Goal: Task Accomplishment & Management: Use online tool/utility

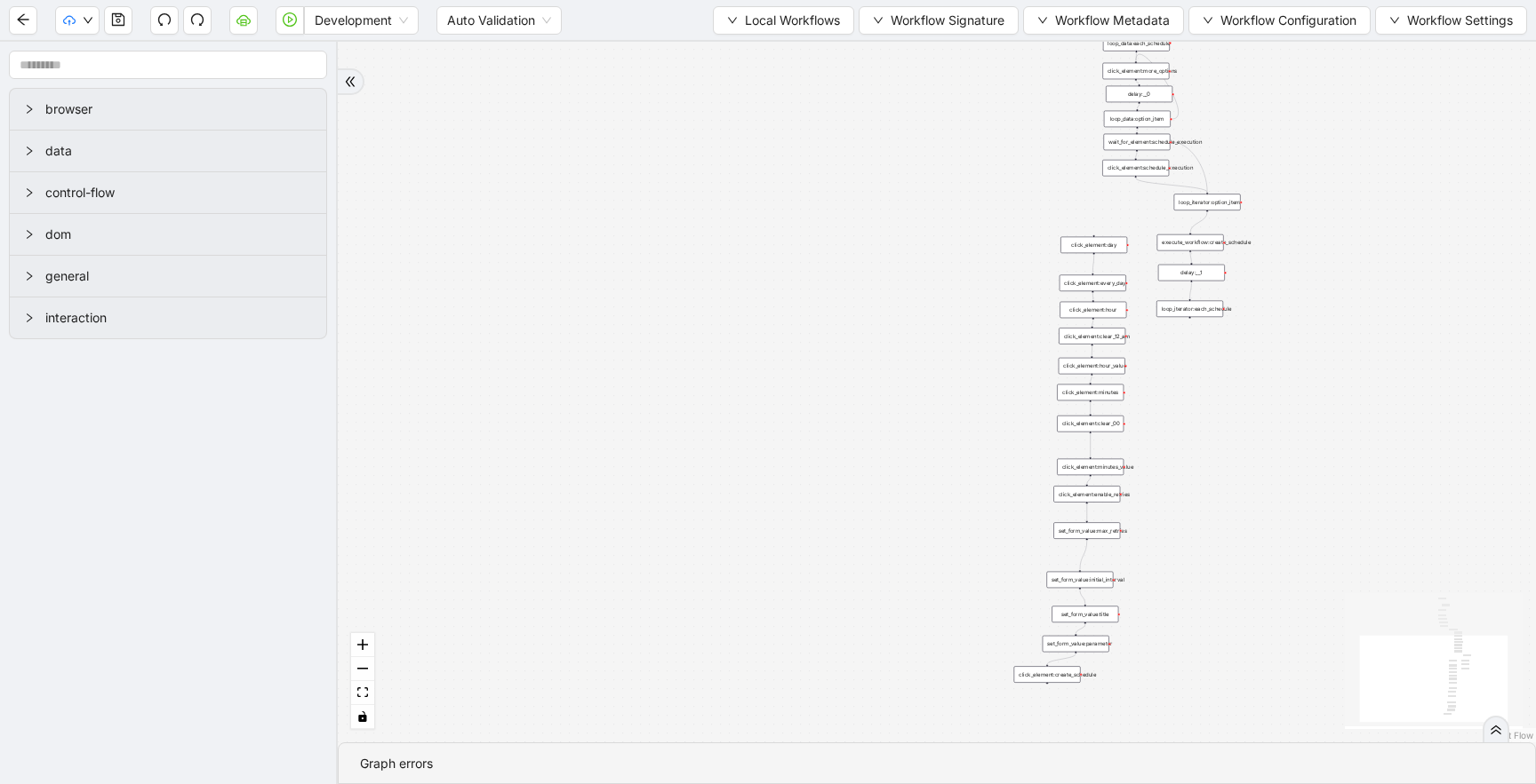
drag, startPoint x: 673, startPoint y: 481, endPoint x: 575, endPoint y: 679, distance: 220.9
click at [576, 676] on div "trigger new_tab: click_element:environment_button loop_data: wait_for_element: …" at bounding box center [936, 392] width 1198 height 701
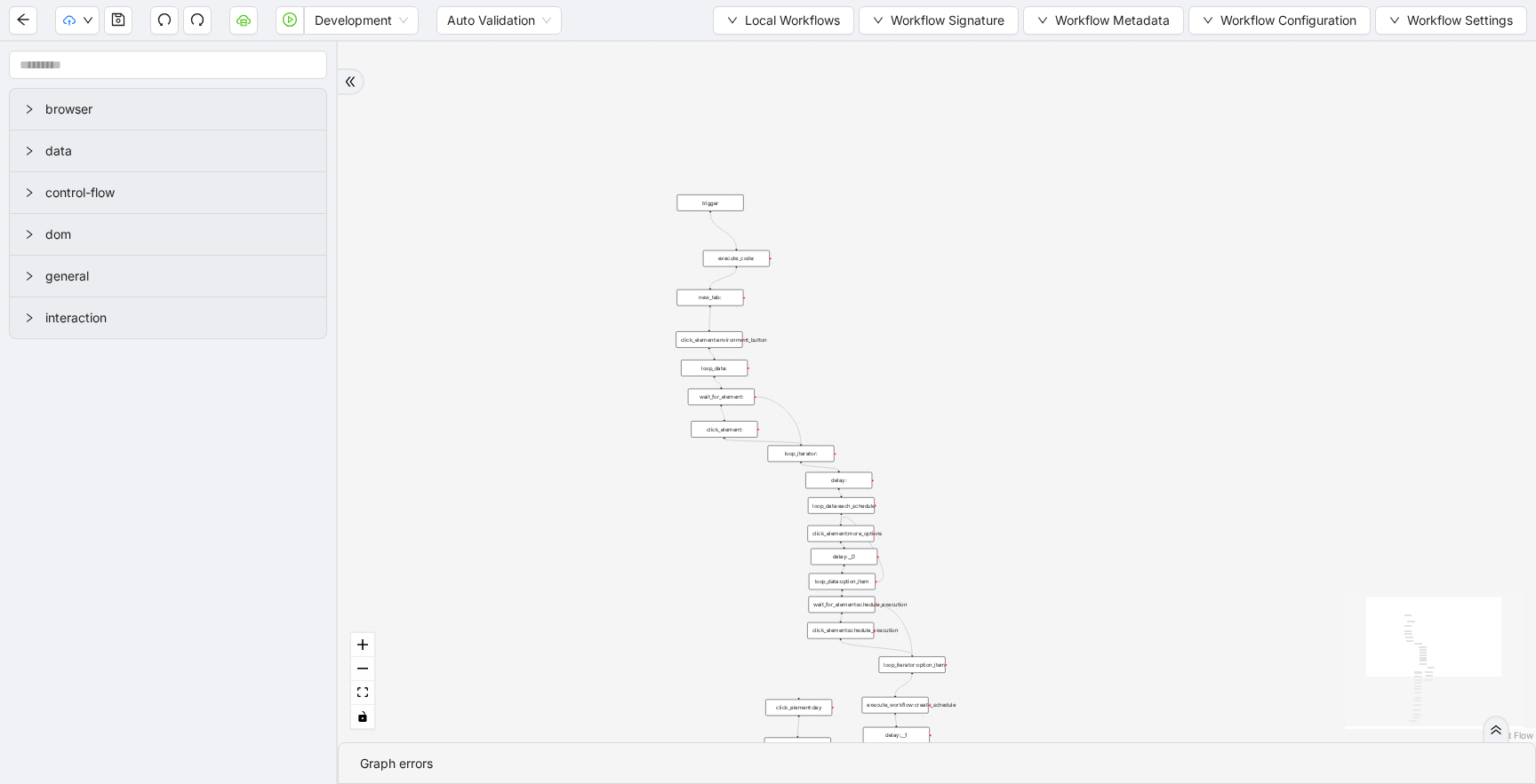
click at [726, 260] on div "execute_code:" at bounding box center [736, 259] width 67 height 17
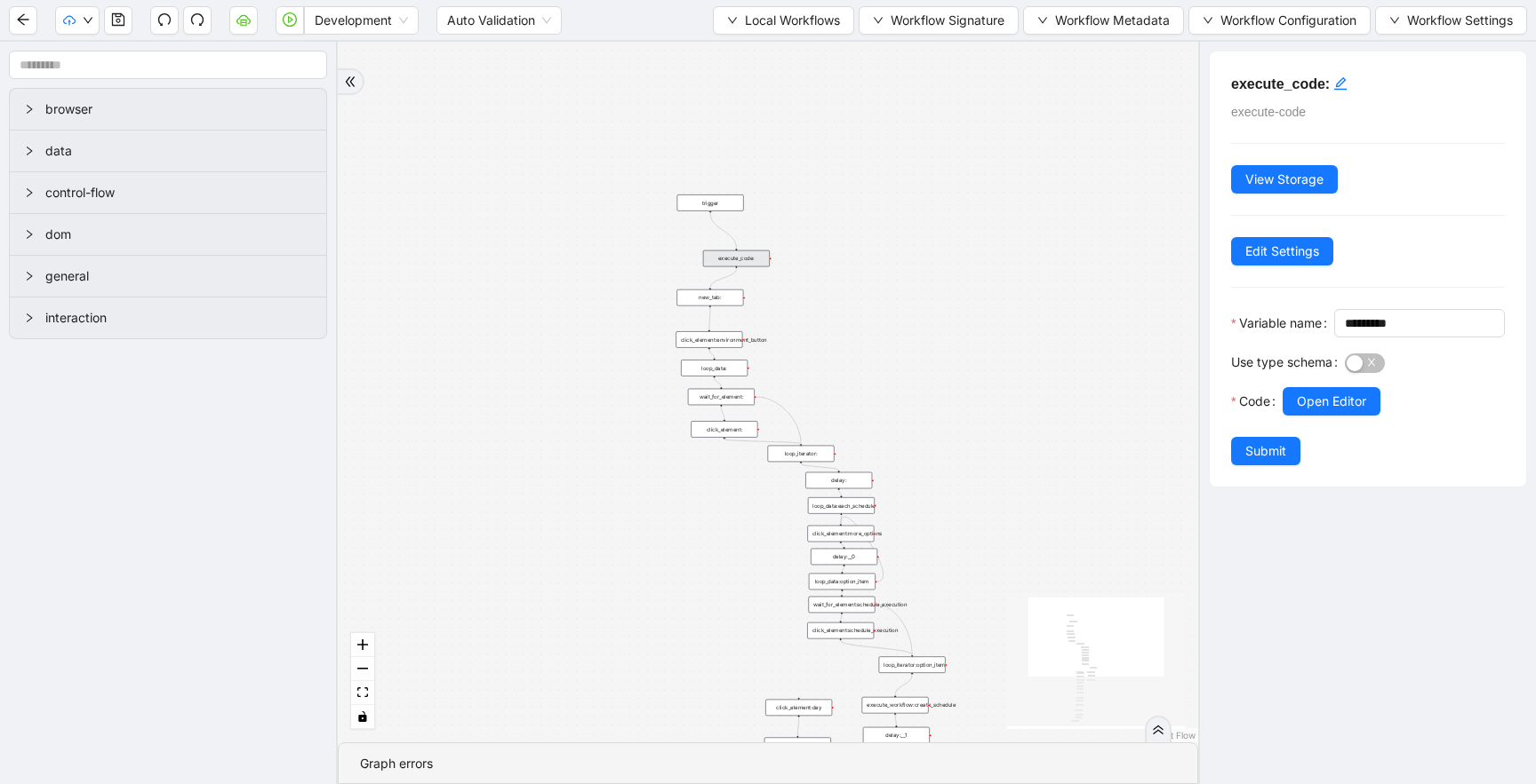
click at [726, 260] on div "execute_code:" at bounding box center [736, 259] width 67 height 17
click at [1327, 410] on span "Open Editor" at bounding box center [1331, 400] width 69 height 19
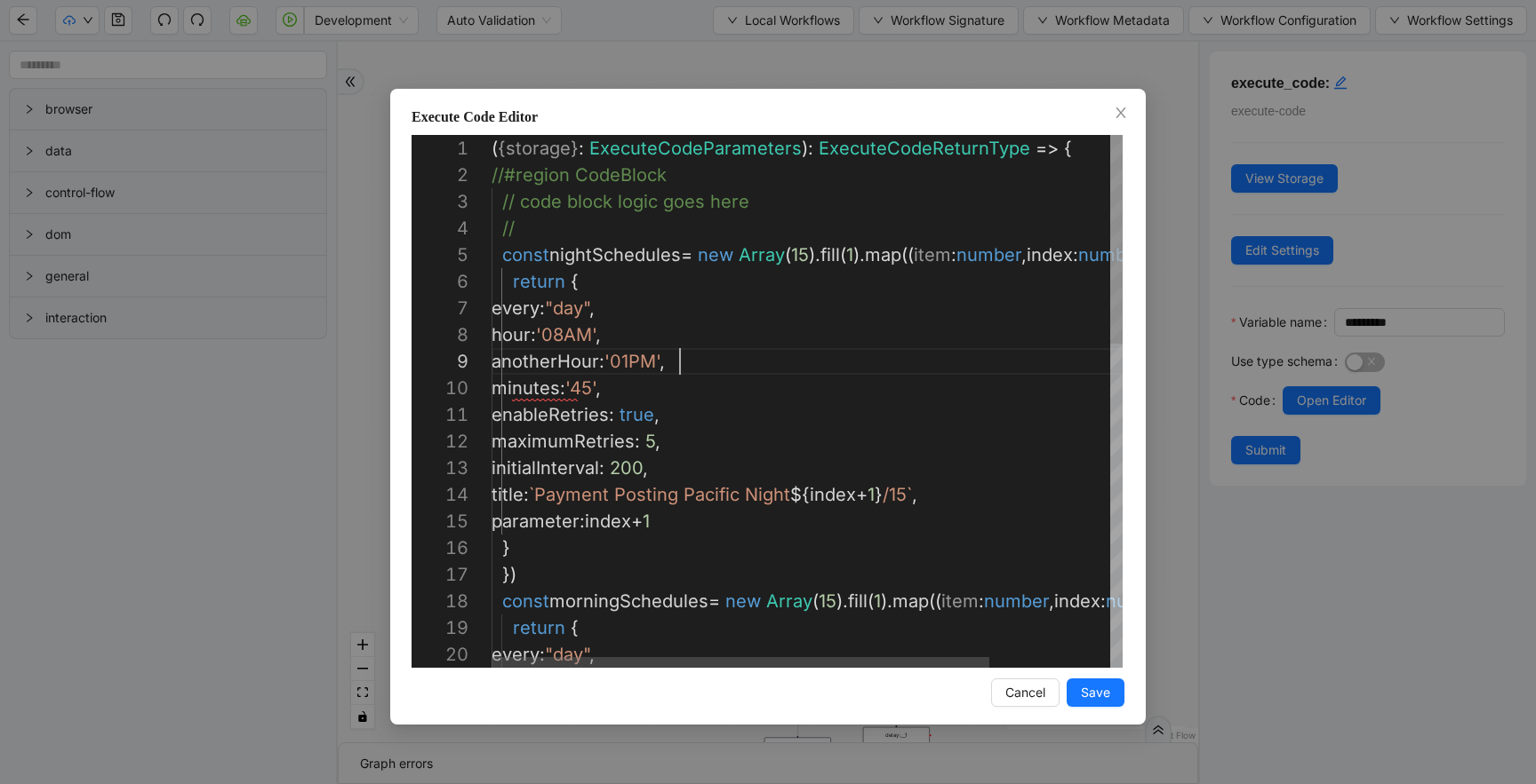
scroll to position [213, 189]
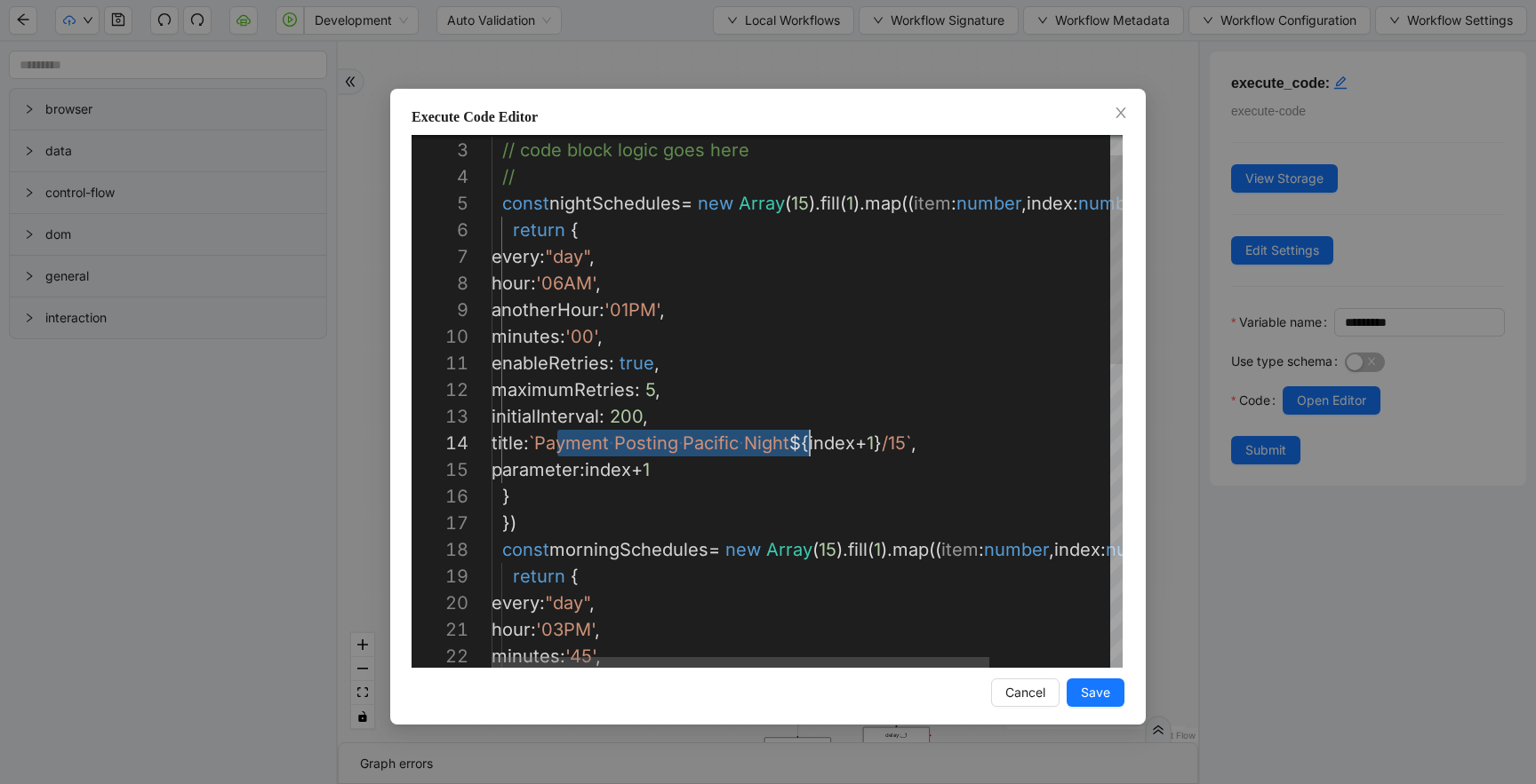
drag, startPoint x: 557, startPoint y: 445, endPoint x: 810, endPoint y: 443, distance: 253.0
click at [848, 507] on div "// code block logic goes here // const nightSchedules = new Array ( 15 ). fill …" at bounding box center [883, 763] width 784 height 1359
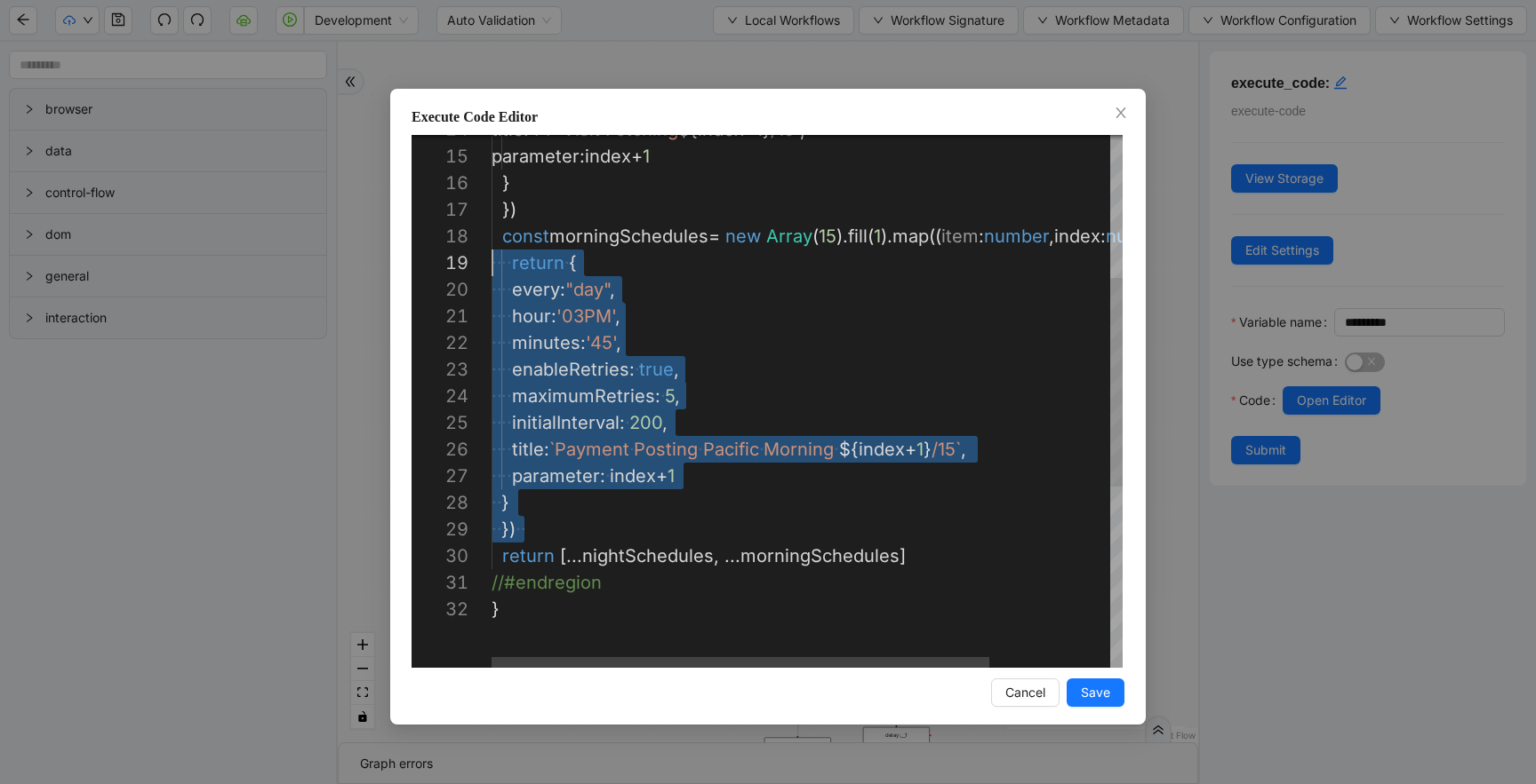
scroll to position [187, 0]
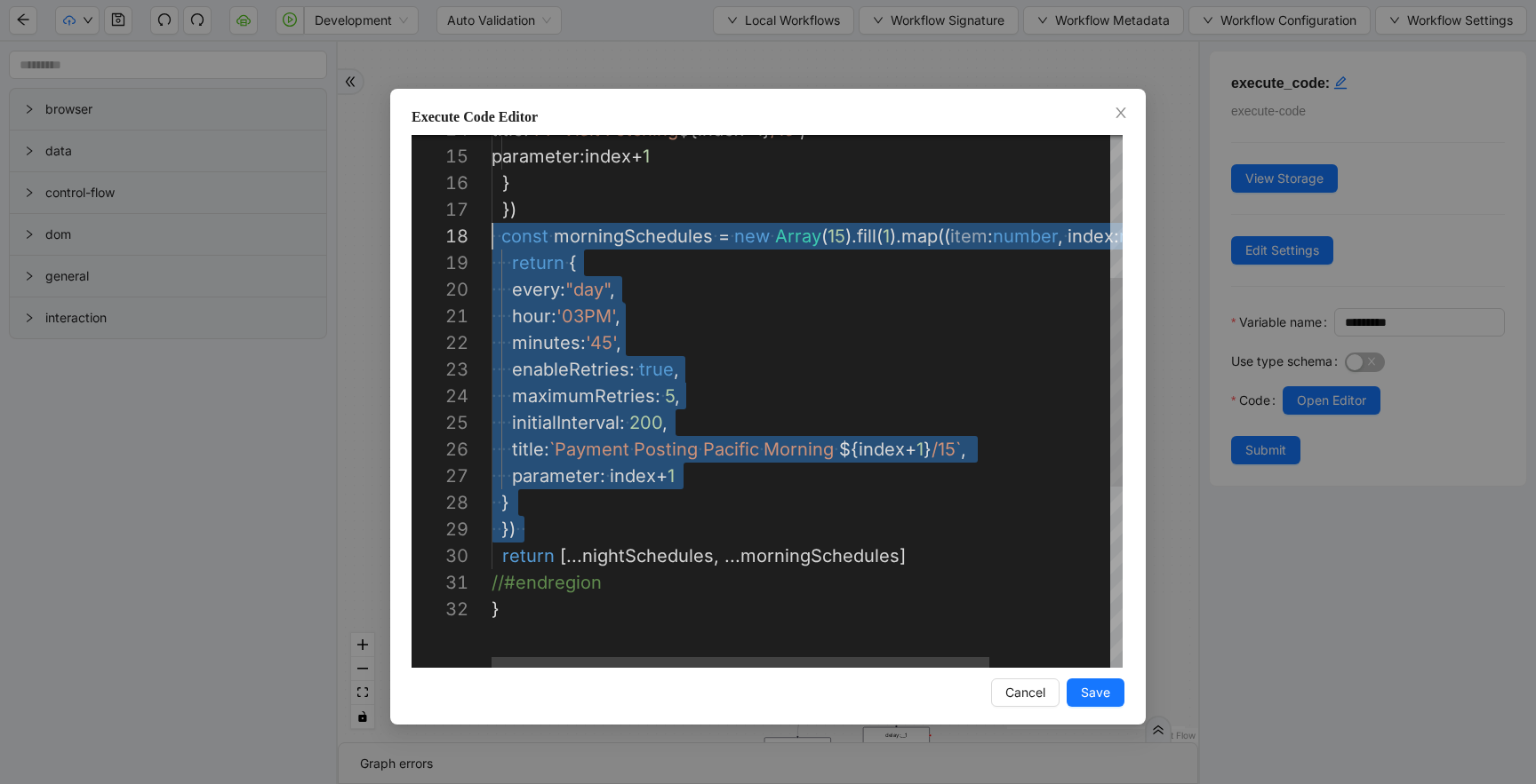
drag, startPoint x: 524, startPoint y: 524, endPoint x: 491, endPoint y: 247, distance: 279.0
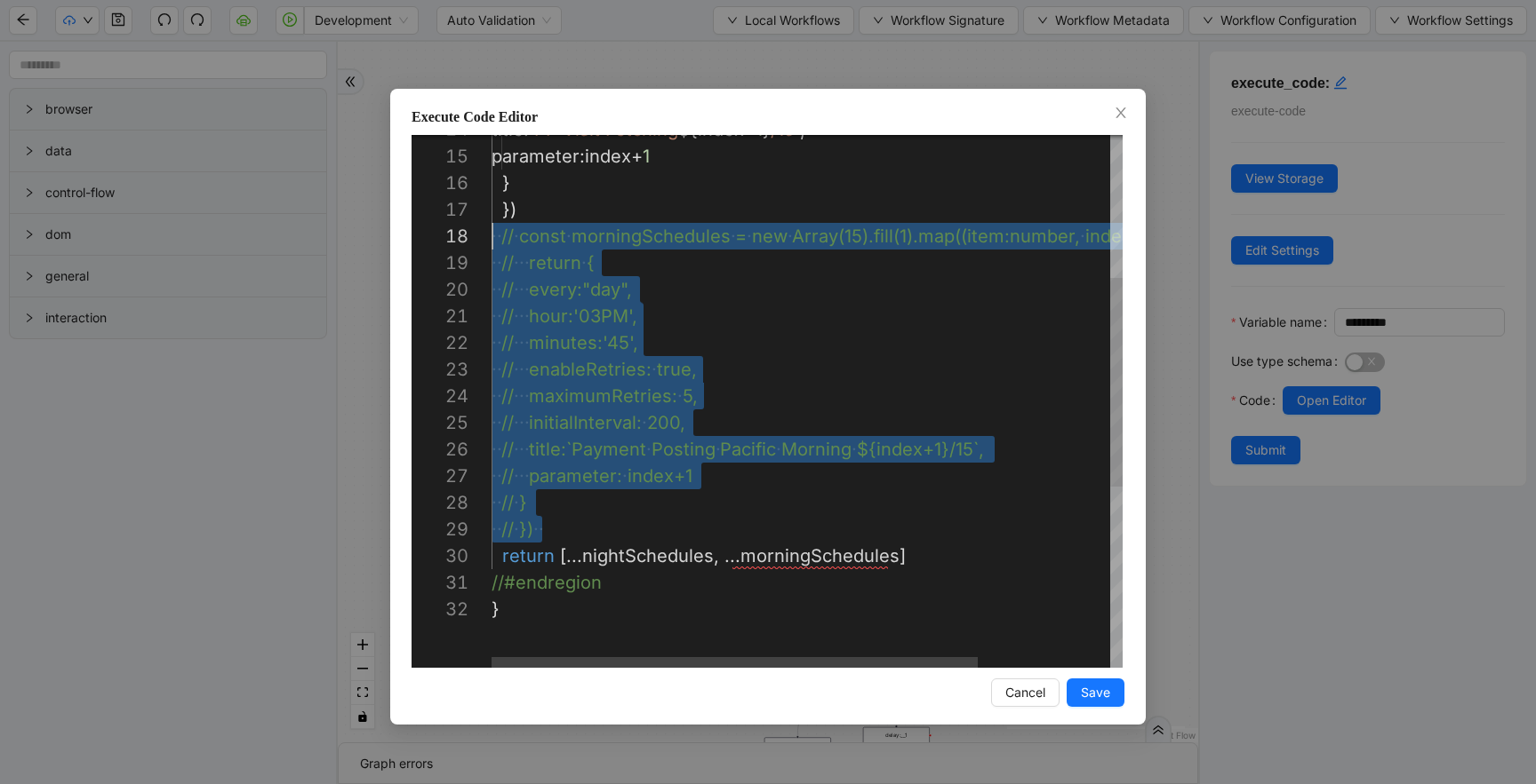
click at [784, 569] on div "title : `PP Visit Fetching ${ index + 1 } /15` , parameter : index + 1 } }) ·‌ …" at bounding box center [892, 449] width 802 height 1359
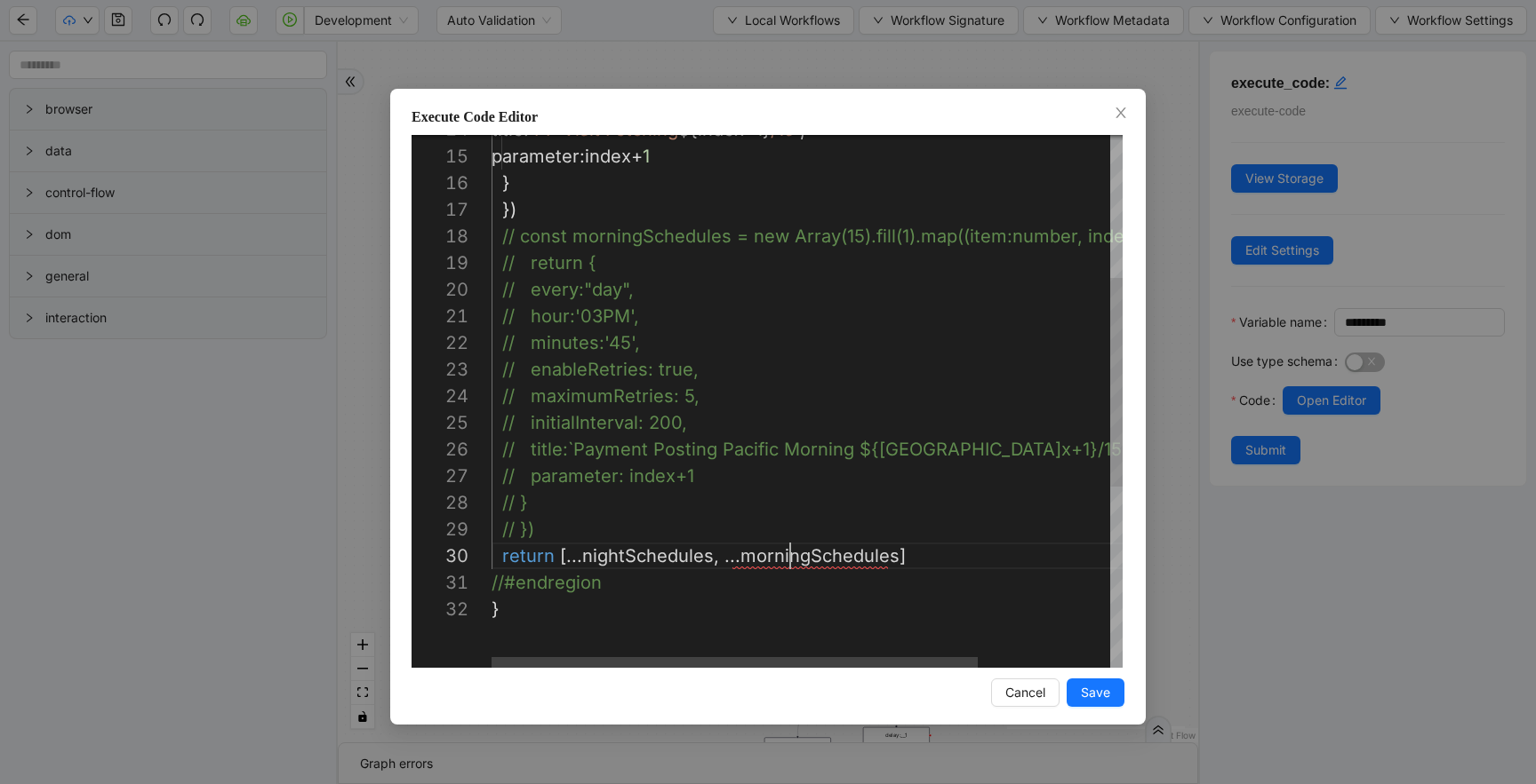
click at [788, 560] on div "title : `PP Visit Fetching ${ index + 1 } /15` , parameter : index + 1 } }) // …" at bounding box center [892, 449] width 802 height 1359
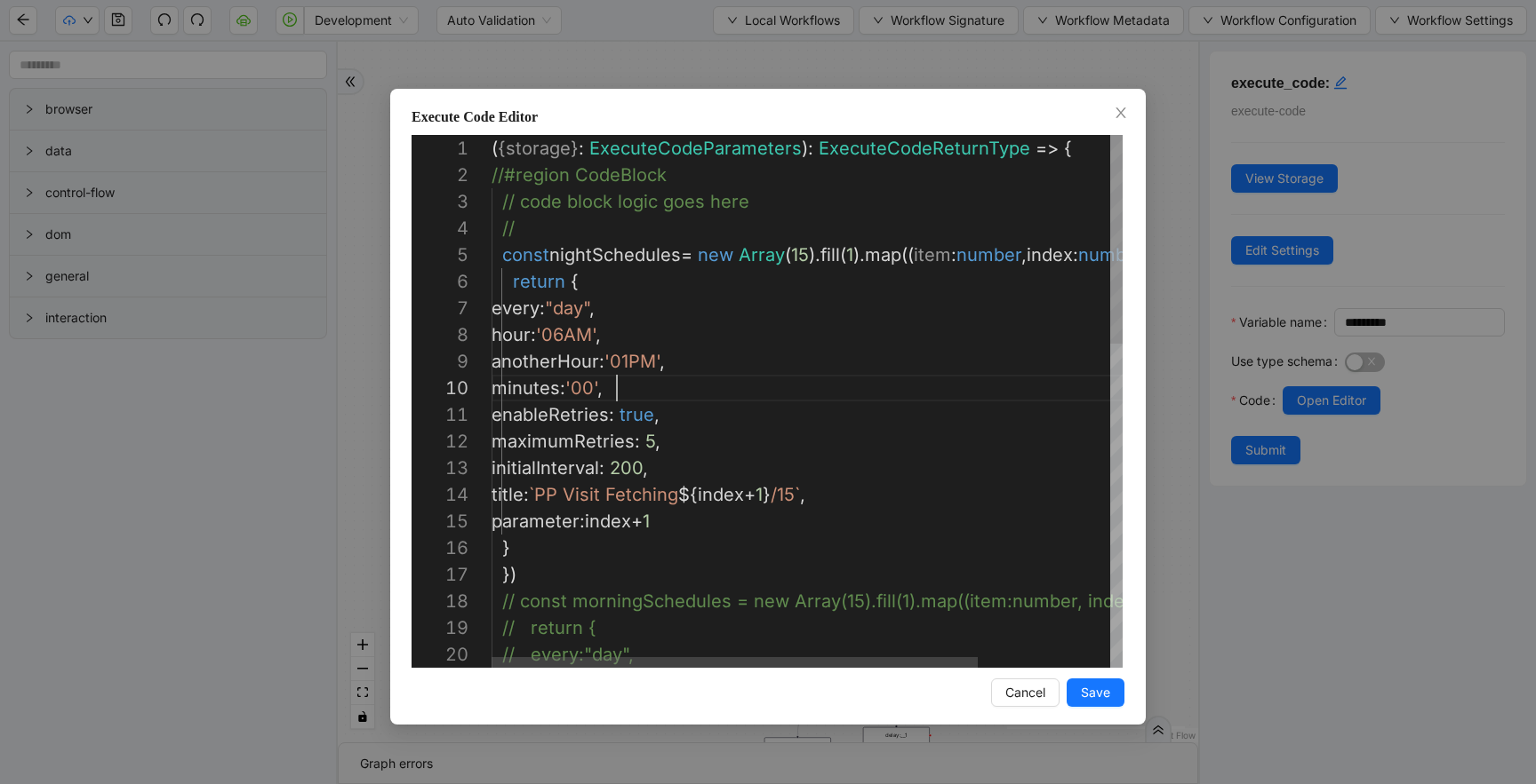
type textarea "**********"
click at [1090, 687] on span "Save" at bounding box center [1095, 692] width 29 height 19
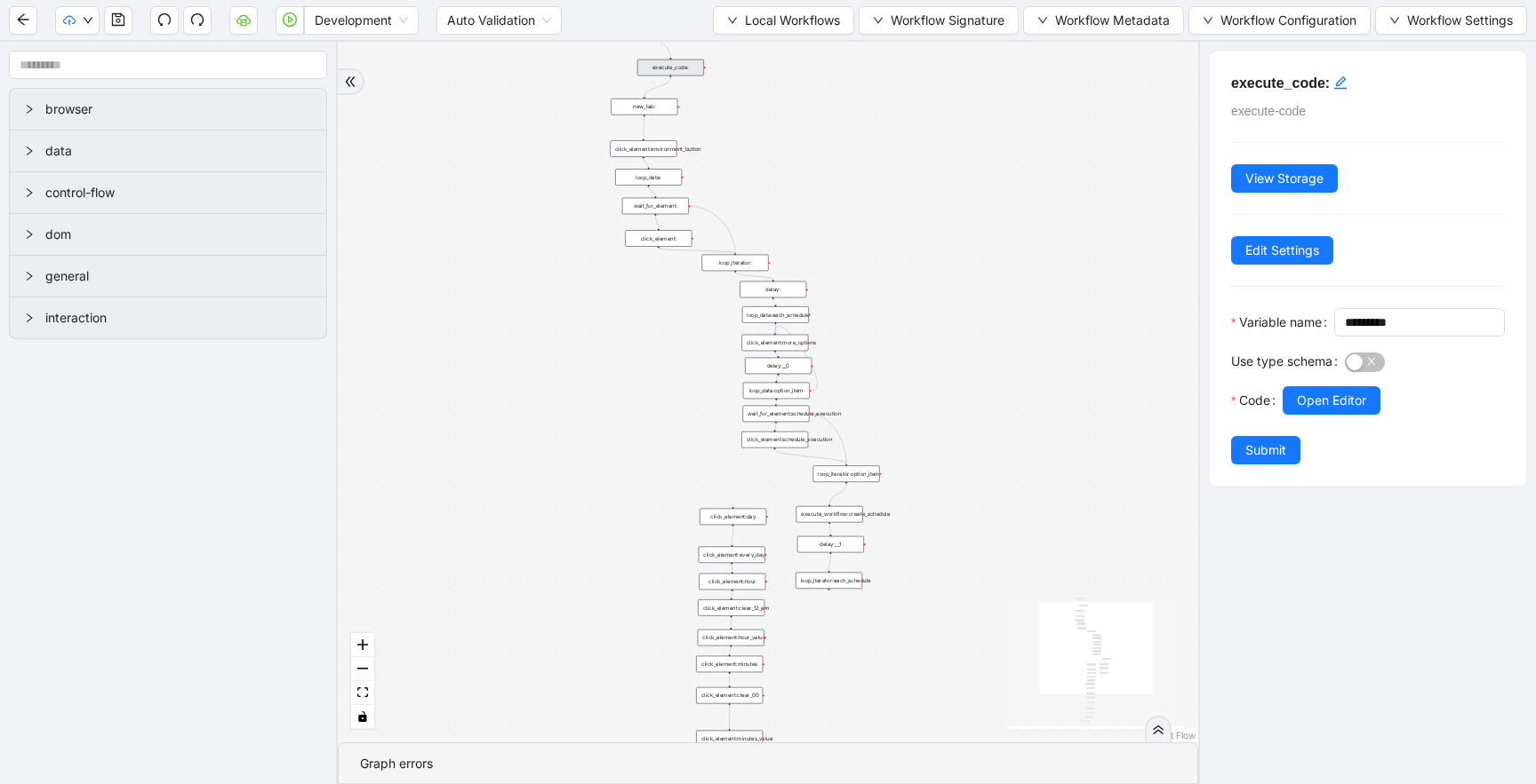
drag, startPoint x: 963, startPoint y: 517, endPoint x: 871, endPoint y: 222, distance: 309.0
click at [871, 222] on div "trigger new_tab: click_element:environment_button loop_data: wait_for_element: …" at bounding box center [767, 392] width 860 height 701
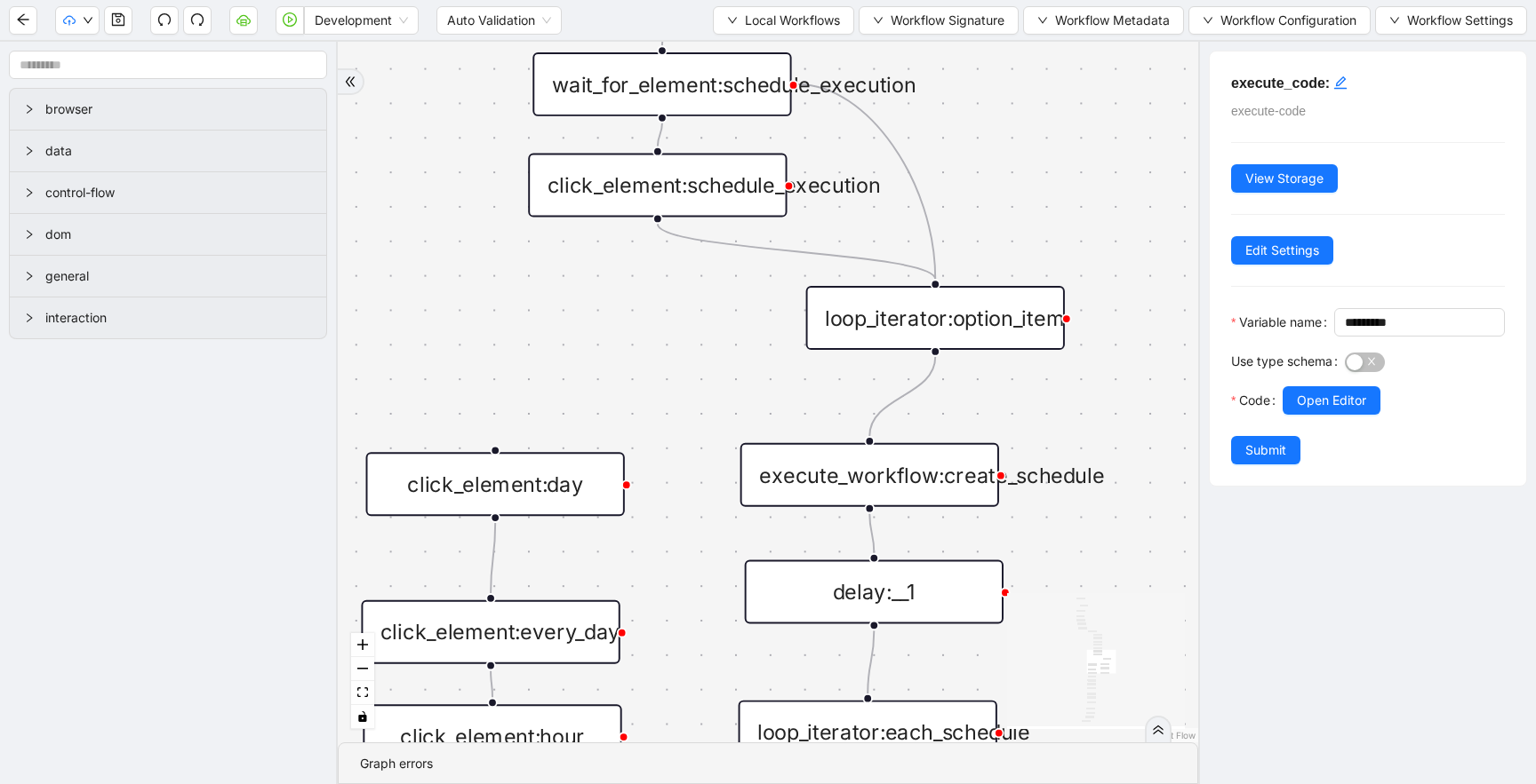
drag, startPoint x: 690, startPoint y: 294, endPoint x: 693, endPoint y: 518, distance: 224.0
click at [693, 518] on div "trigger new_tab: click_element:environment_button loop_data: wait_for_element: …" at bounding box center [767, 392] width 860 height 701
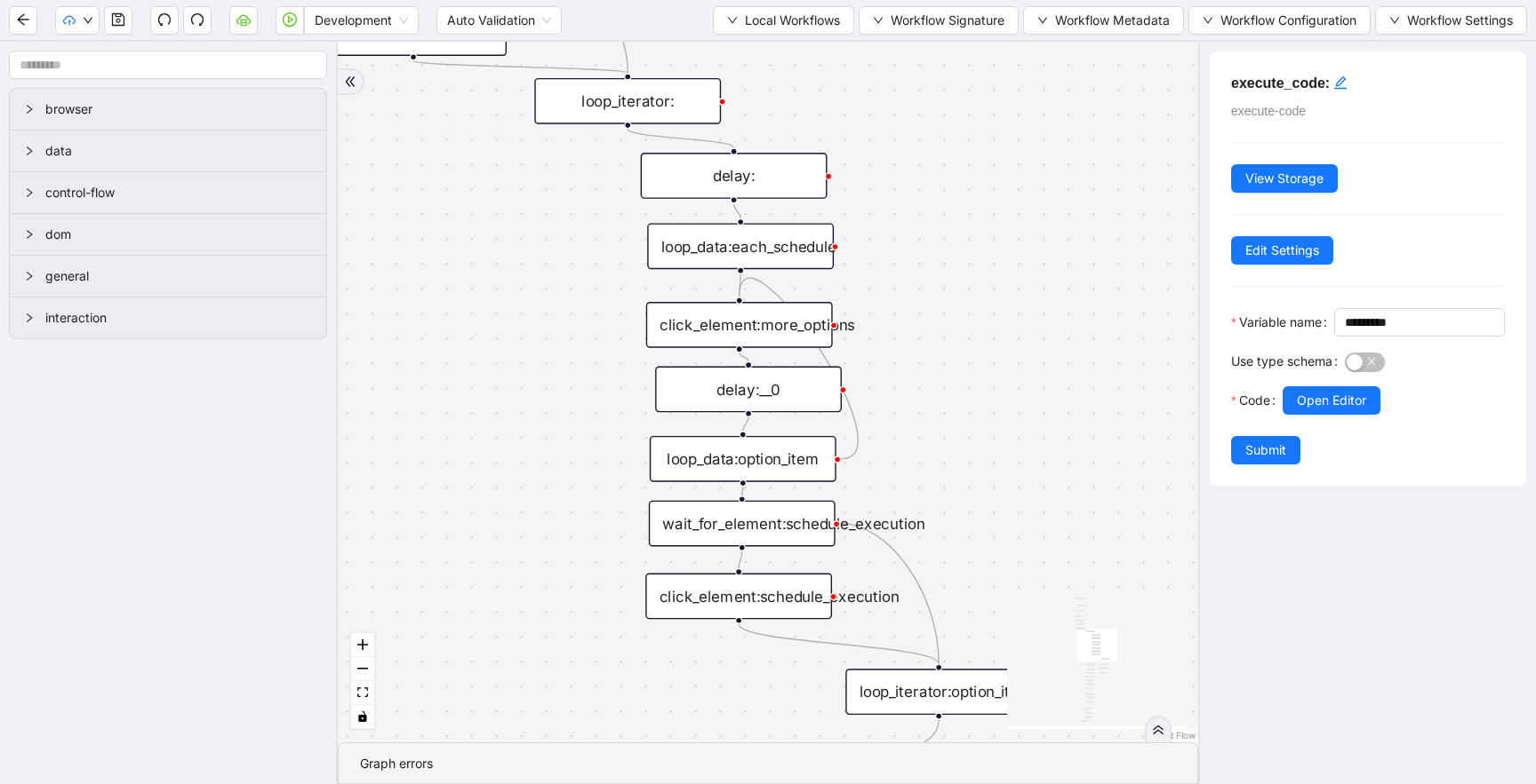
drag, startPoint x: 982, startPoint y: 198, endPoint x: 972, endPoint y: 427, distance: 229.2
click at [972, 427] on div "trigger new_tab: click_element:environment_button loop_data: wait_for_element: …" at bounding box center [767, 392] width 860 height 701
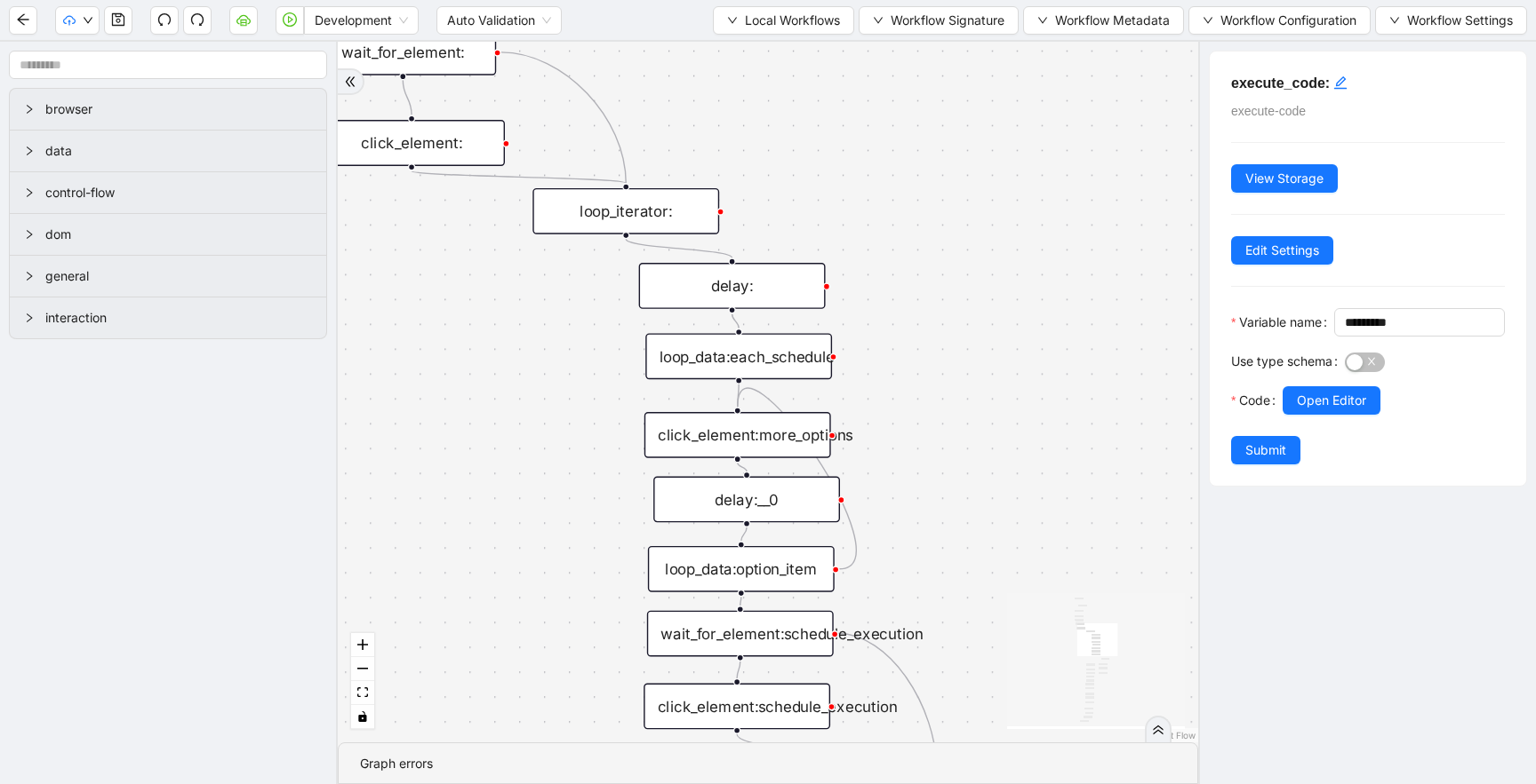
drag, startPoint x: 951, startPoint y: 328, endPoint x: 953, endPoint y: 546, distance: 218.0
click at [953, 546] on div "trigger new_tab: click_element:environment_button loop_data: wait_for_element: …" at bounding box center [767, 392] width 860 height 701
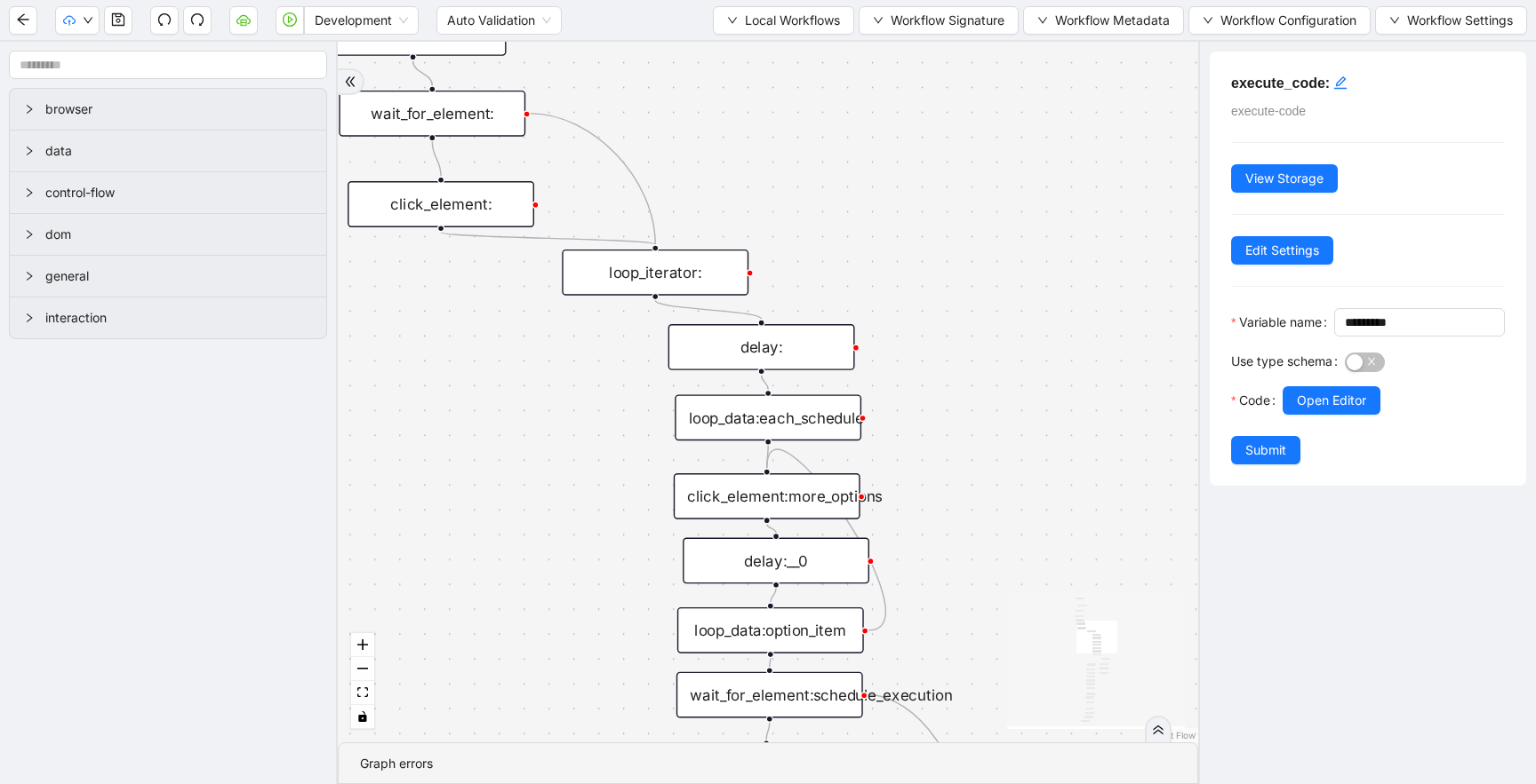
drag, startPoint x: 815, startPoint y: 153, endPoint x: 833, endPoint y: 87, distance: 68.4
click at [833, 89] on div "trigger new_tab: click_element:environment_button loop_data: wait_for_element: …" at bounding box center [767, 392] width 860 height 701
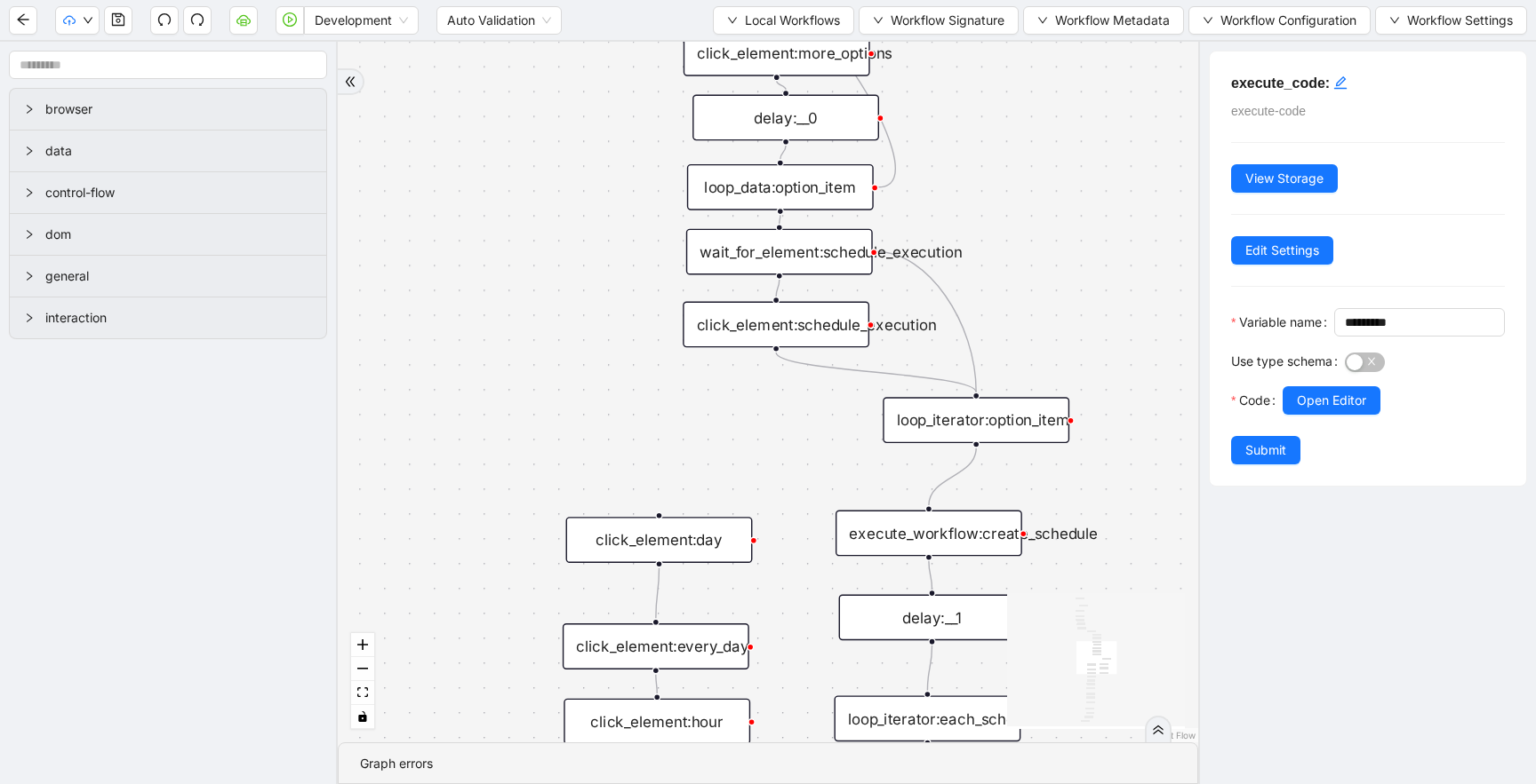
drag, startPoint x: 607, startPoint y: 533, endPoint x: 600, endPoint y: 174, distance: 359.1
click at [600, 186] on div "trigger new_tab: click_element:environment_button loop_data: wait_for_element: …" at bounding box center [767, 392] width 860 height 701
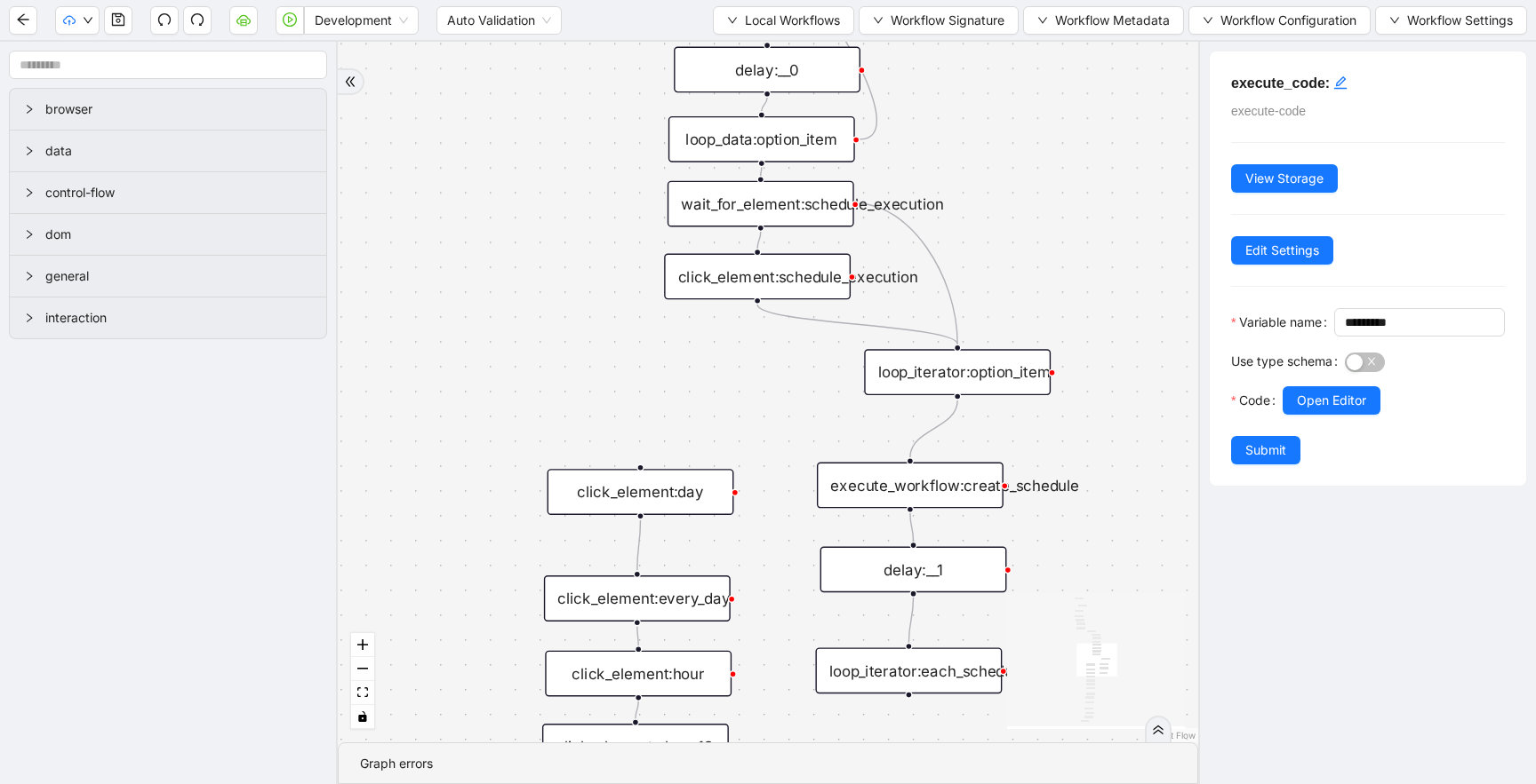
drag, startPoint x: 784, startPoint y: 440, endPoint x: 614, endPoint y: 263, distance: 245.4
click at [614, 263] on div "trigger new_tab: click_element:environment_button loop_data: wait_for_element: …" at bounding box center [767, 392] width 860 height 701
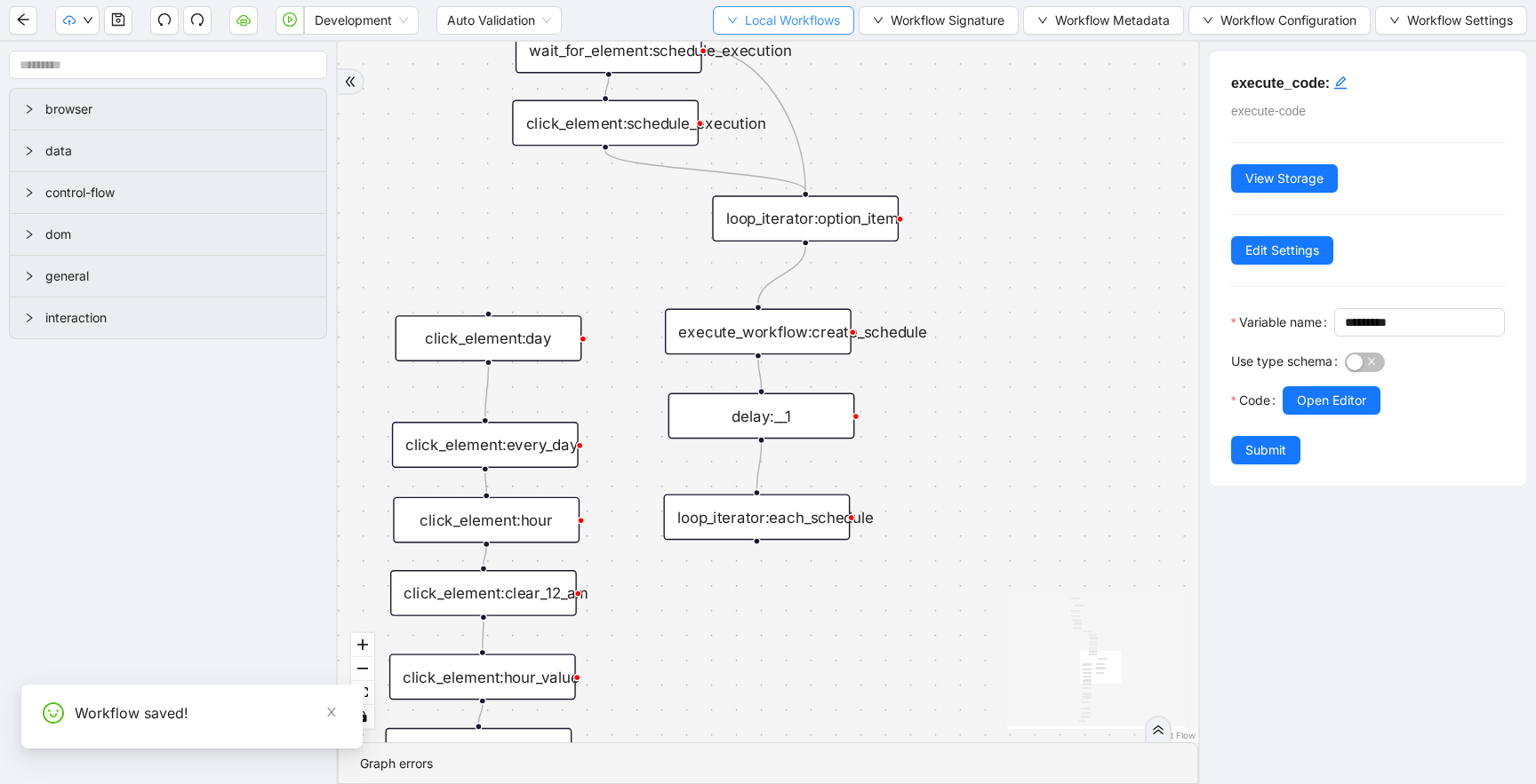
click at [761, 30] on button "Local Workflows" at bounding box center [783, 20] width 141 height 28
click at [764, 66] on li "Select" at bounding box center [778, 55] width 135 height 28
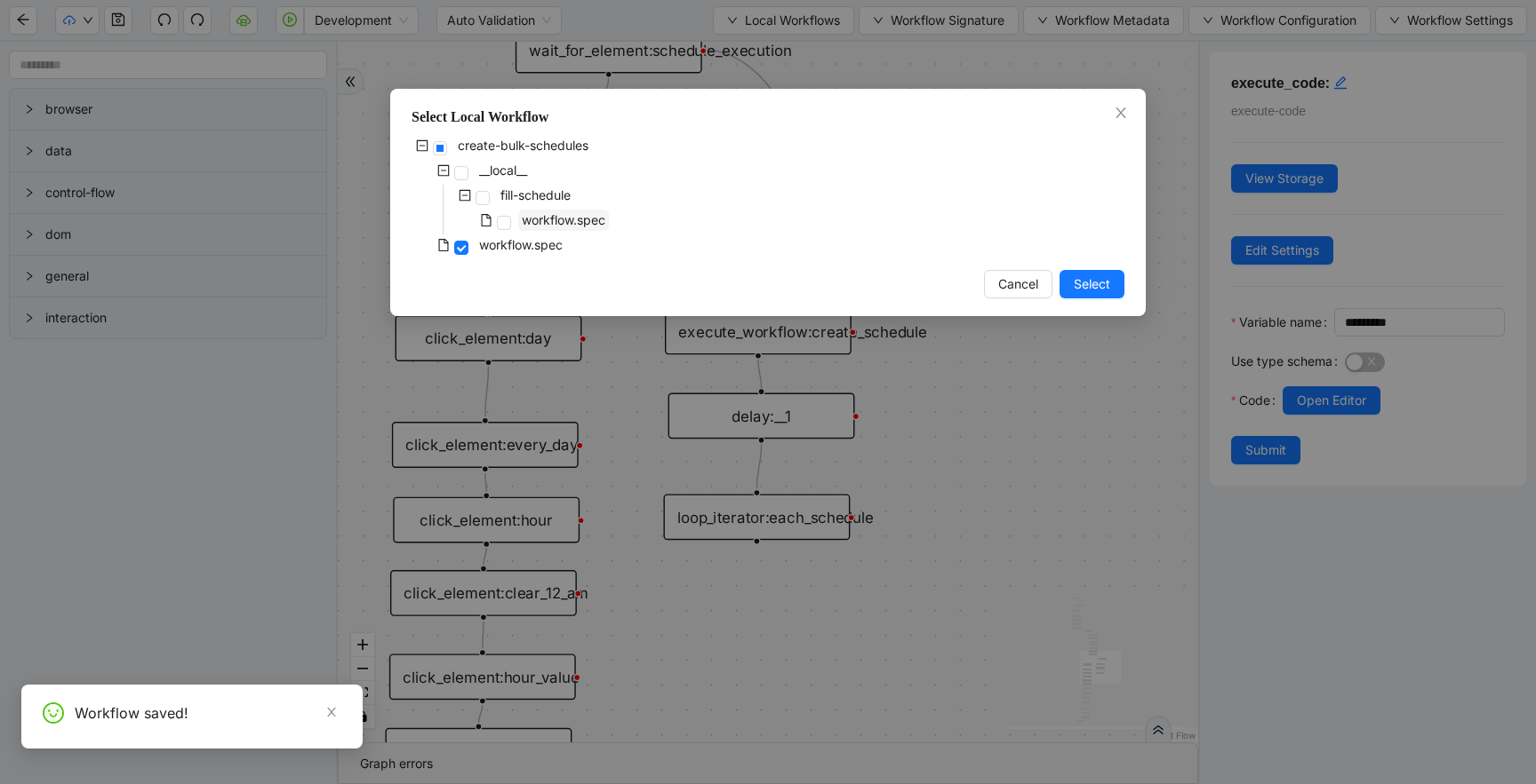
click at [528, 219] on span "workflow.spec" at bounding box center [564, 220] width 84 height 15
click at [1096, 287] on span "Select" at bounding box center [1092, 284] width 36 height 19
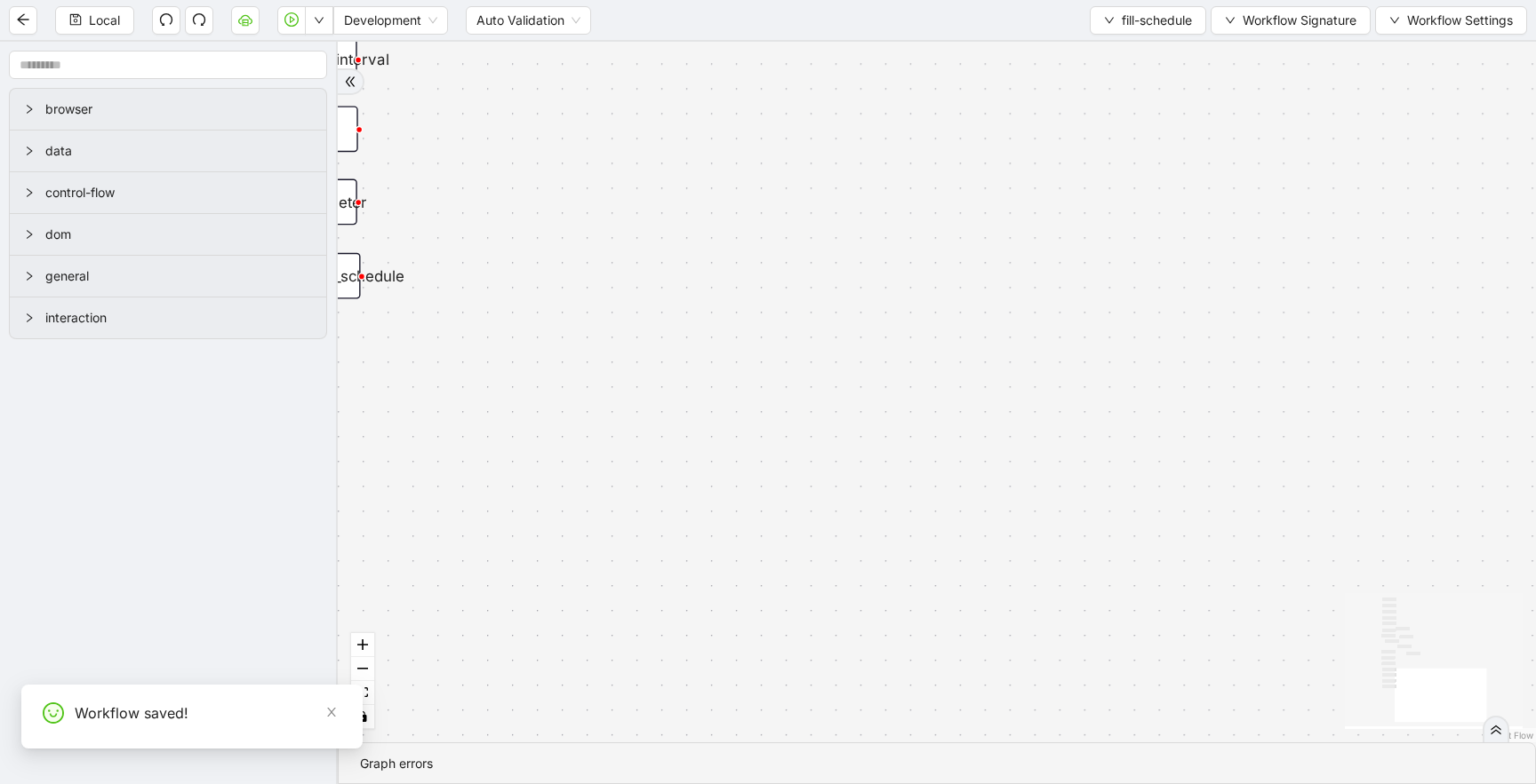
drag, startPoint x: 680, startPoint y: 360, endPoint x: 943, endPoint y: 532, distance: 314.2
click at [934, 527] on div "trigger click_element:day click_element:every_day click_element:hour click_elem…" at bounding box center [936, 392] width 1198 height 701
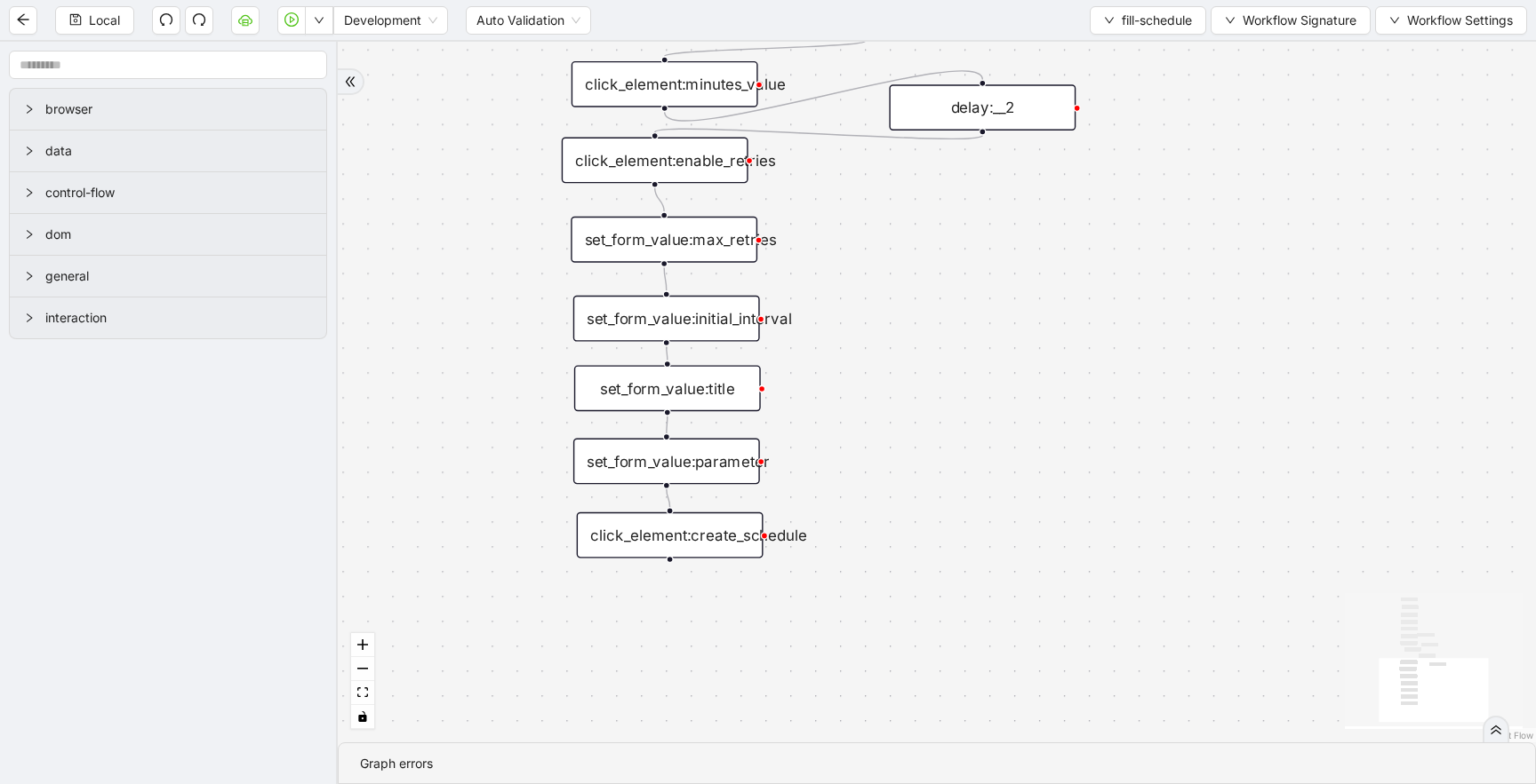
drag, startPoint x: 895, startPoint y: 343, endPoint x: 924, endPoint y: 424, distance: 86.0
click at [924, 424] on div "trigger click_element:day click_element:every_day click_element:hour click_elem…" at bounding box center [936, 392] width 1198 height 701
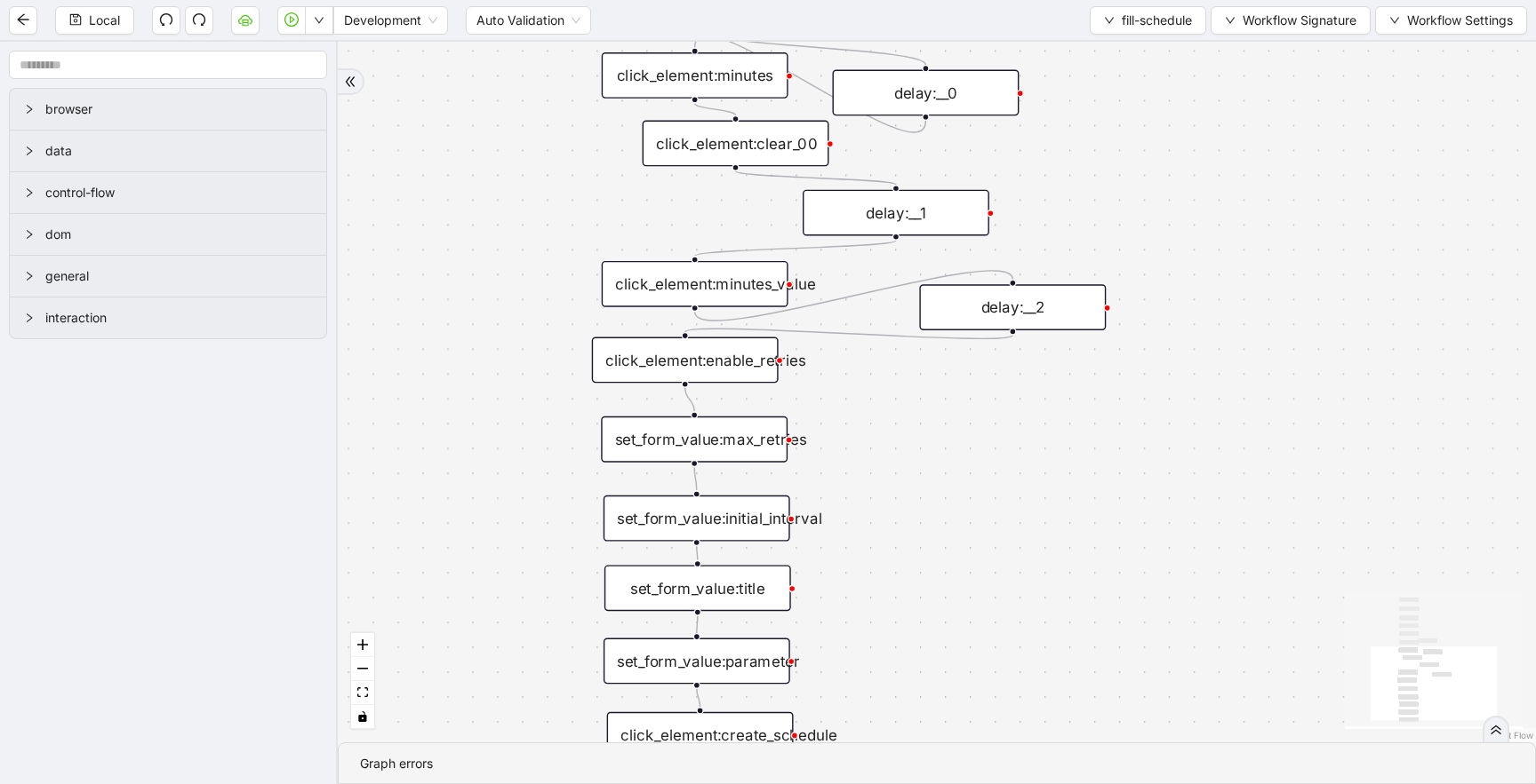
drag, startPoint x: 918, startPoint y: 418, endPoint x: 919, endPoint y: 502, distance: 84.0
click at [919, 502] on div "trigger click_element:day click_element:every_day click_element:hour click_elem…" at bounding box center [936, 392] width 1198 height 701
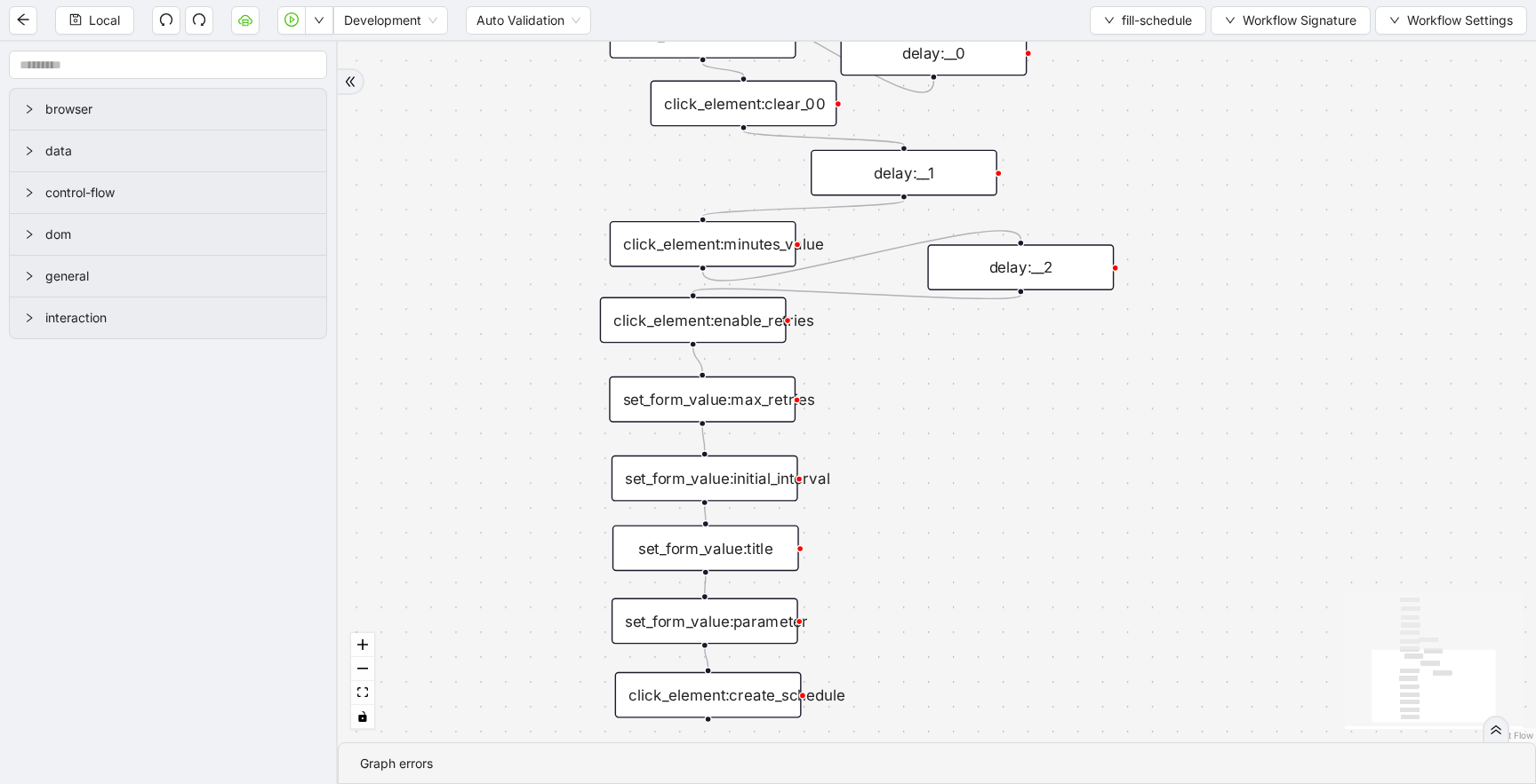
drag, startPoint x: 635, startPoint y: 211, endPoint x: 640, endPoint y: 140, distance: 71.2
click at [640, 140] on div "trigger click_element:day click_element:every_day click_element:hour click_elem…" at bounding box center [936, 392] width 1198 height 701
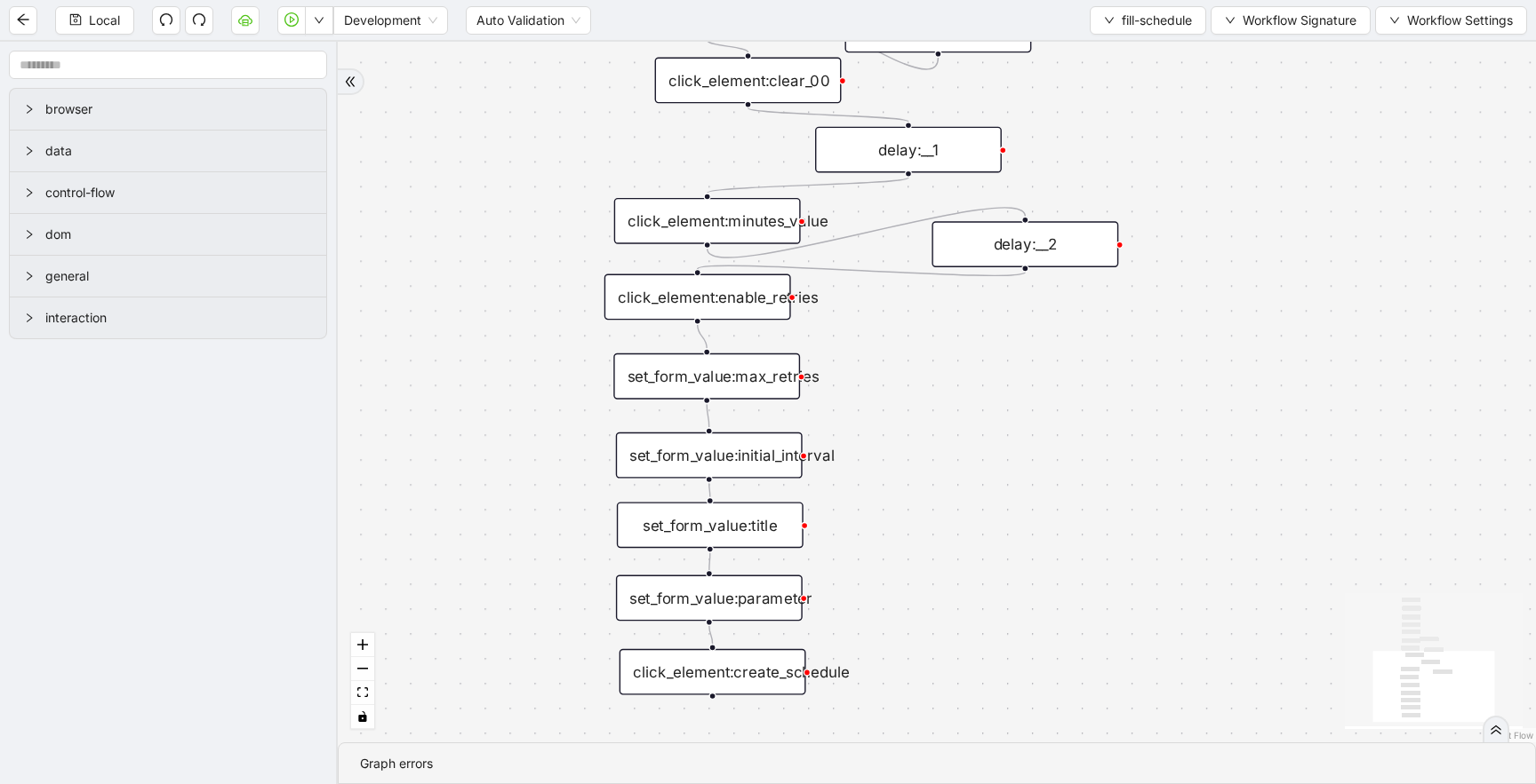
drag, startPoint x: 944, startPoint y: 422, endPoint x: 947, endPoint y: 624, distance: 202.0
click at [947, 624] on div "trigger click_element:day click_element:every_day click_element:hour click_elem…" at bounding box center [936, 392] width 1198 height 701
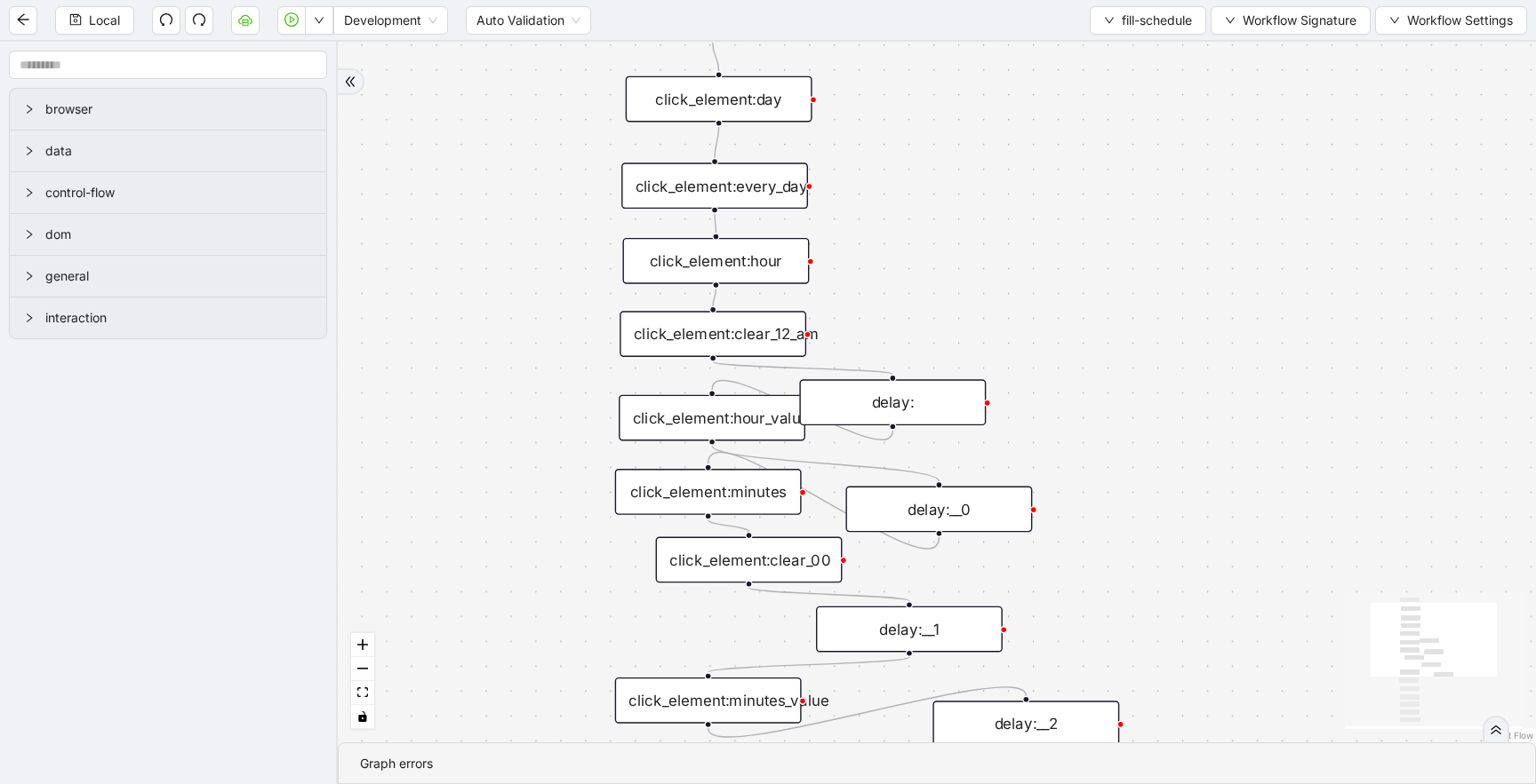
drag, startPoint x: 1130, startPoint y: 190, endPoint x: 1135, endPoint y: 473, distance: 283.0
click at [1135, 473] on div "trigger click_element:day click_element:every_day click_element:hour click_elem…" at bounding box center [936, 392] width 1198 height 701
drag, startPoint x: 895, startPoint y: 397, endPoint x: 1066, endPoint y: 260, distance: 219.1
click at [1066, 260] on div "delay:" at bounding box center [1064, 263] width 187 height 46
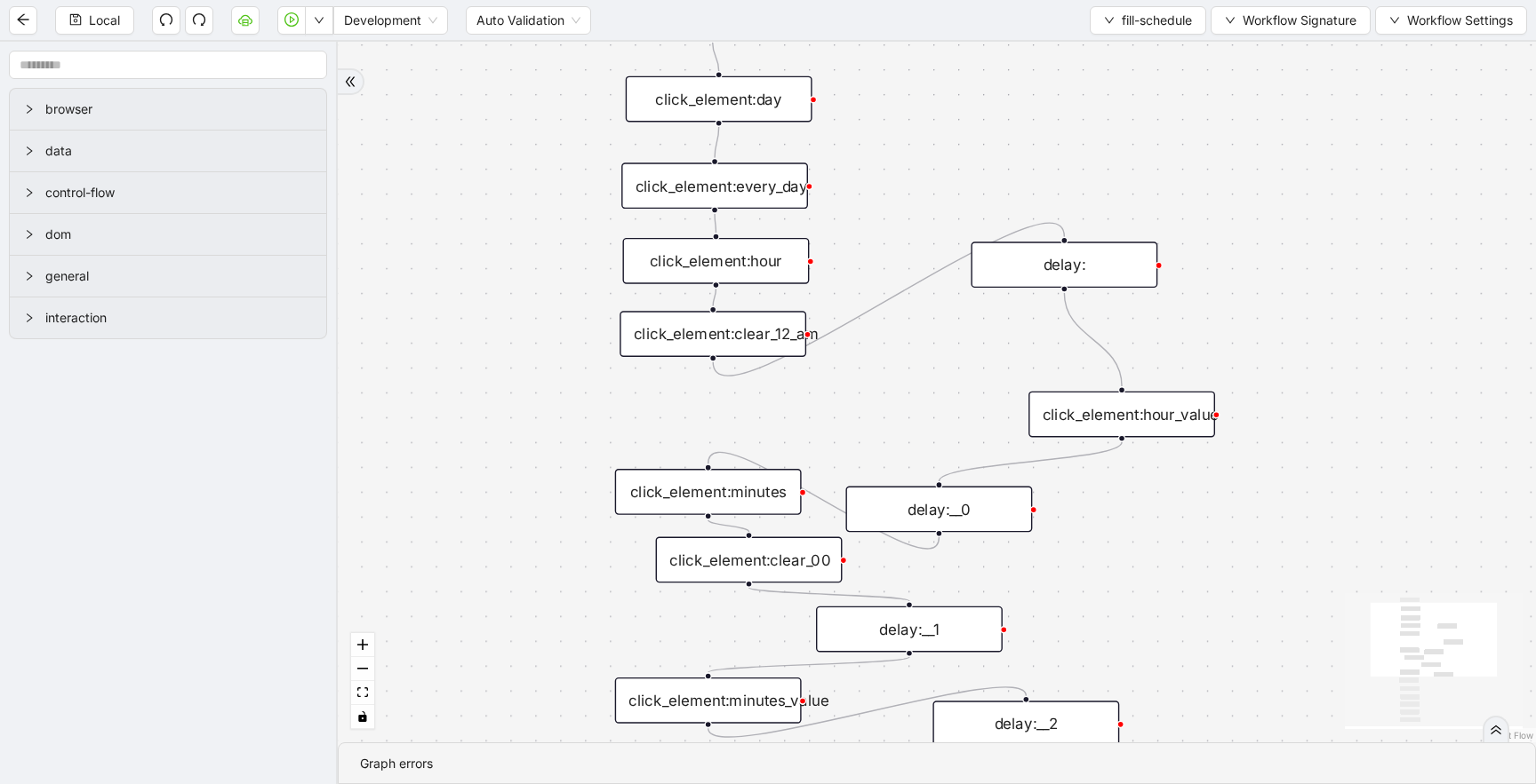
drag, startPoint x: 779, startPoint y: 397, endPoint x: 1205, endPoint y: 392, distance: 426.0
click at [1205, 392] on div "click_element:hour_value" at bounding box center [1121, 415] width 187 height 46
click at [1146, 428] on div "click_element:hour_value" at bounding box center [1137, 413] width 187 height 46
click at [1146, 428] on div "click_element:hour_value" at bounding box center [1137, 412] width 187 height 46
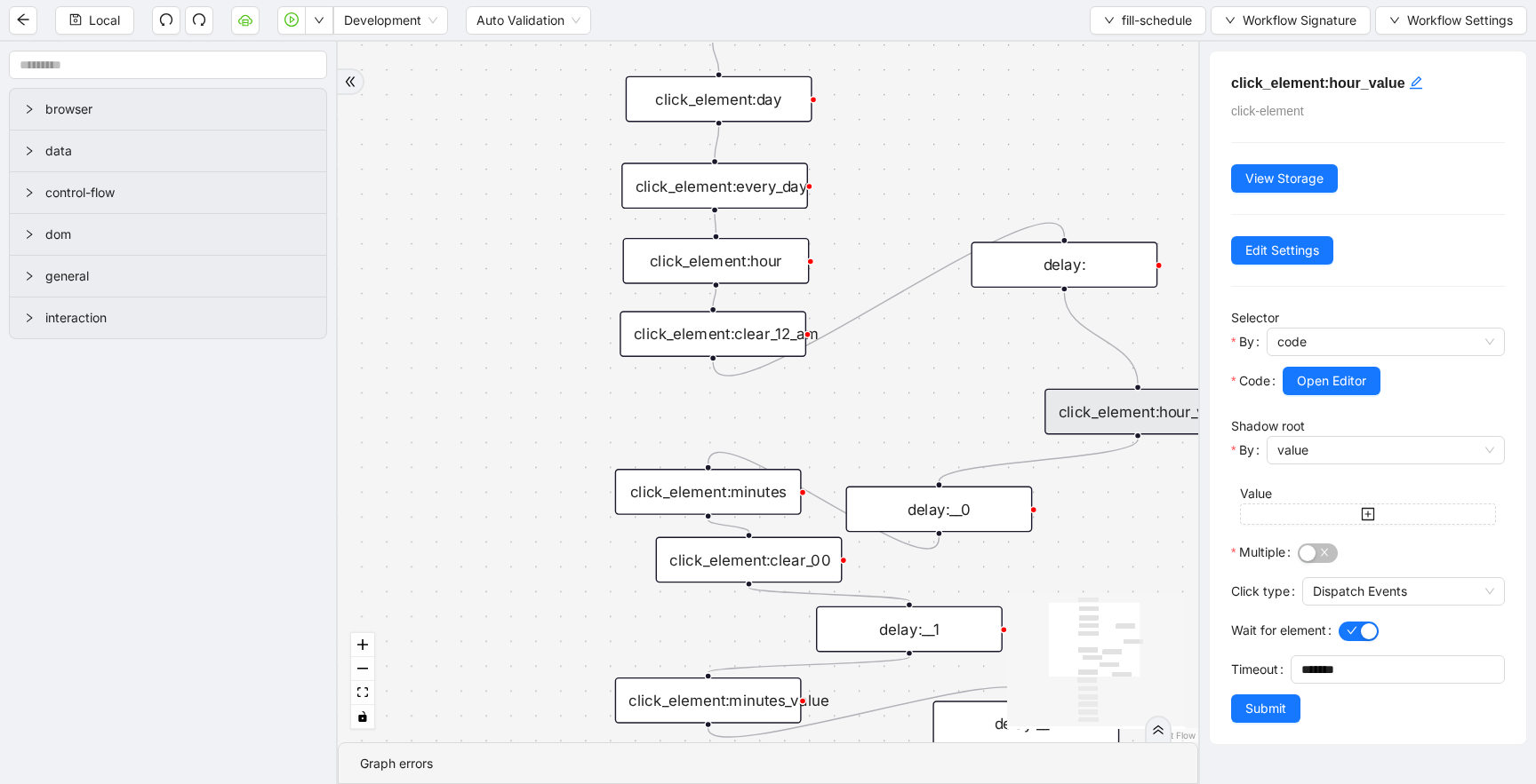
click at [1095, 449] on icon "Edge from click_element:hour_value to delay:__0" at bounding box center [1038, 460] width 199 height 42
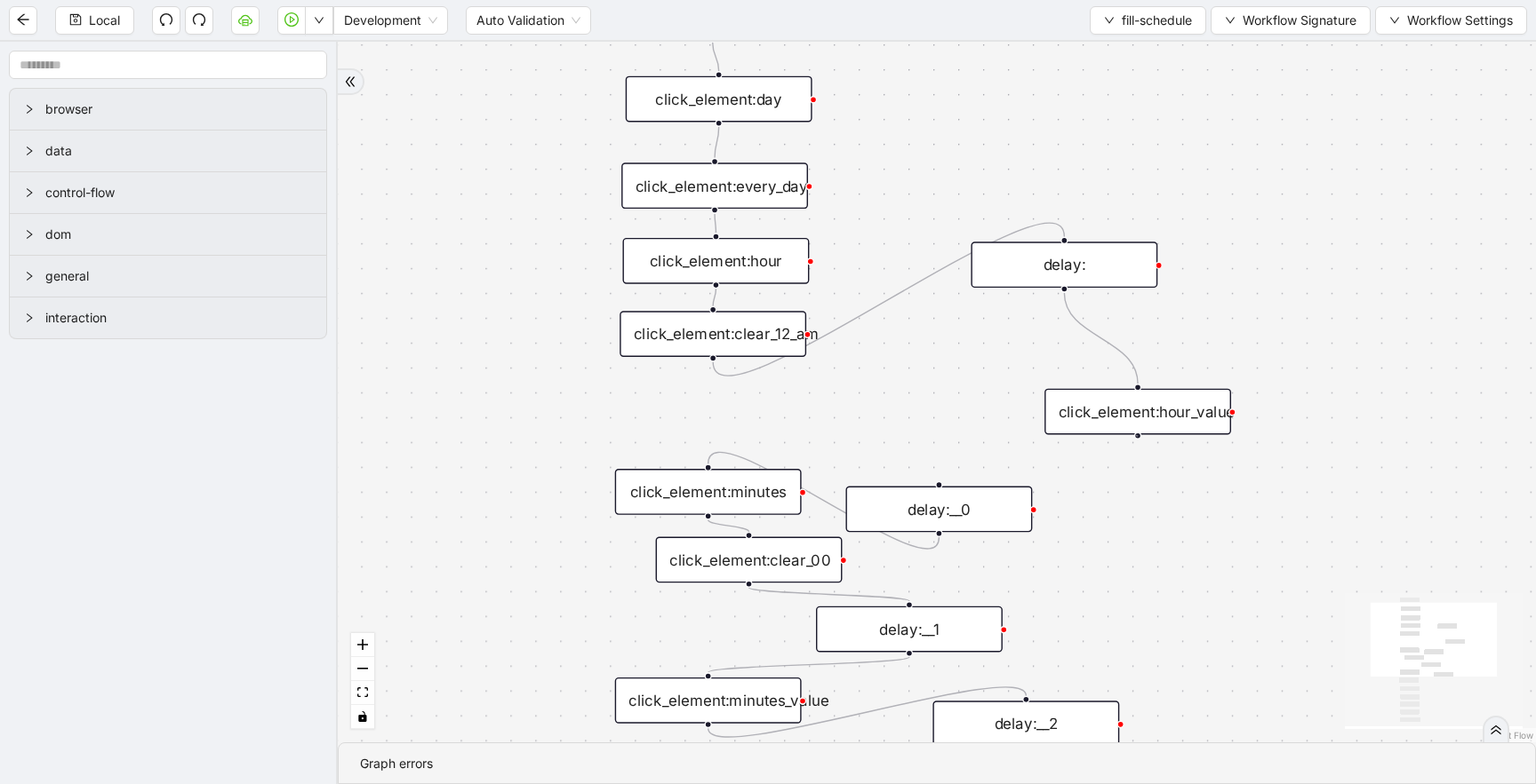
click at [1136, 436] on div at bounding box center [1137, 436] width 7 height 7
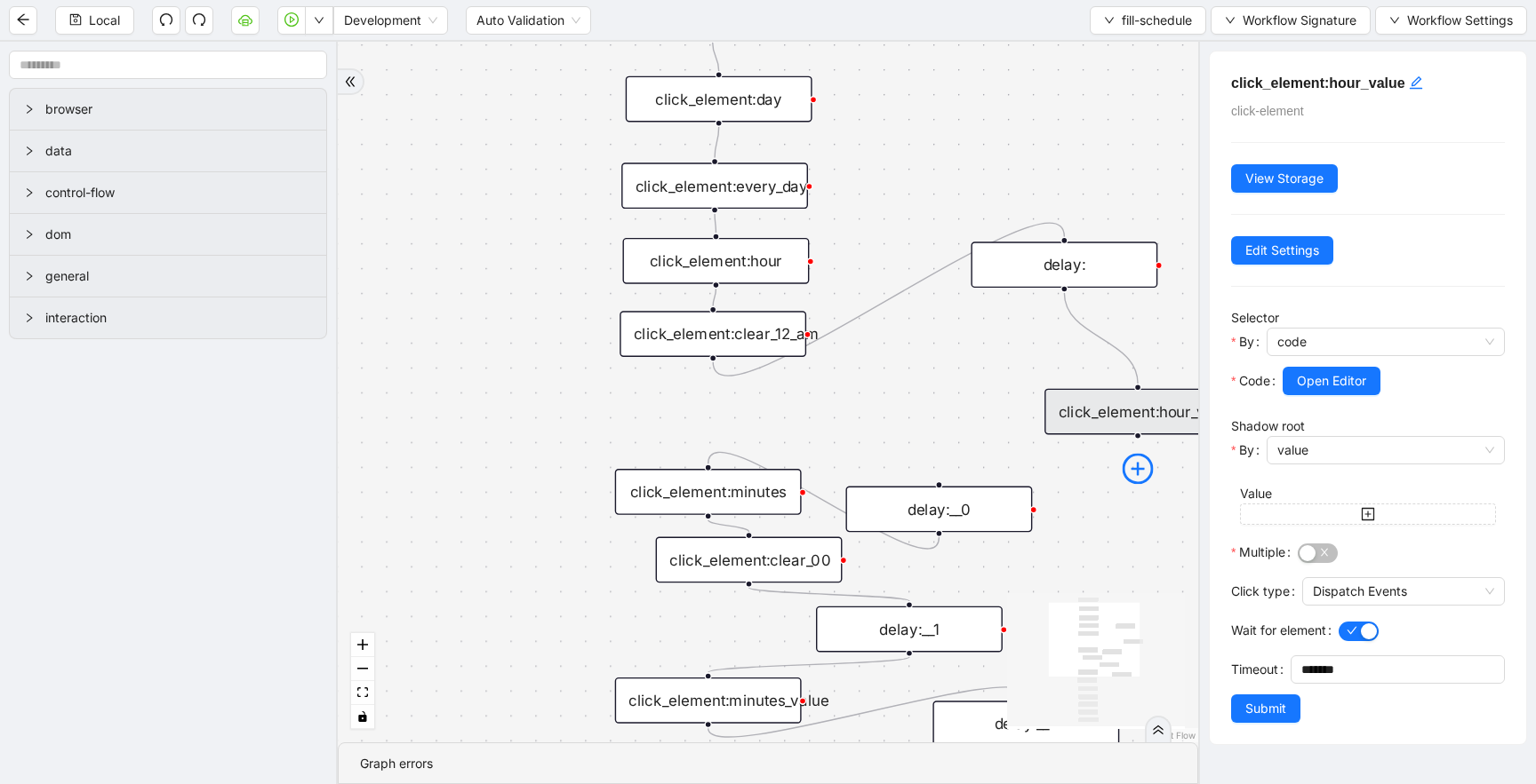
click at [1135, 456] on icon "plus-circle" at bounding box center [1137, 469] width 31 height 31
click at [1135, 466] on icon "plus-circle" at bounding box center [1137, 469] width 31 height 31
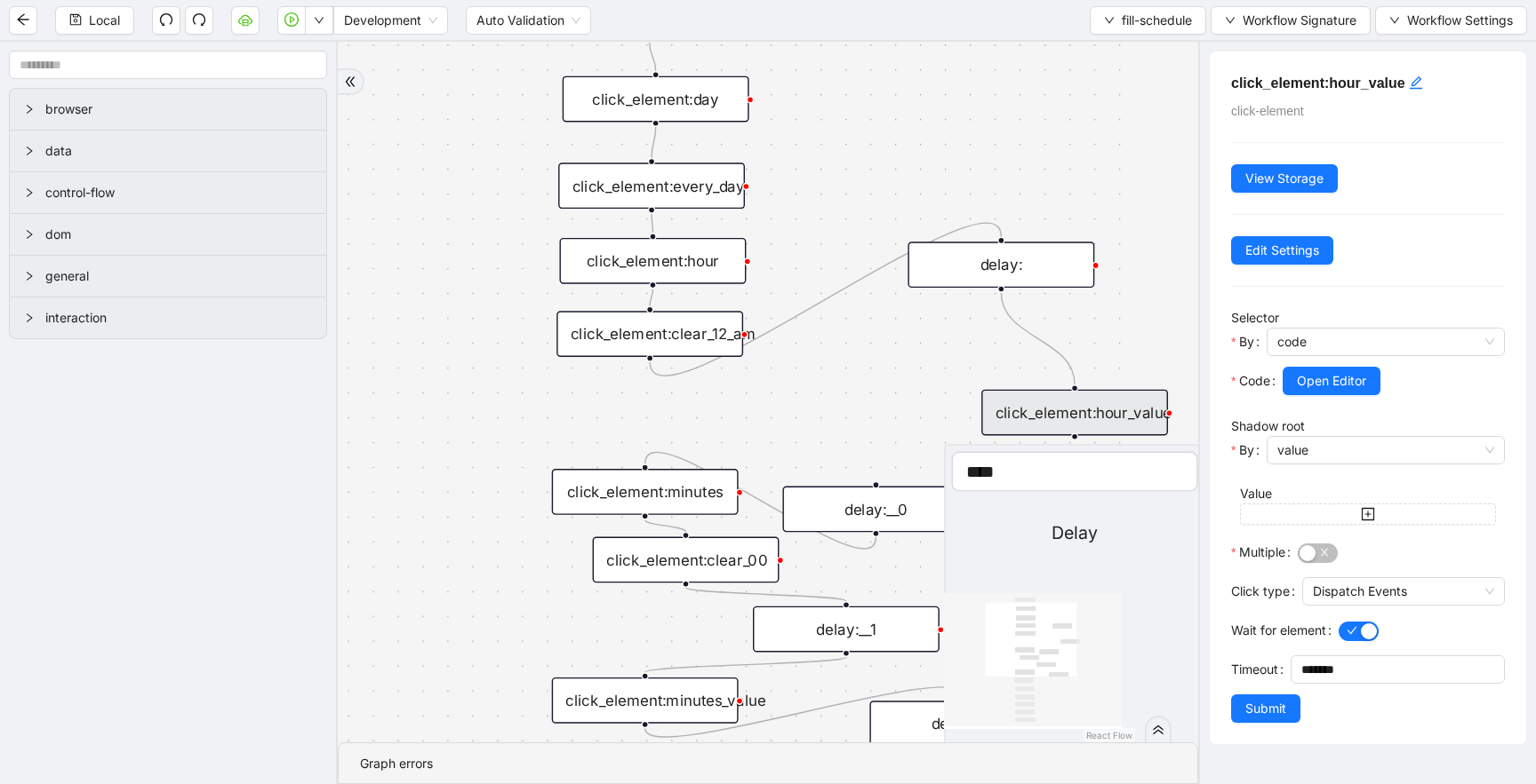
type input "****"
click at [1116, 536] on div "Delay" at bounding box center [1074, 534] width 246 height 27
click at [1061, 522] on div "Delay" at bounding box center [1074, 534] width 246 height 27
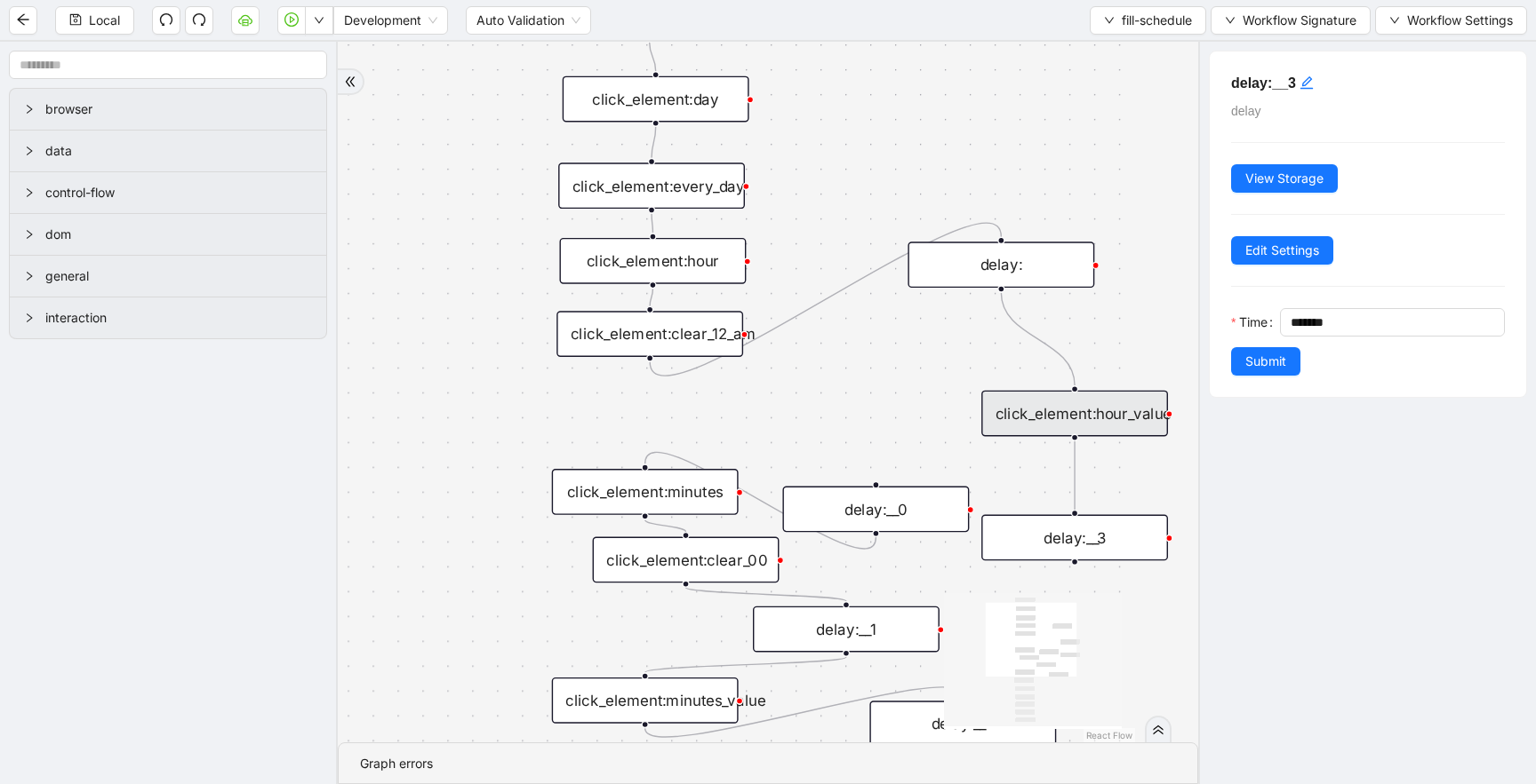
click at [1064, 535] on div "delay:__3" at bounding box center [1074, 538] width 187 height 46
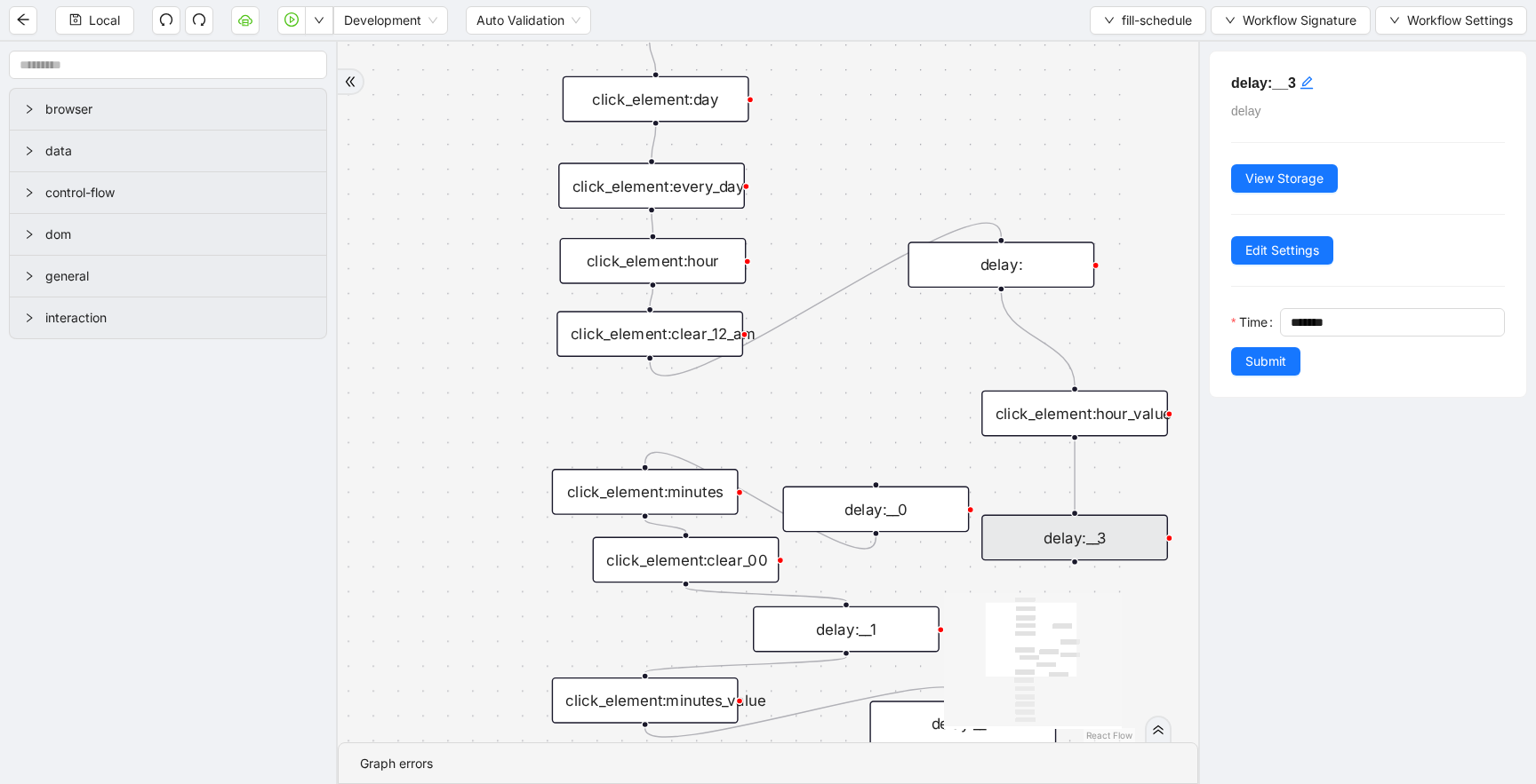
click at [1064, 535] on div "delay:__3" at bounding box center [1074, 538] width 187 height 46
click at [1282, 357] on span "Submit" at bounding box center [1265, 361] width 41 height 19
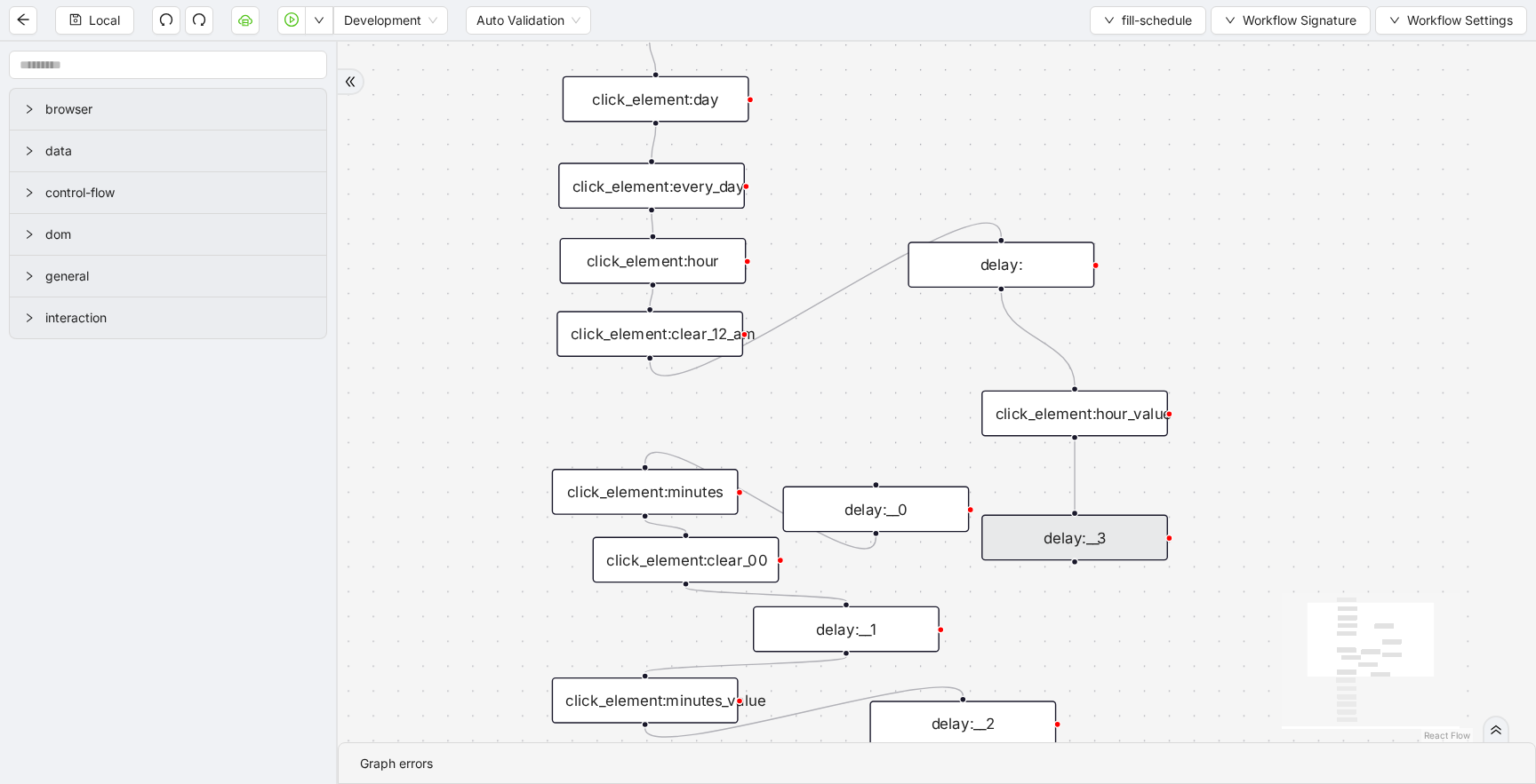
click at [1043, 261] on div "delay:" at bounding box center [1001, 264] width 187 height 46
click at [1043, 261] on div "delay:" at bounding box center [1001, 263] width 187 height 46
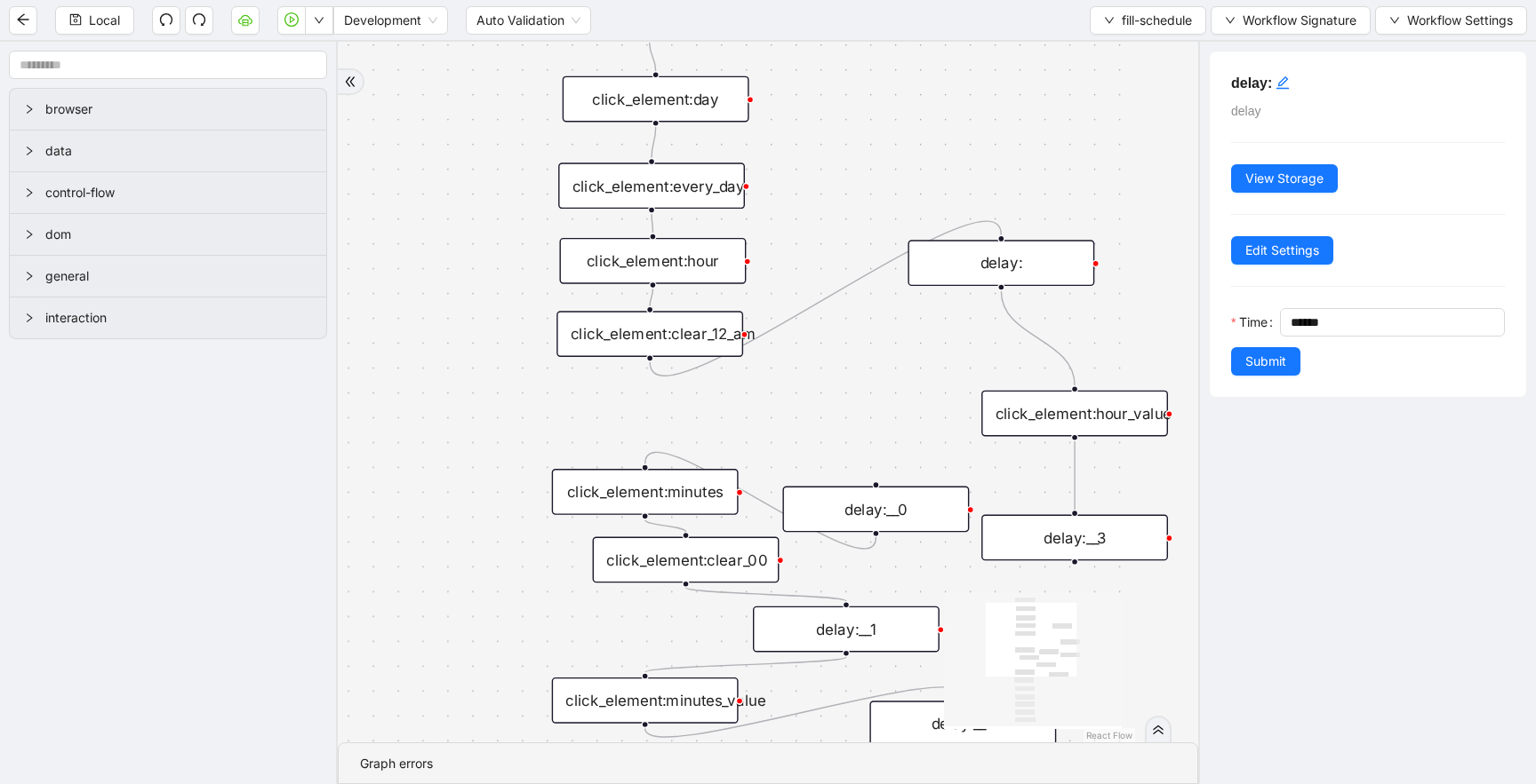
click at [1087, 548] on div "delay:__3" at bounding box center [1074, 538] width 187 height 46
click at [1105, 484] on div "trigger click_element:day click_element:every_day click_element:hour click_elem…" at bounding box center [704, 392] width 860 height 701
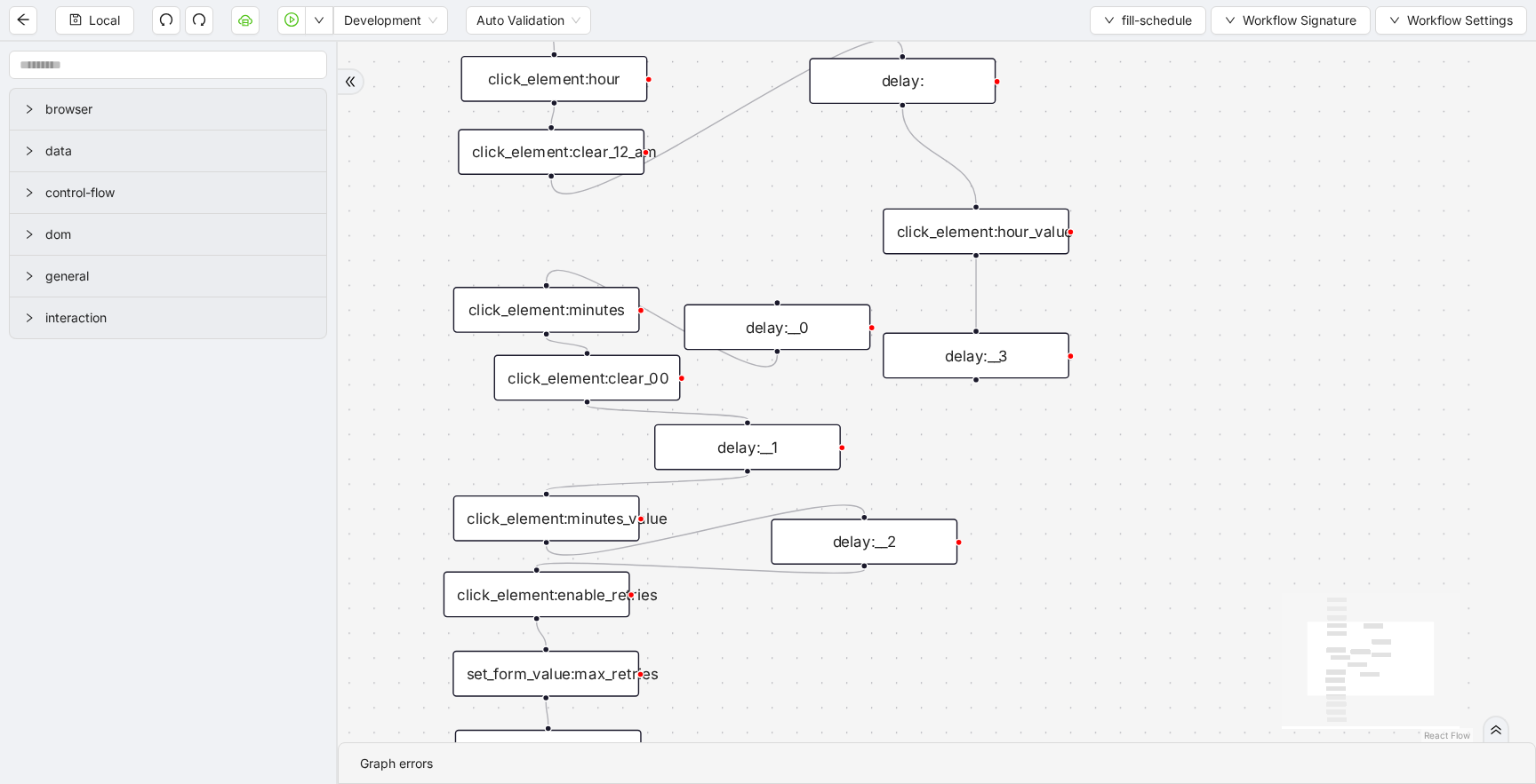
drag, startPoint x: 1105, startPoint y: 484, endPoint x: 1005, endPoint y: 282, distance: 225.4
click at [1005, 289] on div "trigger click_element:day click_element:every_day click_element:hour click_elem…" at bounding box center [873, 392] width 1198 height 701
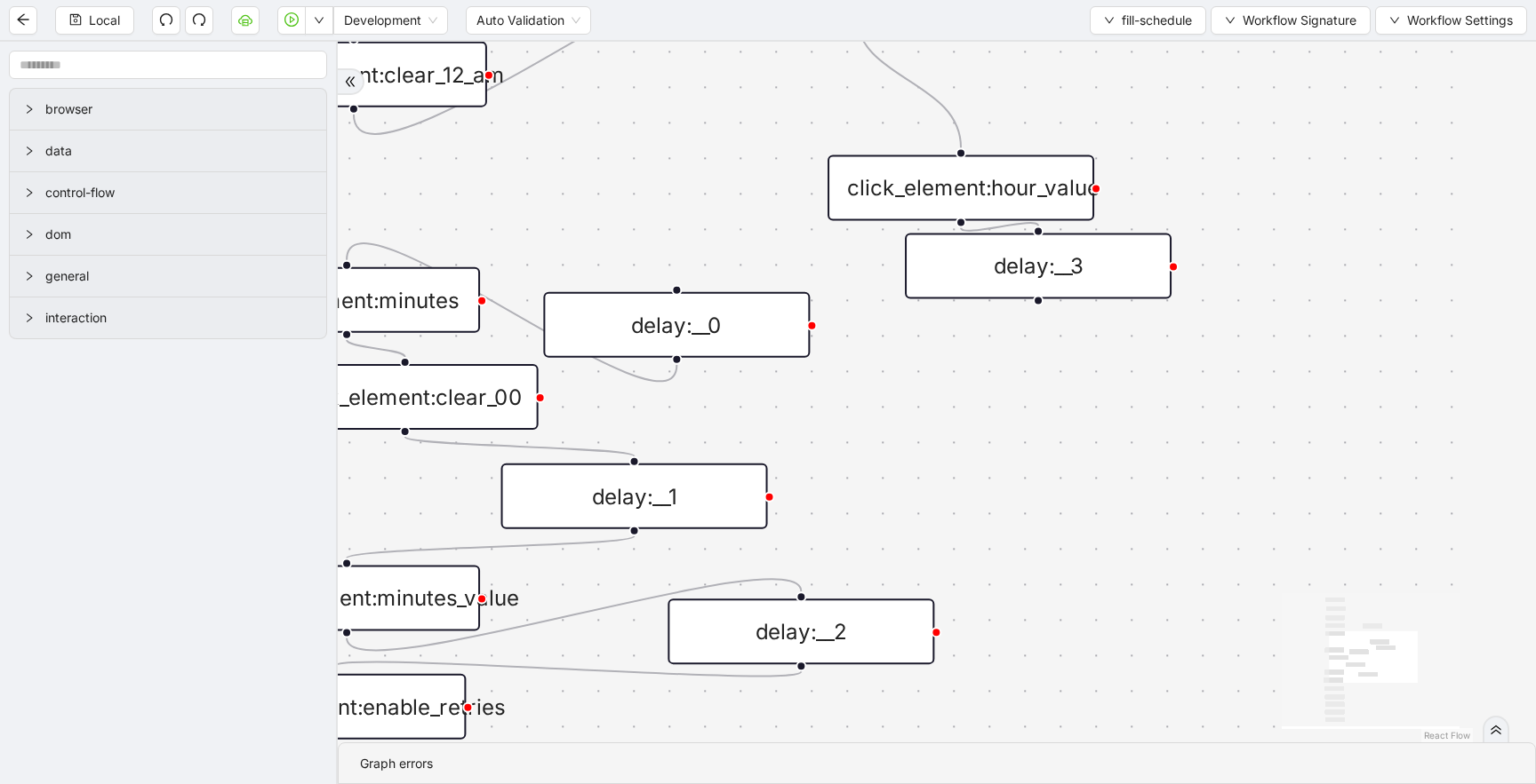
drag, startPoint x: 994, startPoint y: 346, endPoint x: 1062, endPoint y: 261, distance: 108.9
click at [1063, 259] on div "delay:__3" at bounding box center [1038, 265] width 266 height 66
click at [1063, 263] on div "delay:__3" at bounding box center [1038, 266] width 266 height 66
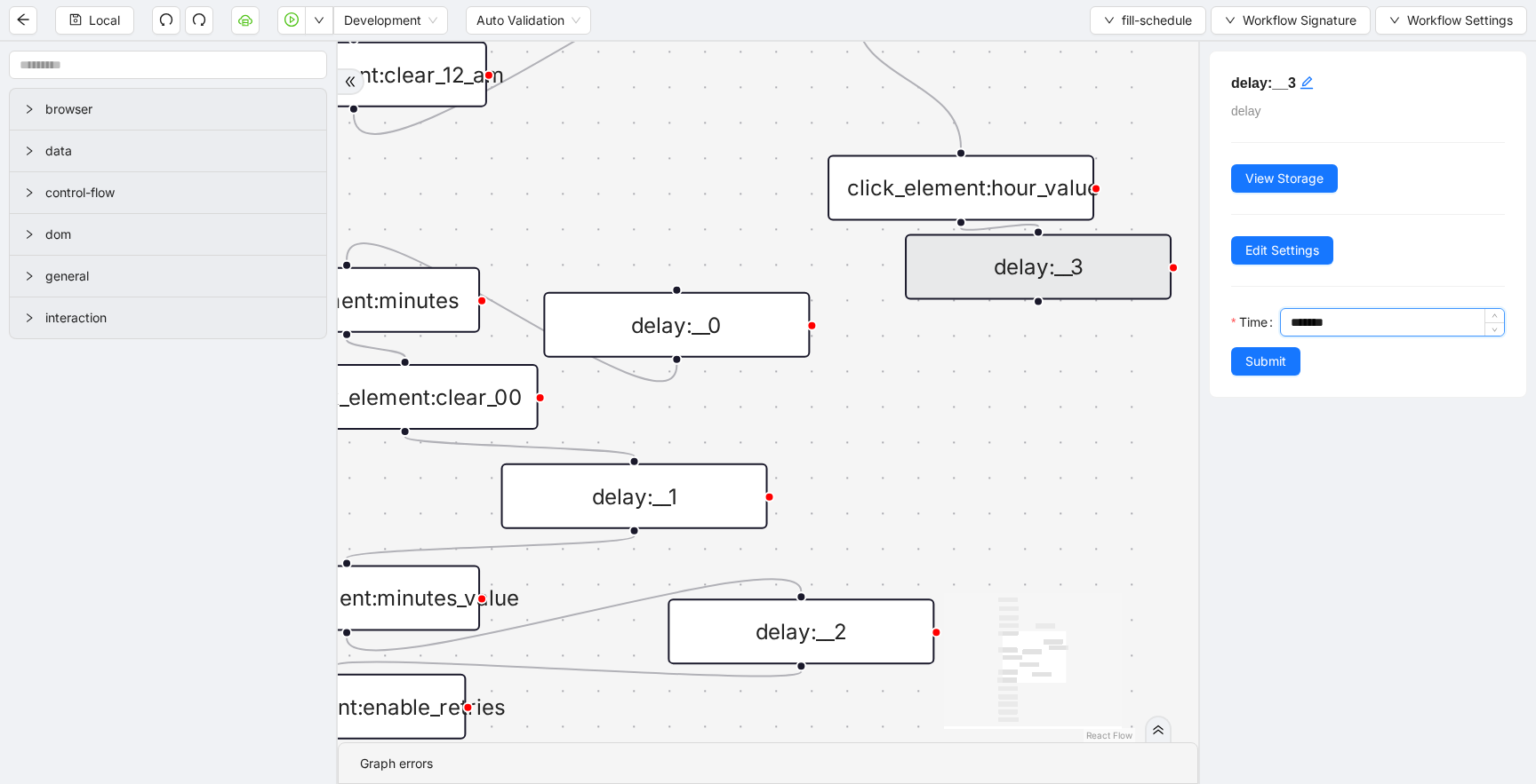
click at [1295, 319] on input "*******" at bounding box center [1397, 322] width 213 height 26
click at [1331, 325] on input "*******" at bounding box center [1397, 322] width 213 height 26
type input "******"
click at [1265, 356] on span "Submit" at bounding box center [1265, 361] width 41 height 19
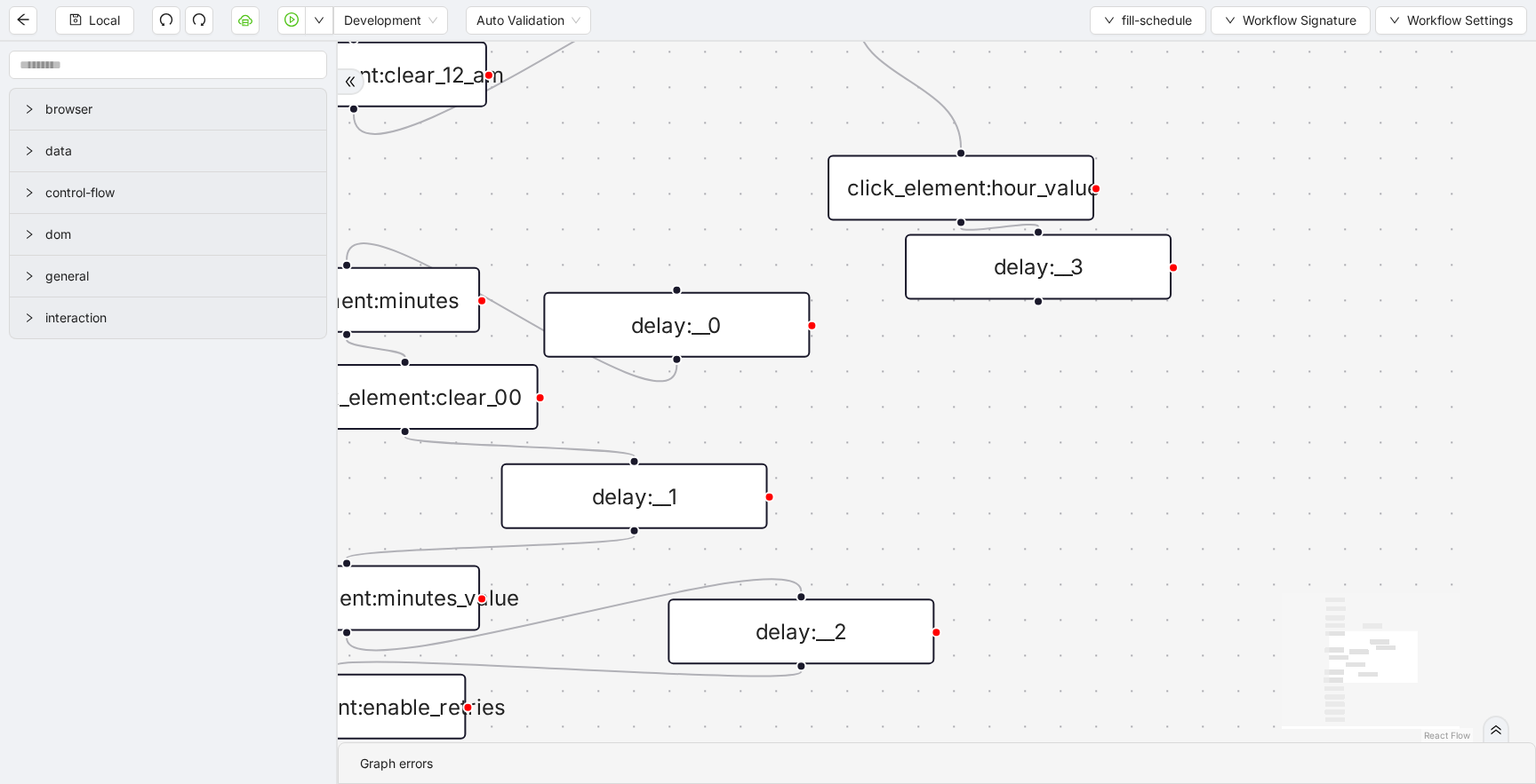
click at [974, 201] on div "click_element:hour_value" at bounding box center [960, 188] width 266 height 66
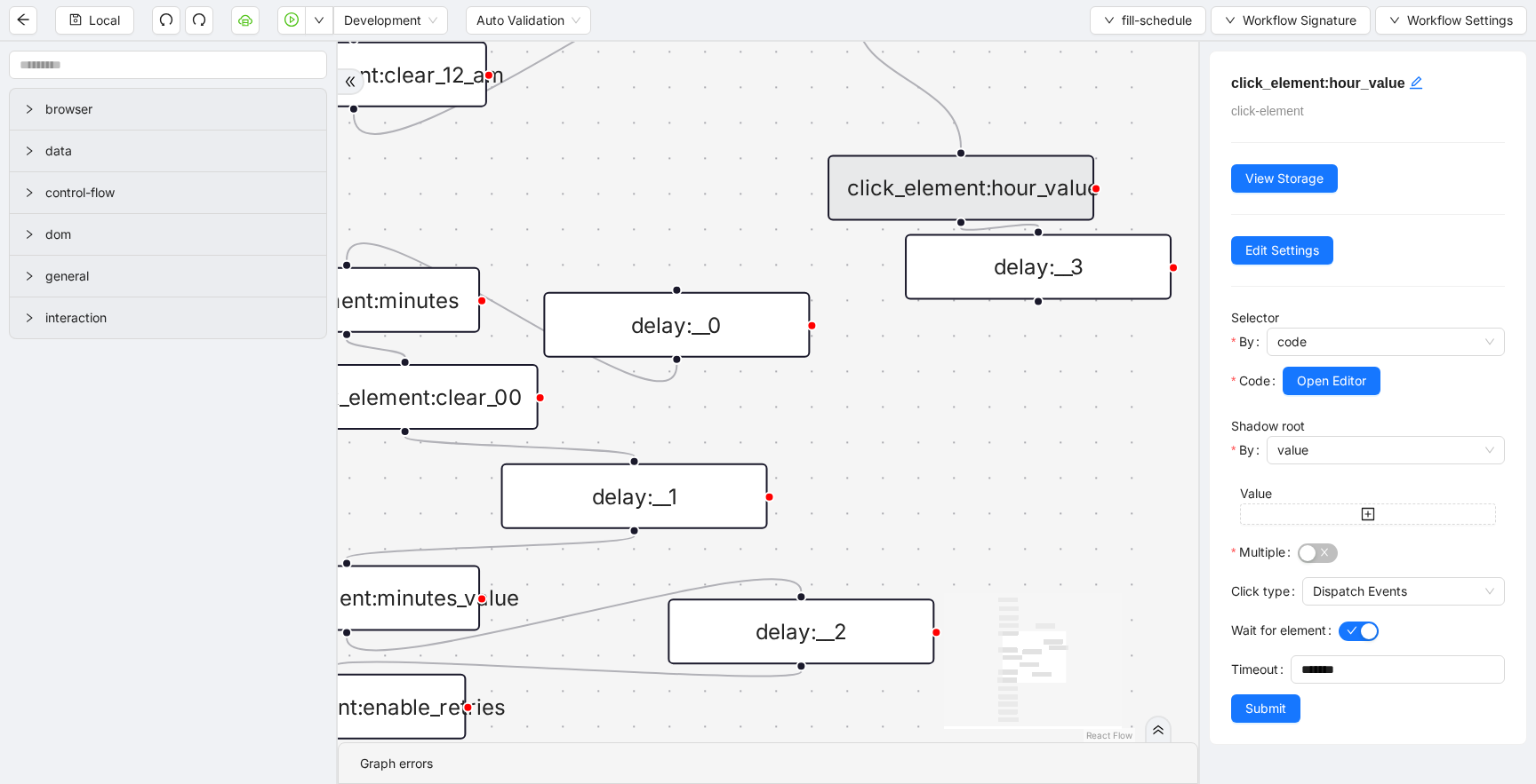
click at [1037, 302] on div at bounding box center [1038, 301] width 11 height 11
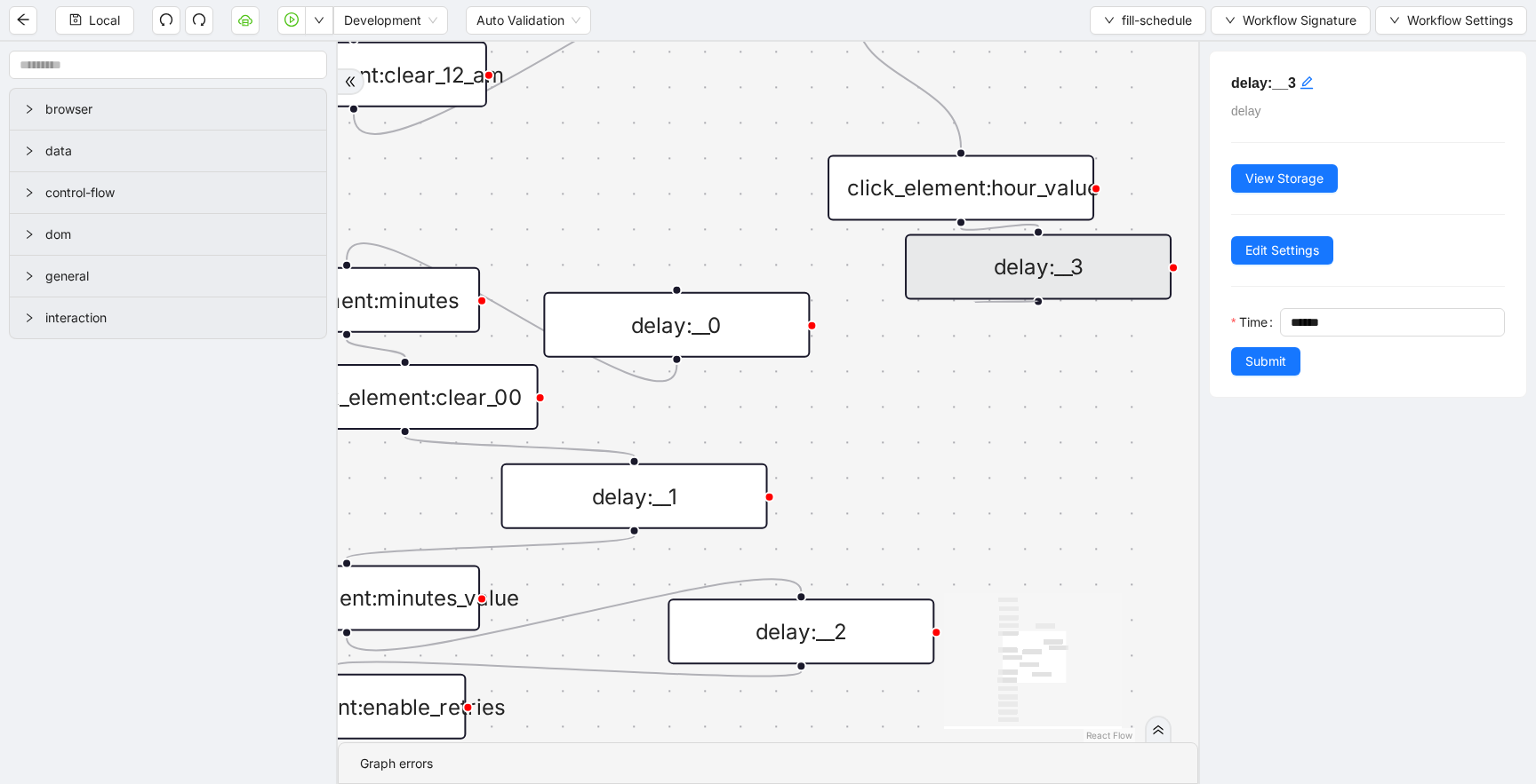
click at [1037, 302] on div at bounding box center [1038, 301] width 11 height 11
click at [1035, 304] on div at bounding box center [1038, 301] width 11 height 11
click at [1041, 327] on icon "plus-circle" at bounding box center [1038, 348] width 45 height 45
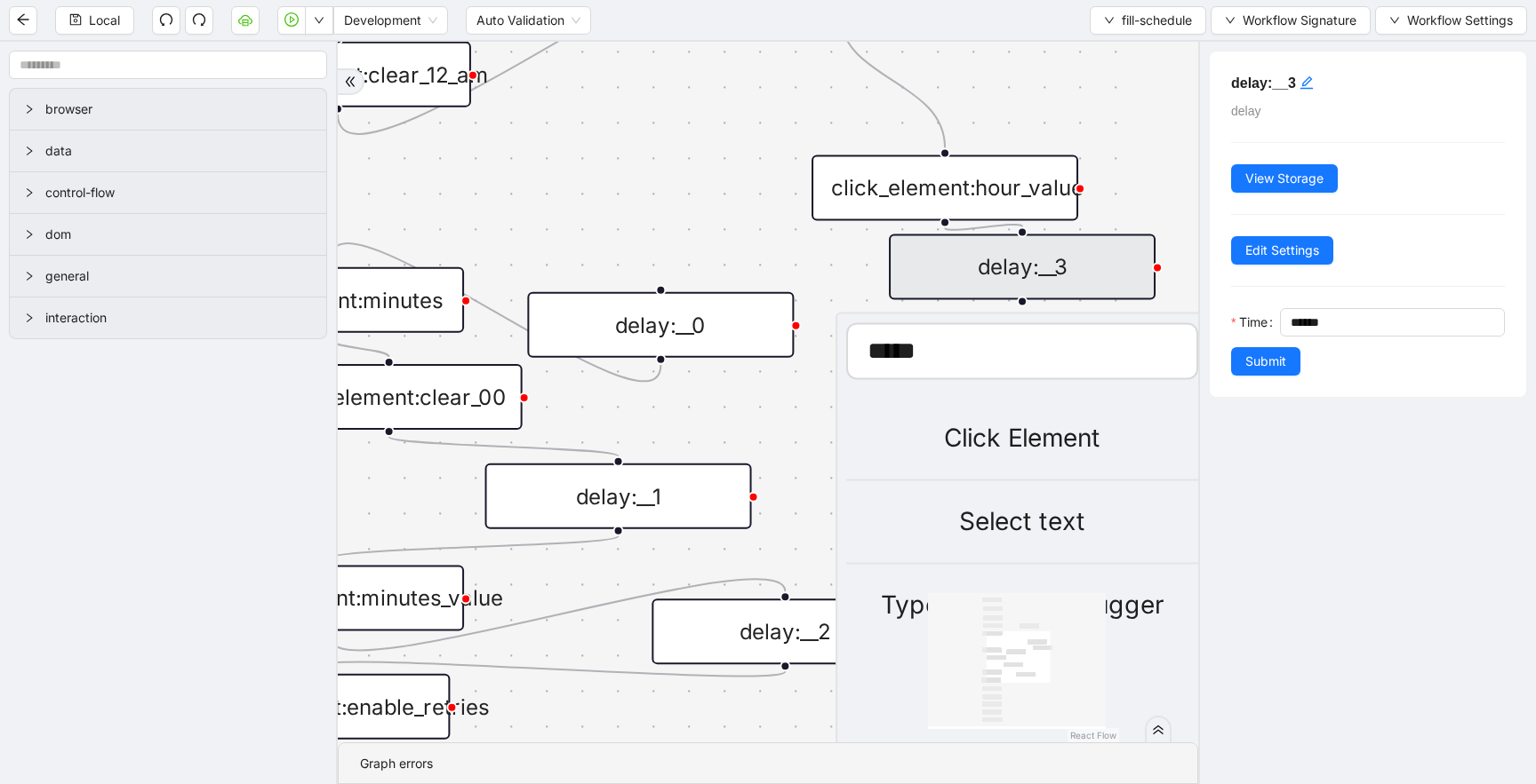
type input "*****"
click at [1009, 463] on li "Click Element" at bounding box center [1022, 439] width 352 height 84
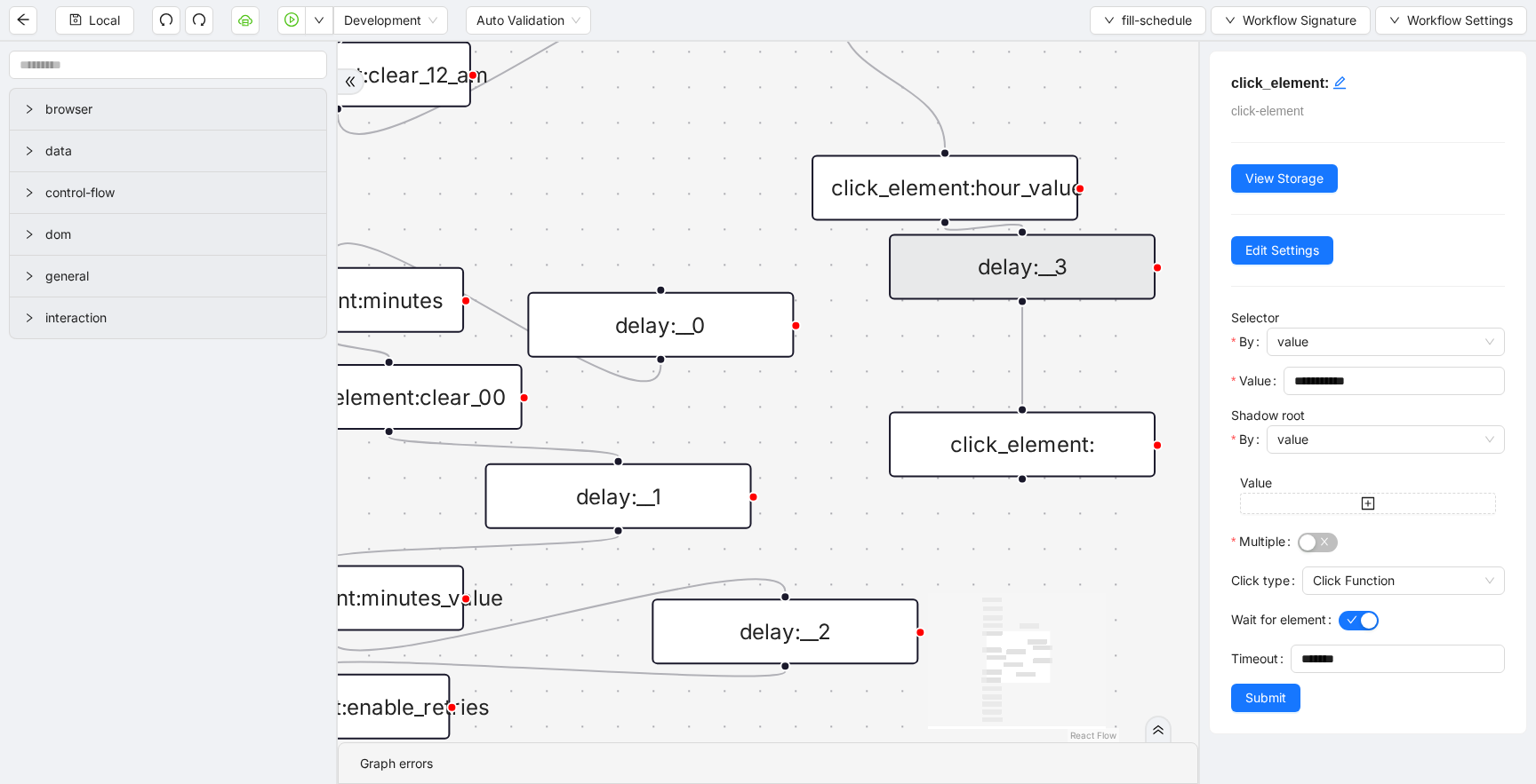
click at [977, 197] on div "click_element:hour_value" at bounding box center [944, 188] width 266 height 66
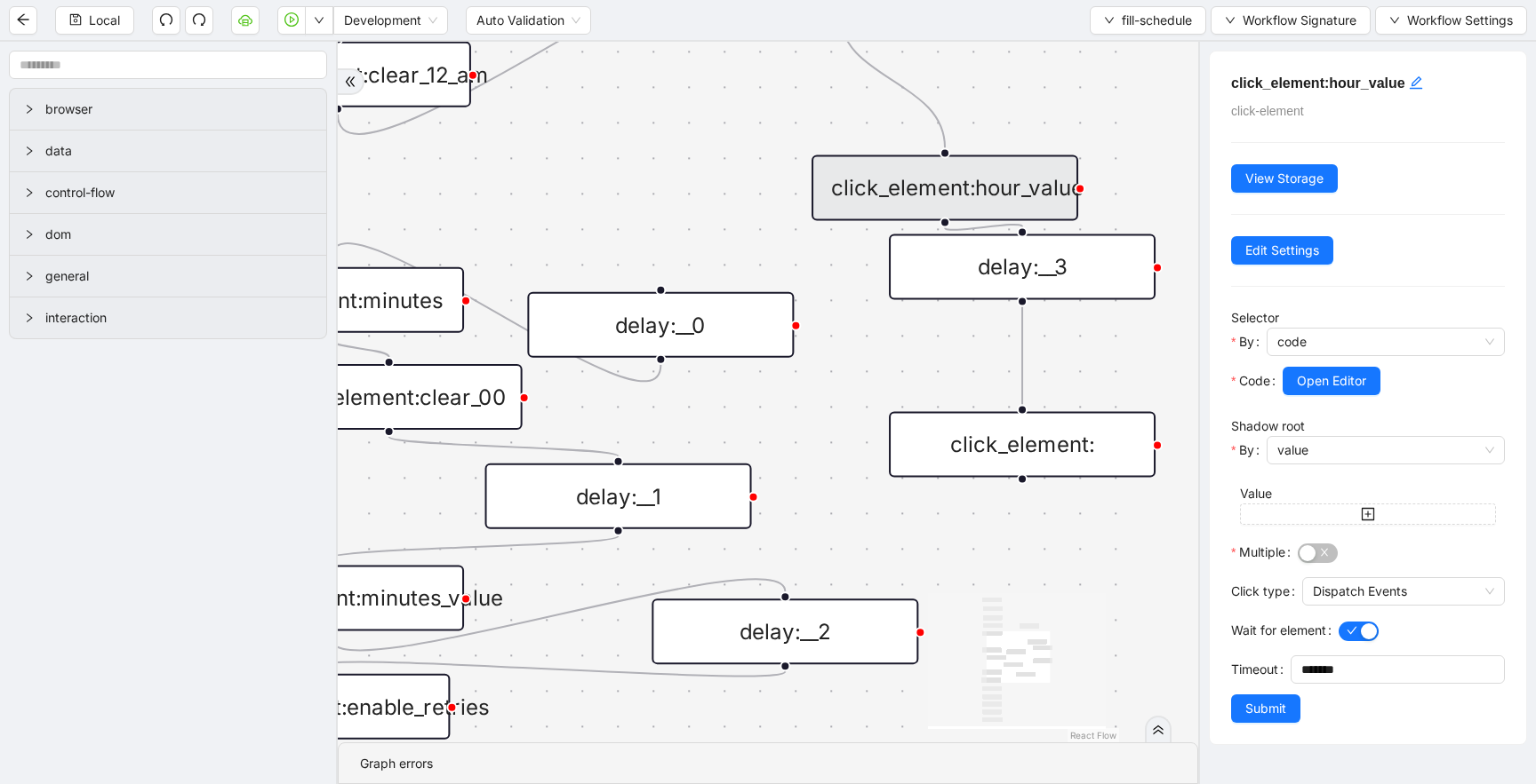
click at [977, 197] on div "click_element:hour_value" at bounding box center [944, 188] width 266 height 66
click at [1328, 453] on span "value" at bounding box center [1386, 449] width 217 height 26
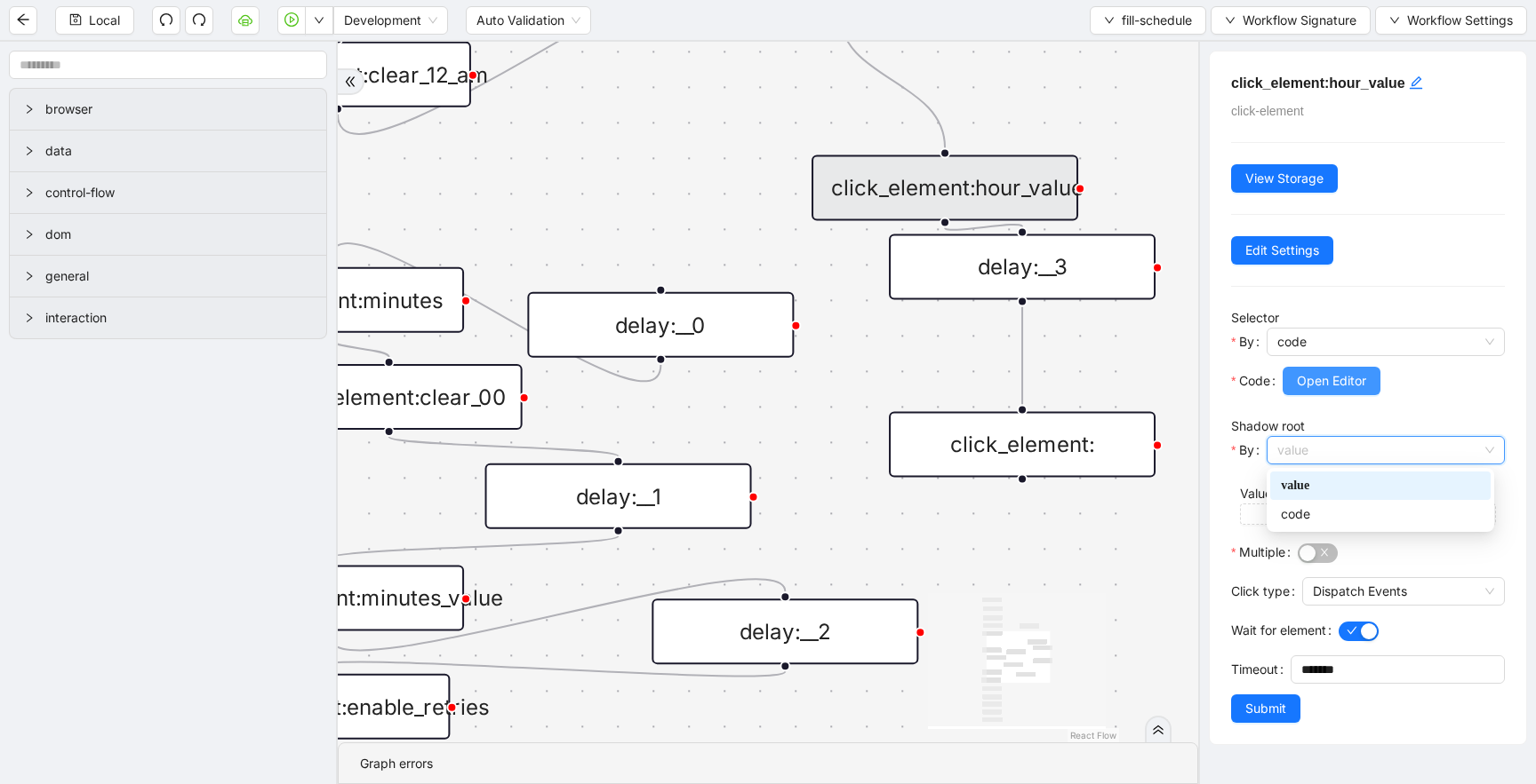
click at [1323, 384] on span "Open Editor" at bounding box center [1331, 380] width 69 height 19
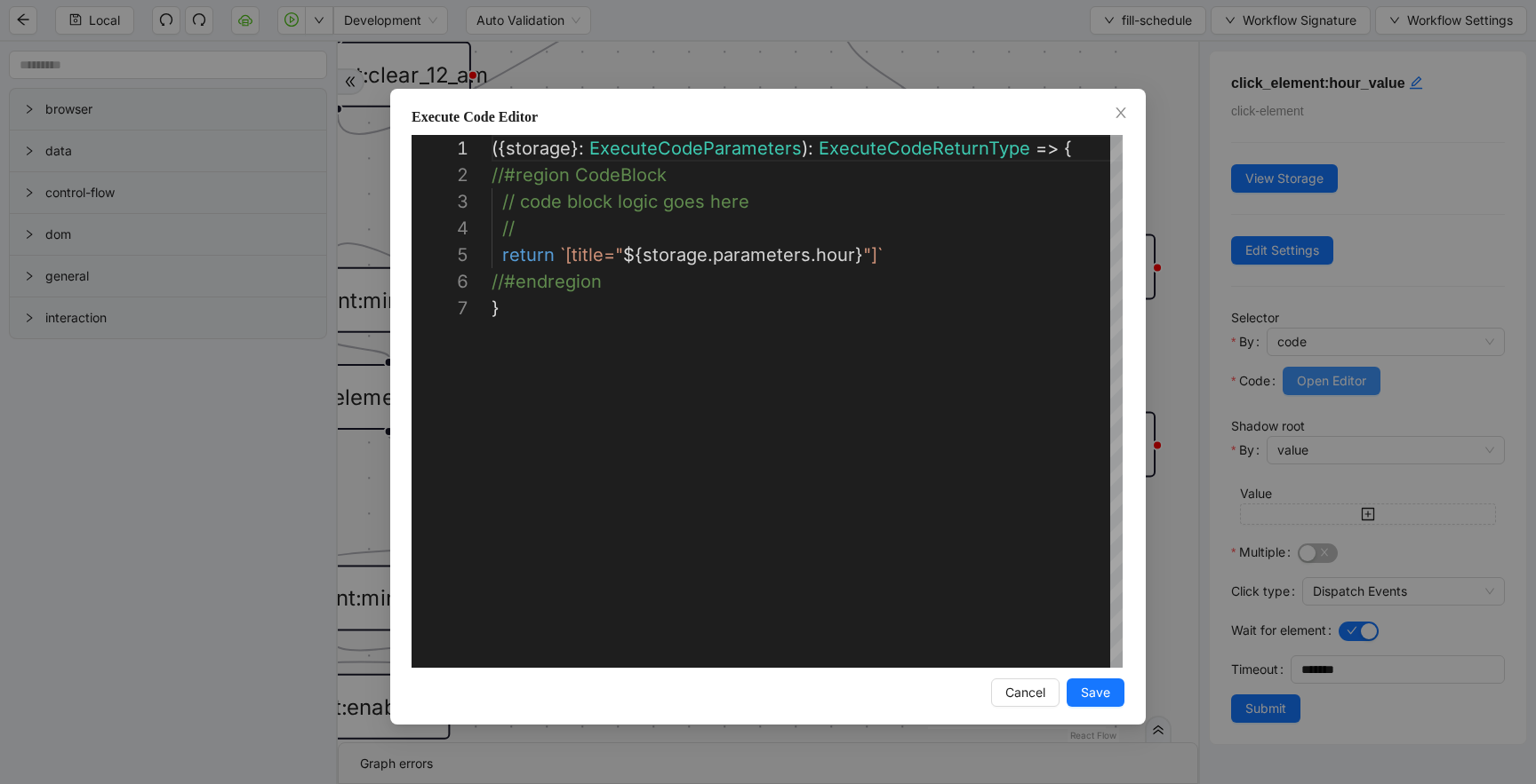
scroll to position [160, 0]
click at [795, 259] on div "({ storage }: ExecuteCodeParameters ): ExecuteCodeReturnType => { //#region Cod…" at bounding box center [807, 481] width 631 height 693
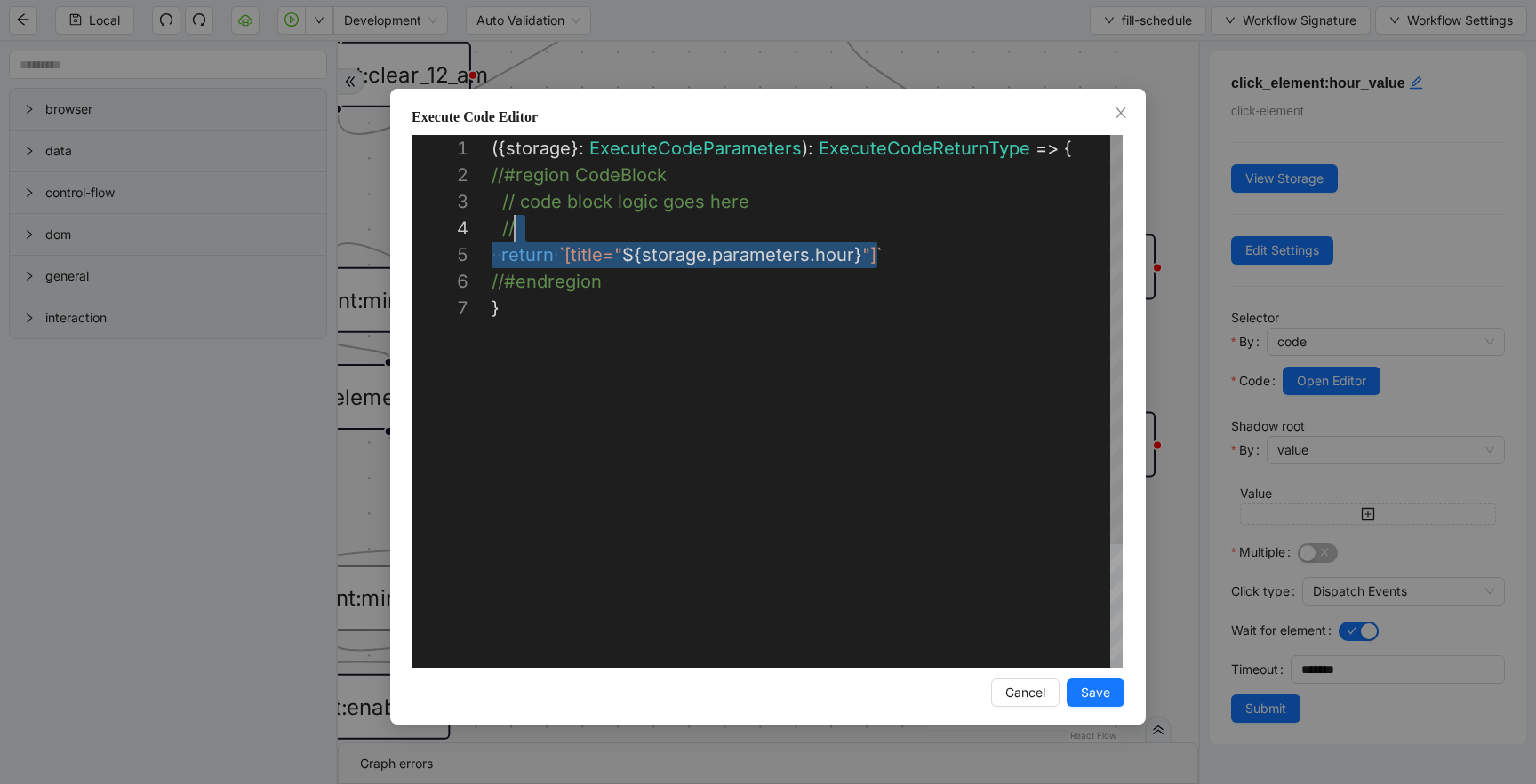
scroll to position [107, 10]
drag, startPoint x: 898, startPoint y: 261, endPoint x: 502, endPoint y: 248, distance: 396.2
click at [678, 75] on div "**********" at bounding box center [768, 392] width 1536 height 784
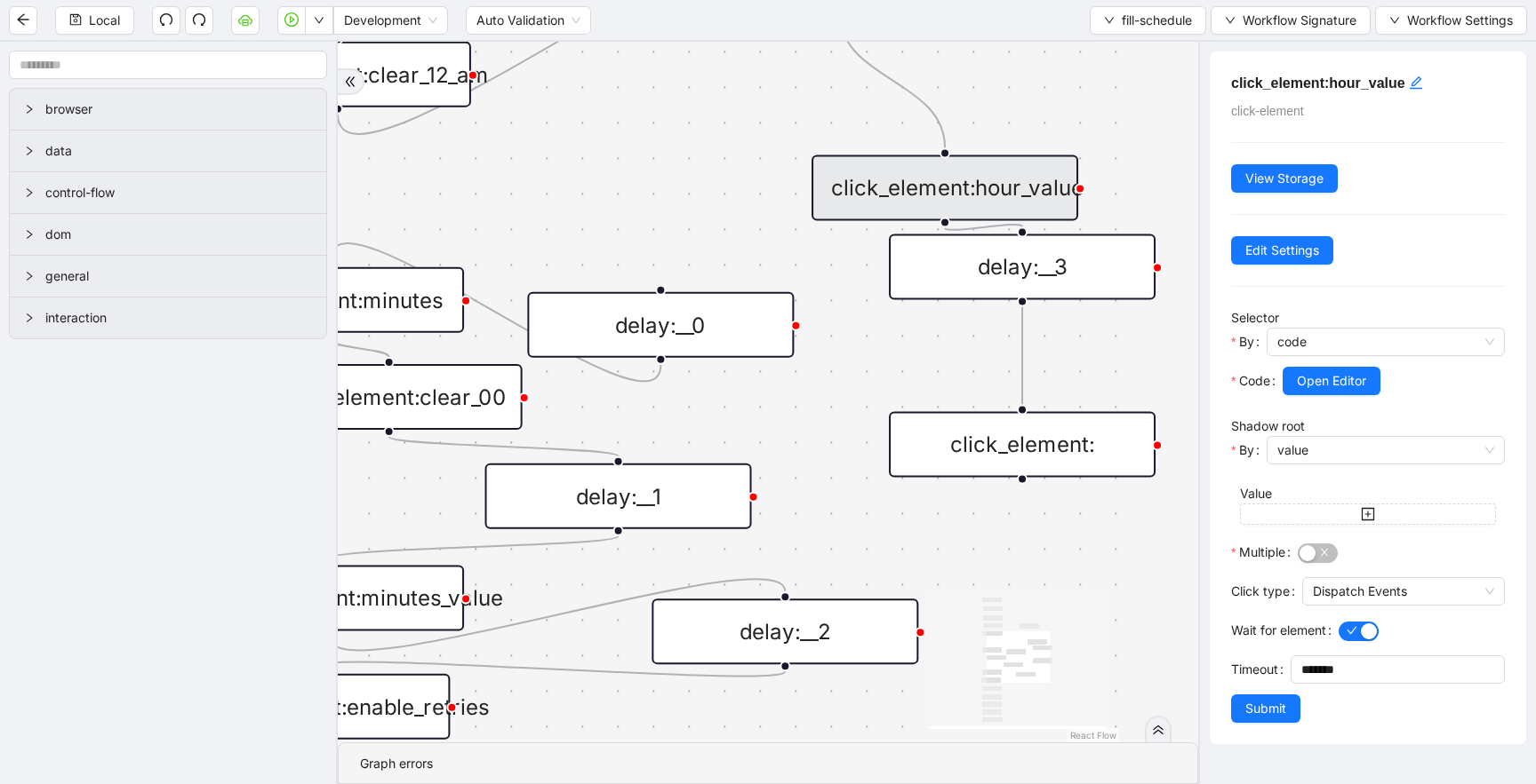
click at [1053, 436] on div "click_element:" at bounding box center [1022, 444] width 266 height 66
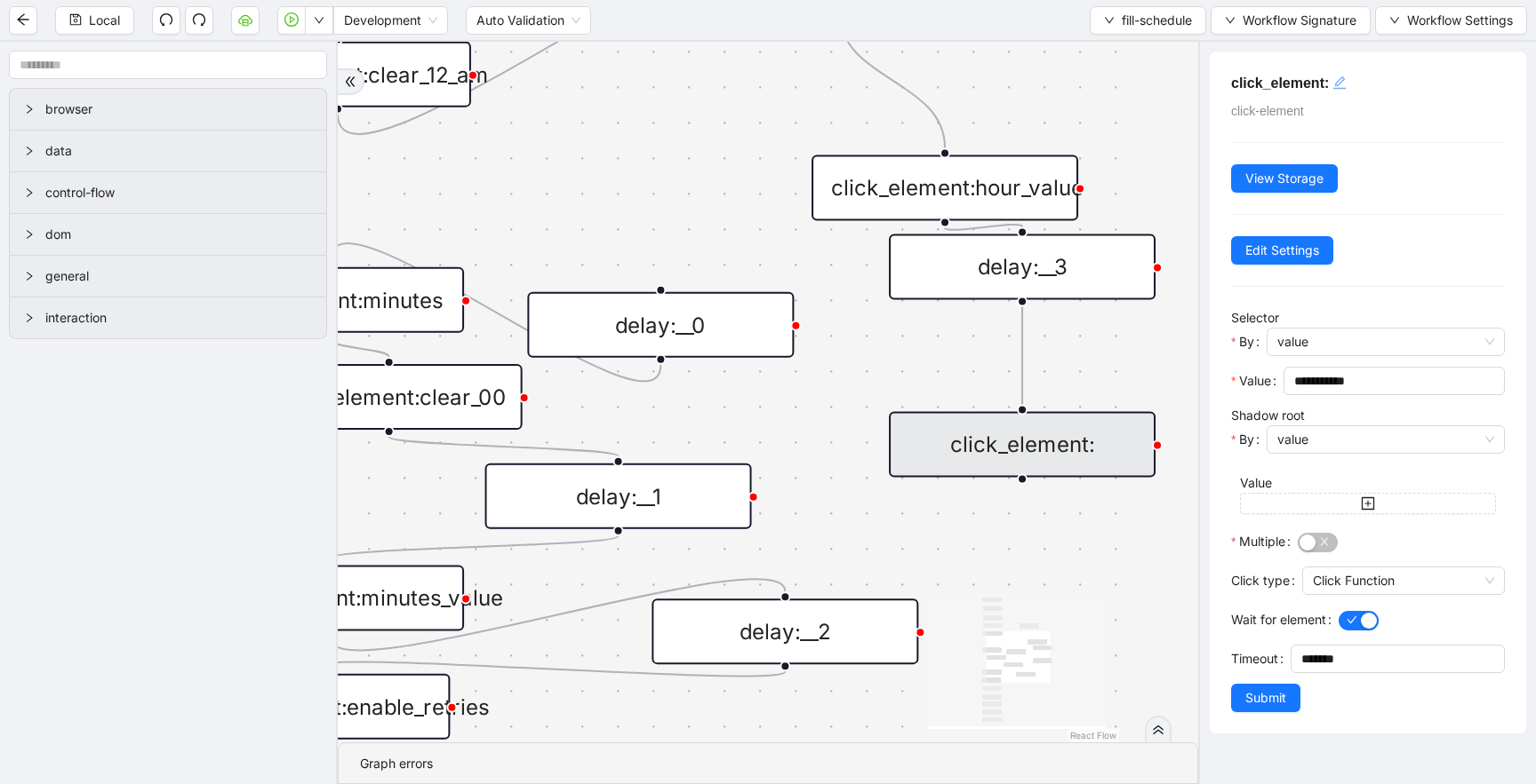
click at [1345, 78] on icon "edit" at bounding box center [1339, 83] width 15 height 15
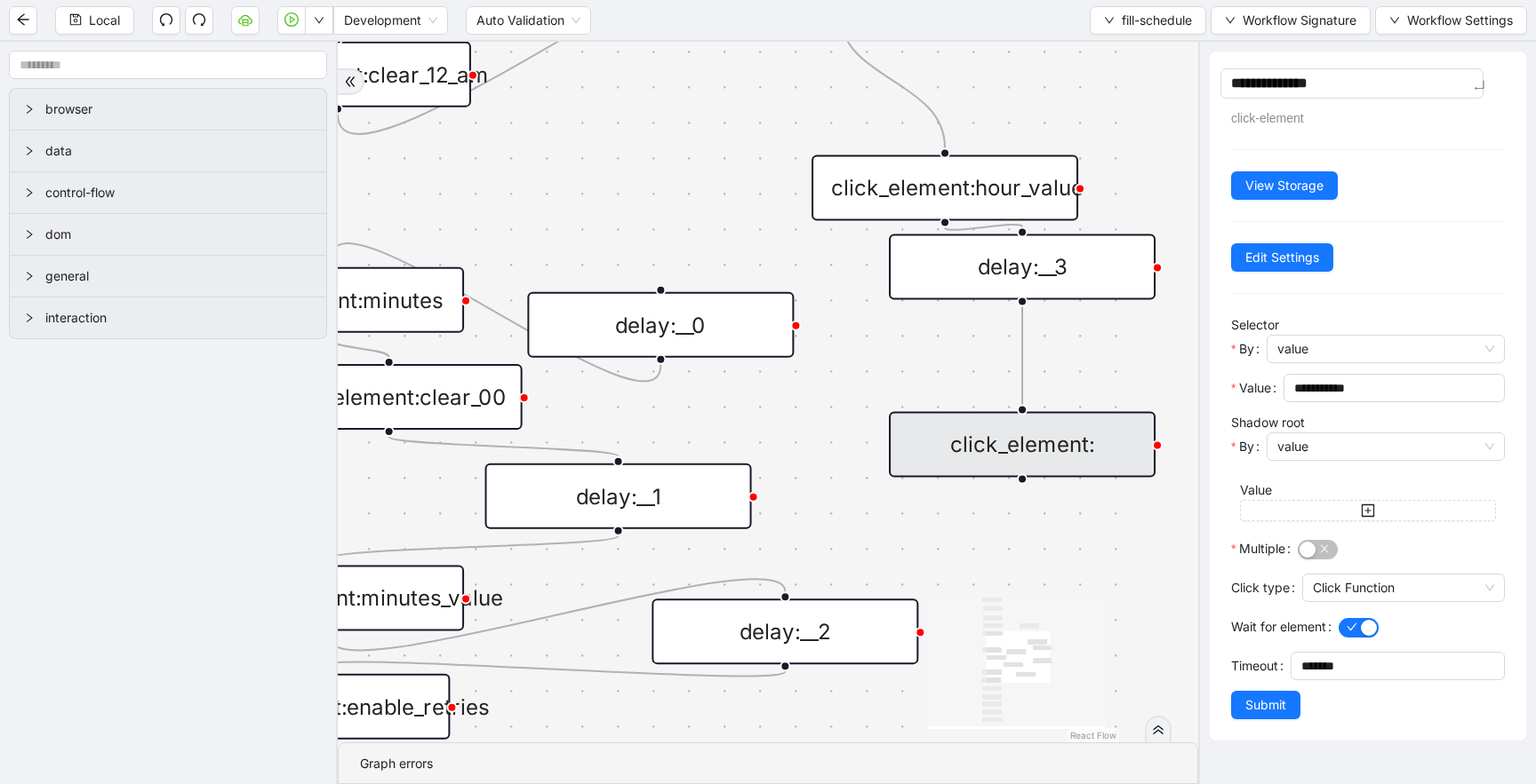
type textarea "**********"
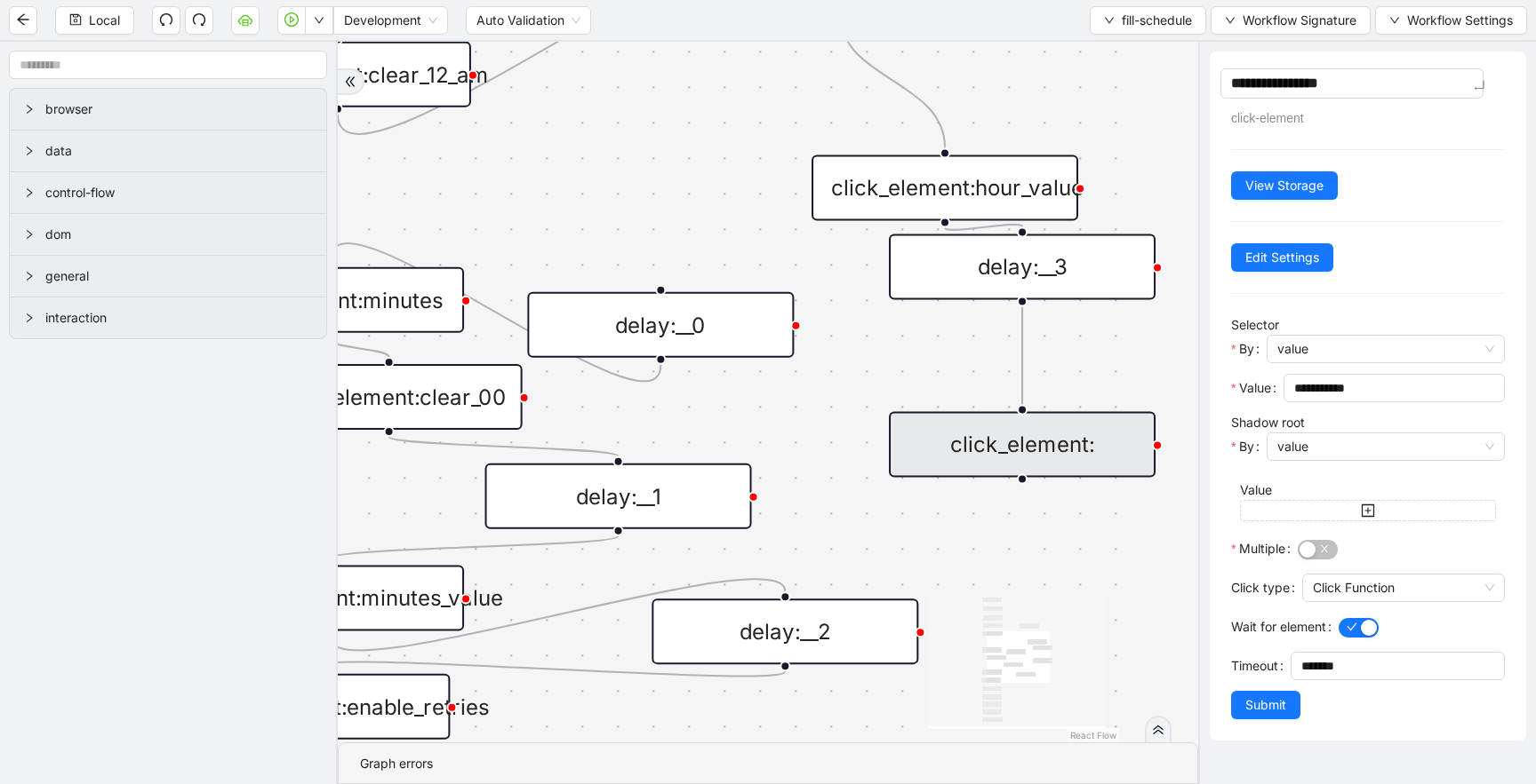
type textarea "**********"
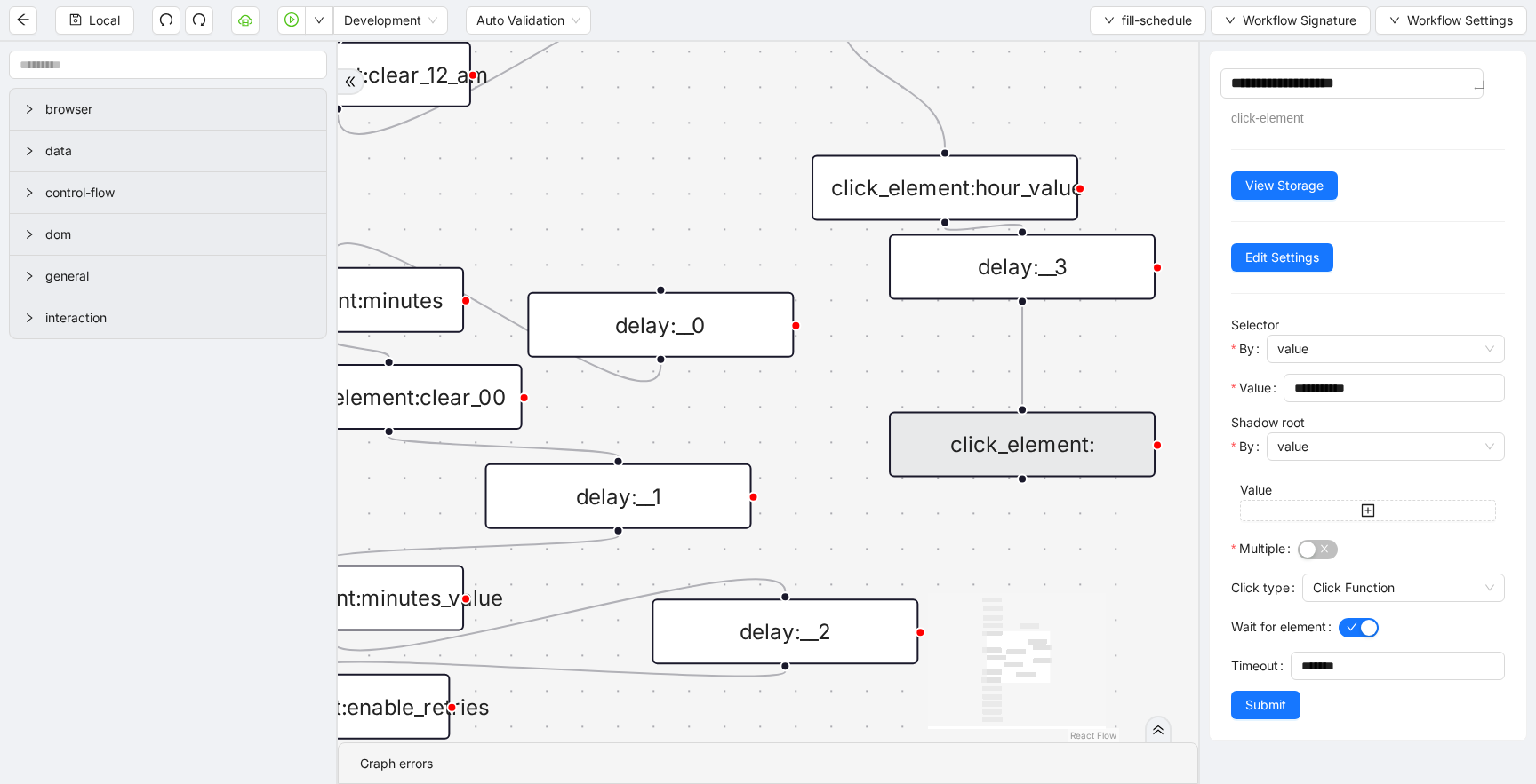
type textarea "**********"
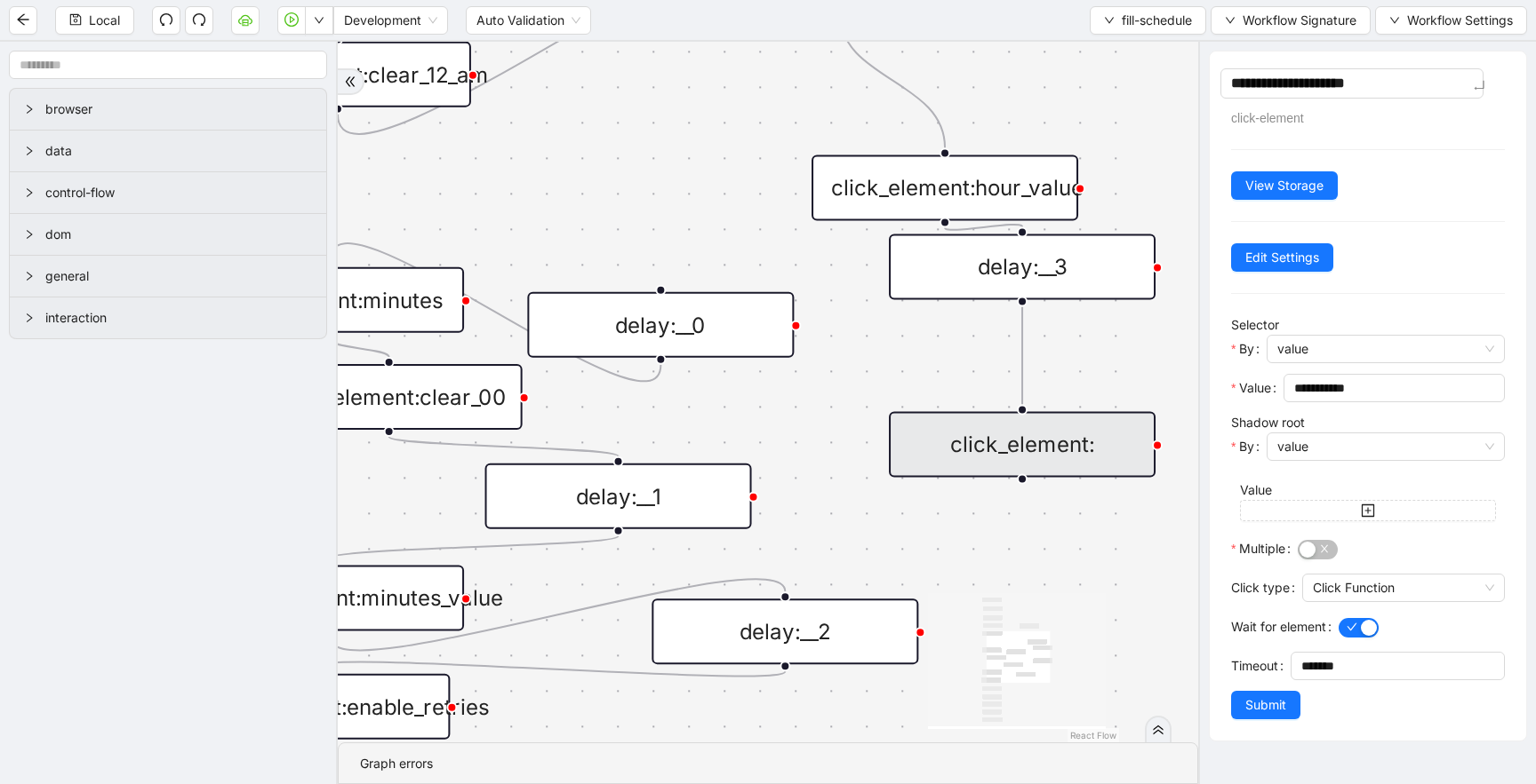
type textarea "**********"
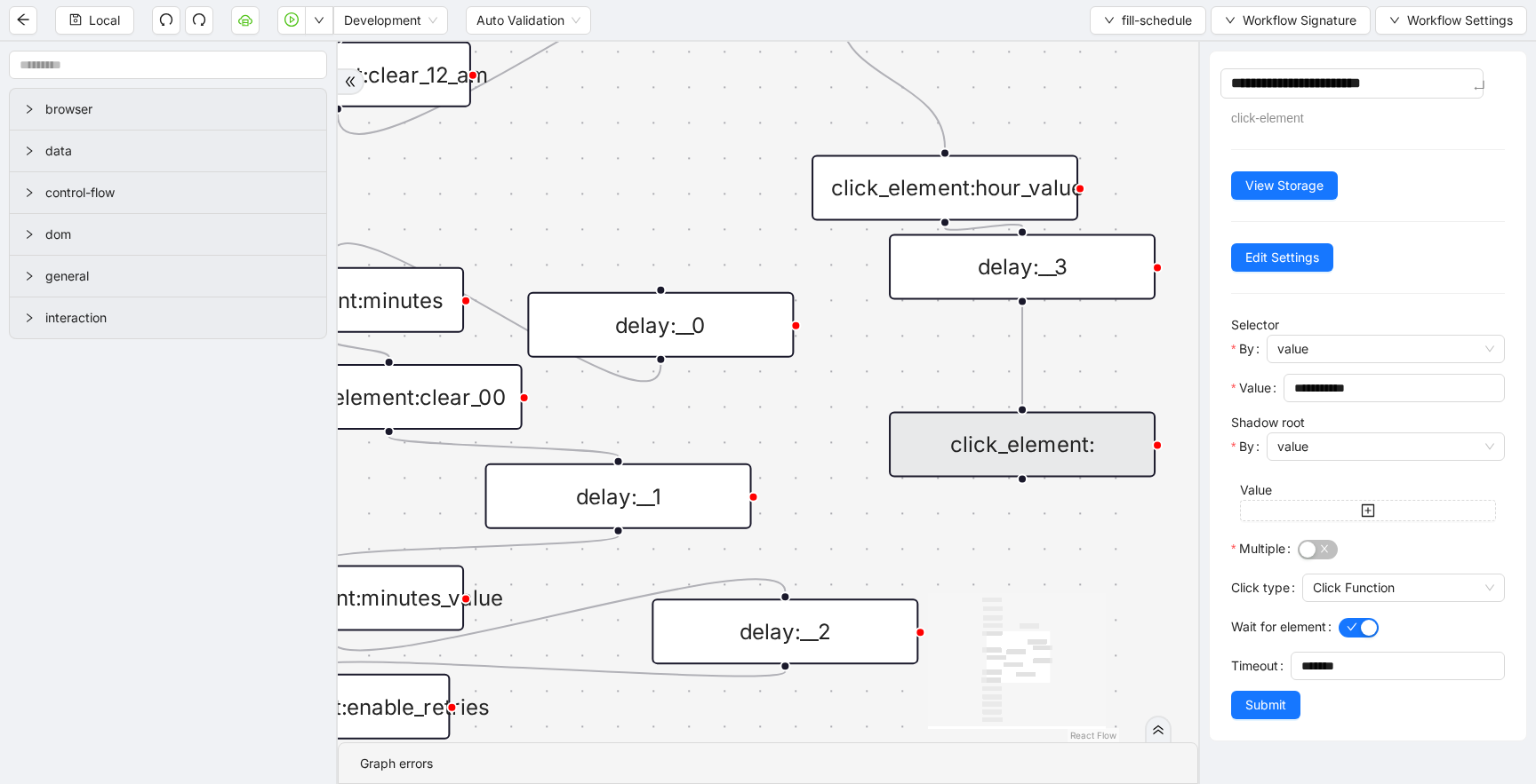
type textarea "**********"
click at [1334, 386] on input "**********" at bounding box center [1392, 387] width 196 height 19
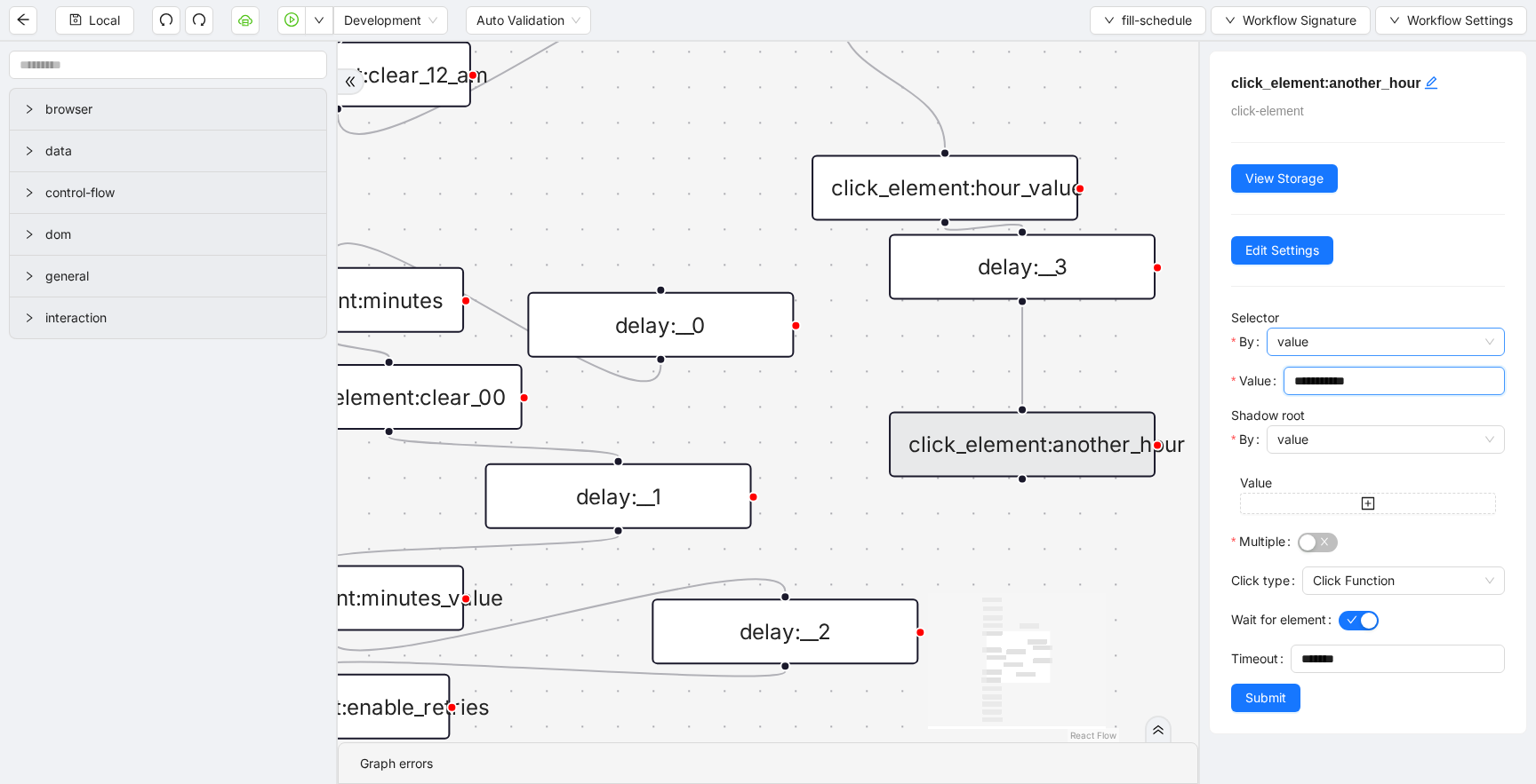
click at [1326, 340] on span "value" at bounding box center [1386, 341] width 217 height 26
click at [1326, 403] on div "code" at bounding box center [1380, 406] width 199 height 19
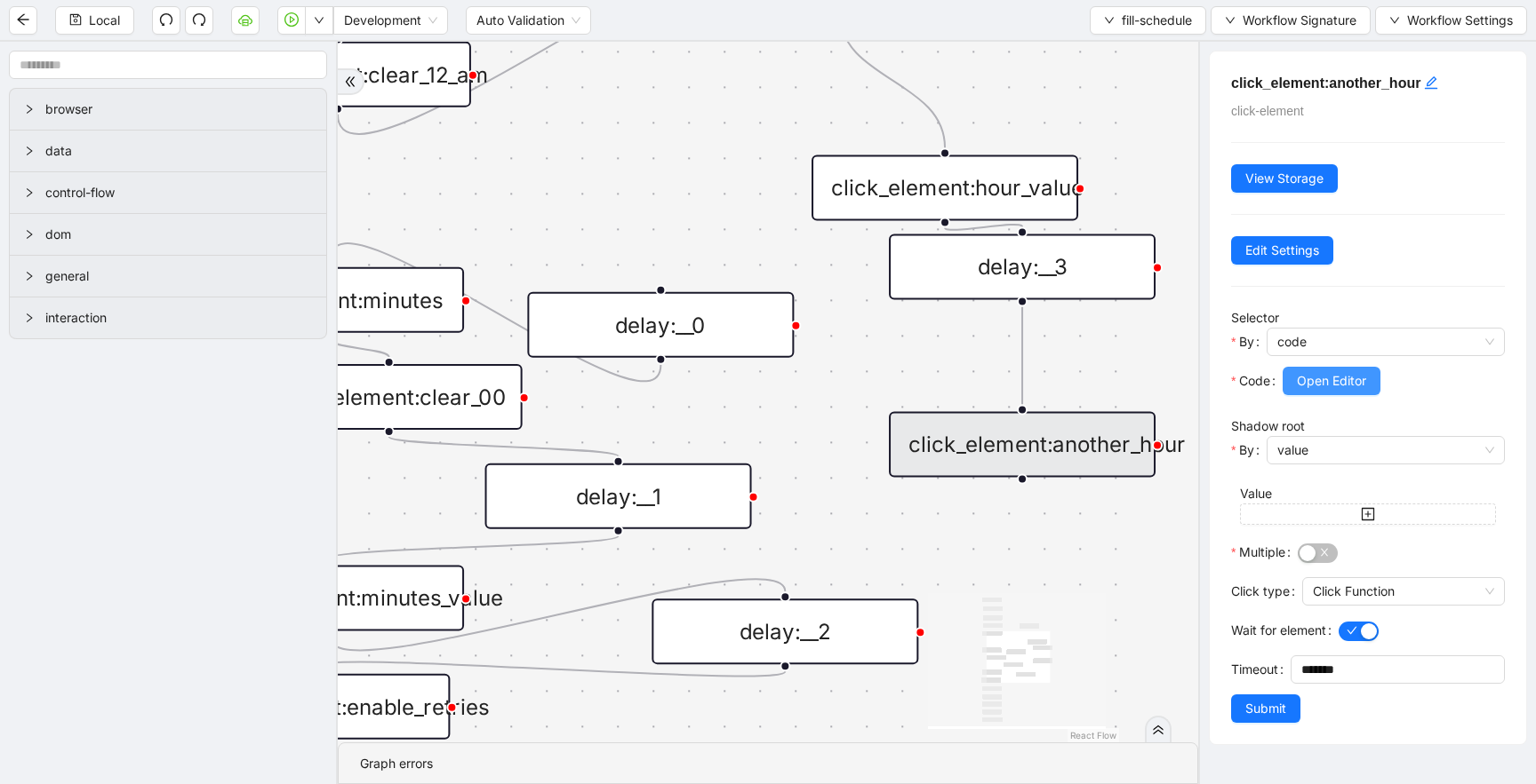
click at [1323, 390] on span "Open Editor" at bounding box center [1331, 380] width 69 height 19
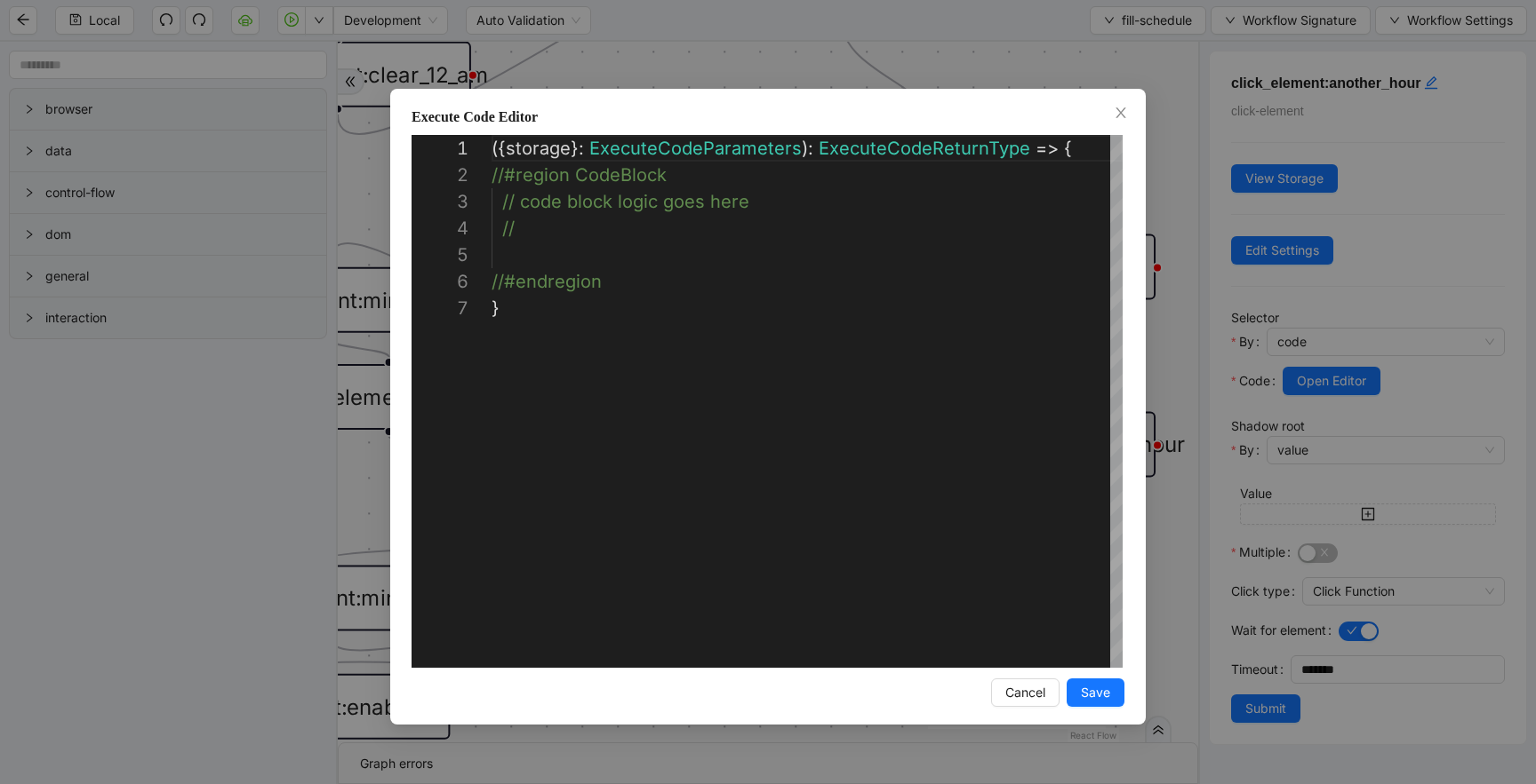
scroll to position [160, 0]
click at [668, 258] on div "( { storage } : ExecuteCodeParameters ): ExecuteCodeReturnType => { //#region C…" at bounding box center [807, 481] width 631 height 693
paste textarea "**********"
click at [825, 254] on div "({ storage }: ExecuteCodeParameters ): ExecuteCodeReturnType => { //#region Cod…" at bounding box center [807, 481] width 631 height 693
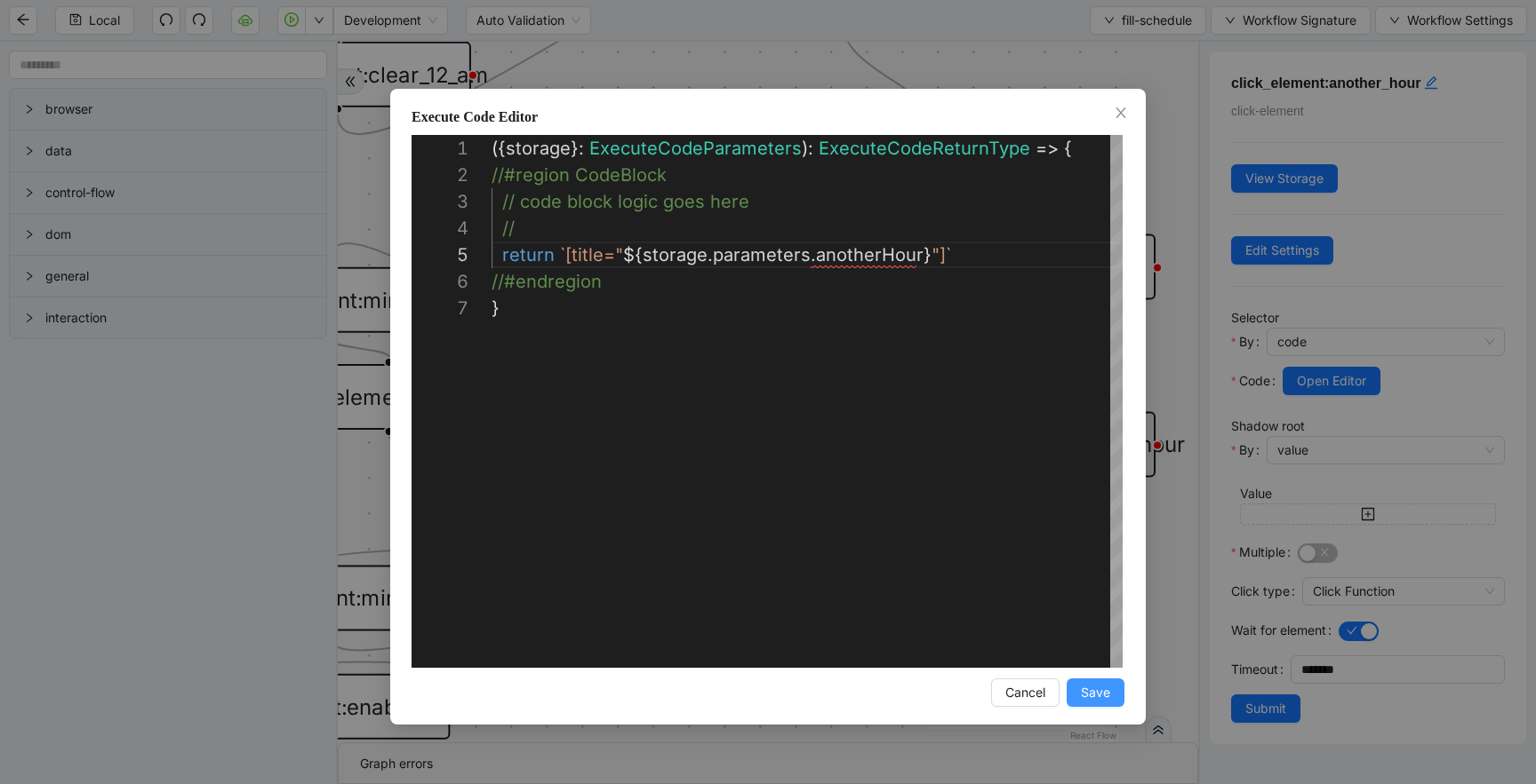
type textarea "**********"
click at [1089, 685] on span "Save" at bounding box center [1095, 692] width 29 height 19
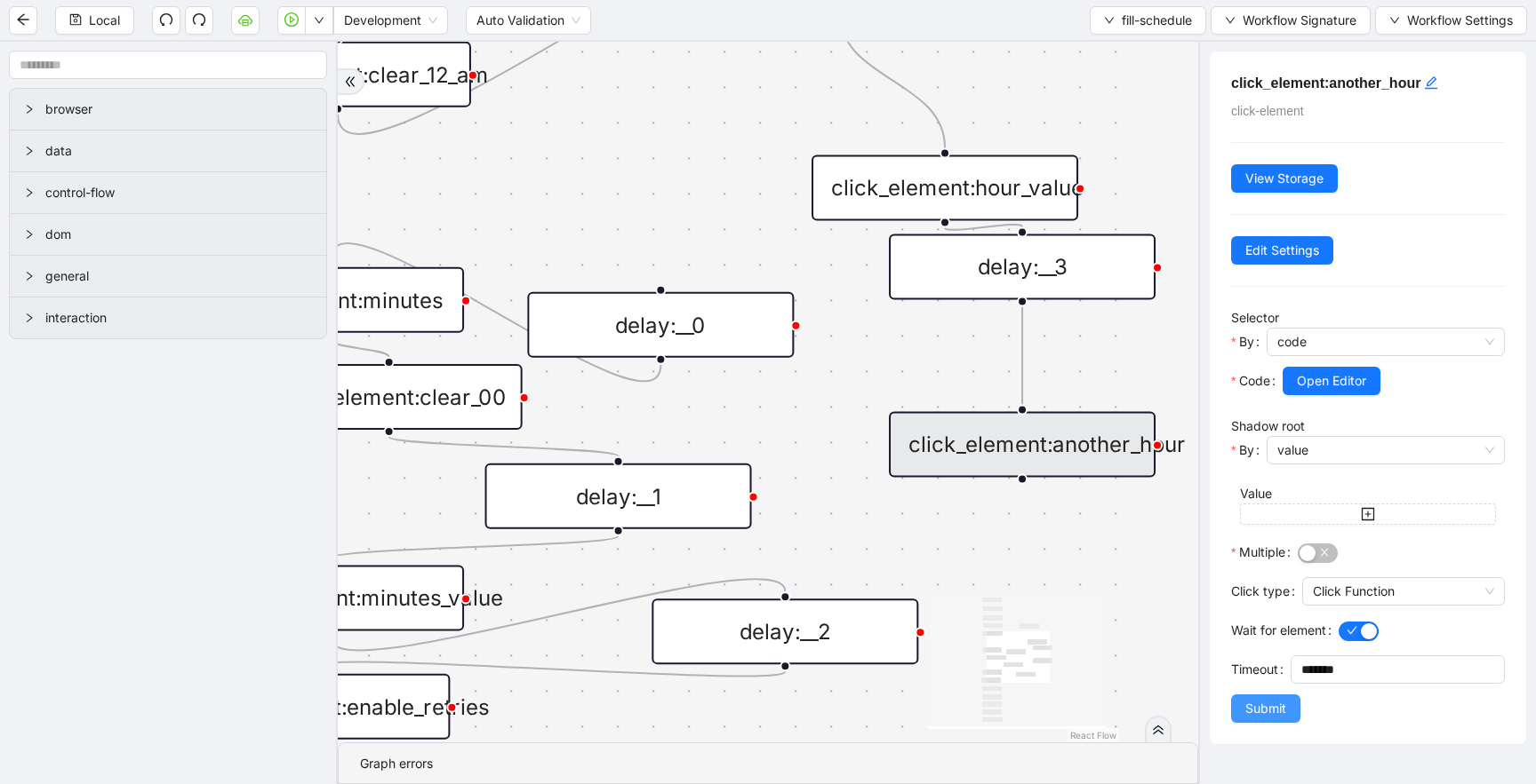
click at [1252, 721] on button "Submit" at bounding box center [1265, 708] width 69 height 28
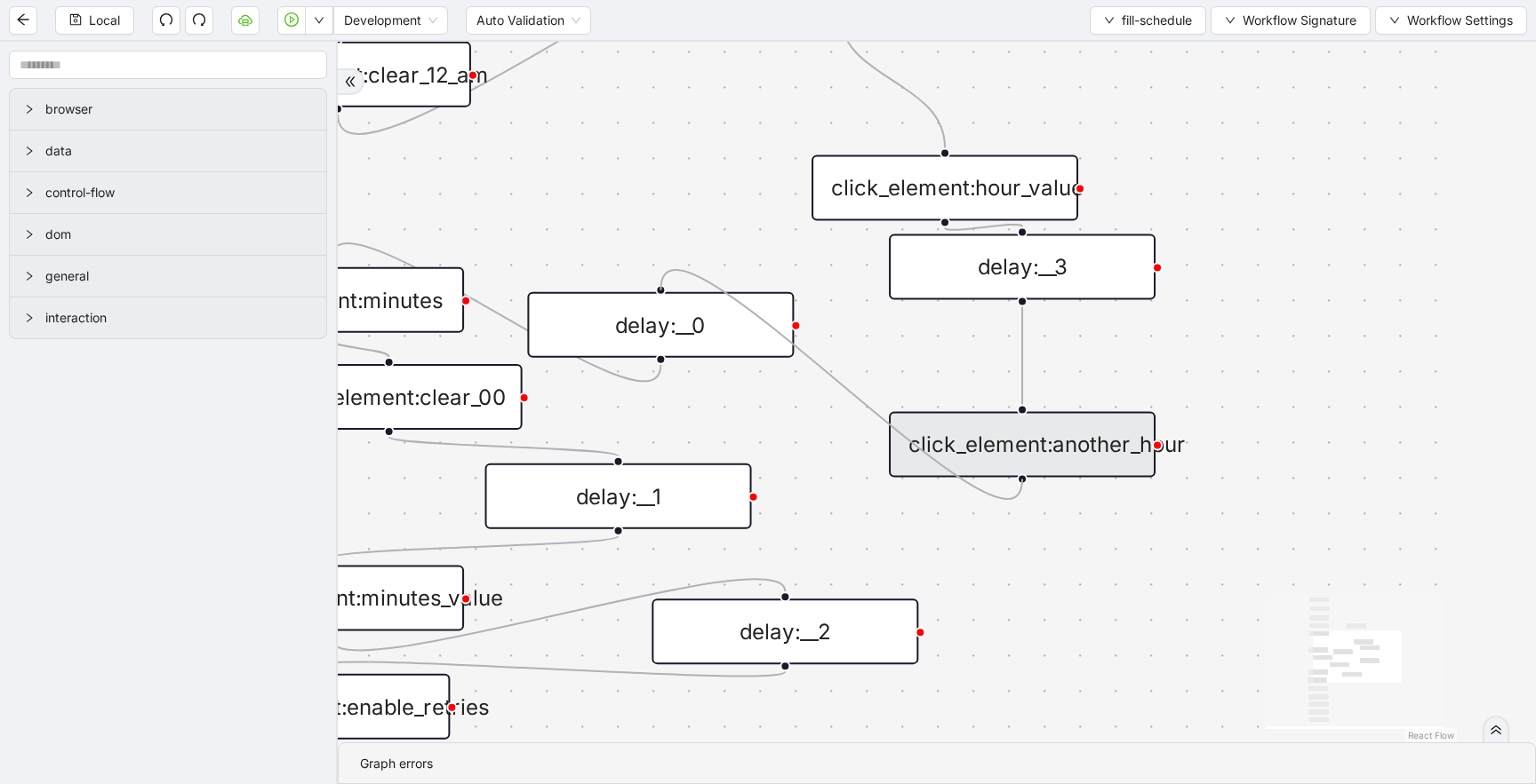
drag, startPoint x: 1022, startPoint y: 479, endPoint x: 722, endPoint y: 300, distance: 349.3
click at [722, 300] on div "trigger click_element:day click_element:every_day click_element:hour click_elem…" at bounding box center [1353, 219] width 2396 height 1401
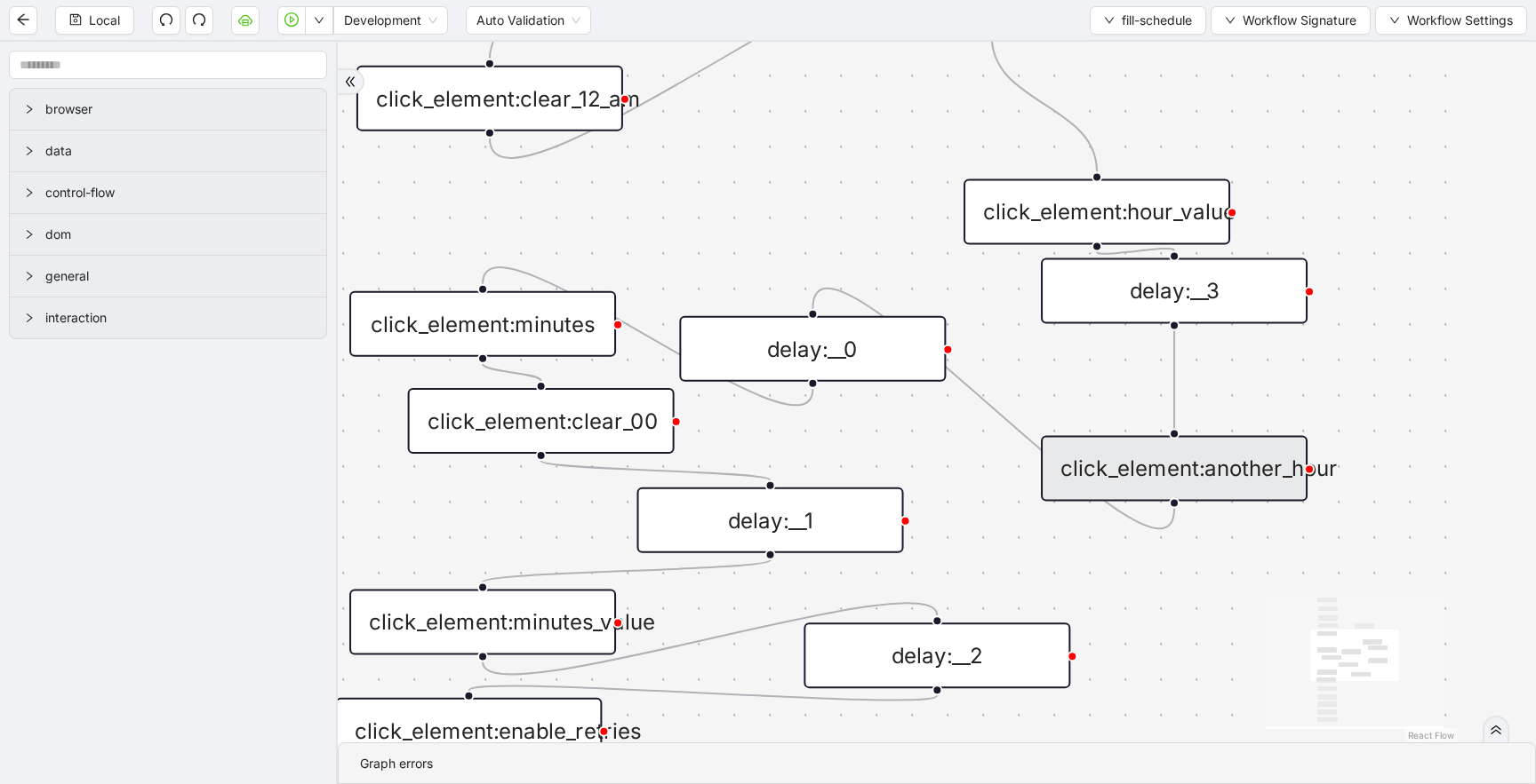
drag, startPoint x: 576, startPoint y: 157, endPoint x: 816, endPoint y: 199, distance: 243.6
click at [816, 199] on div "trigger click_element:day click_element:every_day click_element:hour click_elem…" at bounding box center [857, 392] width 1198 height 701
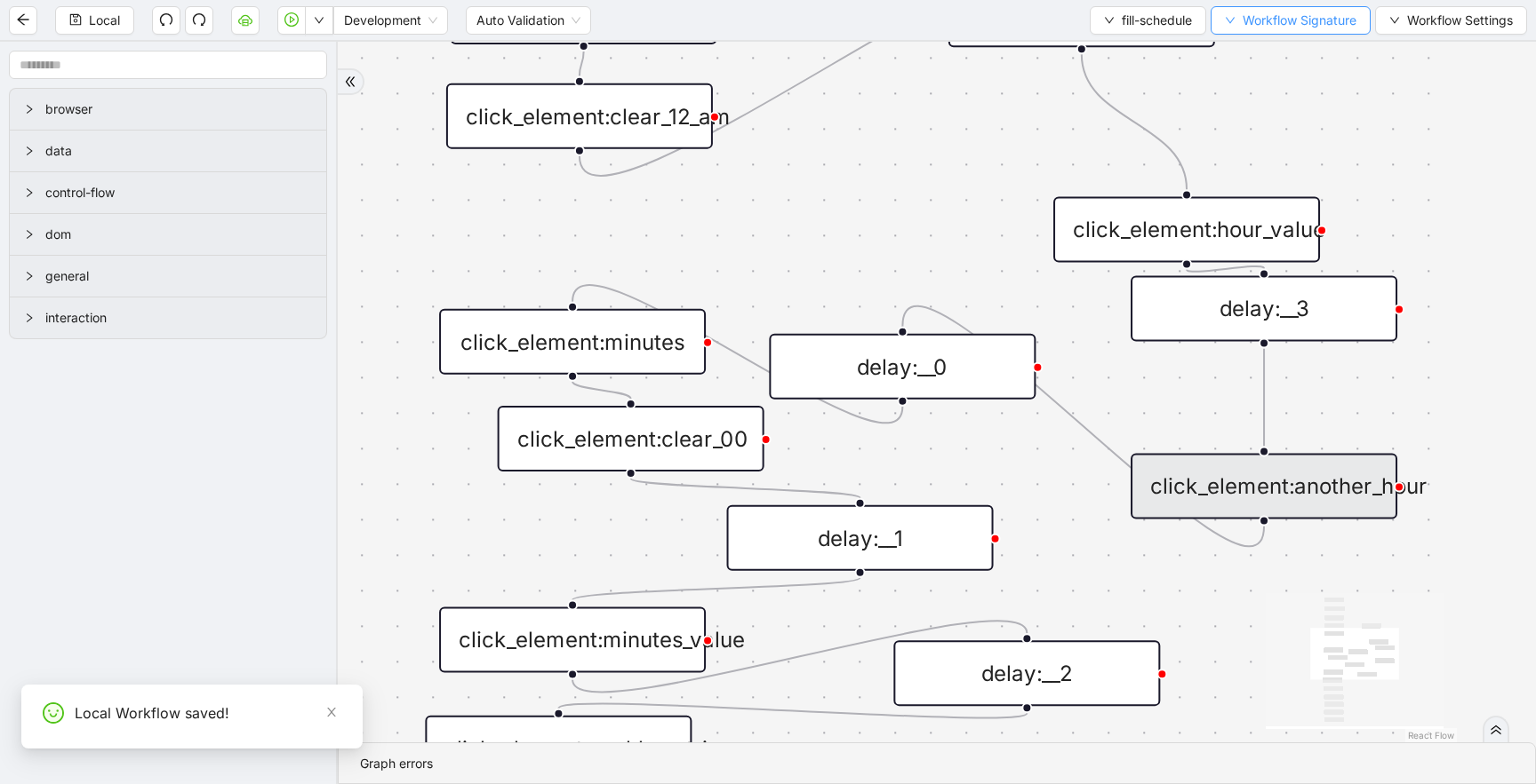
click at [1307, 20] on span "Workflow Signature" at bounding box center [1299, 20] width 114 height 19
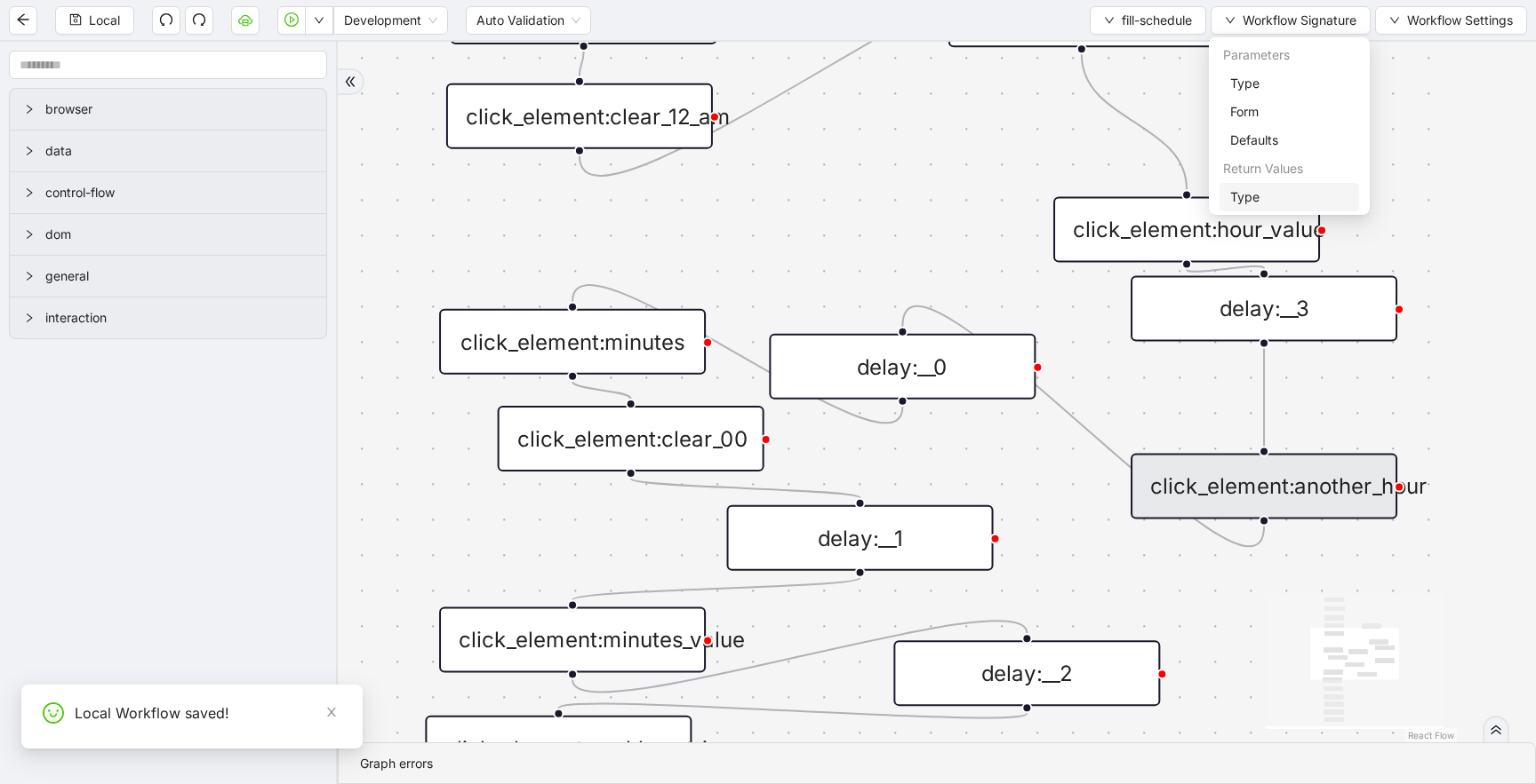
click at [1261, 189] on span "Type" at bounding box center [1289, 197] width 119 height 19
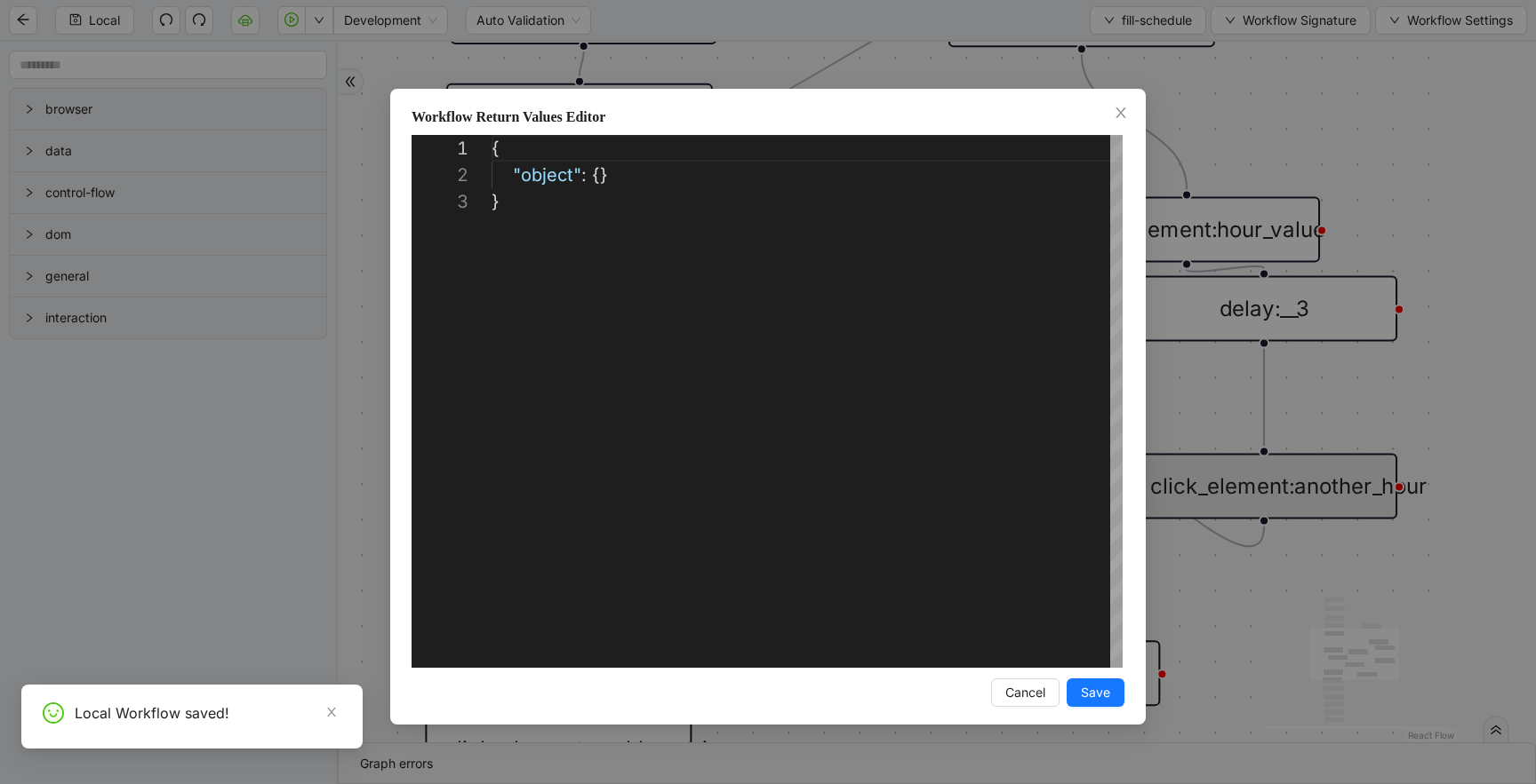
scroll to position [53, 0]
click at [1117, 98] on div "**********" at bounding box center [768, 407] width 755 height 636
click at [1252, 26] on div "**********" at bounding box center [768, 392] width 1536 height 784
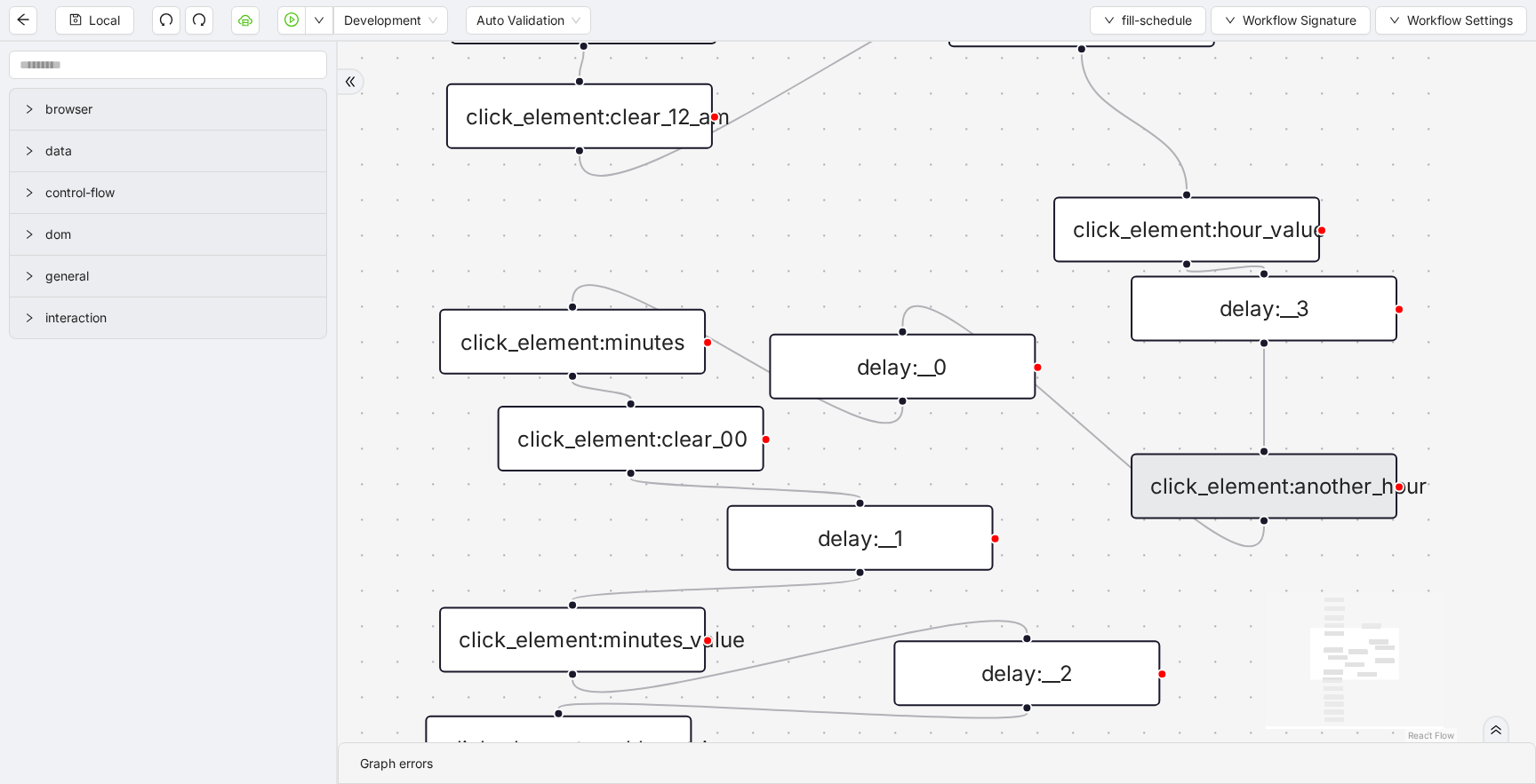
drag, startPoint x: 877, startPoint y: 194, endPoint x: 880, endPoint y: 244, distance: 50.1
click at [878, 227] on div "trigger click_element:day click_element:every_day click_element:hour click_elem…" at bounding box center [857, 392] width 1198 height 701
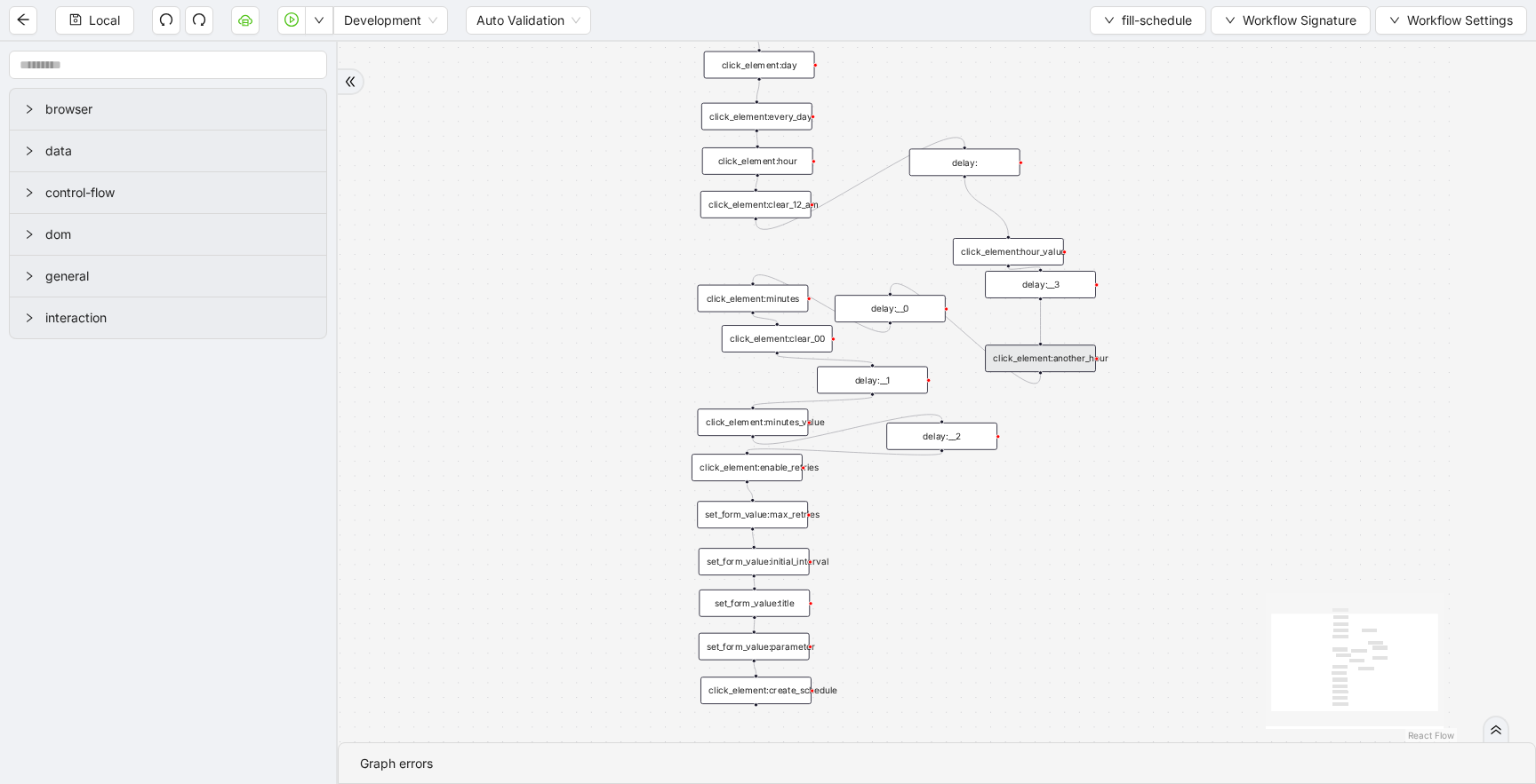
drag, startPoint x: 859, startPoint y: 99, endPoint x: 859, endPoint y: 356, distance: 257.0
click at [859, 342] on div "trigger click_element:day click_element:every_day click_element:hour click_elem…" at bounding box center [857, 392] width 1198 height 701
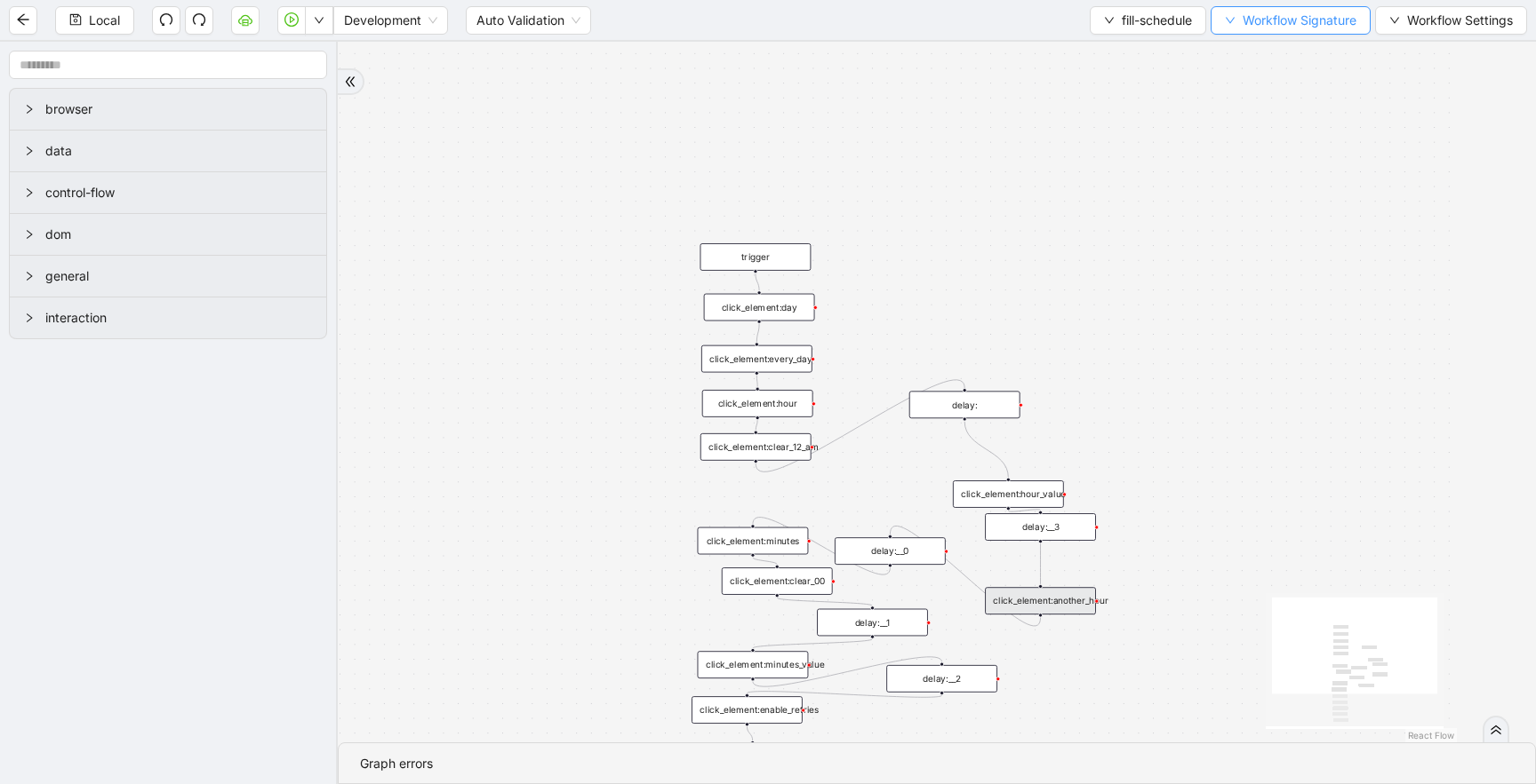
click at [1257, 30] on button "Workflow Signature" at bounding box center [1290, 20] width 160 height 28
click at [1269, 79] on span "Type" at bounding box center [1289, 83] width 119 height 19
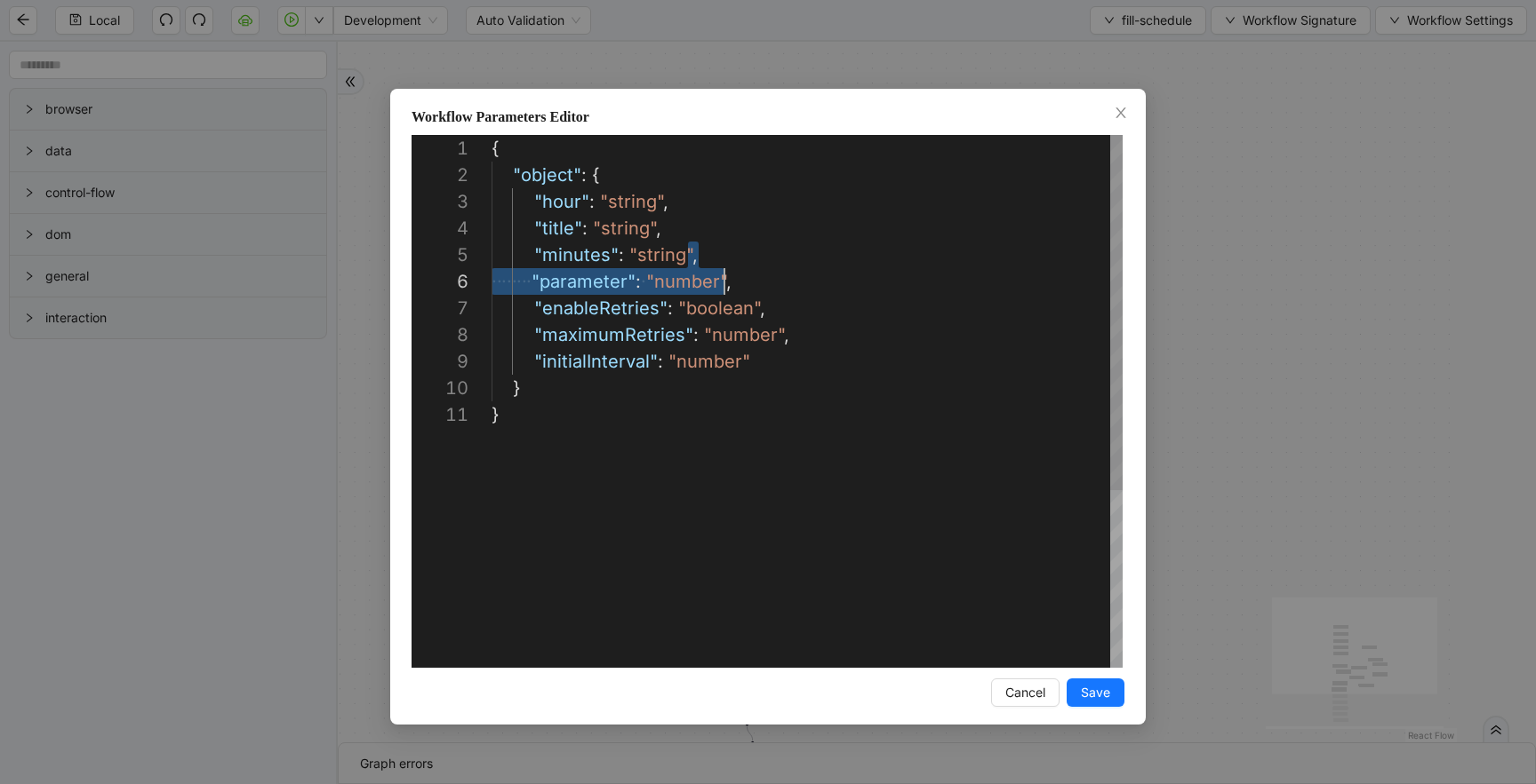
scroll to position [187, 198]
click at [689, 344] on div "{ "object" : { "hour" : "string" , "title" : "string" , "minutes" : "string" , …" at bounding box center [807, 534] width 631 height 799
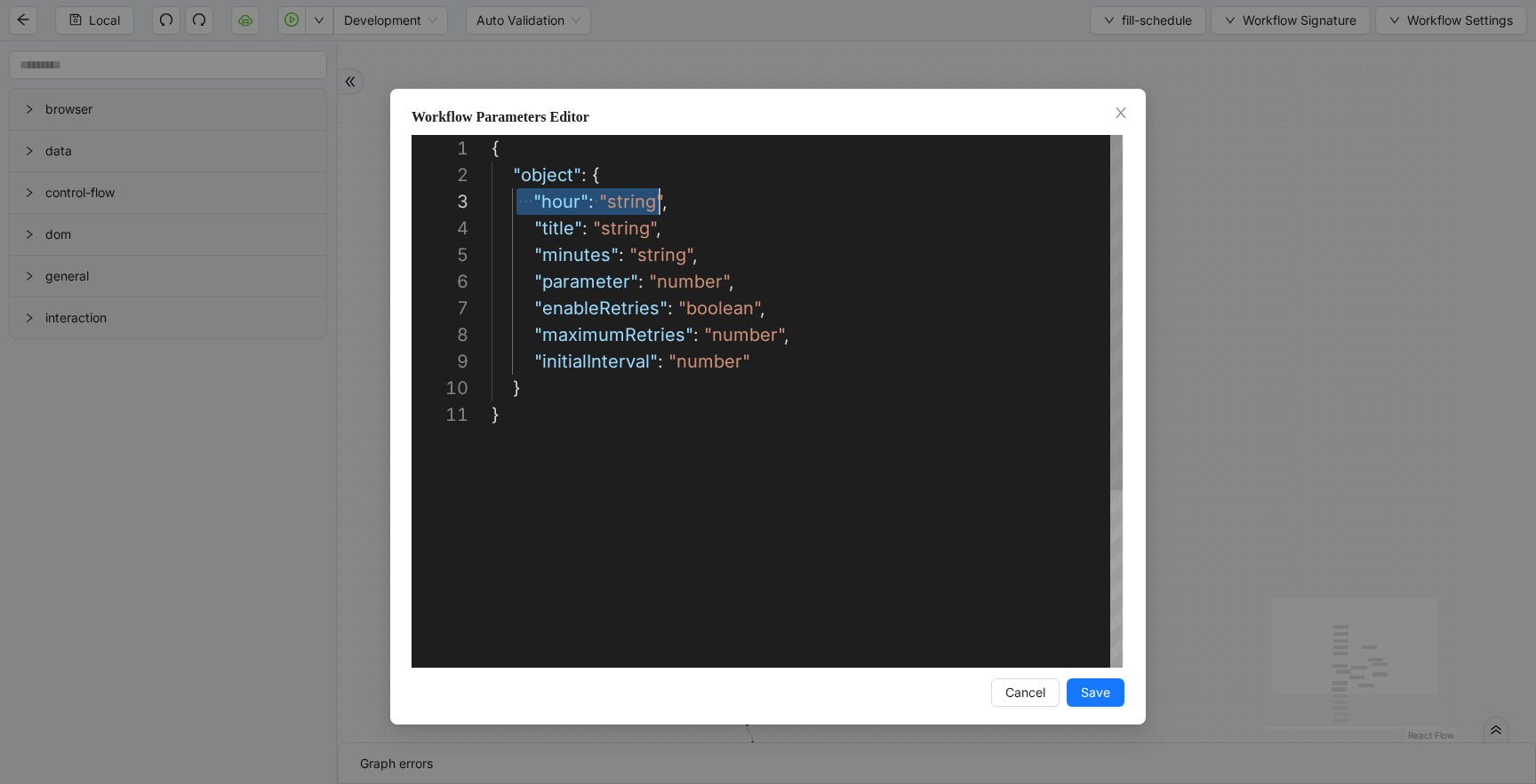
drag, startPoint x: 517, startPoint y: 200, endPoint x: 754, endPoint y: 200, distance: 237.0
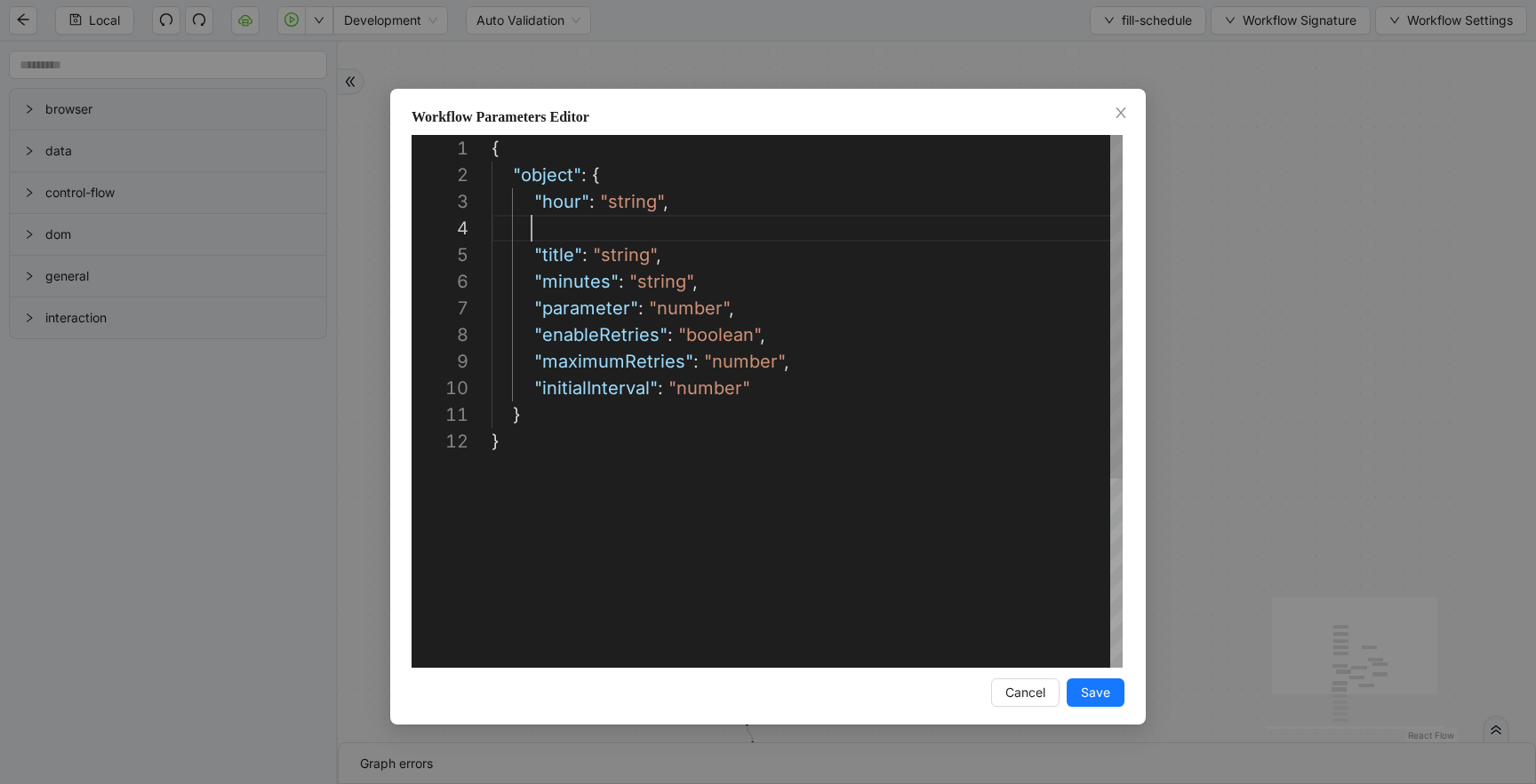
paste textarea "**********"
click at [573, 229] on div "{ "object" : { "hour" : "string" , "title" : "string" , "minutes" : "string" , …" at bounding box center [807, 548] width 631 height 826
click at [545, 229] on div "{ "object" : { "hour" : "string" , "title" : "string" , "minutes" : "string" , …" at bounding box center [807, 548] width 631 height 826
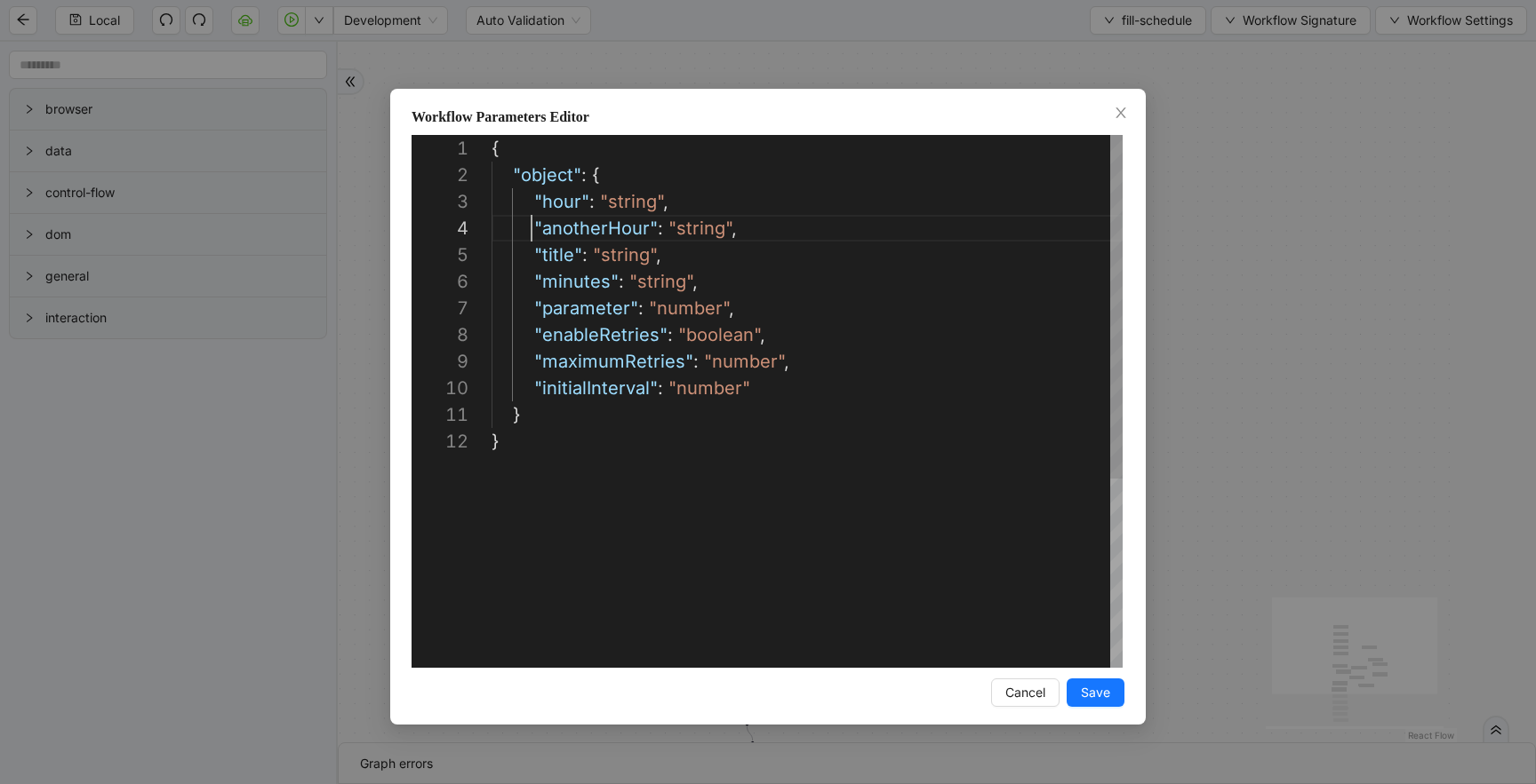
scroll to position [80, 40]
type textarea "**********"
click at [1094, 693] on span "Save" at bounding box center [1095, 692] width 29 height 19
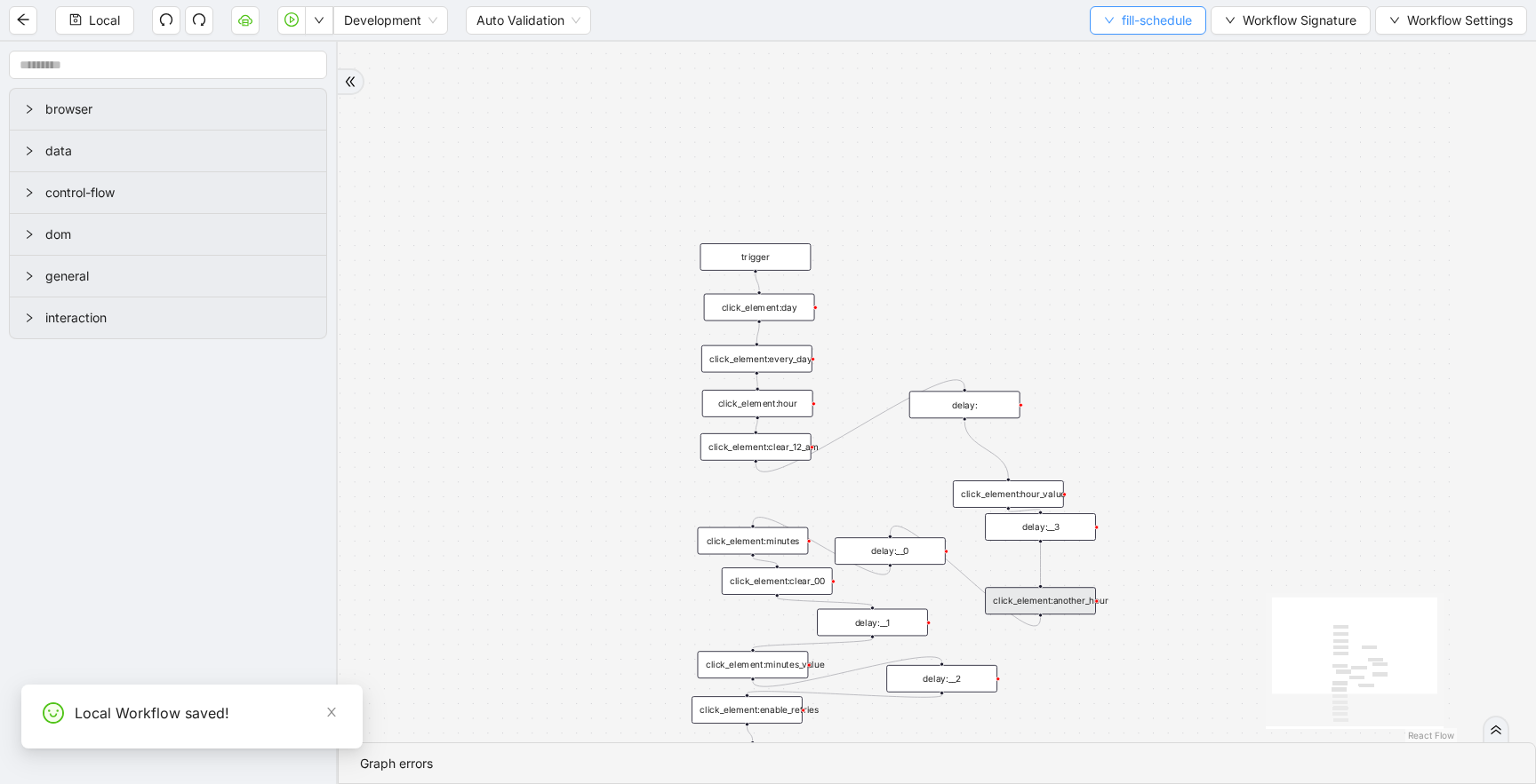
click at [1125, 25] on span "fill-schedule" at bounding box center [1157, 20] width 70 height 19
click at [1122, 70] on li "Create" at bounding box center [1144, 83] width 111 height 28
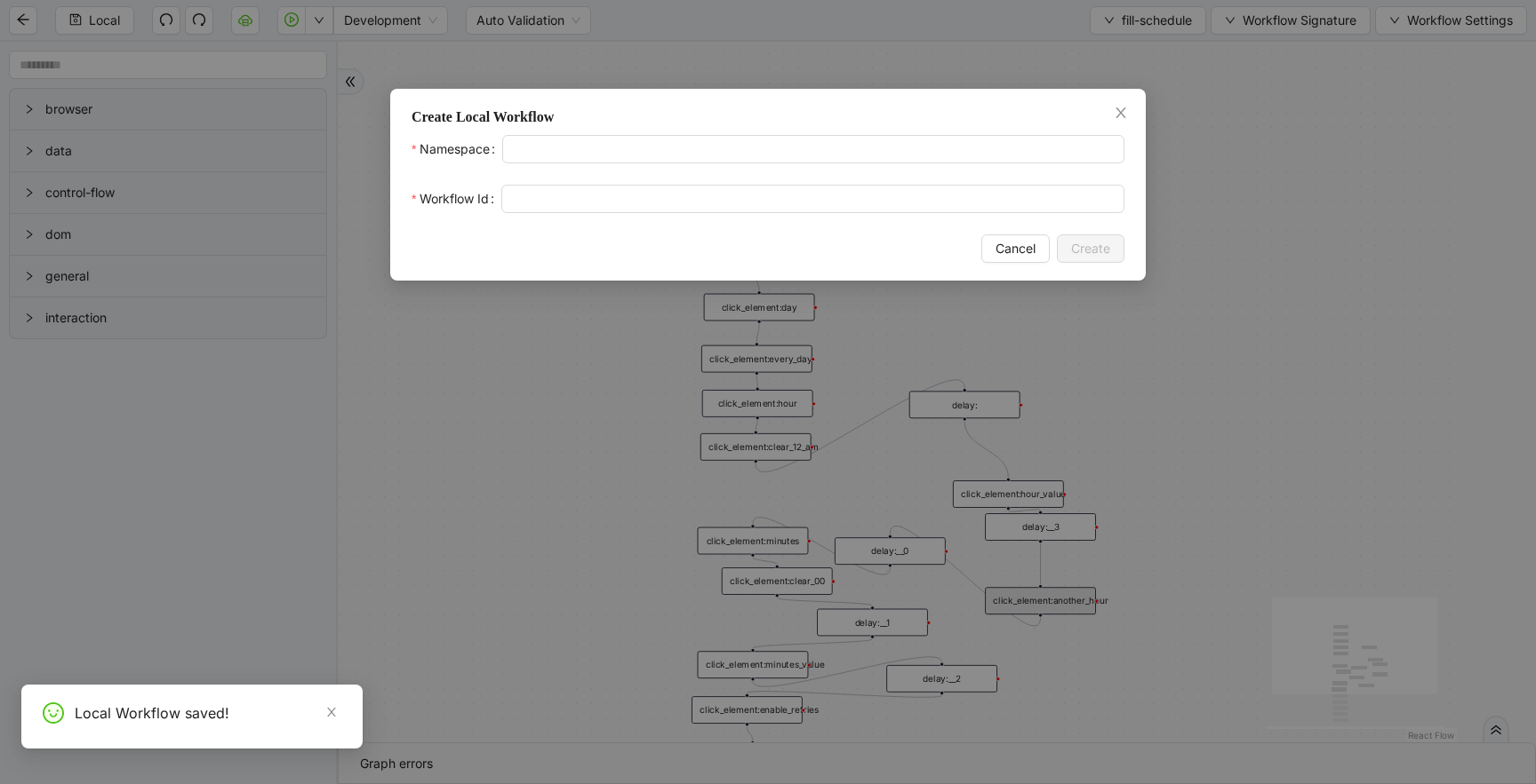
click at [1122, 52] on div "Create Local Workflow Namespace Workflow Id Cancel Create" at bounding box center [768, 392] width 1536 height 784
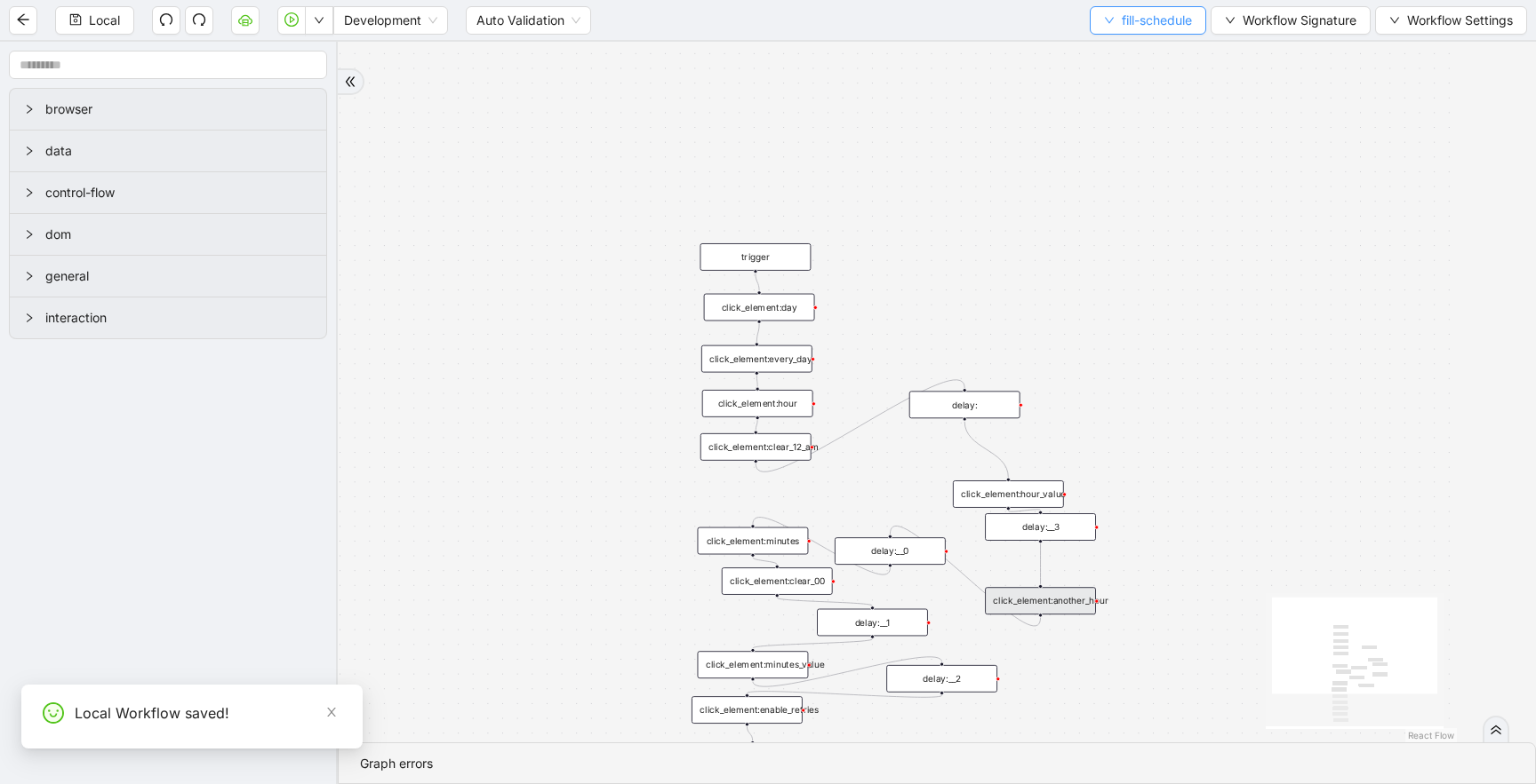
click at [1122, 26] on span "fill-schedule" at bounding box center [1157, 20] width 70 height 19
click at [1116, 62] on span "Select" at bounding box center [1144, 55] width 89 height 19
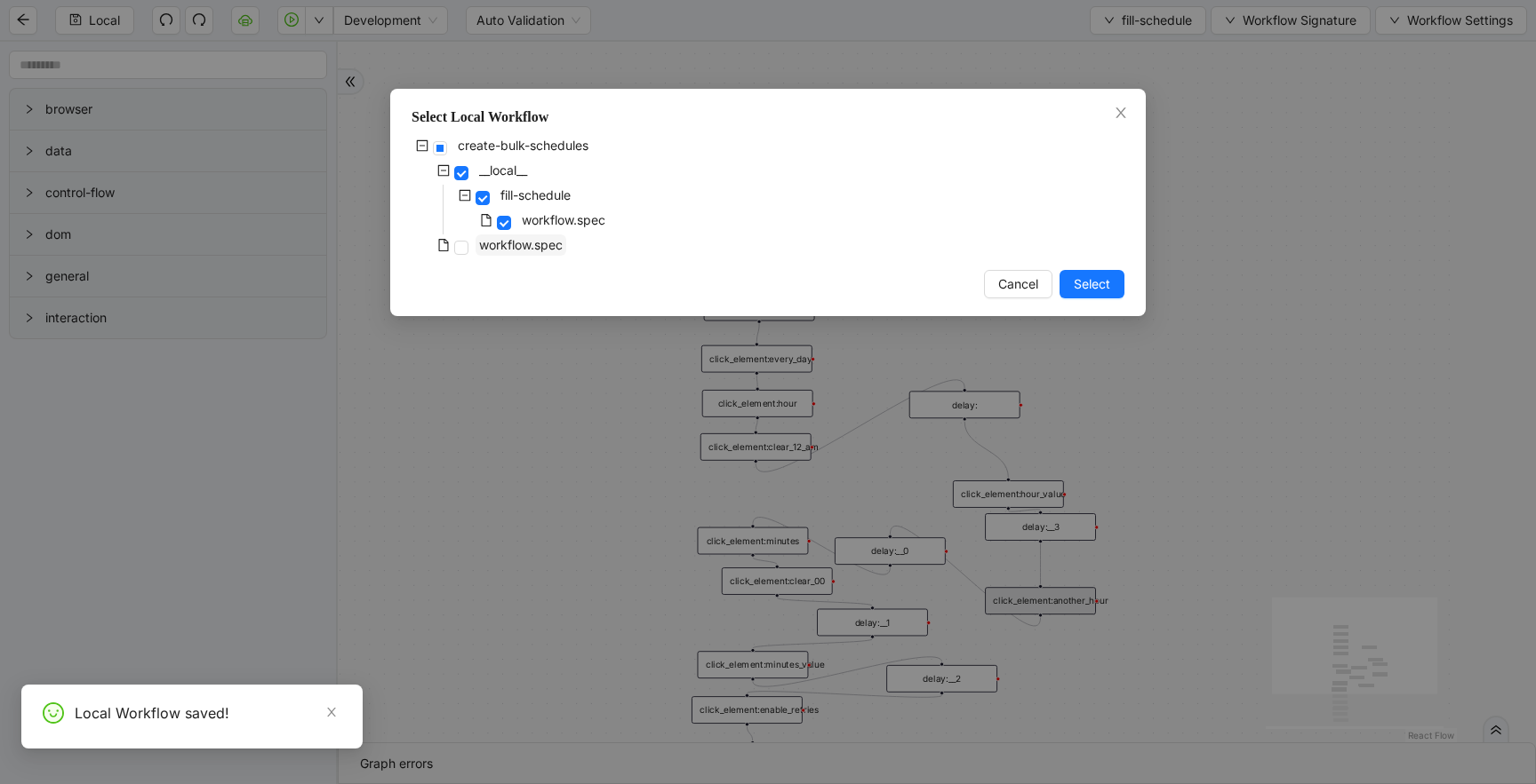
click at [513, 250] on span "workflow.spec" at bounding box center [521, 244] width 84 height 15
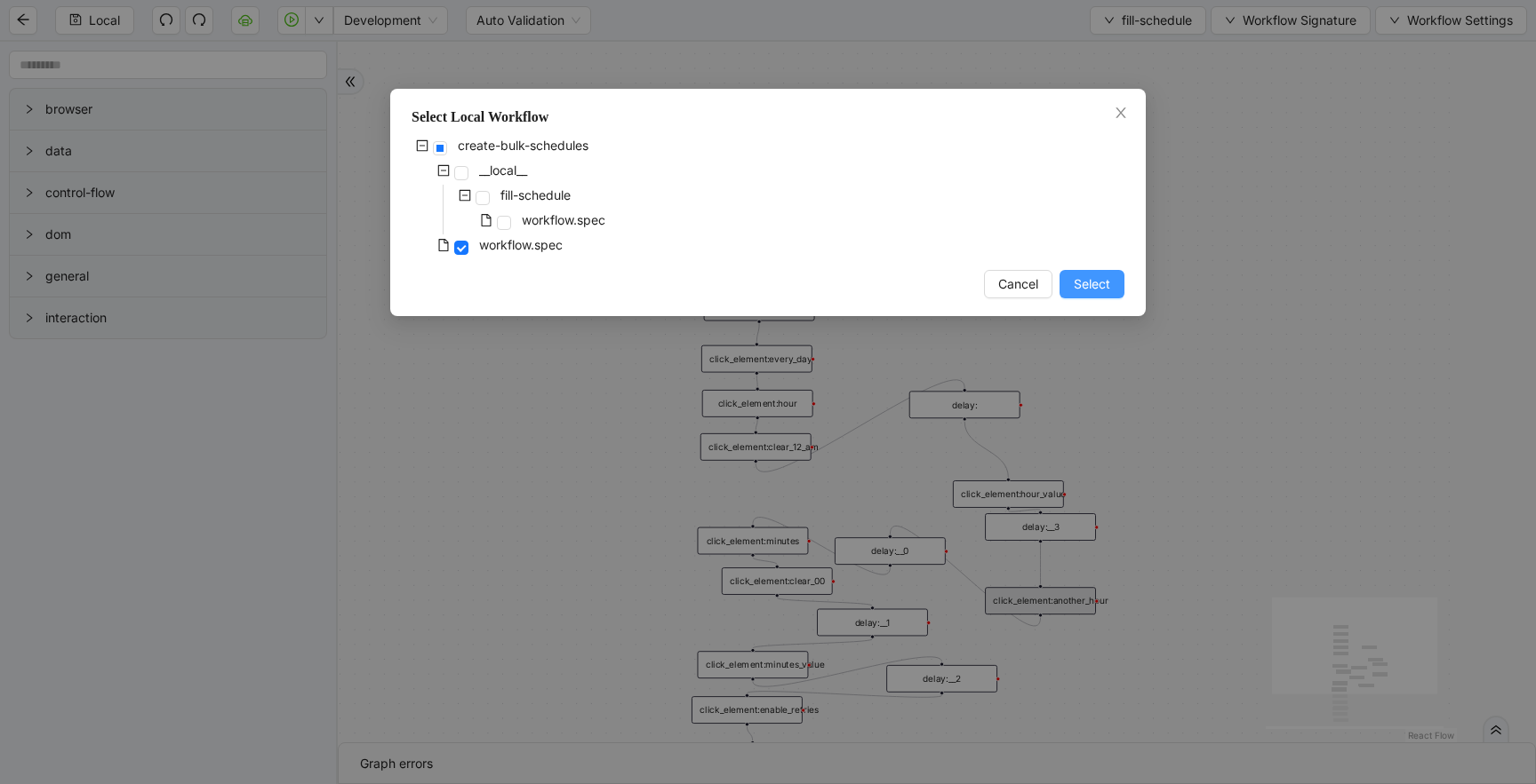
click at [1087, 275] on span "Select" at bounding box center [1092, 284] width 36 height 19
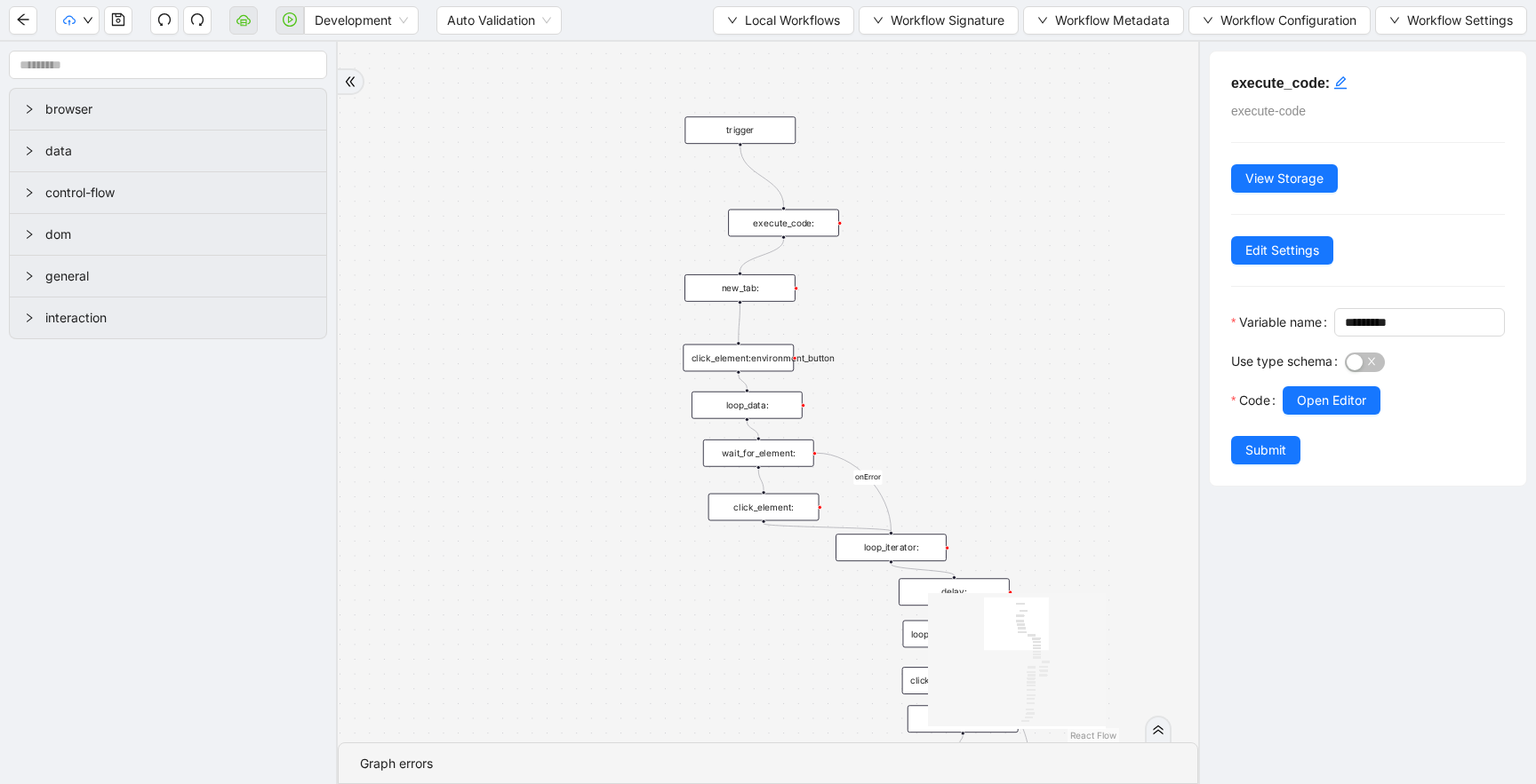
drag, startPoint x: 1040, startPoint y: 252, endPoint x: 899, endPoint y: 148, distance: 175.2
click at [899, 148] on div "onError onError onError trigger new_tab: click_element:environment_button loop_…" at bounding box center [767, 392] width 860 height 701
drag, startPoint x: 944, startPoint y: 294, endPoint x: 740, endPoint y: -74, distance: 420.8
click at [740, 0] on html "Development Auto Validation Local Workflows Workflow Signature Workflow Metadat…" at bounding box center [768, 392] width 1536 height 784
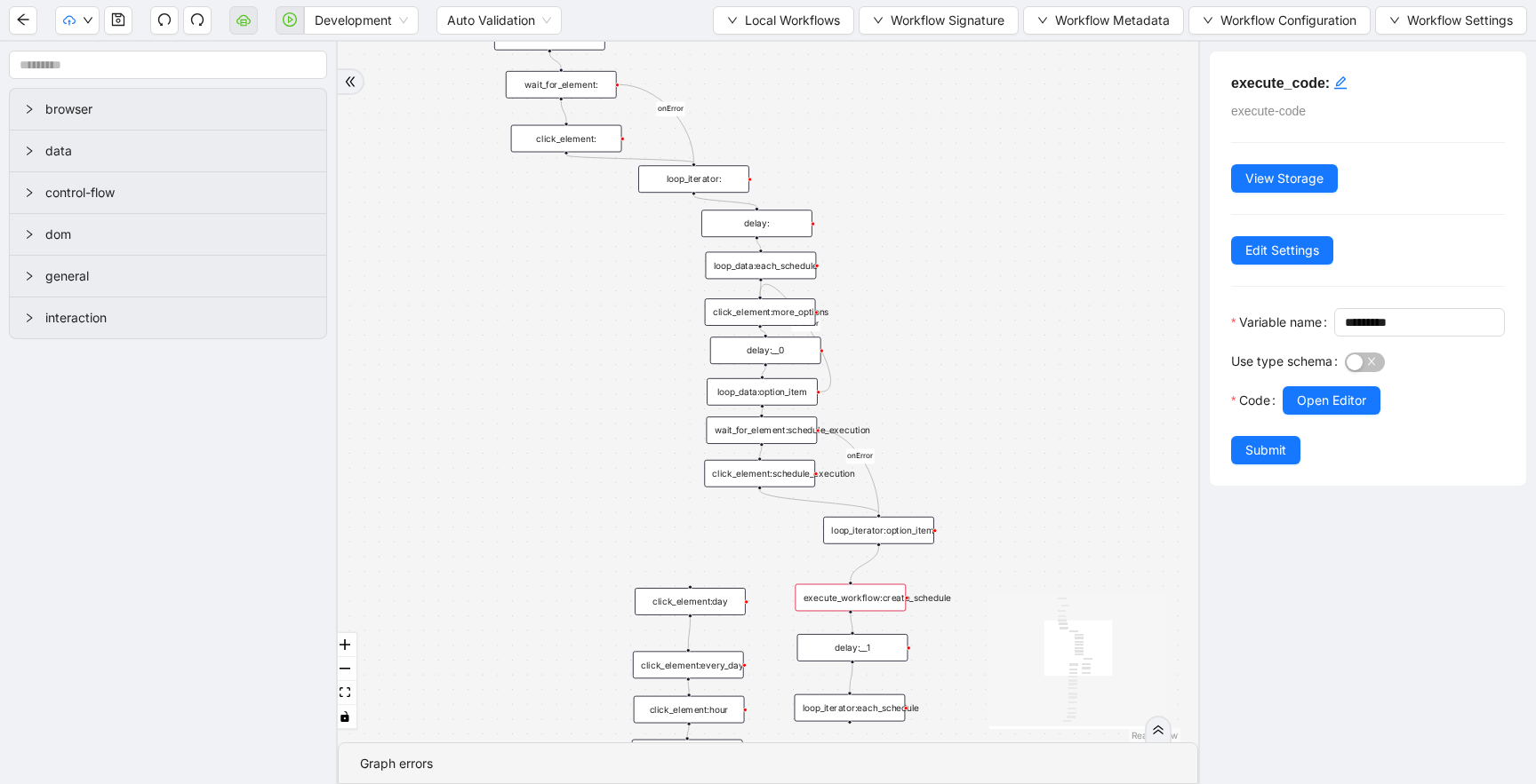
scroll to position [0, 0]
drag, startPoint x: 872, startPoint y: 131, endPoint x: 856, endPoint y: 27, distance: 105.2
click at [856, 27] on section "Development Auto Validation Local Workflows Workflow Signature Workflow Metadat…" at bounding box center [768, 392] width 1536 height 784
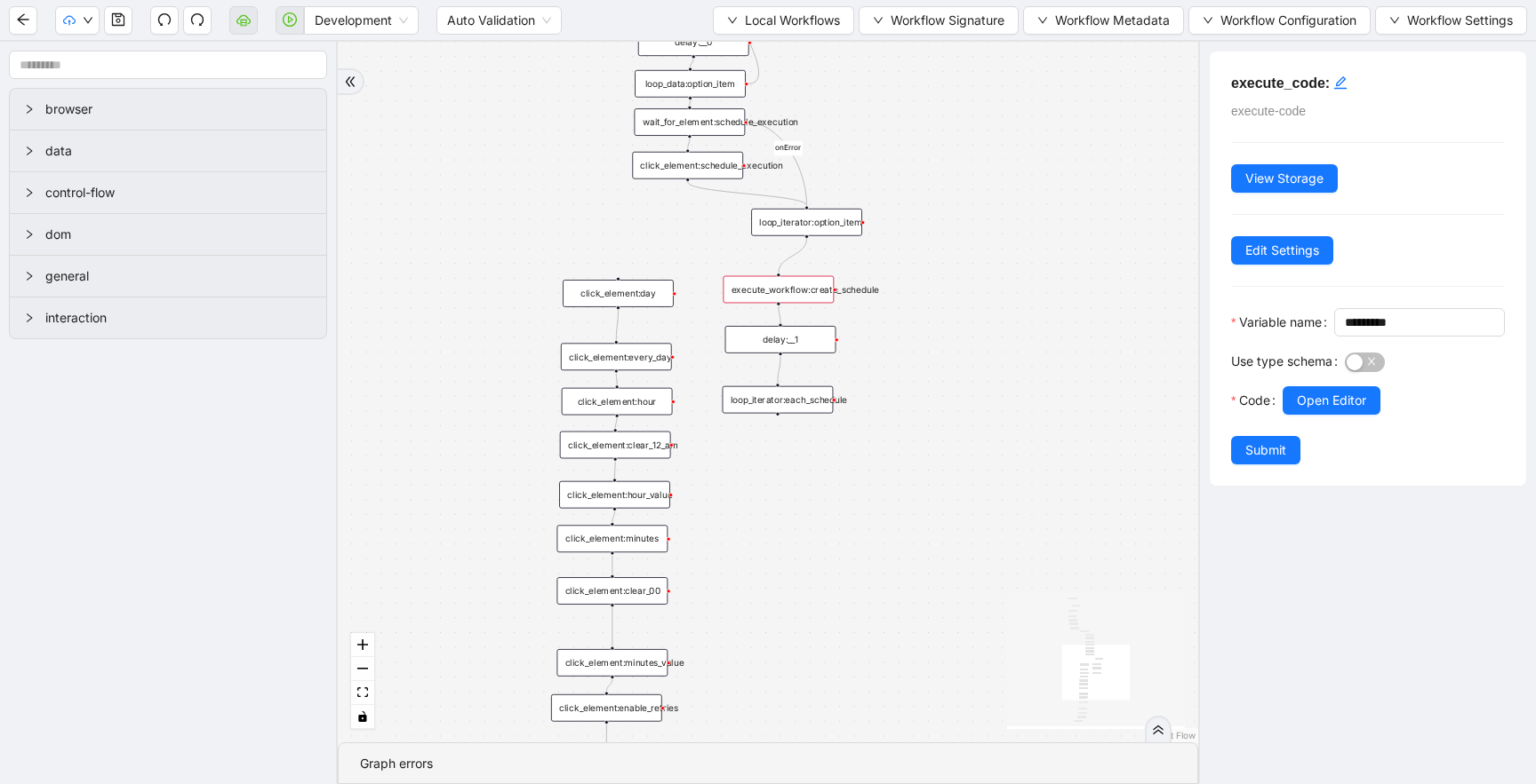
click at [804, 283] on div "execute_workflow:create_schedule" at bounding box center [778, 290] width 111 height 27
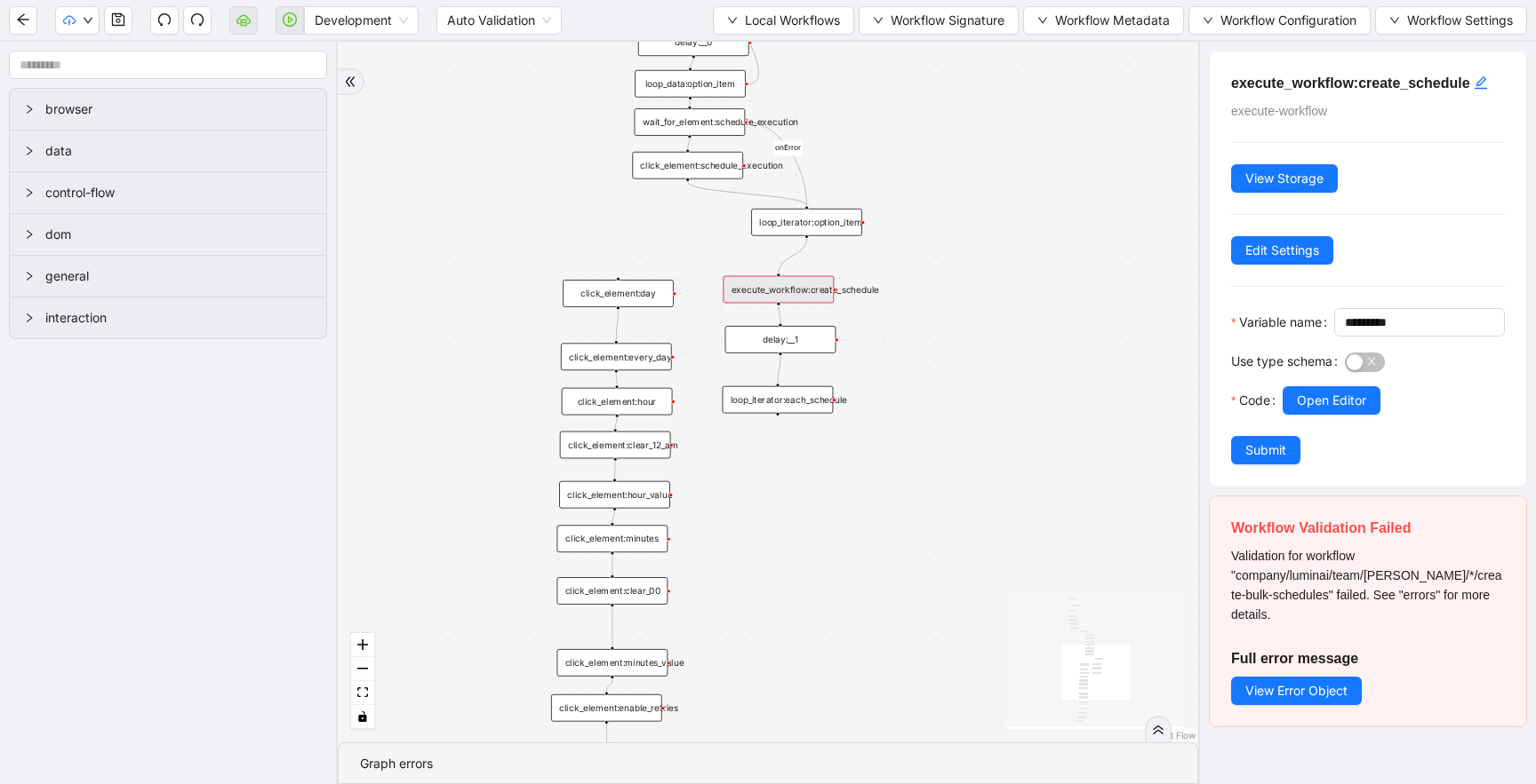
click at [804, 283] on div "execute_workflow:create_schedule" at bounding box center [778, 290] width 111 height 27
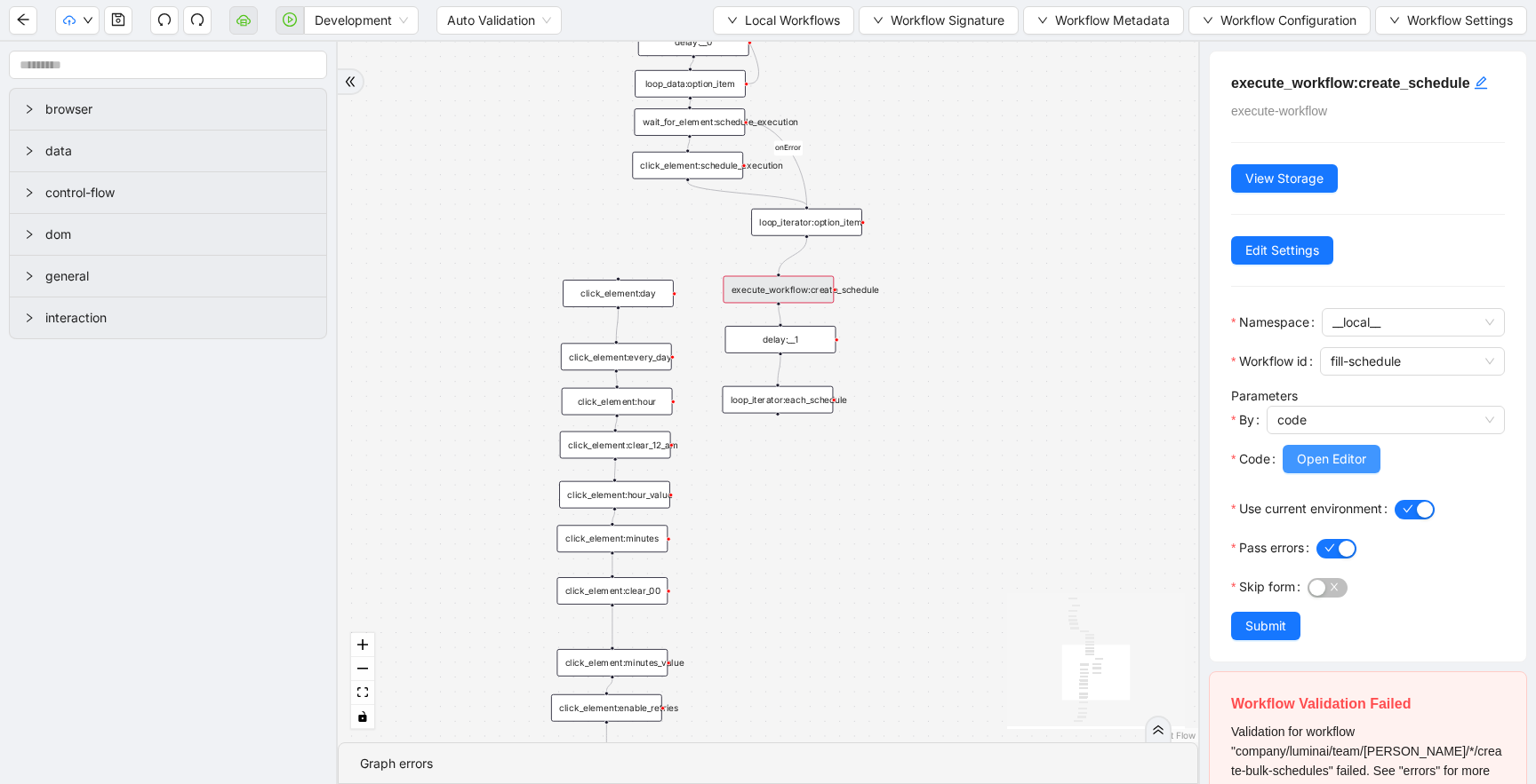
click at [1332, 454] on span "Open Editor" at bounding box center [1331, 459] width 69 height 19
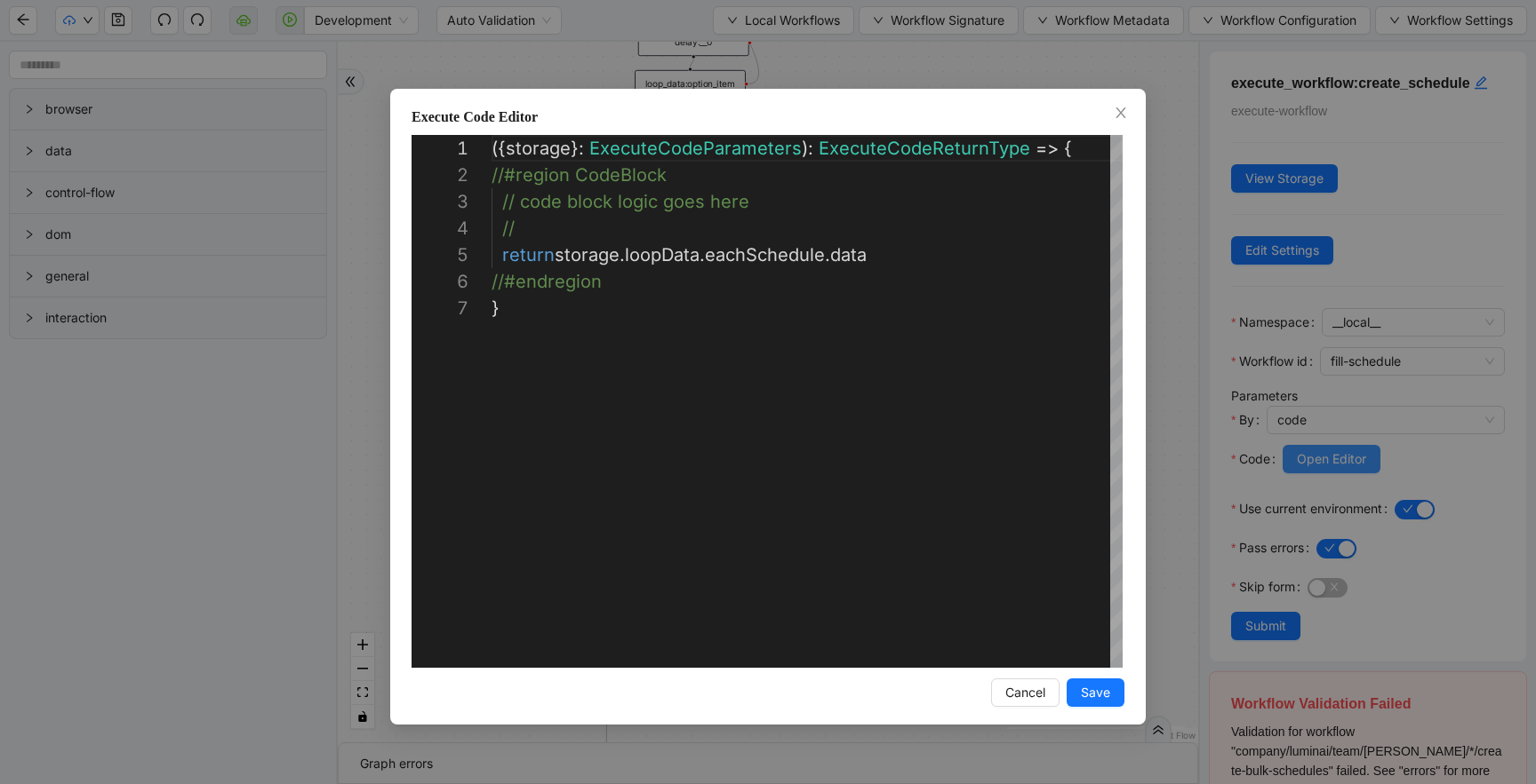
scroll to position [160, 0]
click at [1086, 694] on span "Save" at bounding box center [1095, 692] width 29 height 19
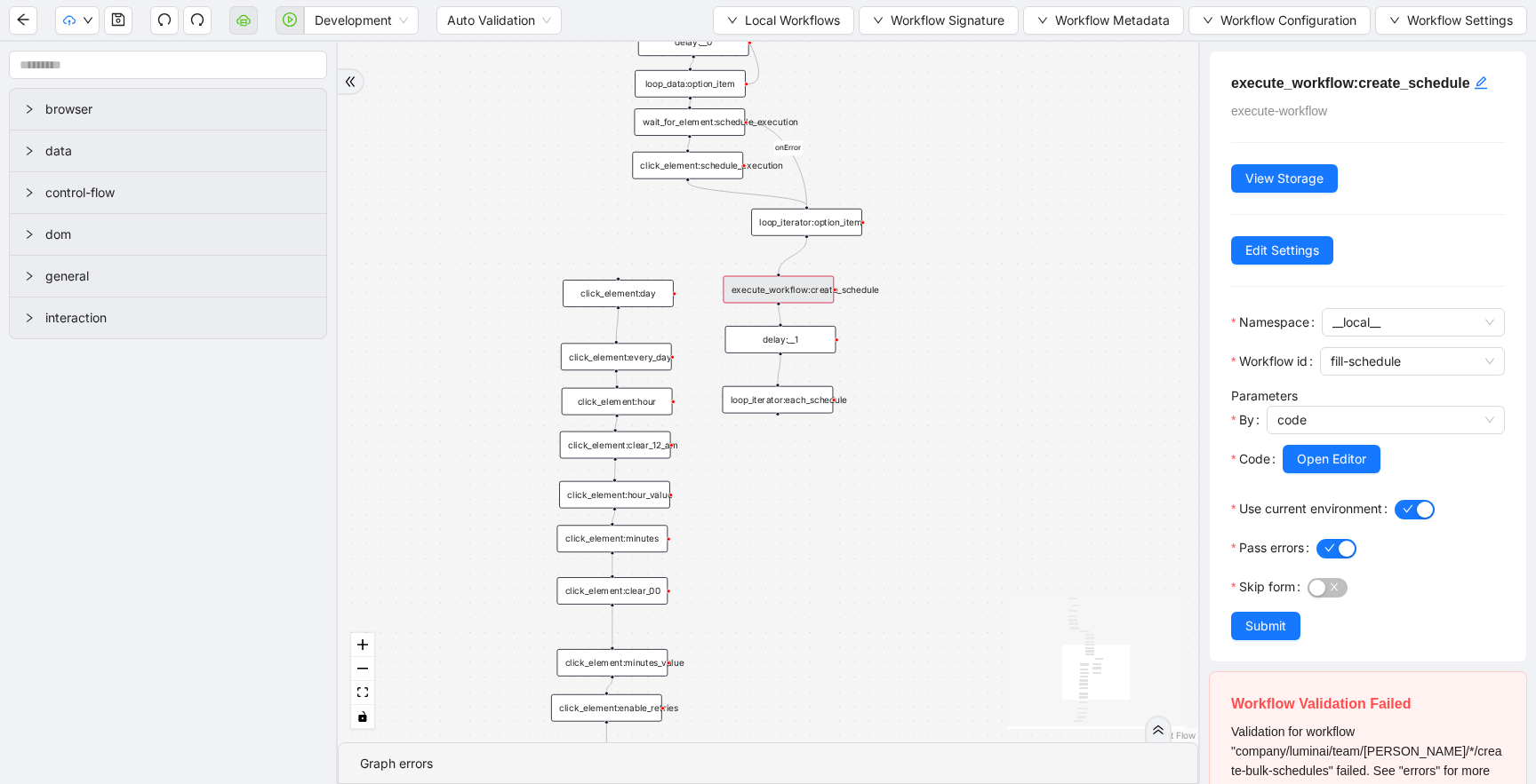
click at [1294, 624] on button "Submit" at bounding box center [1265, 625] width 69 height 28
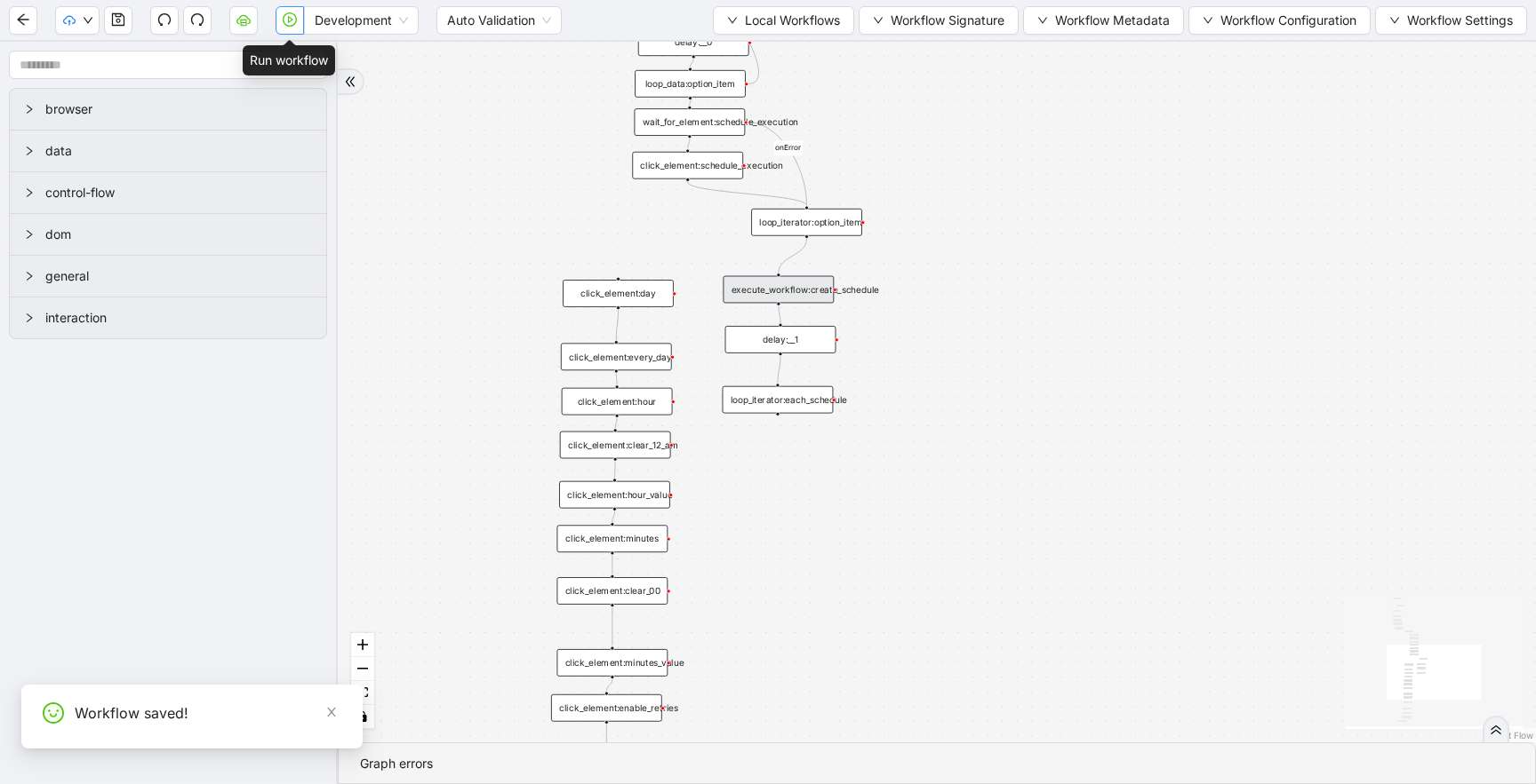
click at [286, 20] on icon "play-circle" at bounding box center [290, 20] width 15 height 15
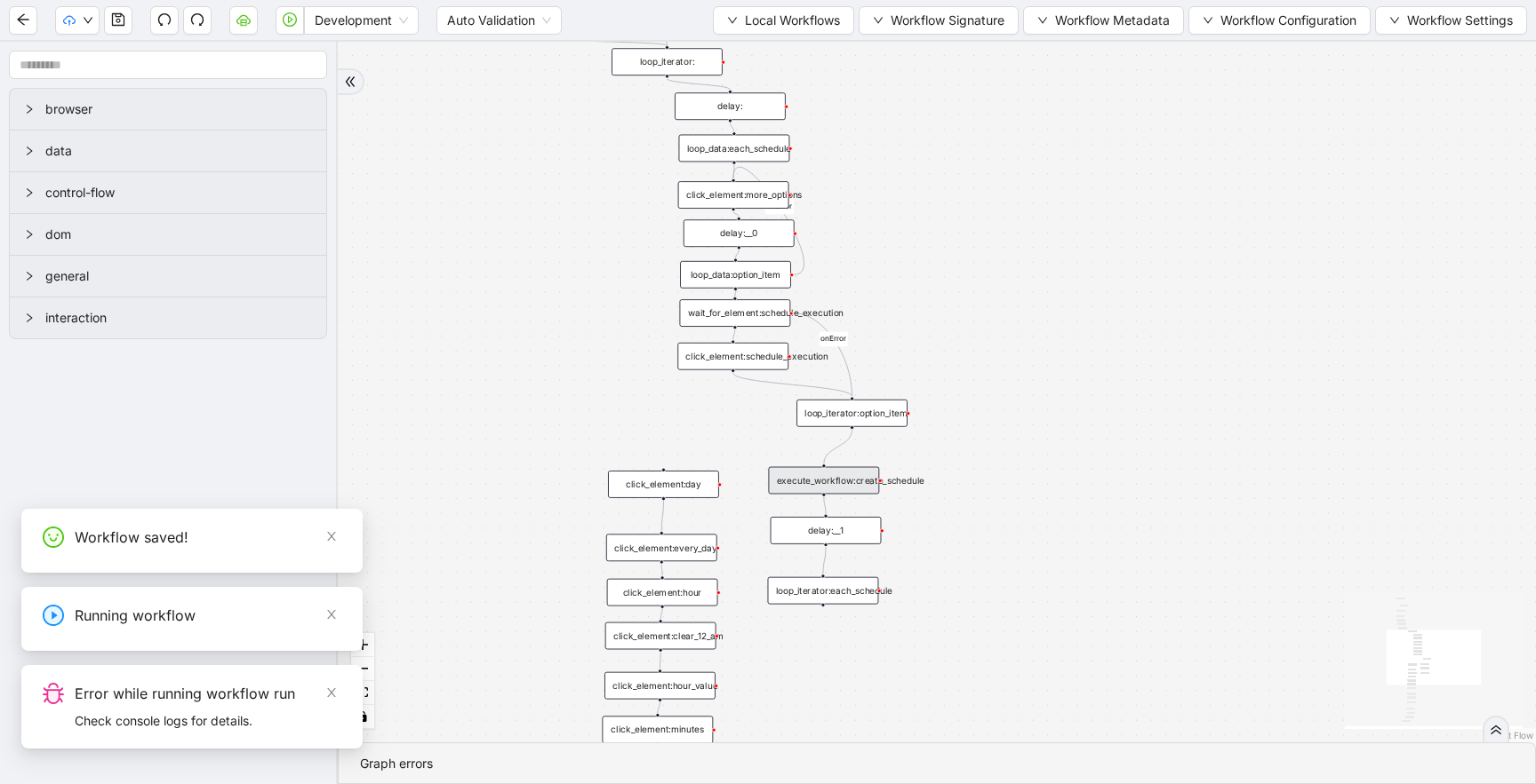
drag, startPoint x: 511, startPoint y: 211, endPoint x: 559, endPoint y: 407, distance: 201.8
click at [558, 402] on div "onError onError onError trigger new_tab: click_element:environment_button loop_…" at bounding box center [936, 392] width 1198 height 701
drag, startPoint x: 522, startPoint y: 387, endPoint x: 522, endPoint y: 405, distance: 18.0
click at [522, 399] on div "onError onError onError trigger new_tab: click_element:environment_button loop_…" at bounding box center [936, 392] width 1198 height 701
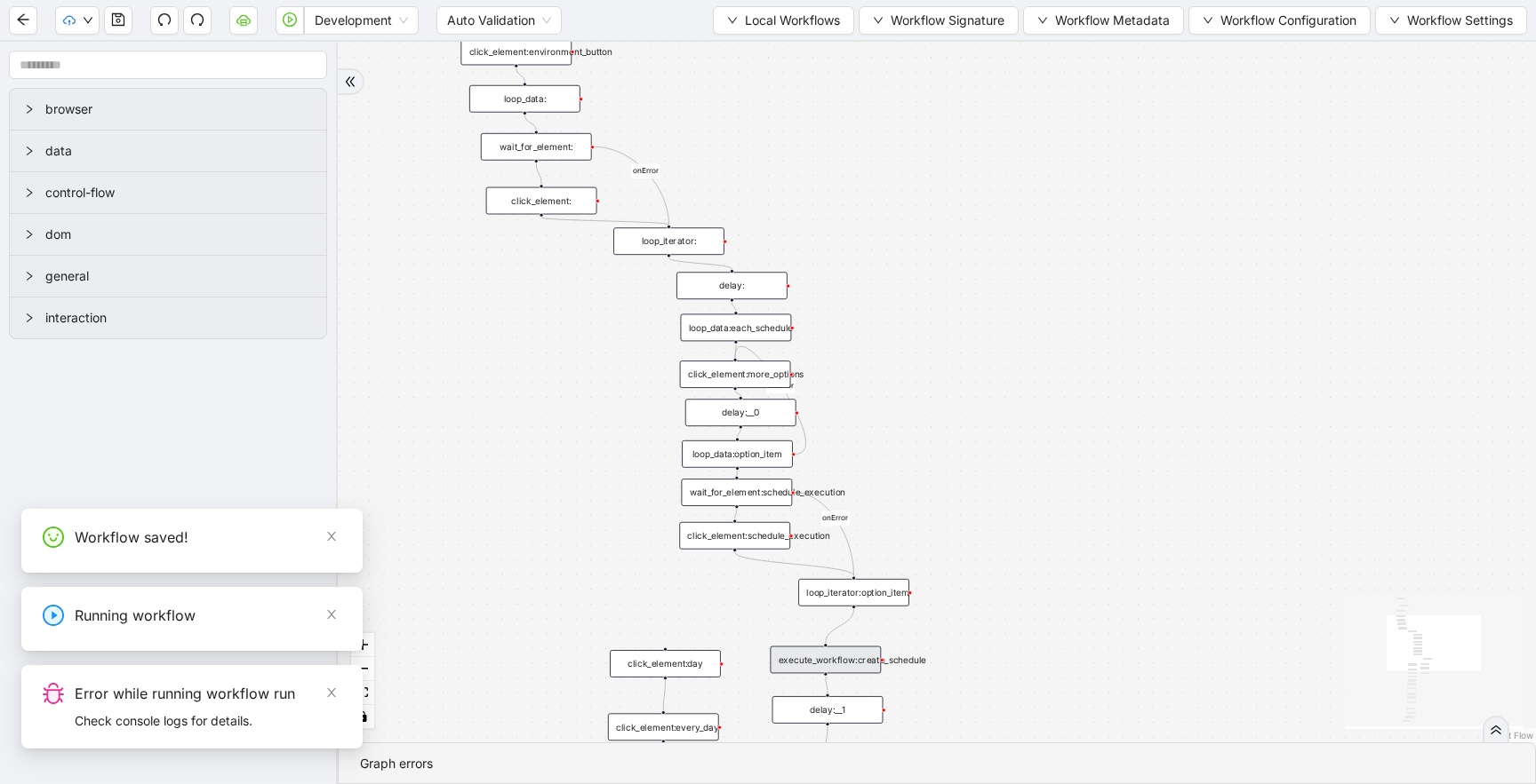
click at [1495, 731] on icon "double-right" at bounding box center [1496, 730] width 13 height 13
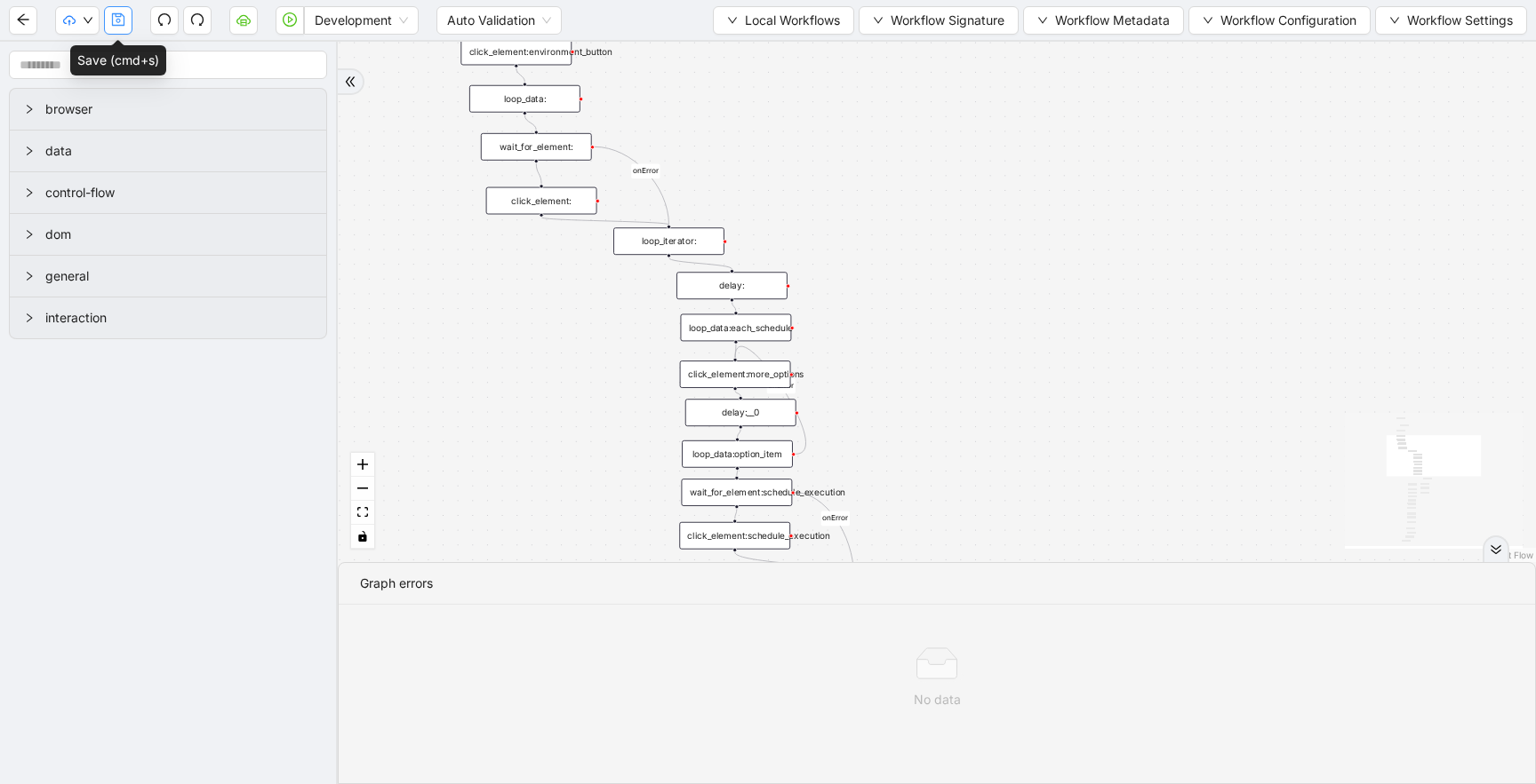
click at [119, 18] on icon "save" at bounding box center [119, 20] width 13 height 13
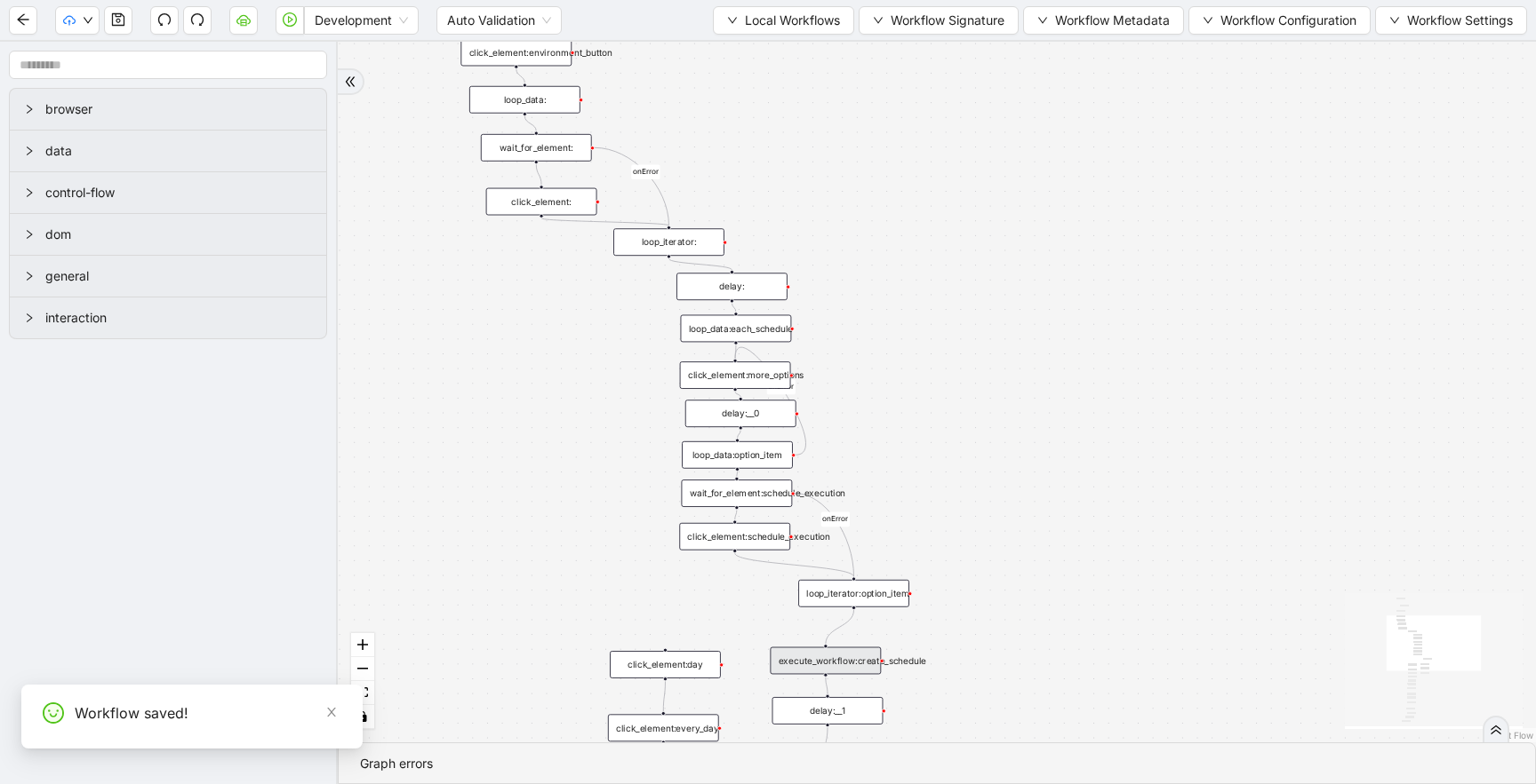
drag, startPoint x: 472, startPoint y: 295, endPoint x: 511, endPoint y: 567, distance: 274.8
click at [503, 561] on div "onError onError onError trigger new_tab: click_element:environment_button loop_…" at bounding box center [936, 392] width 1198 height 701
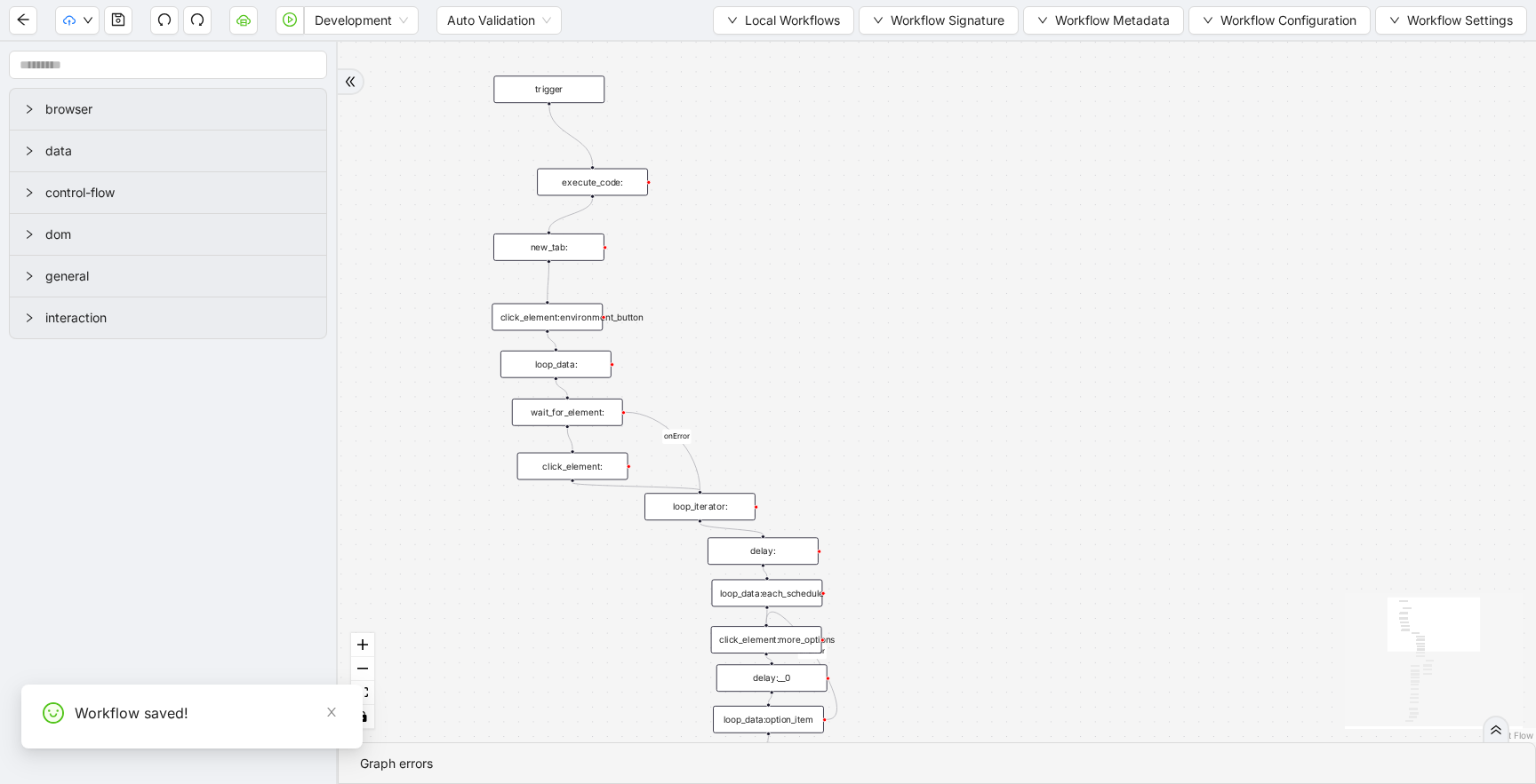
drag, startPoint x: 700, startPoint y: 243, endPoint x: 703, endPoint y: 367, distance: 124.0
click at [703, 349] on div "onError onError onError trigger new_tab: click_element:environment_button loop_…" at bounding box center [936, 392] width 1198 height 701
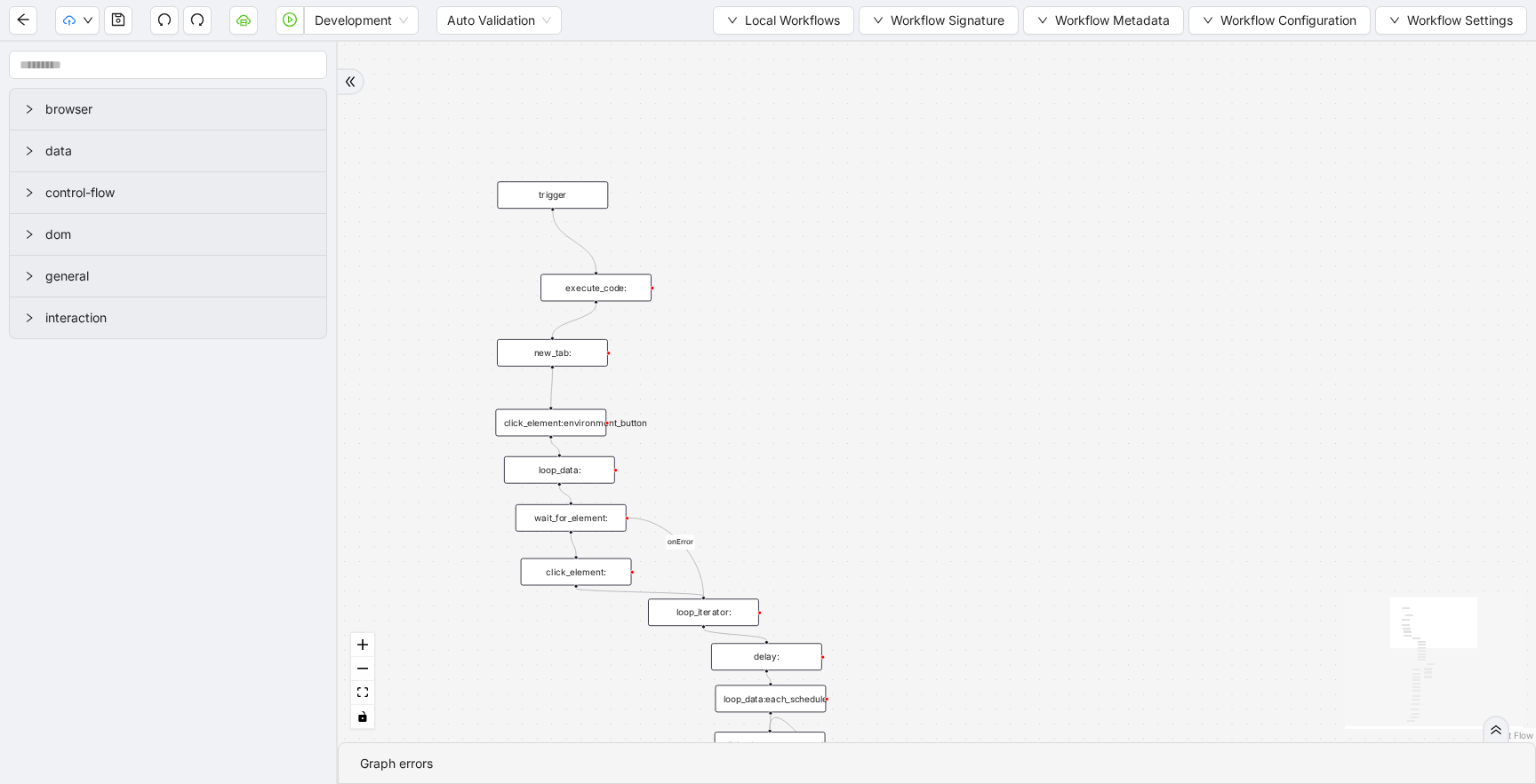
click at [628, 288] on div "execute_code:" at bounding box center [596, 288] width 111 height 27
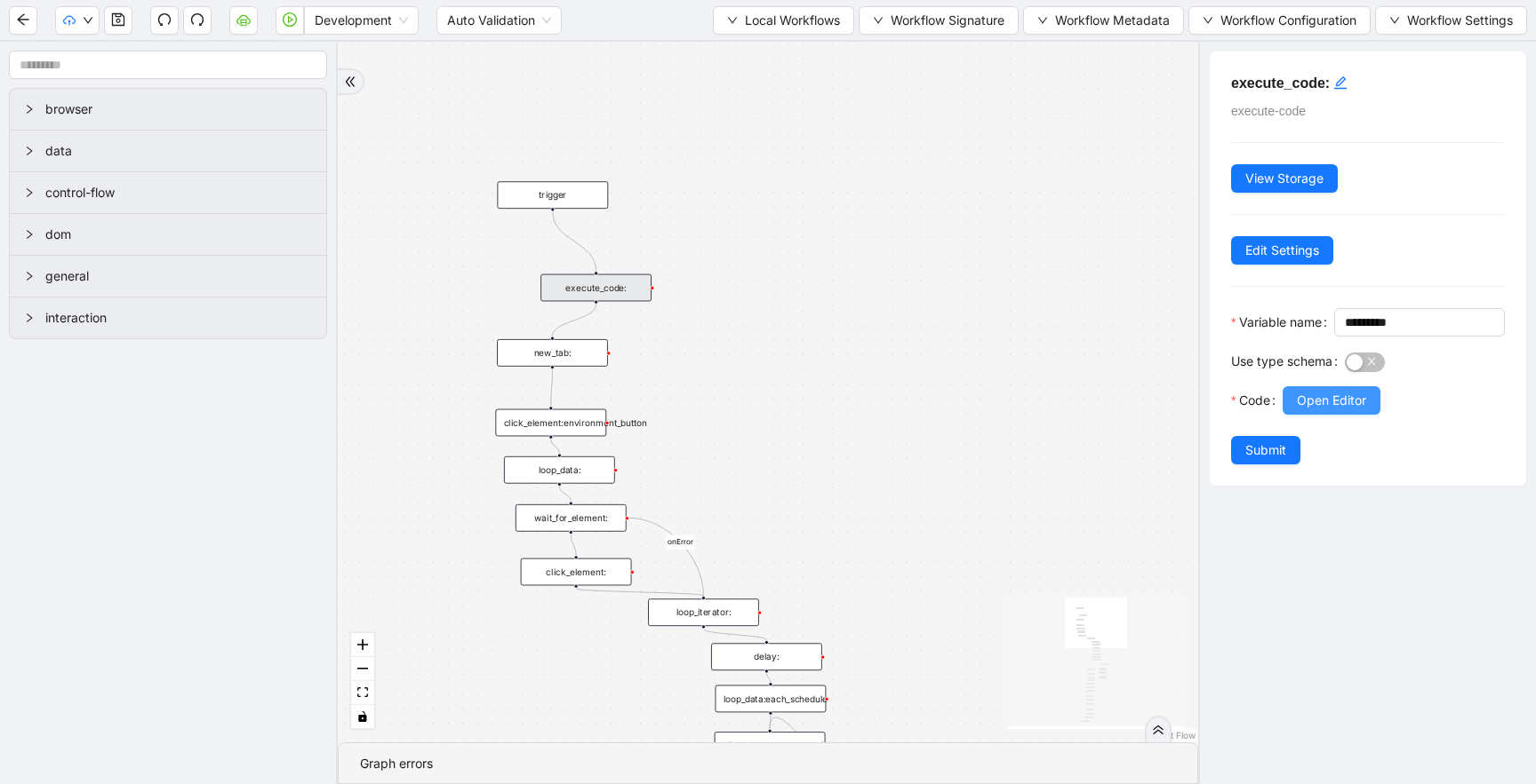
click at [1332, 410] on span "Open Editor" at bounding box center [1331, 400] width 69 height 19
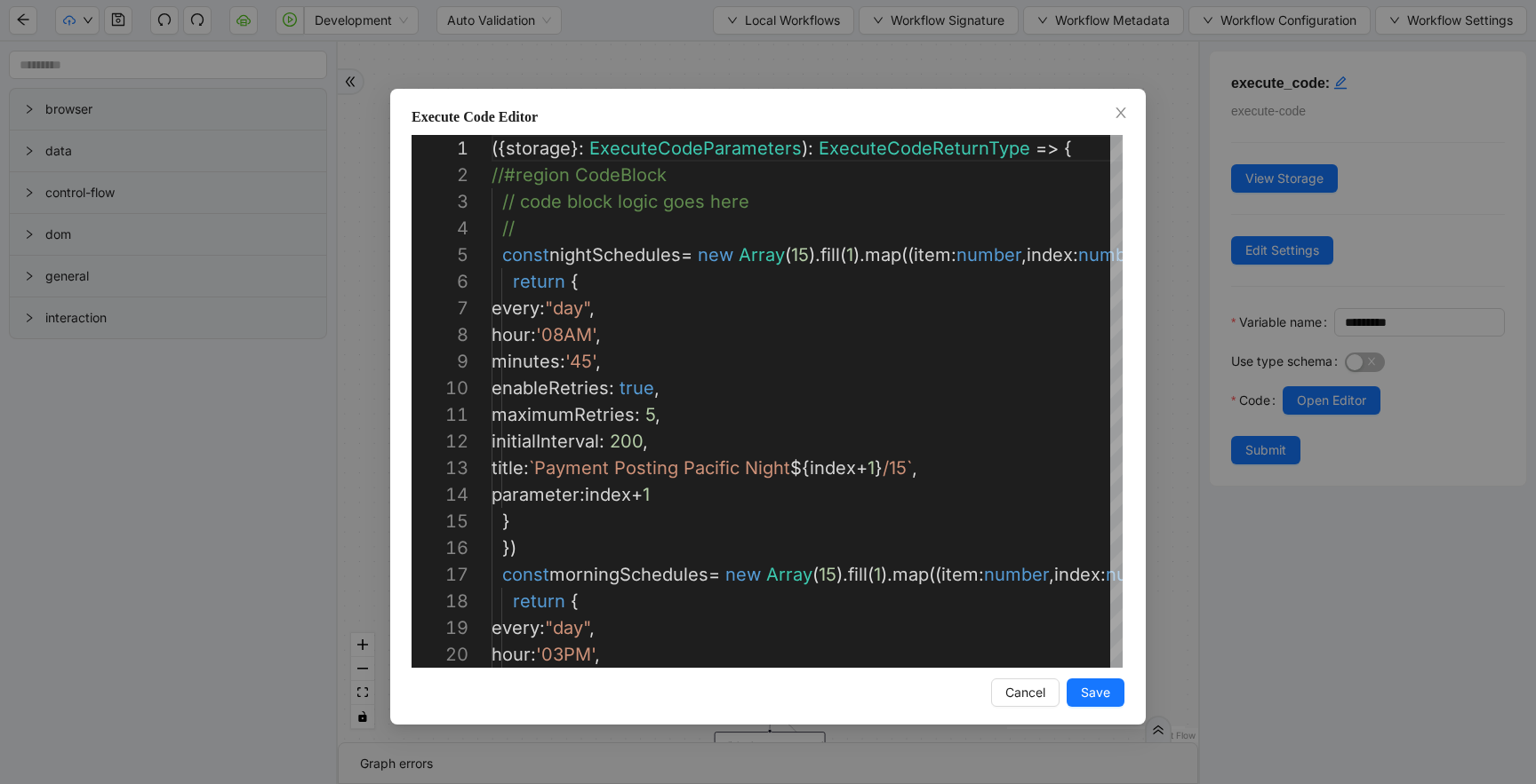
scroll to position [266, 0]
click at [656, 60] on div "Execute Code Editor 13 14 15 16 17 18 19 20 12 11 10 8 9 6 7 5 4 3 2 1 title : …" at bounding box center [768, 392] width 1536 height 784
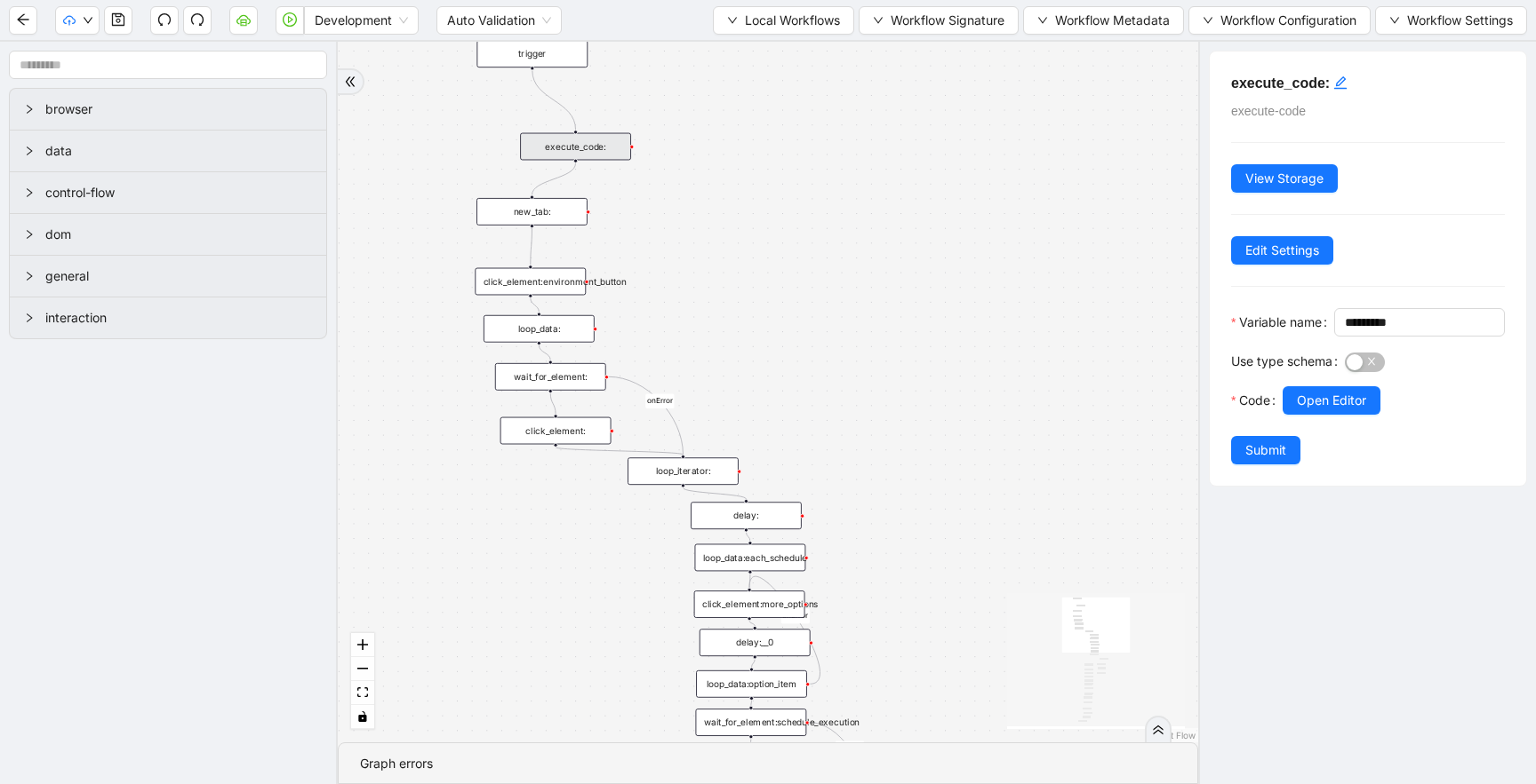
drag, startPoint x: 794, startPoint y: 374, endPoint x: 773, endPoint y: 232, distance: 143.5
click at [773, 232] on div "onError onError onError trigger new_tab: click_element:environment_button loop_…" at bounding box center [767, 392] width 860 height 701
drag, startPoint x: 771, startPoint y: 466, endPoint x: 703, endPoint y: 119, distance: 353.6
click at [703, 122] on div "onError onError onError trigger new_tab: click_element:environment_button loop_…" at bounding box center [767, 392] width 860 height 701
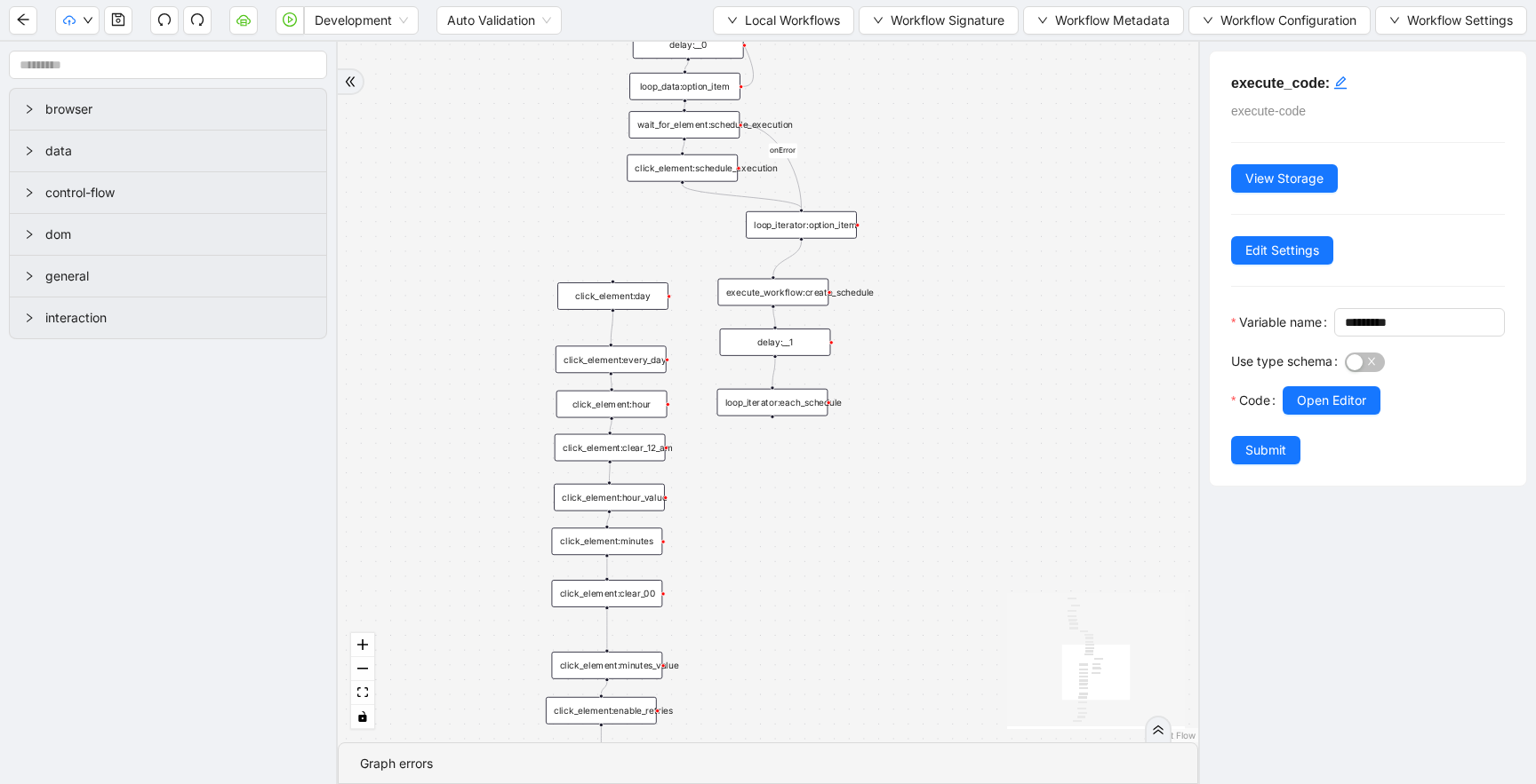
drag, startPoint x: 840, startPoint y: 239, endPoint x: 840, endPoint y: 88, distance: 151.0
click at [840, 88] on div "onError onError onError trigger new_tab: click_element:environment_button loop_…" at bounding box center [767, 392] width 860 height 701
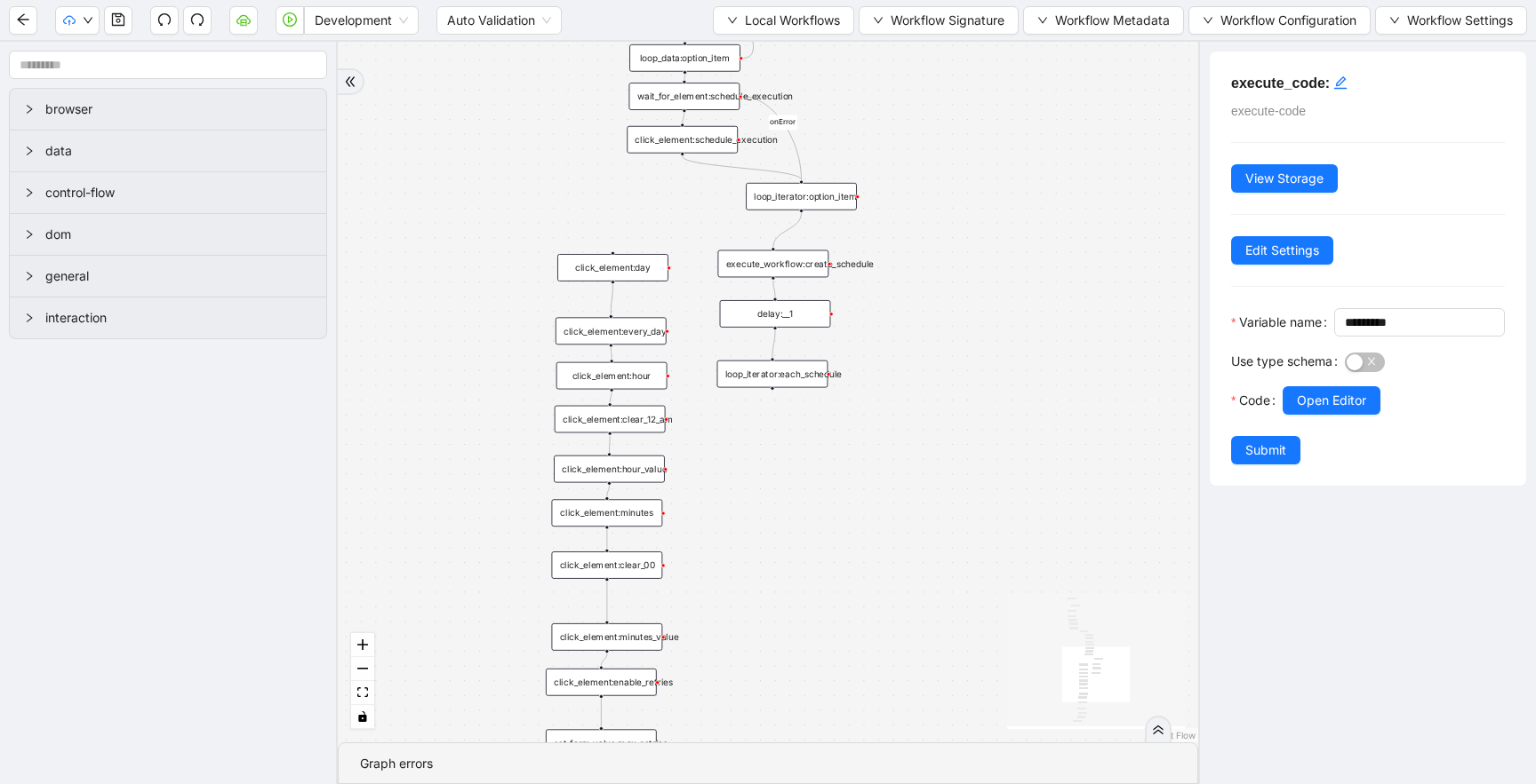
click at [806, 262] on div "execute_workflow:create_schedule" at bounding box center [773, 264] width 111 height 27
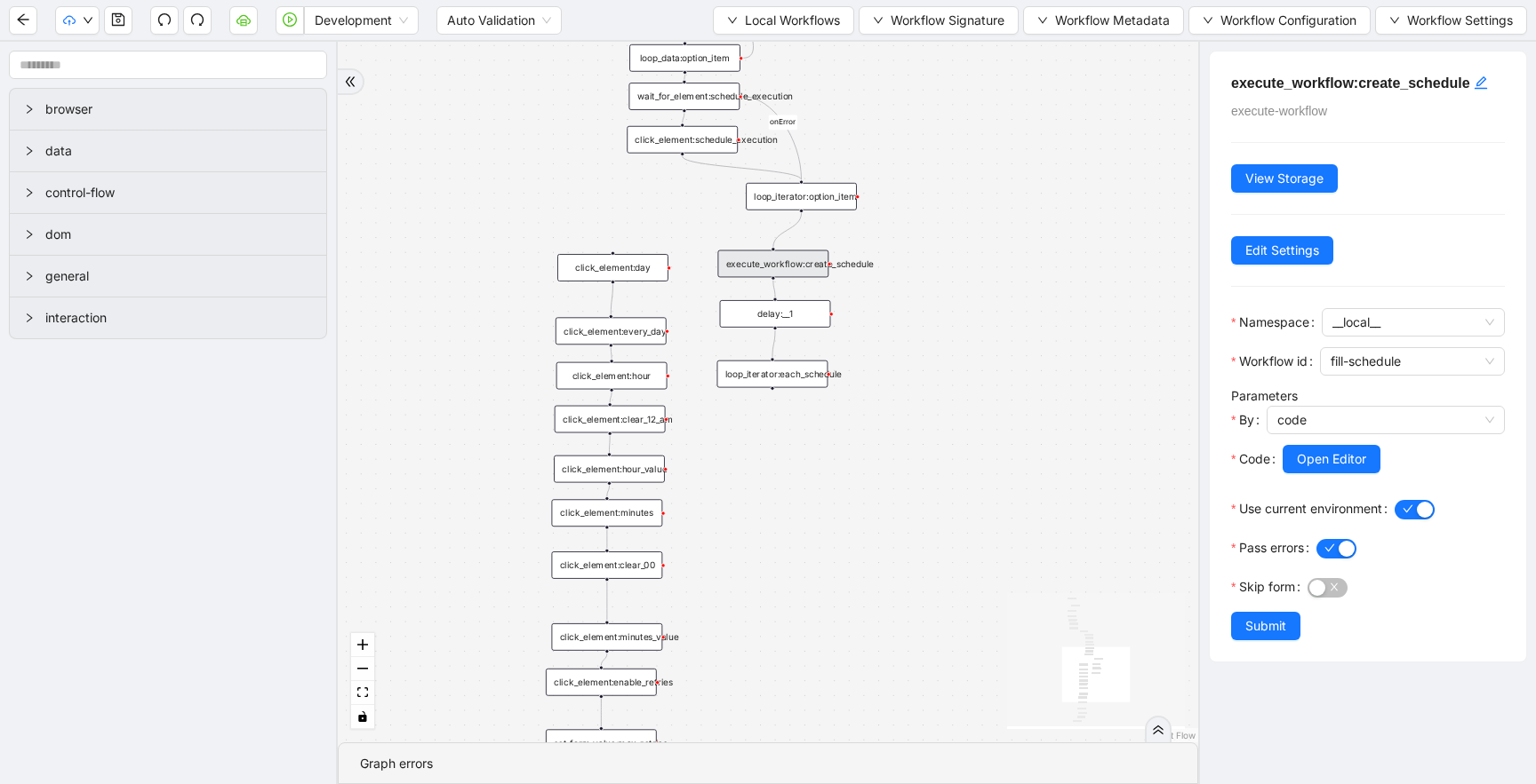
click at [806, 262] on div "execute_workflow:create_schedule" at bounding box center [773, 264] width 111 height 27
drag, startPoint x: 958, startPoint y: 449, endPoint x: 999, endPoint y: 678, distance: 232.6
click at [992, 667] on div "onError onError onError trigger new_tab: click_element:environment_button loop_…" at bounding box center [767, 392] width 860 height 701
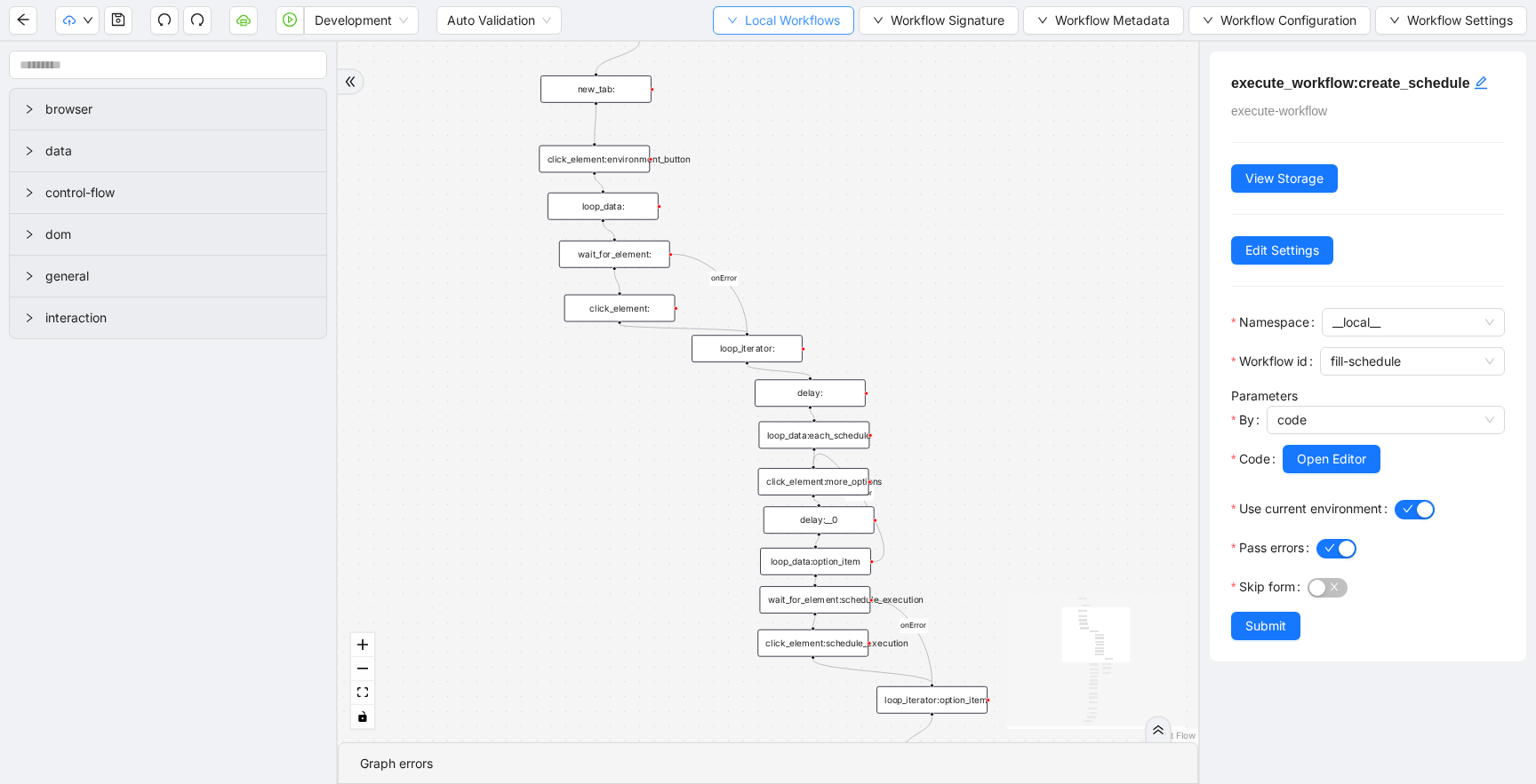
click at [801, 19] on span "Local Workflows" at bounding box center [792, 20] width 95 height 19
click at [760, 52] on span "Select" at bounding box center [778, 55] width 114 height 19
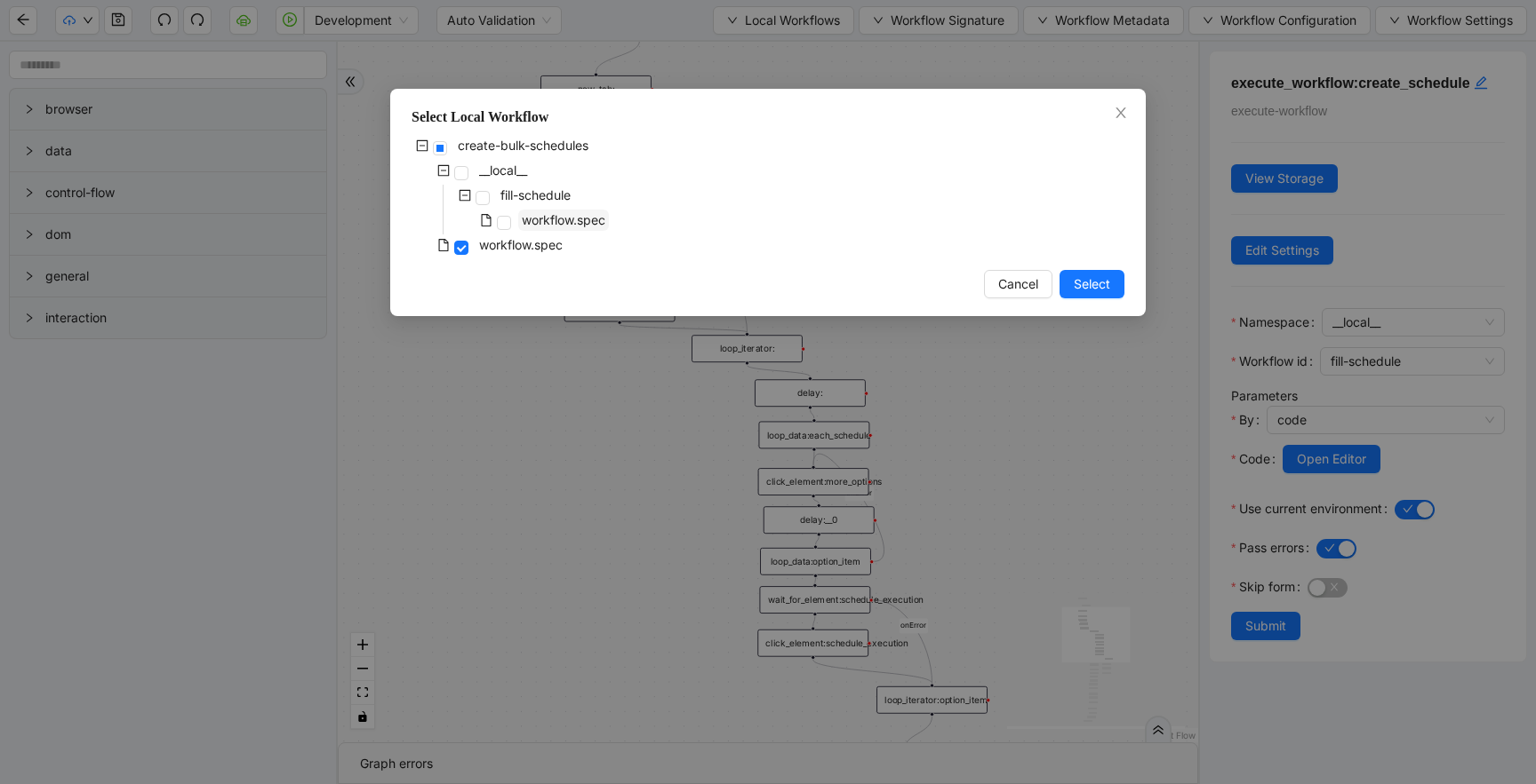
click at [577, 214] on span "workflow.spec" at bounding box center [564, 220] width 84 height 15
click at [1092, 280] on span "Select" at bounding box center [1092, 284] width 36 height 19
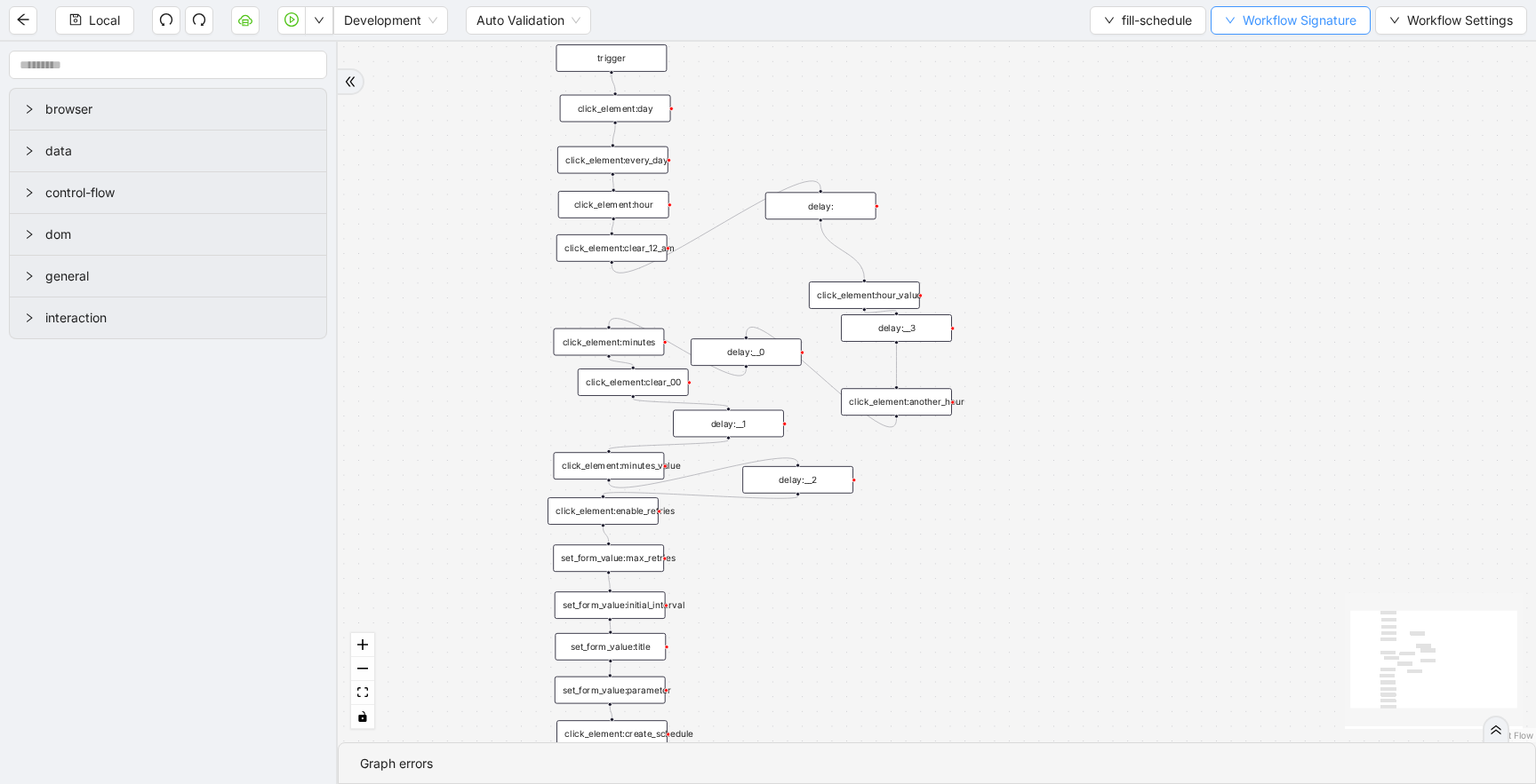
click at [1265, 17] on span "Workflow Signature" at bounding box center [1299, 20] width 114 height 19
click at [1261, 84] on span "Type" at bounding box center [1289, 83] width 119 height 19
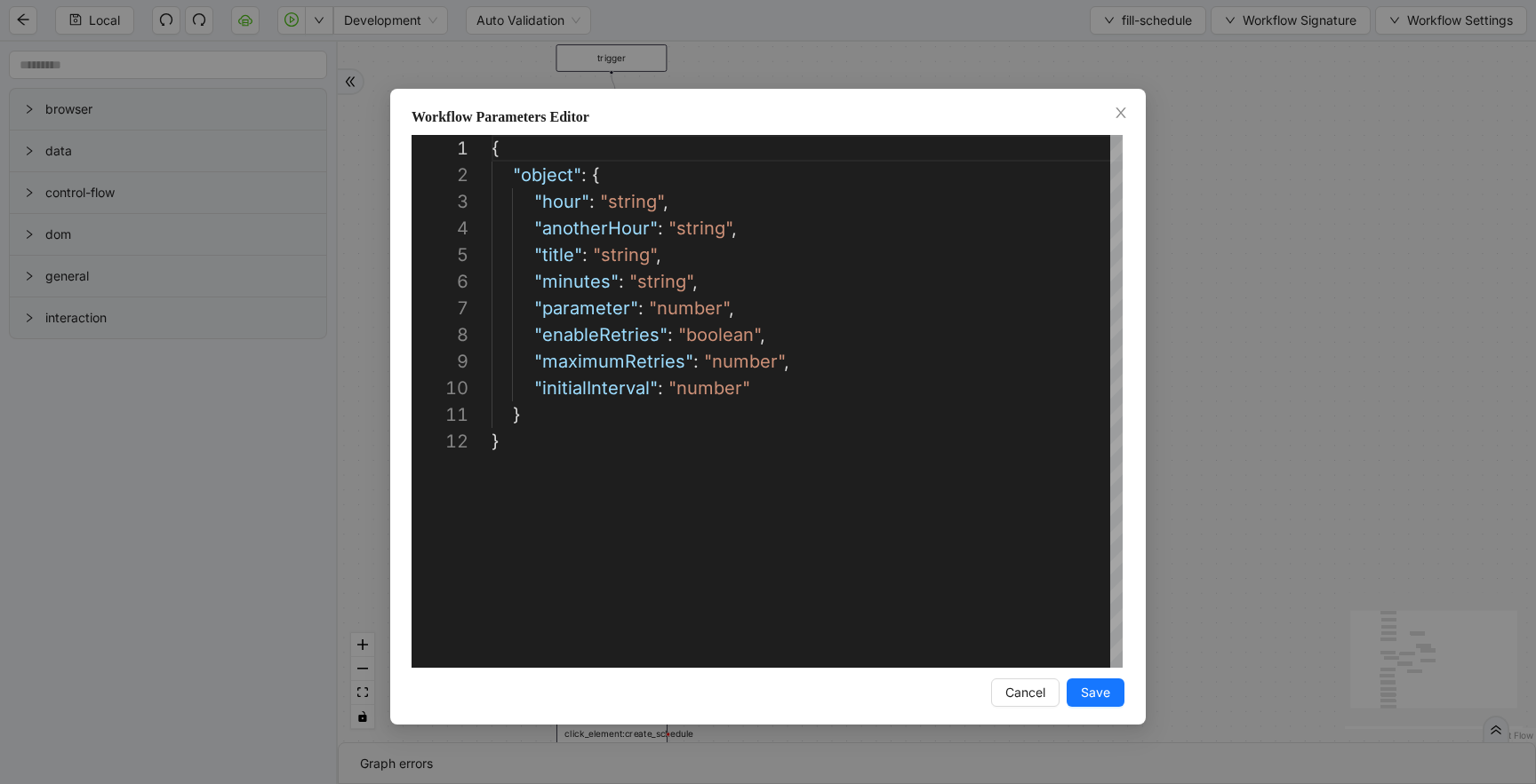
click at [830, 65] on div "**********" at bounding box center [768, 392] width 1536 height 784
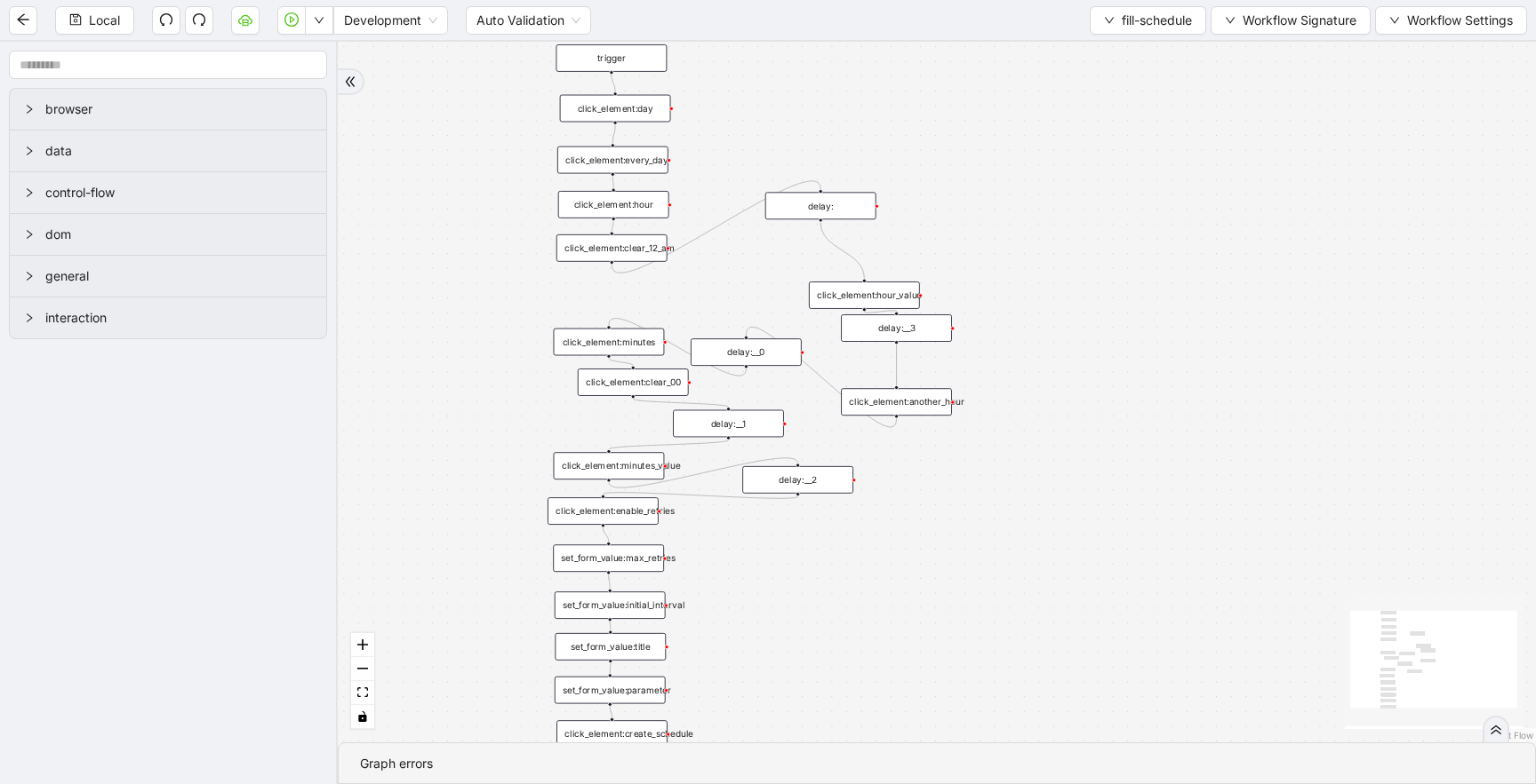
drag, startPoint x: 1156, startPoint y: 302, endPoint x: 1156, endPoint y: 161, distance: 141.0
click at [1156, 161] on div "trigger click_element:day click_element:every_day click_element:hour click_elem…" at bounding box center [936, 392] width 1198 height 701
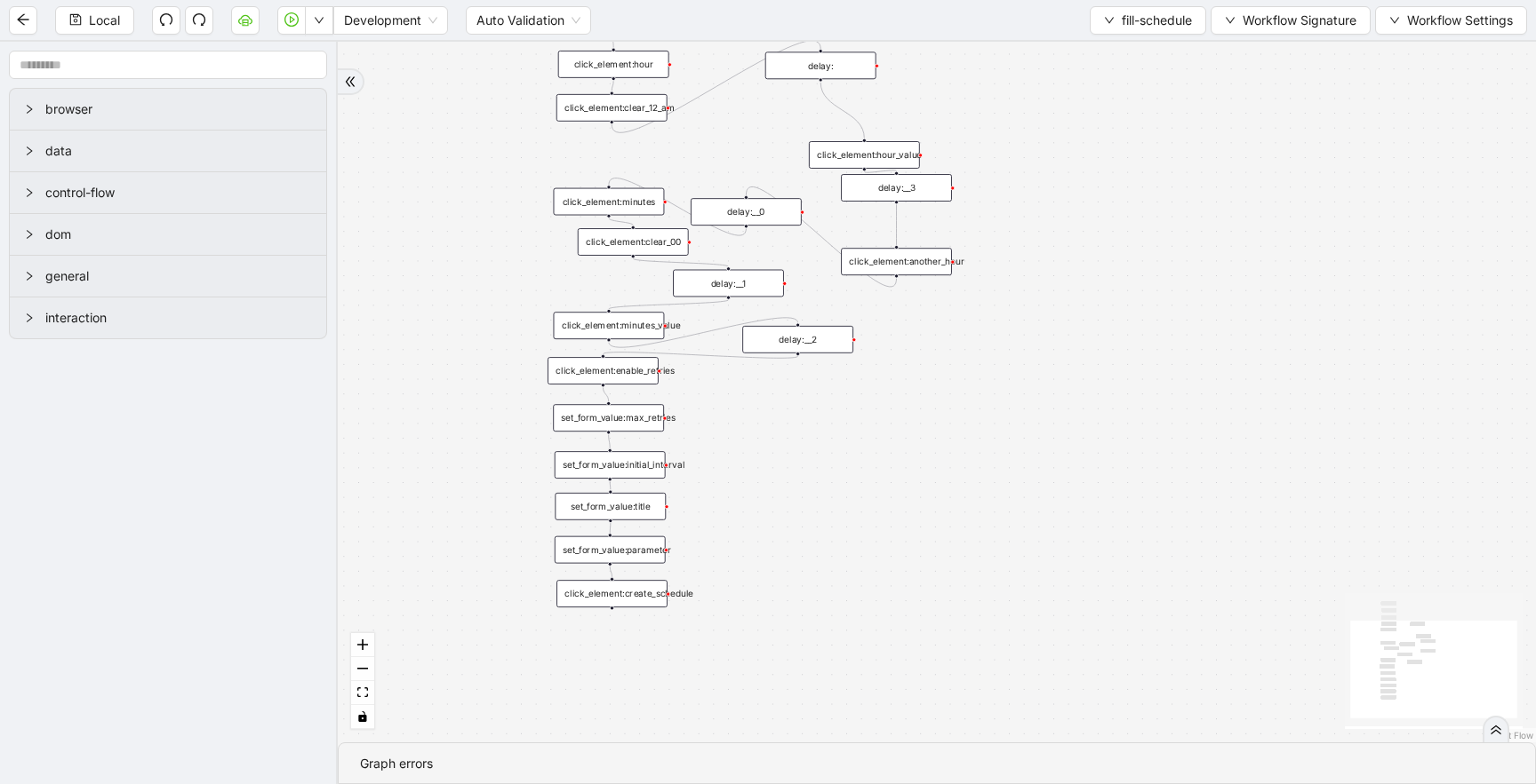
click at [930, 202] on div "trigger click_element:day click_element:every_day click_element:hour click_elem…" at bounding box center [936, 392] width 1198 height 701
click at [919, 260] on div "click_element:another_hour" at bounding box center [897, 262] width 111 height 27
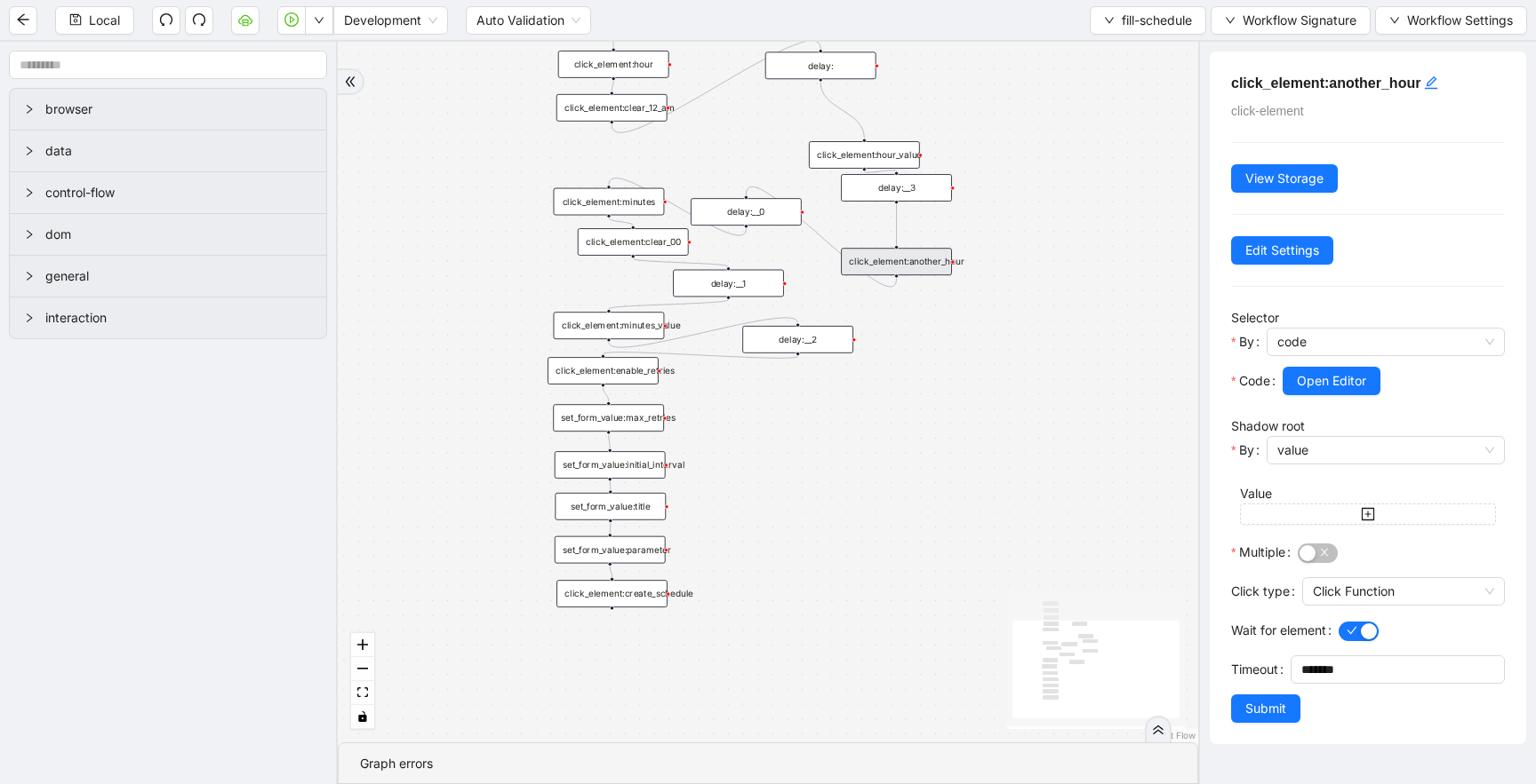
click at [919, 260] on div "click_element:another_hour" at bounding box center [897, 262] width 111 height 27
click at [847, 155] on div "click_element:hour_value" at bounding box center [865, 155] width 111 height 27
click at [910, 264] on div "click_element:another_hour" at bounding box center [897, 262] width 111 height 27
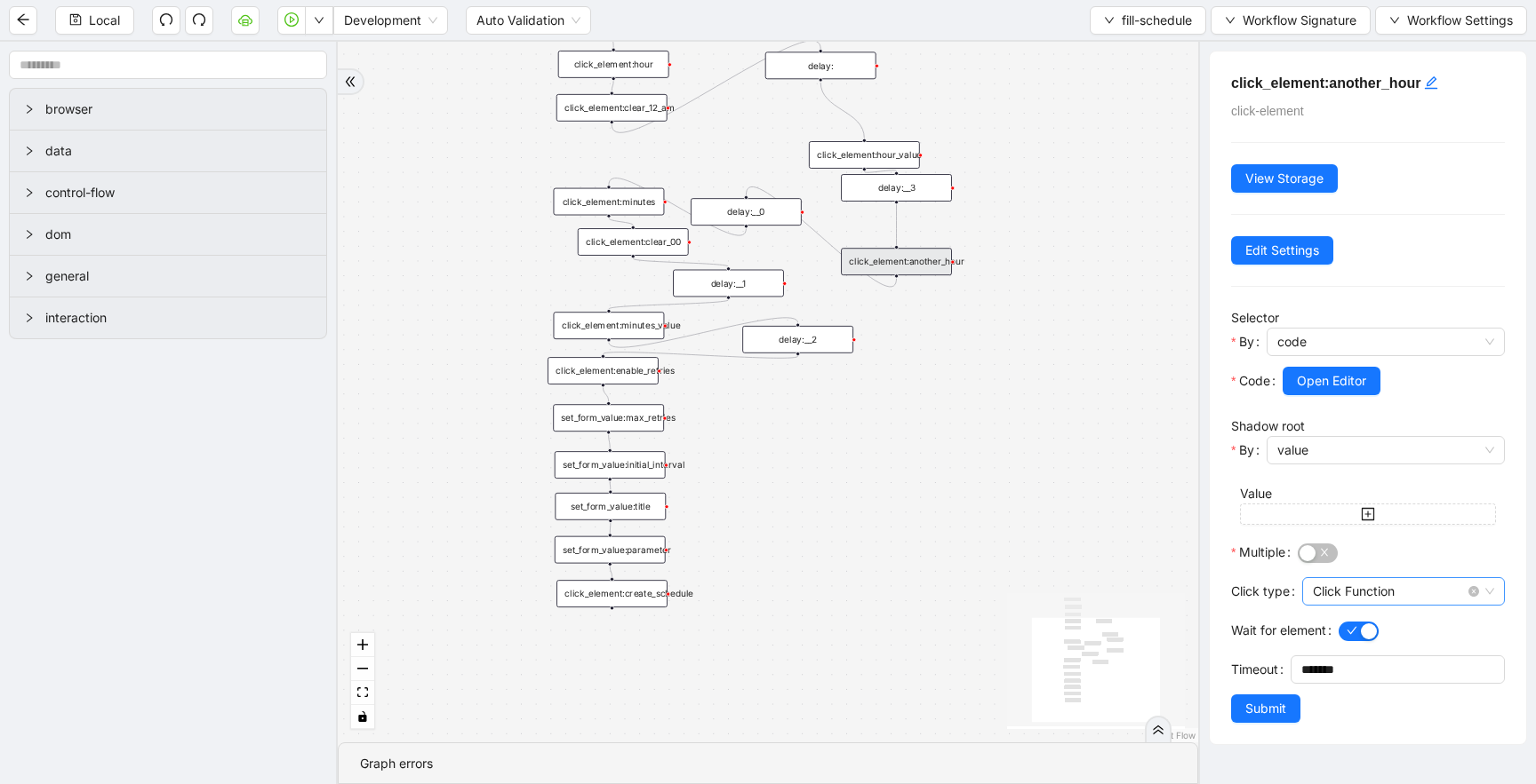
click at [1323, 584] on span "Click Function" at bounding box center [1403, 591] width 182 height 26
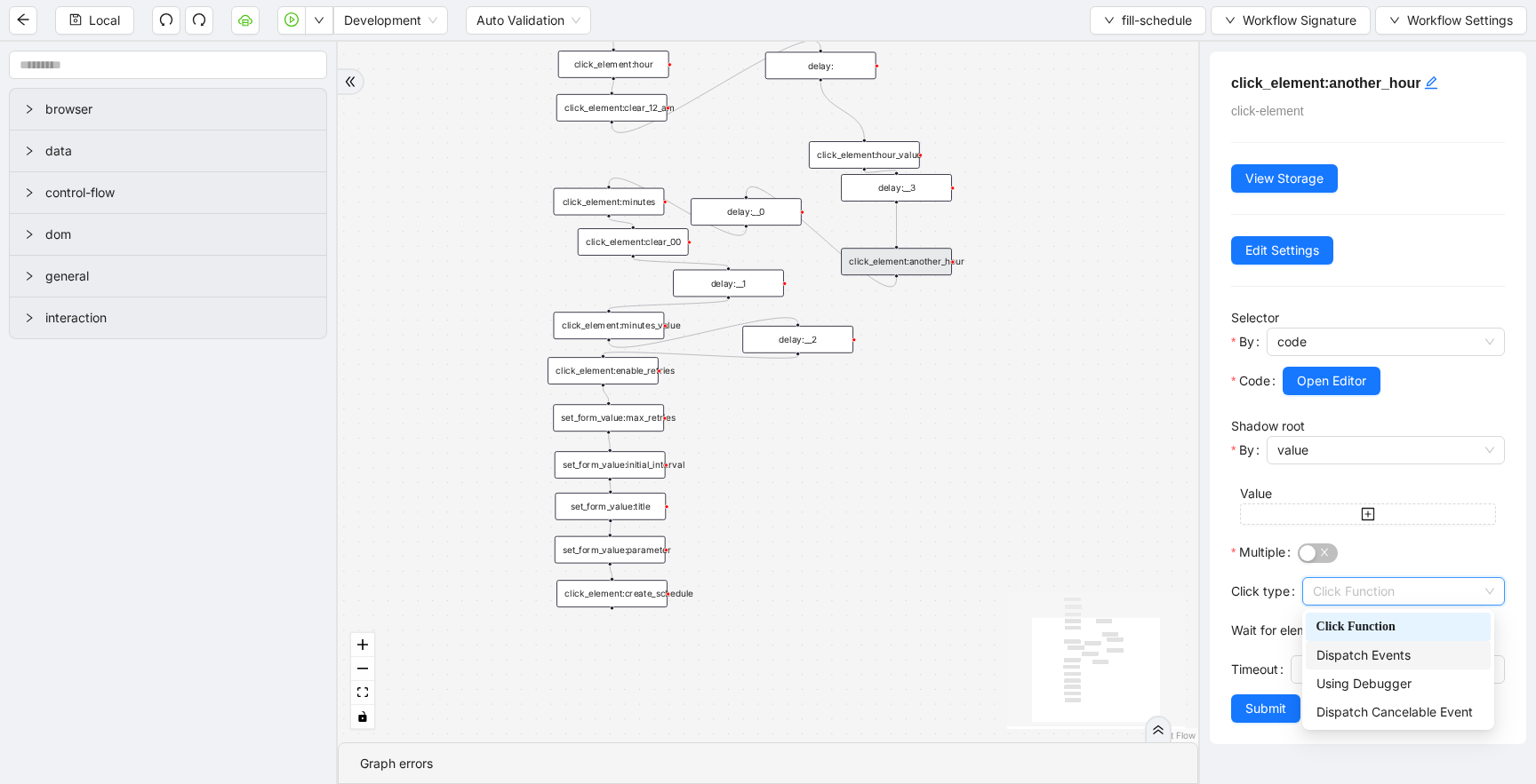
click at [1393, 651] on div "Dispatch Events" at bounding box center [1397, 655] width 163 height 19
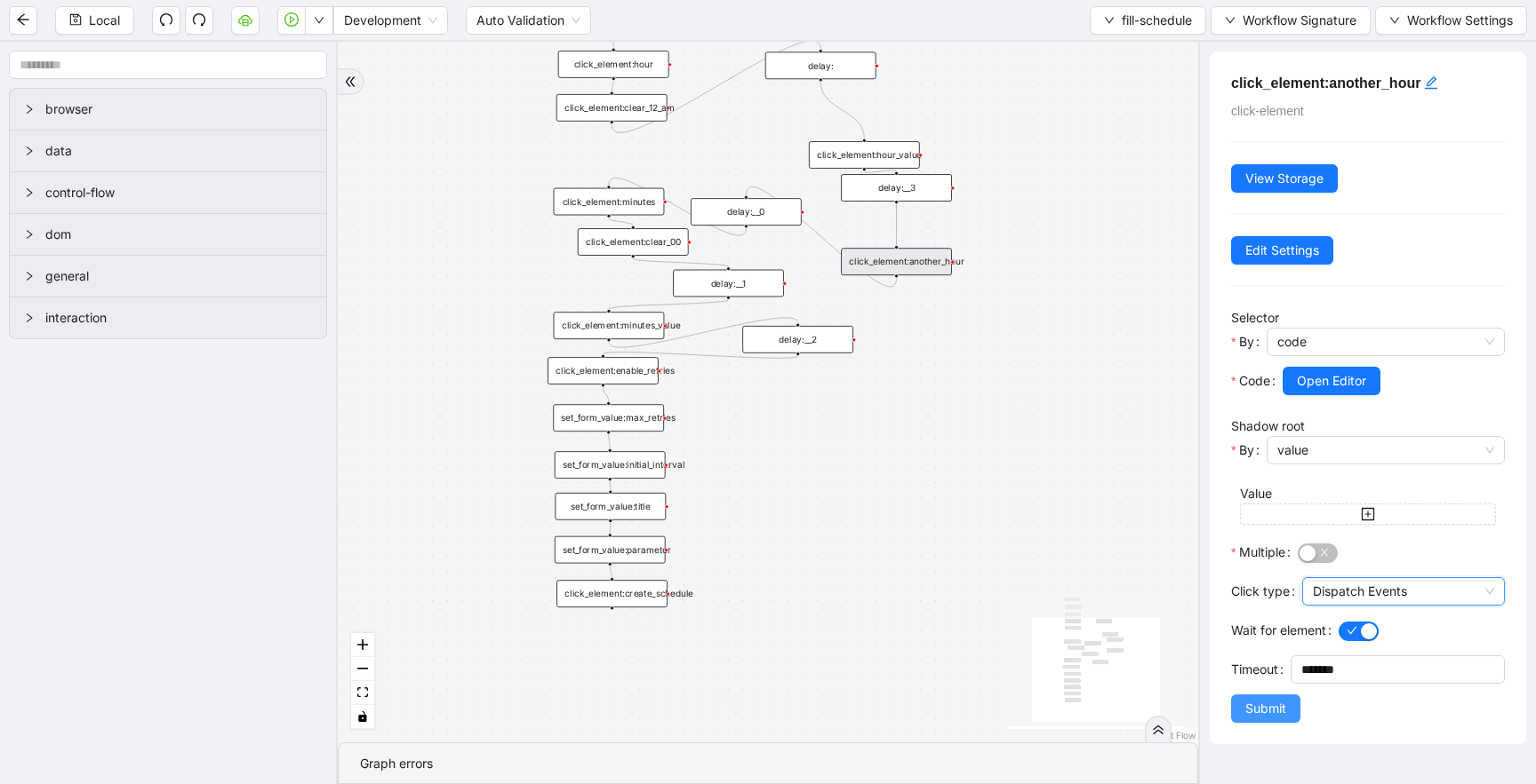
click at [1292, 696] on button "Submit" at bounding box center [1265, 708] width 69 height 28
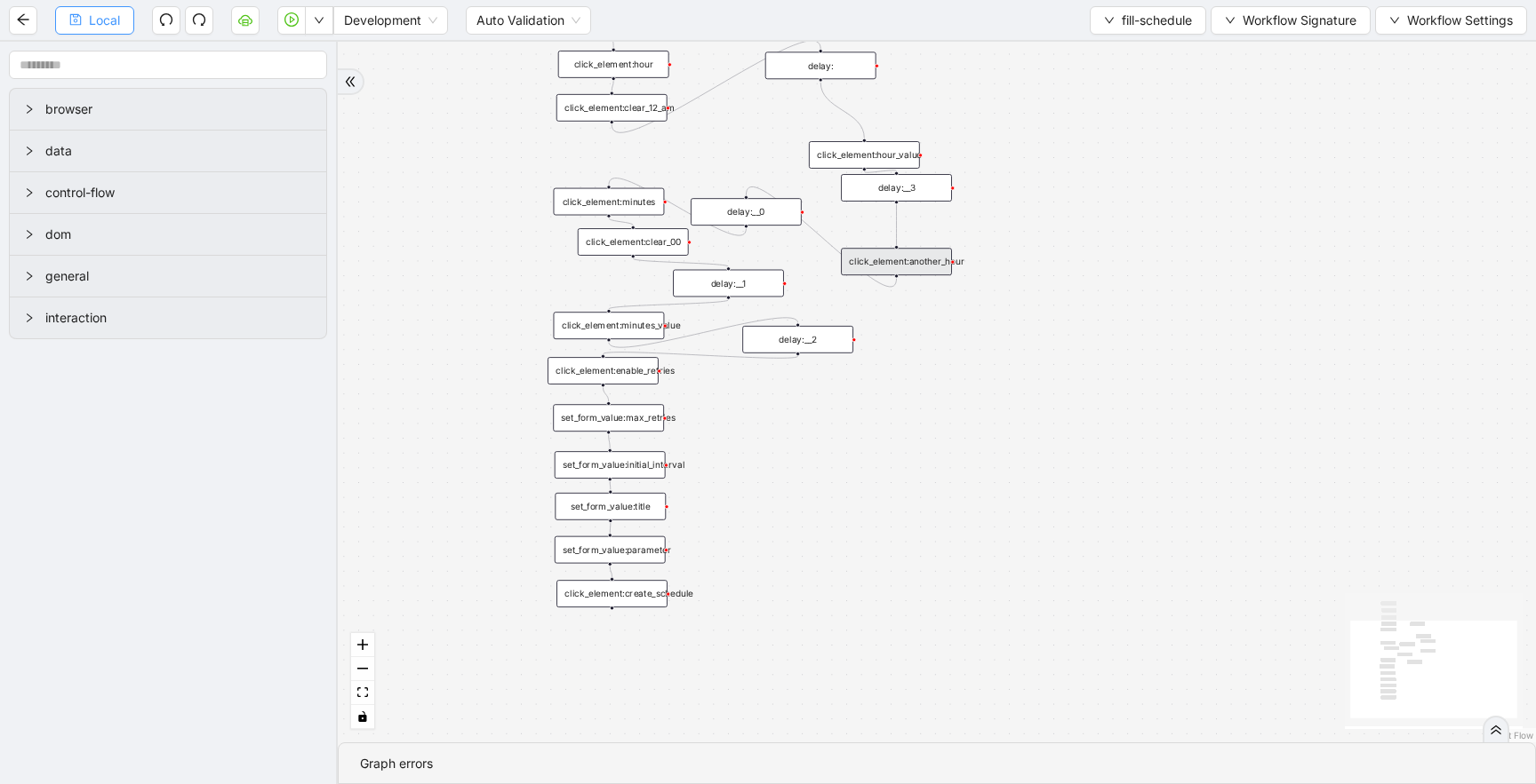
click at [95, 30] on button "Local" at bounding box center [94, 20] width 79 height 28
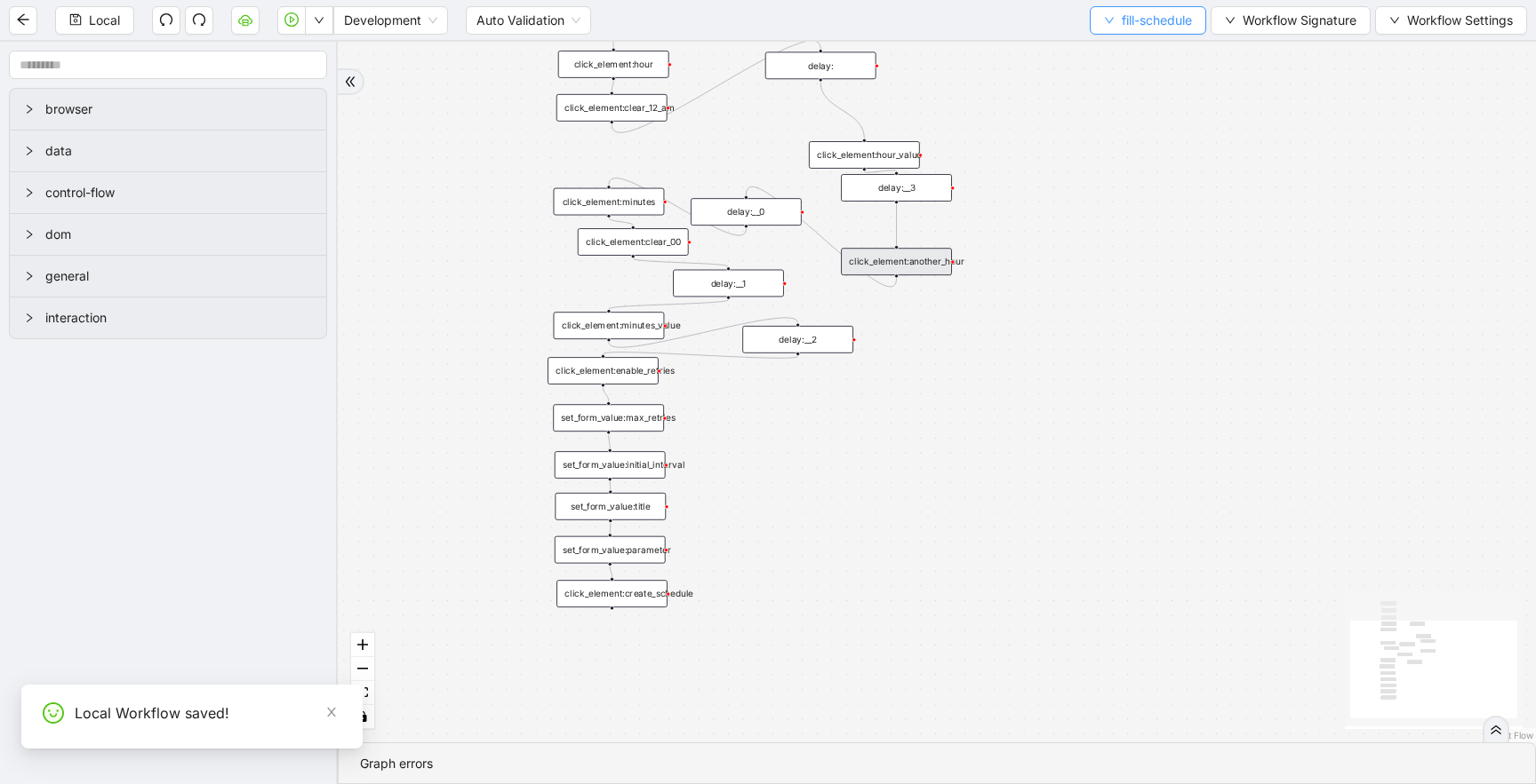
click at [1166, 19] on span "fill-schedule" at bounding box center [1157, 20] width 70 height 19
click at [1133, 56] on span "Select" at bounding box center [1144, 55] width 89 height 19
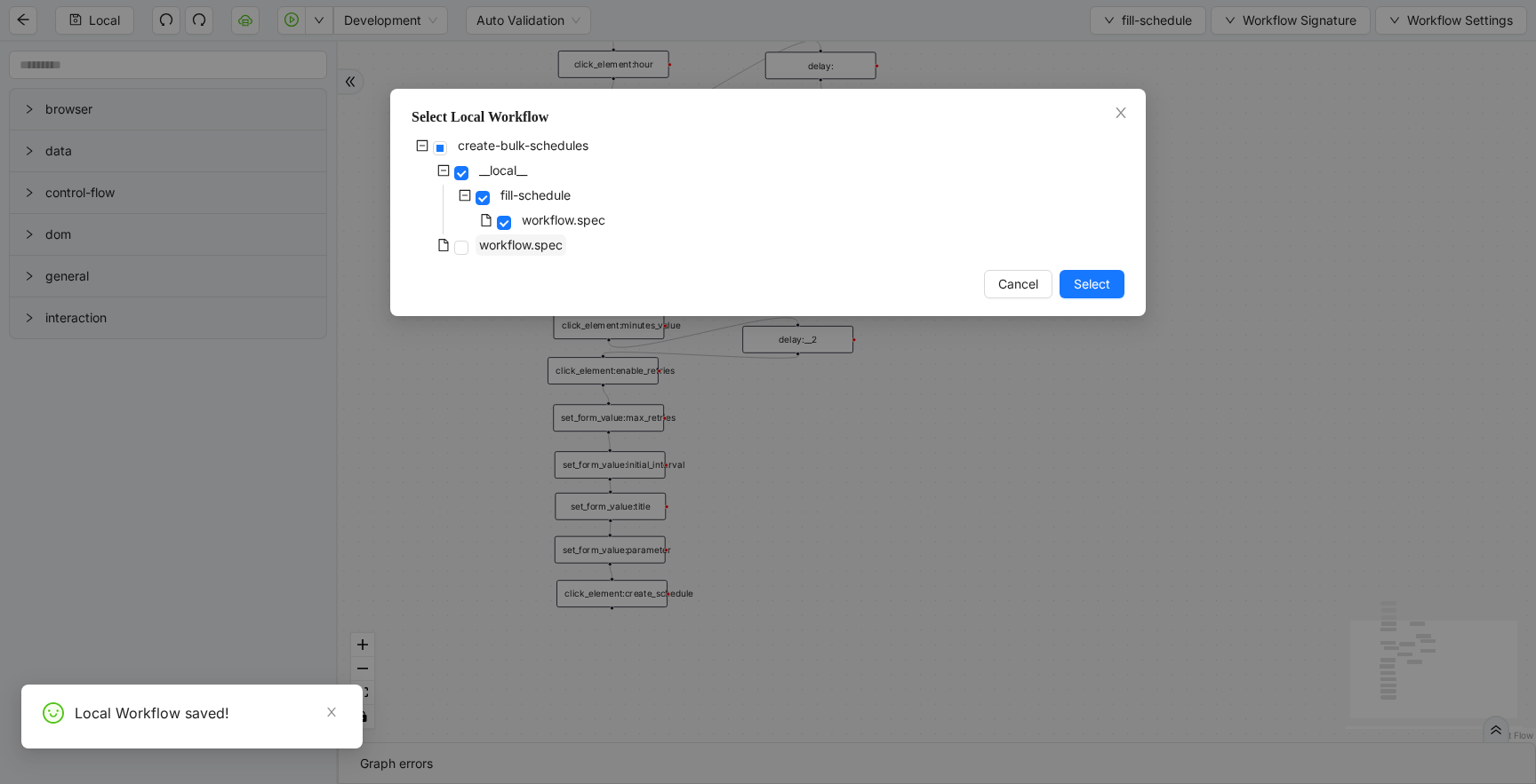
click at [516, 239] on span "workflow.spec" at bounding box center [521, 244] width 84 height 15
click at [1086, 286] on span "Select" at bounding box center [1092, 284] width 36 height 19
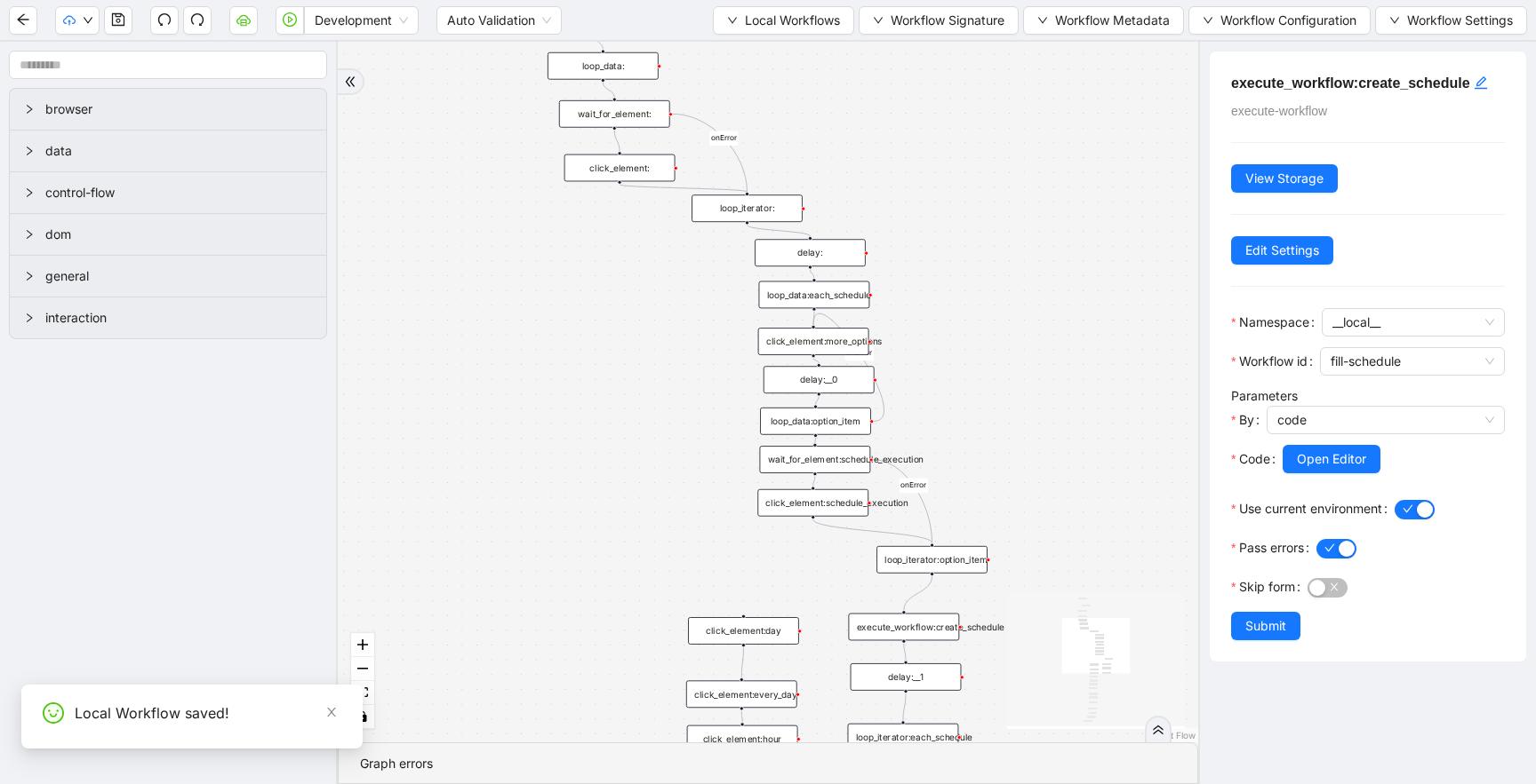
drag, startPoint x: 983, startPoint y: 348, endPoint x: 983, endPoint y: 445, distance: 97.0
click at [983, 427] on div "onError onError onError trigger new_tab: click_element:environment_button loop_…" at bounding box center [767, 392] width 860 height 701
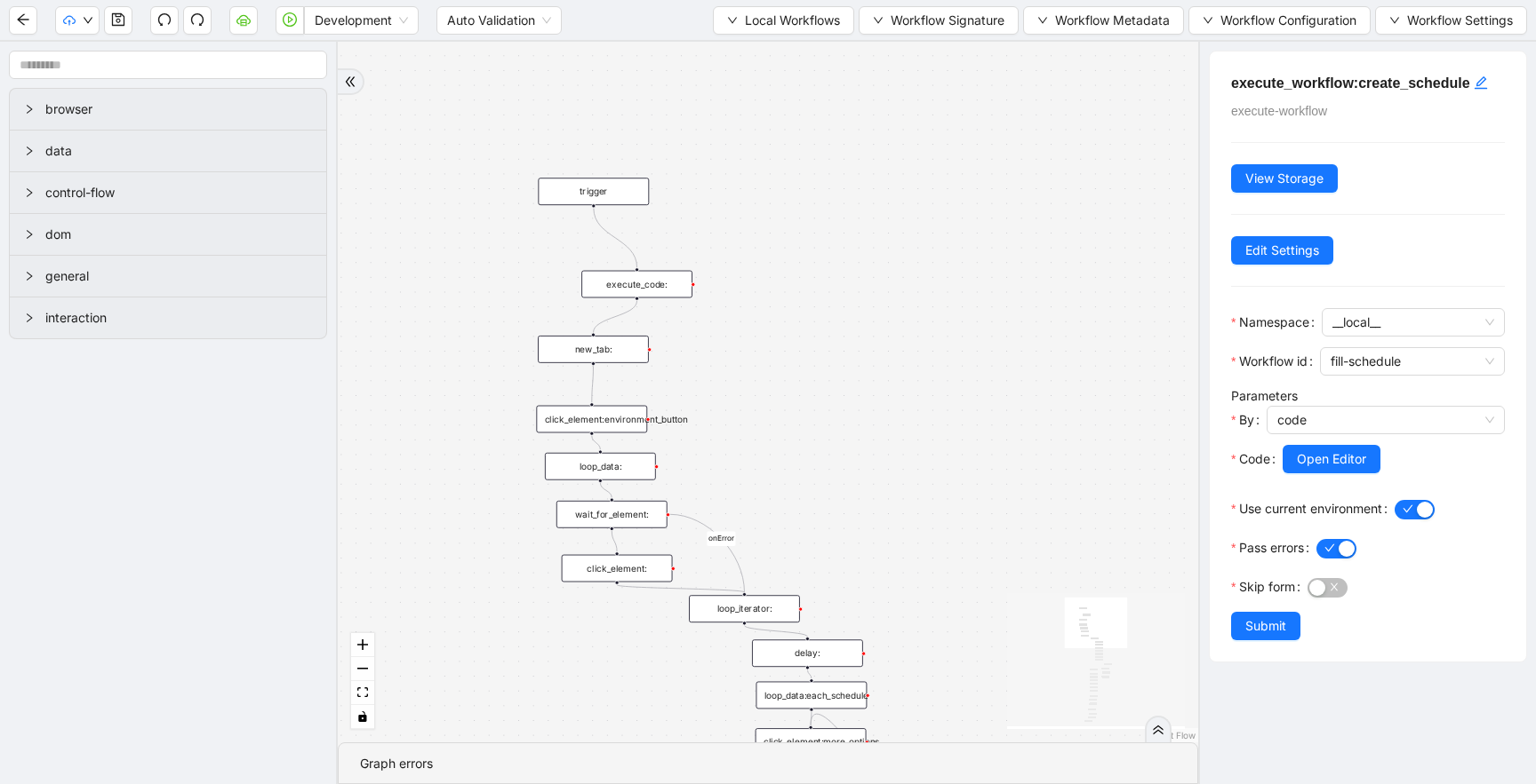
drag, startPoint x: 881, startPoint y: 435, endPoint x: 914, endPoint y: 484, distance: 59.1
click at [884, 469] on div "onError onError onError trigger new_tab: click_element:environment_button loop_…" at bounding box center [767, 392] width 860 height 701
click at [667, 273] on div "execute_code:" at bounding box center [637, 284] width 111 height 27
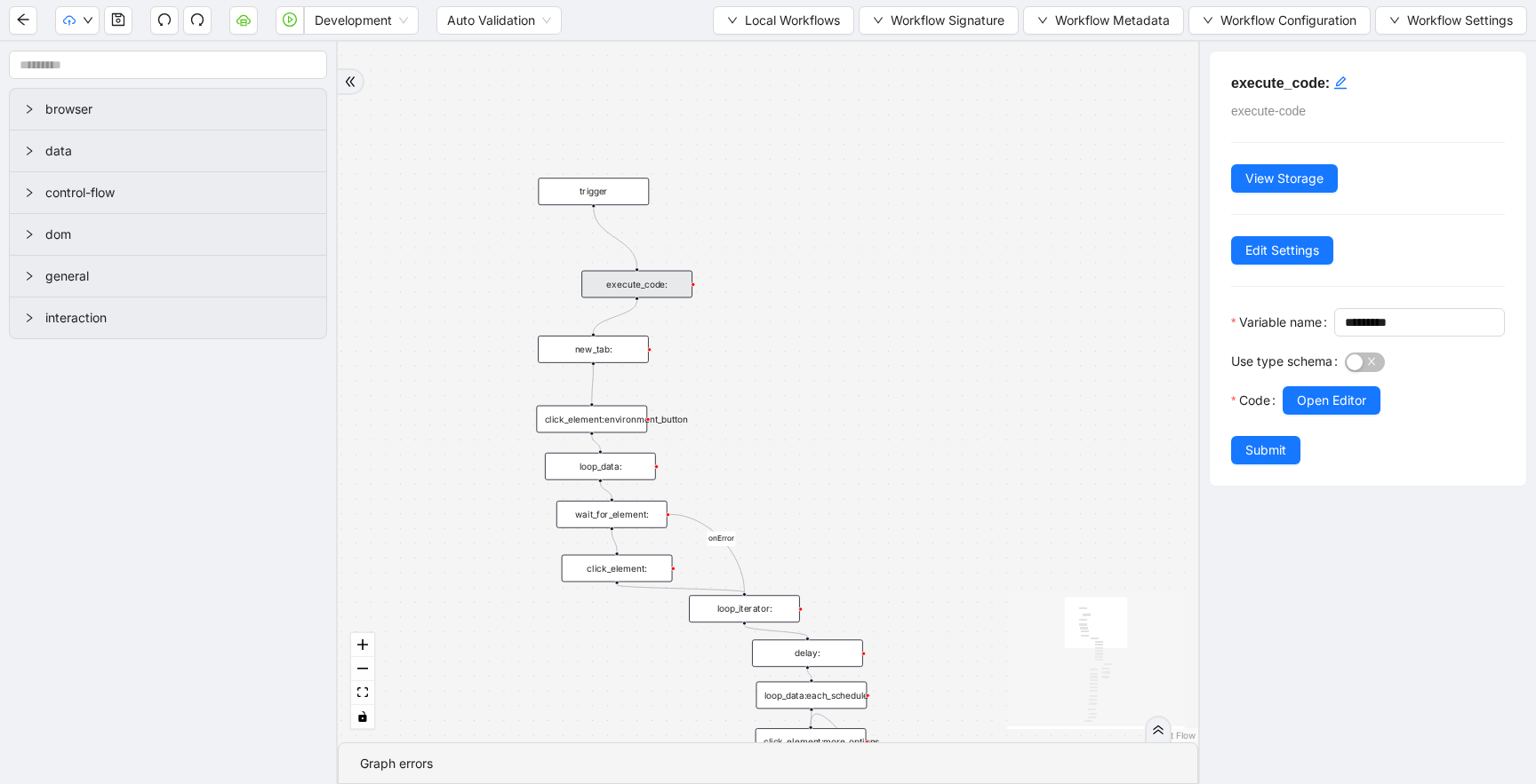
click at [674, 286] on div "execute_code:" at bounding box center [637, 284] width 111 height 27
click at [1360, 410] on span "Open Editor" at bounding box center [1331, 400] width 69 height 19
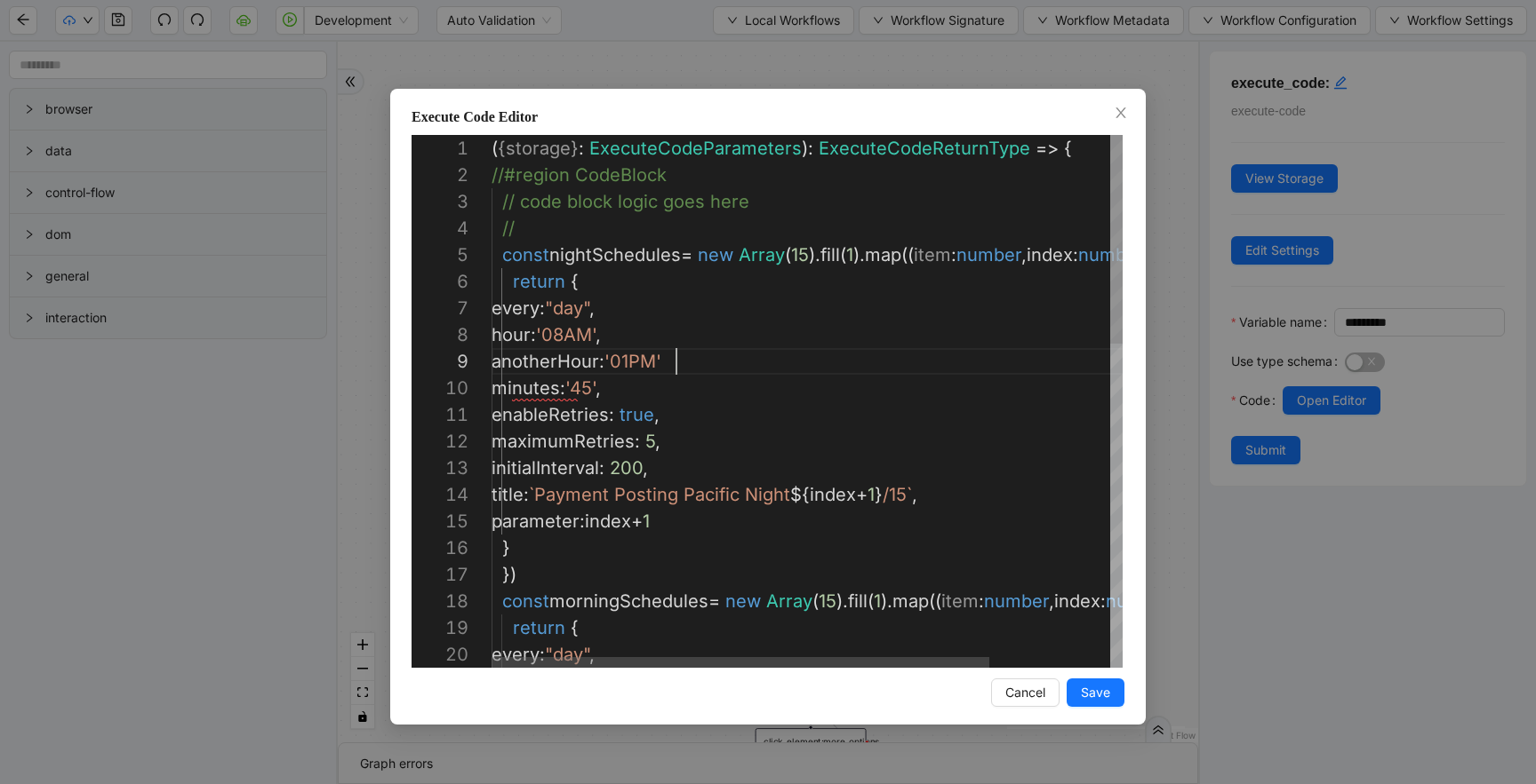
scroll to position [213, 189]
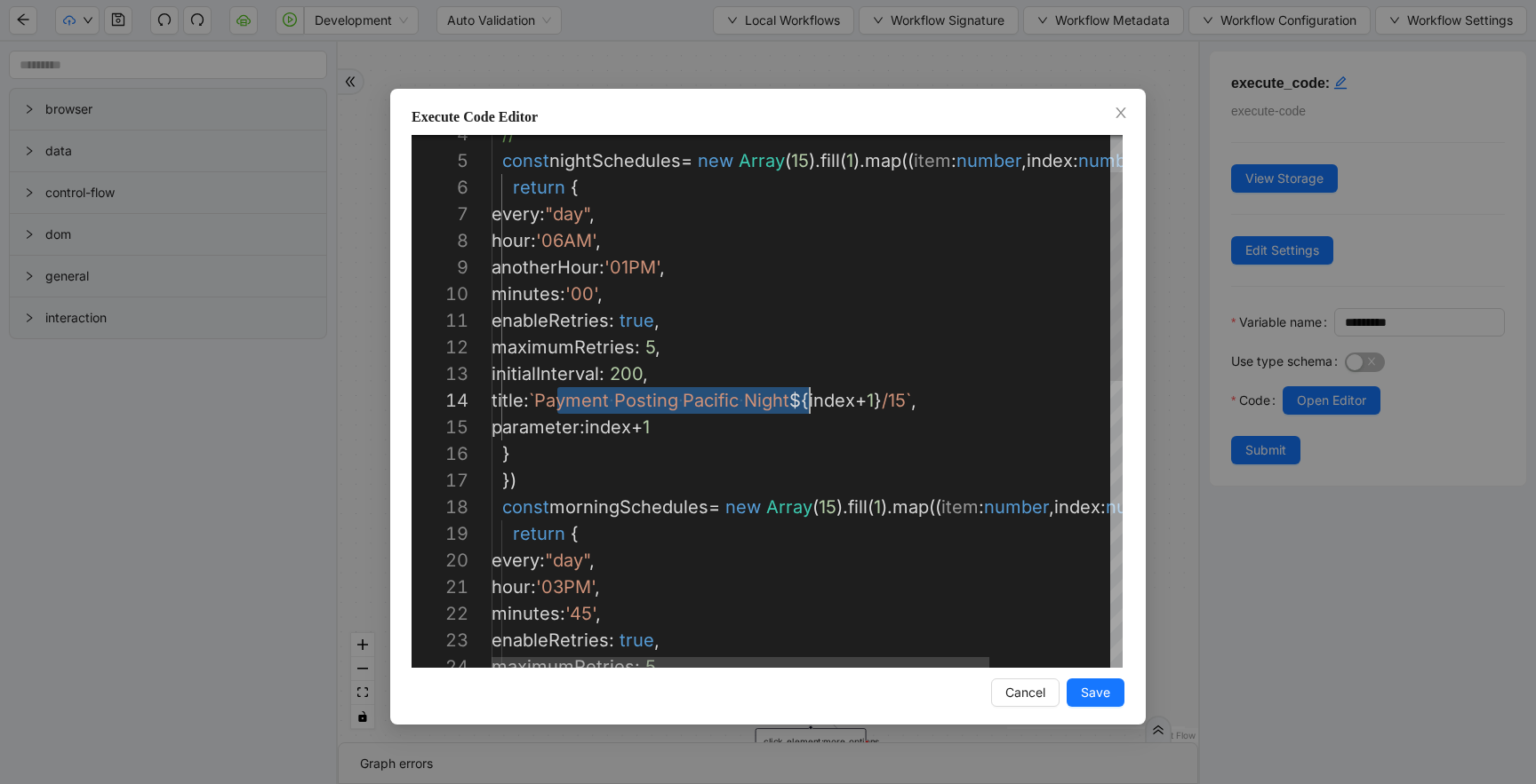
drag, startPoint x: 556, startPoint y: 400, endPoint x: 810, endPoint y: 406, distance: 254.1
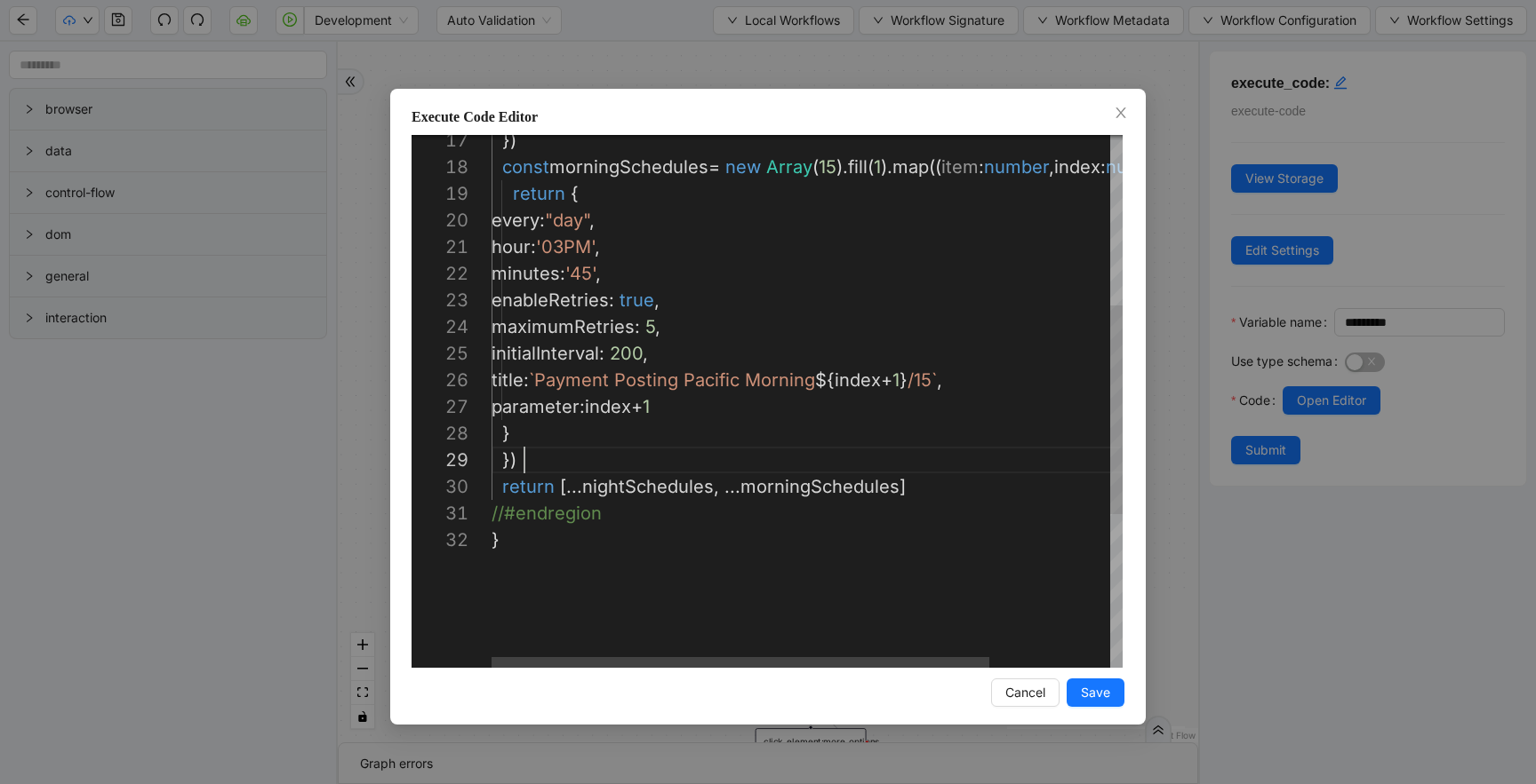
drag, startPoint x: 560, startPoint y: 465, endPoint x: 535, endPoint y: 366, distance: 102.1
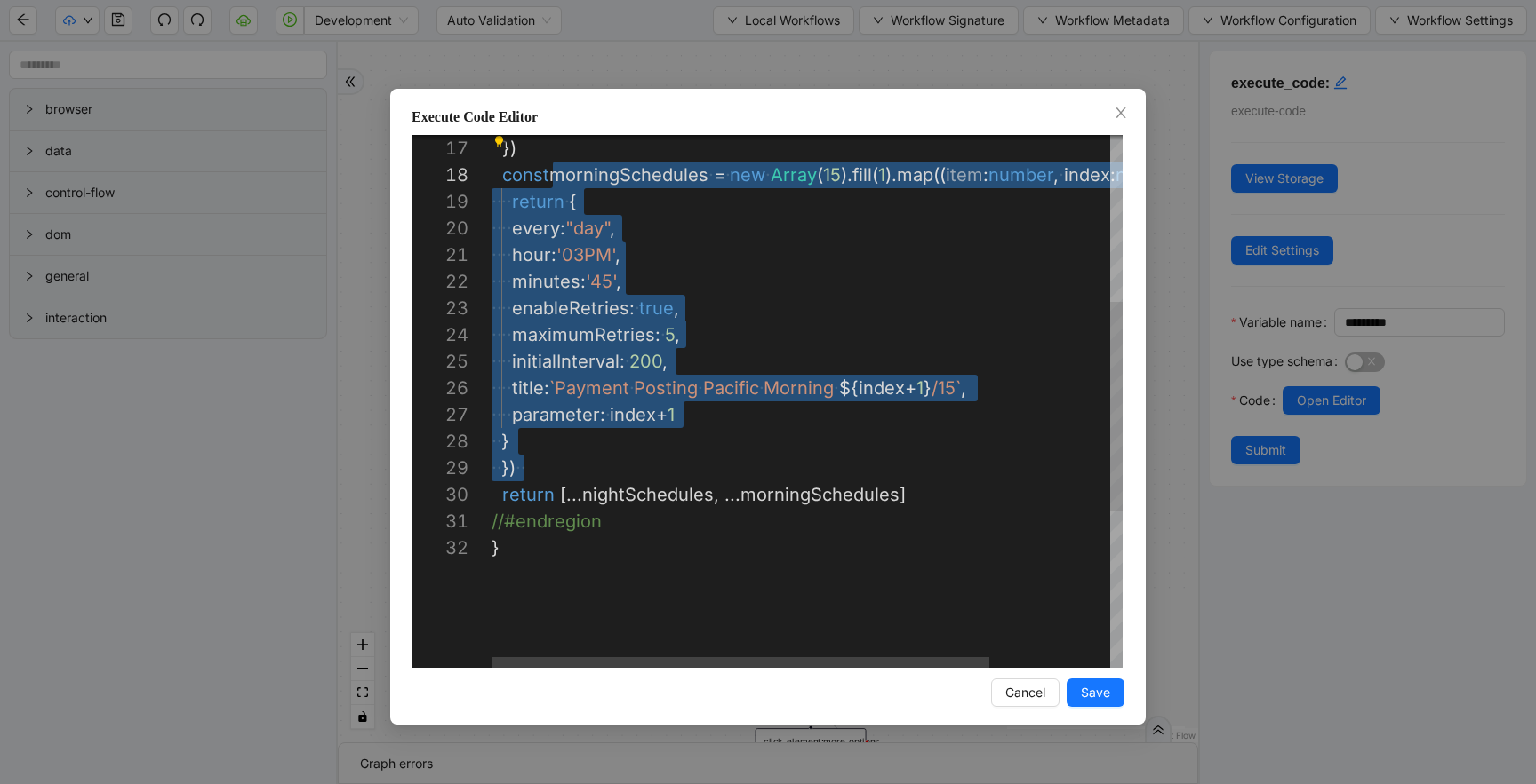
scroll to position [187, 79]
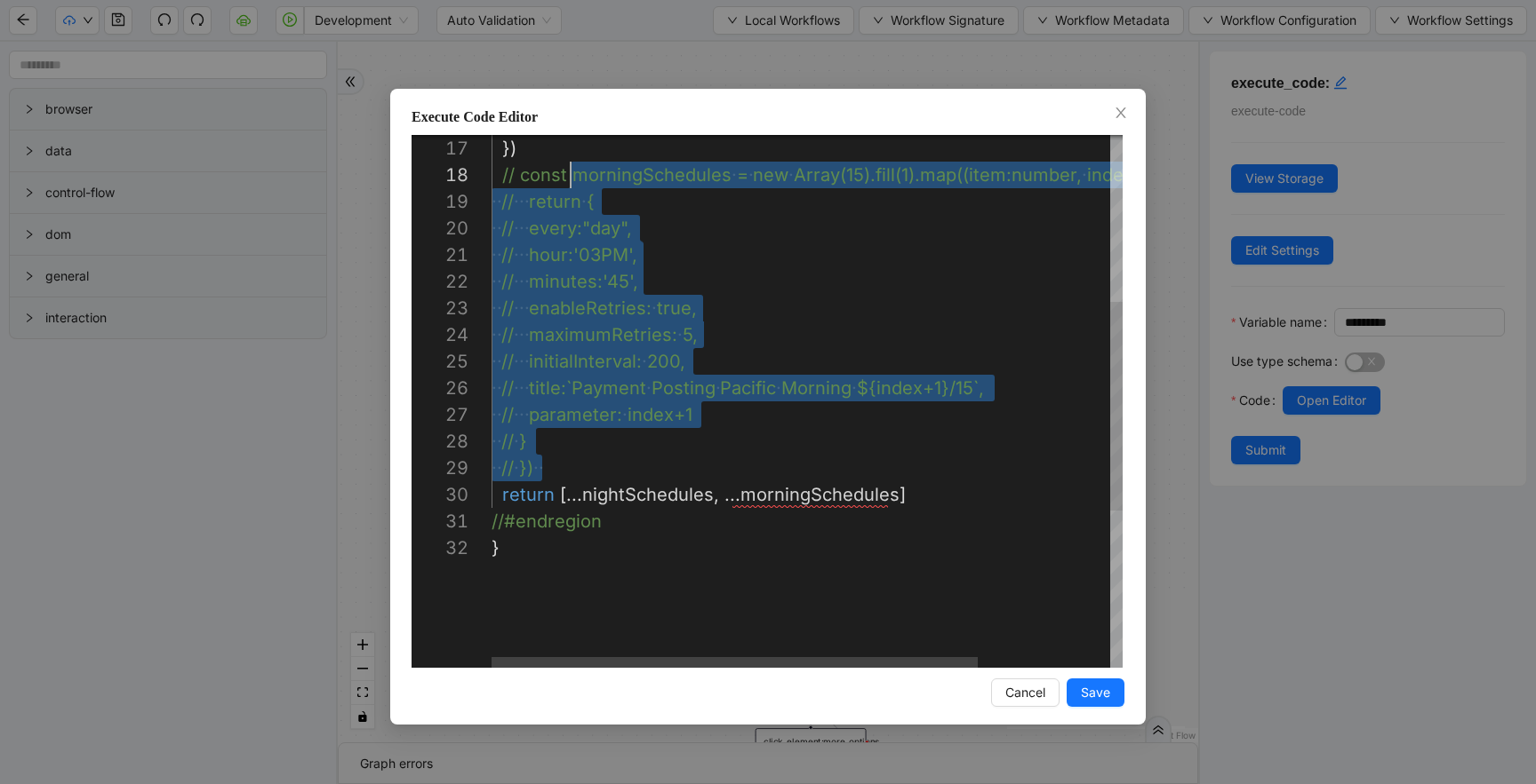
click at [796, 498] on div "}) // const morningSchedules ·‌ = ·‌ new ·‌ Array(15).fill(1).map((item:number,…" at bounding box center [892, 387] width 802 height 1359
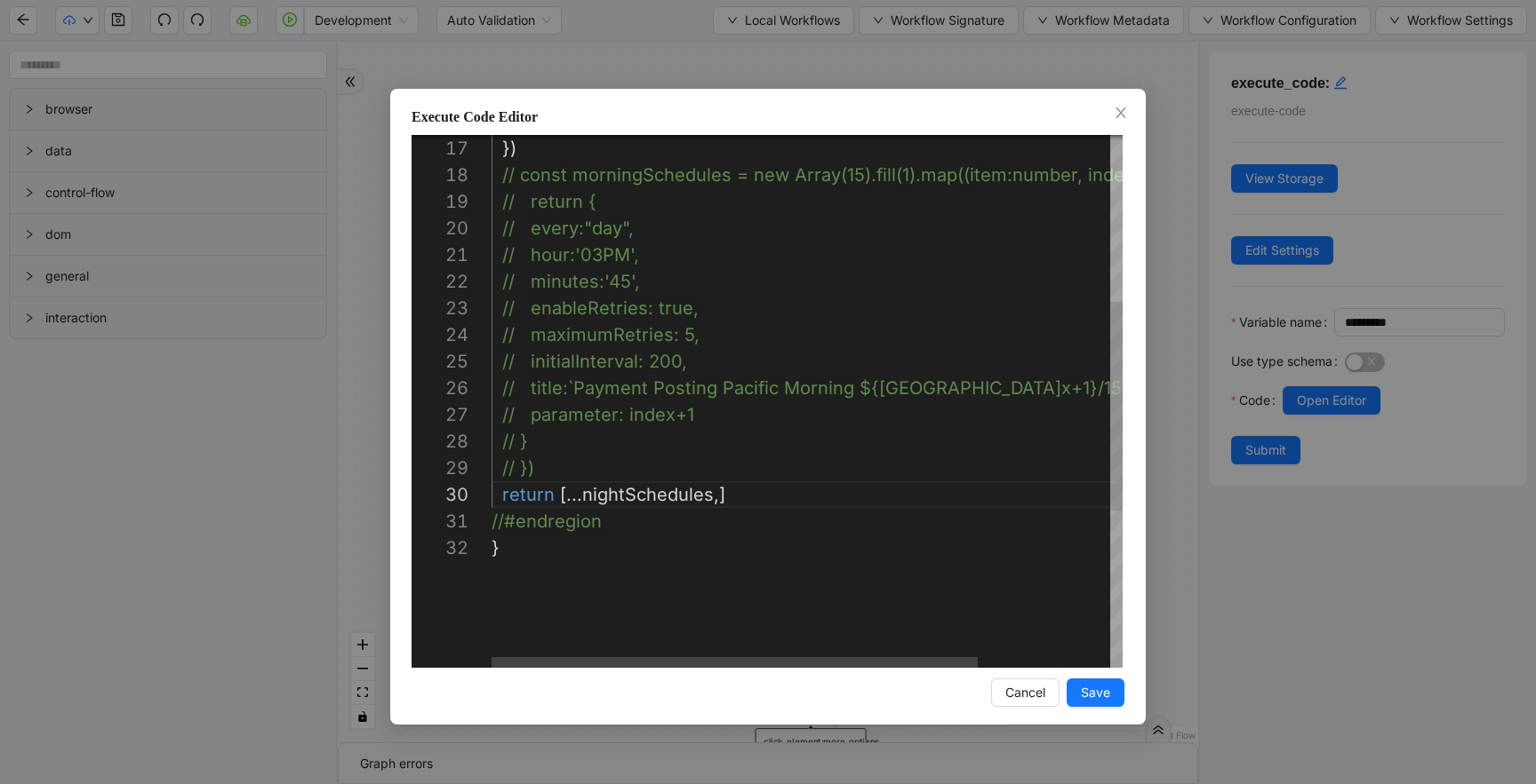
scroll to position [240, 216]
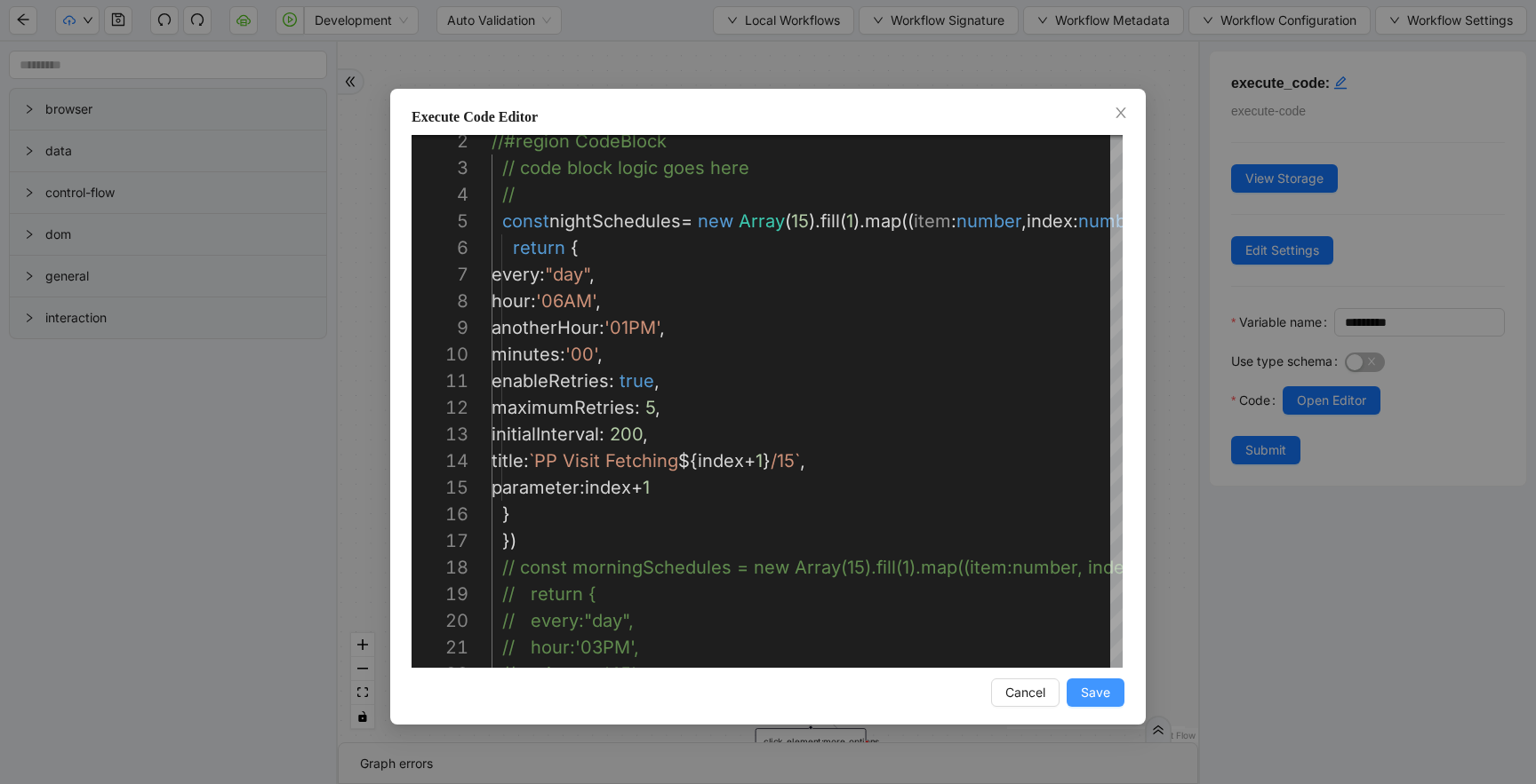
type textarea "**********"
click at [1095, 685] on span "Save" at bounding box center [1095, 692] width 29 height 19
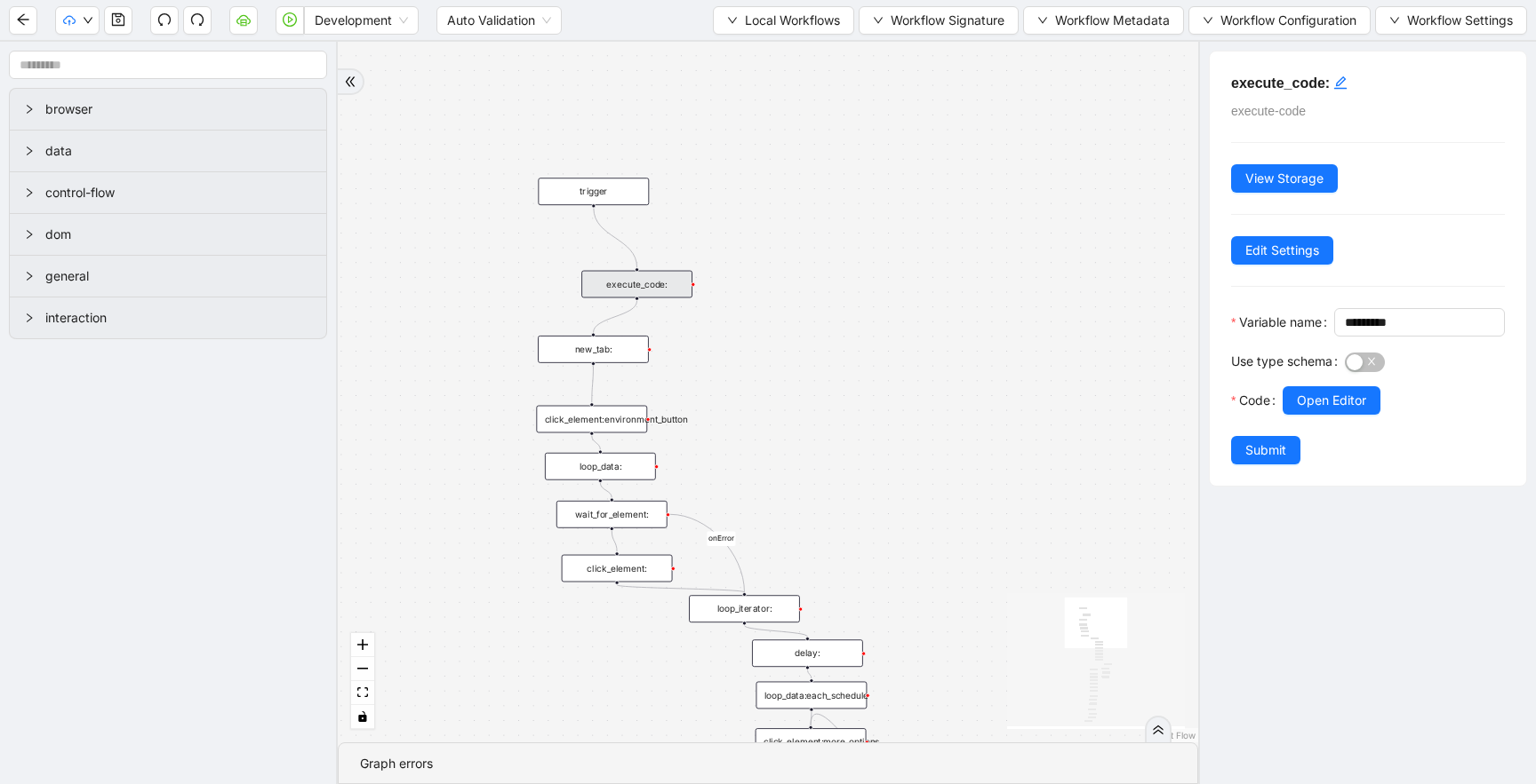
click at [1257, 460] on span "Submit" at bounding box center [1265, 449] width 41 height 19
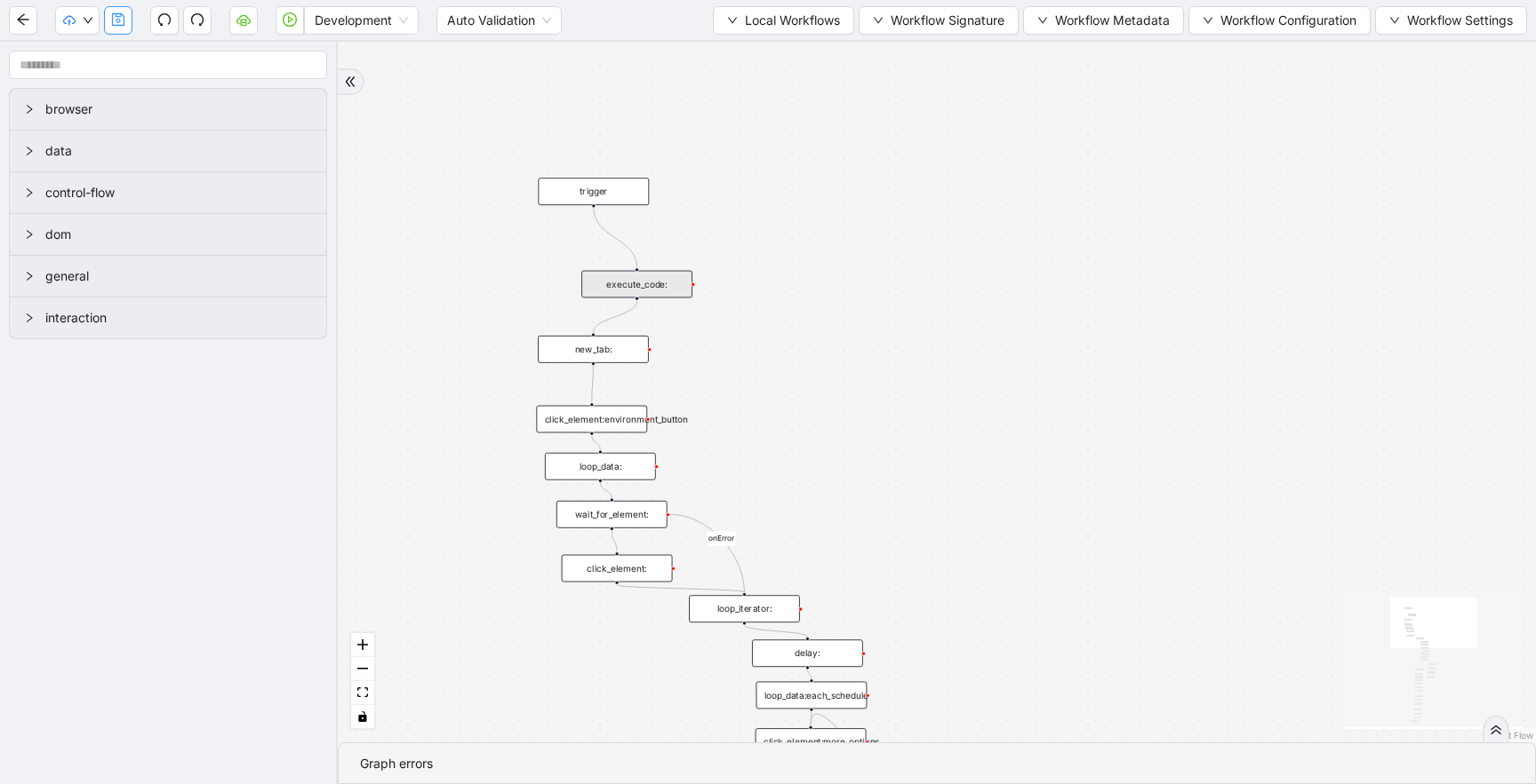
click at [121, 23] on icon "save" at bounding box center [119, 20] width 15 height 15
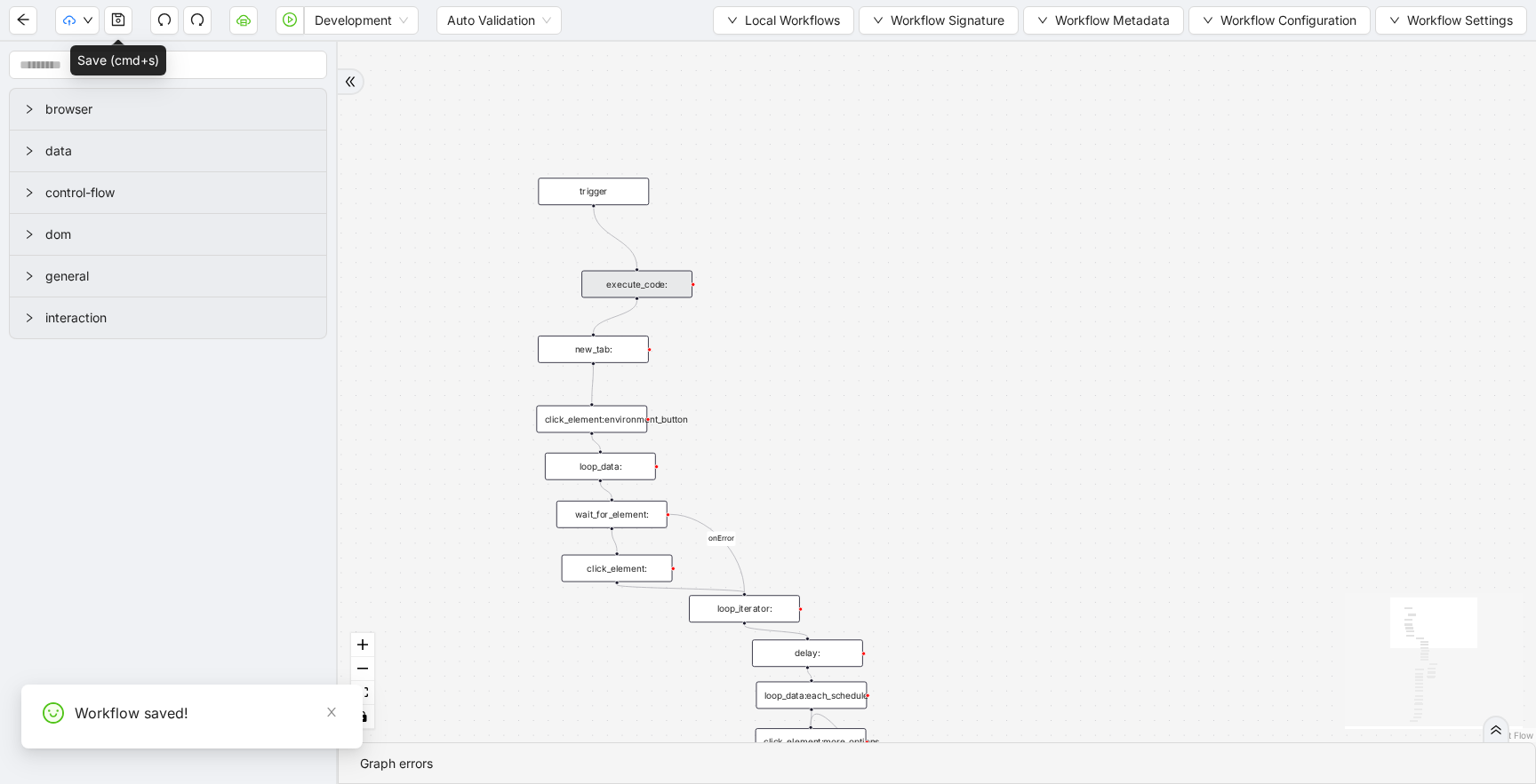
click at [121, 23] on icon "save" at bounding box center [119, 20] width 15 height 15
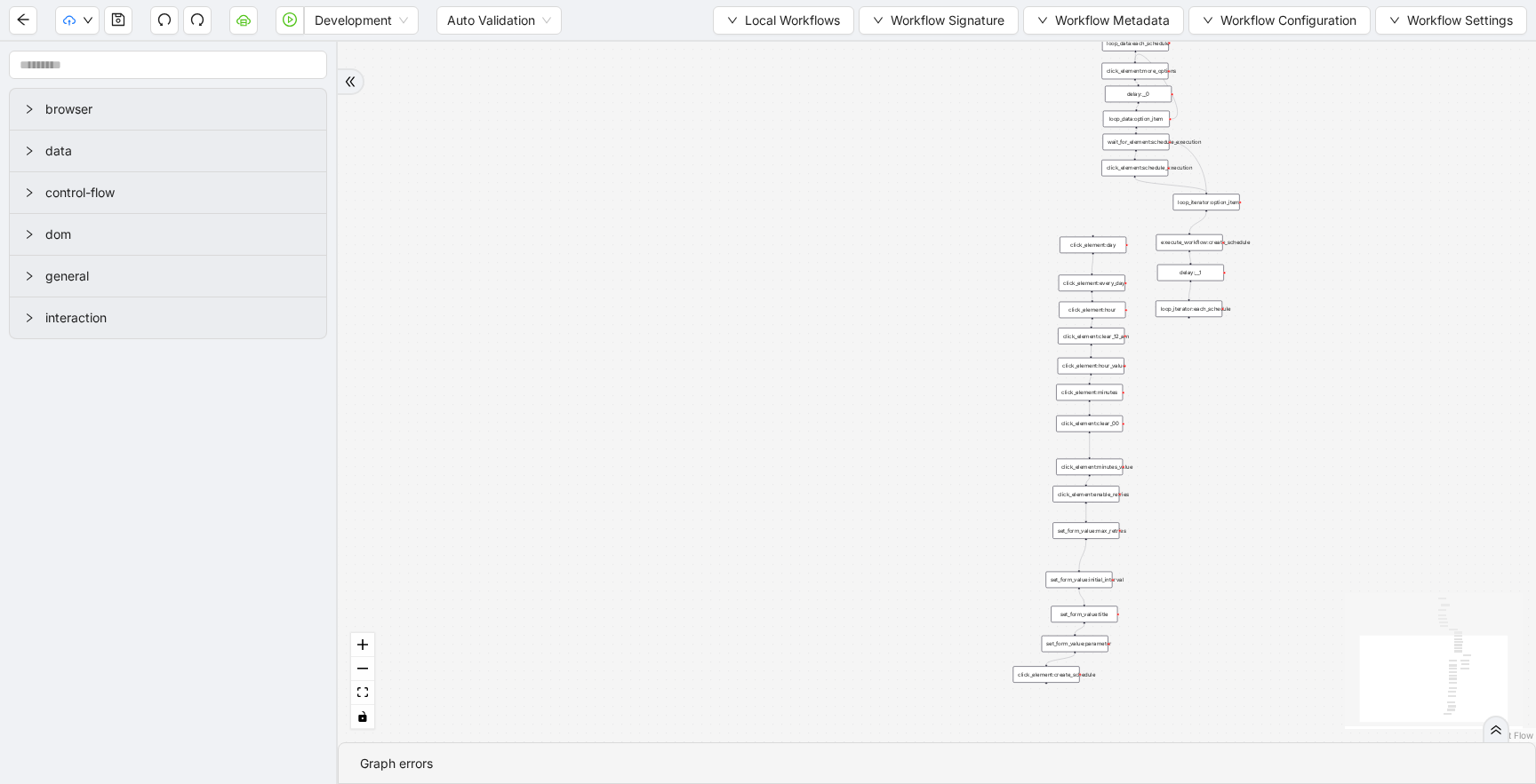
drag, startPoint x: 825, startPoint y: 201, endPoint x: 655, endPoint y: 498, distance: 342.2
click at [661, 473] on div "trigger new_tab: click_element:environment_button loop_data: wait_for_element: …" at bounding box center [936, 392] width 1198 height 701
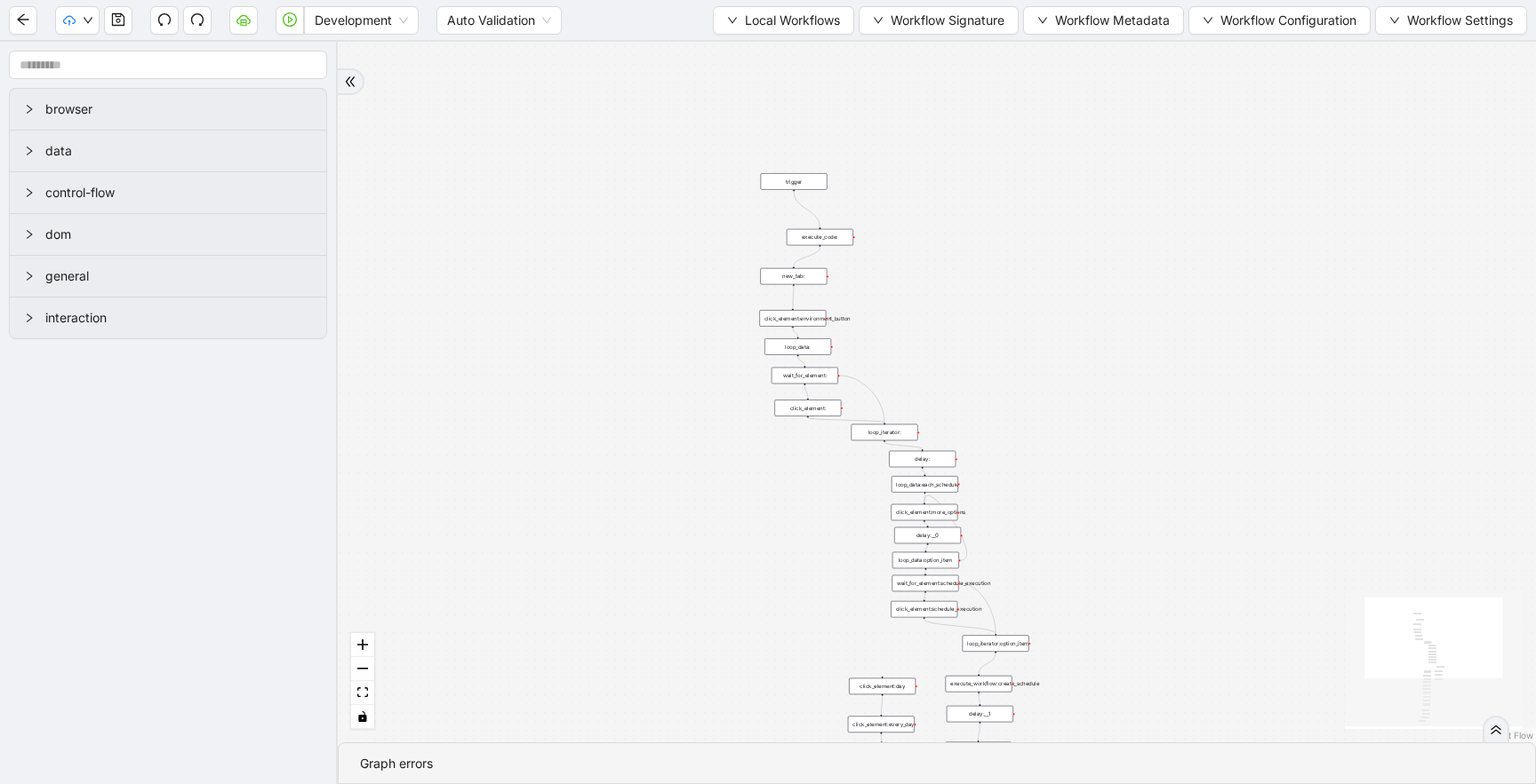
drag, startPoint x: 692, startPoint y: 402, endPoint x: 662, endPoint y: 564, distance: 164.8
click at [664, 549] on div "trigger new_tab: click_element:environment_button loop_data: wait_for_element: …" at bounding box center [936, 392] width 1198 height 701
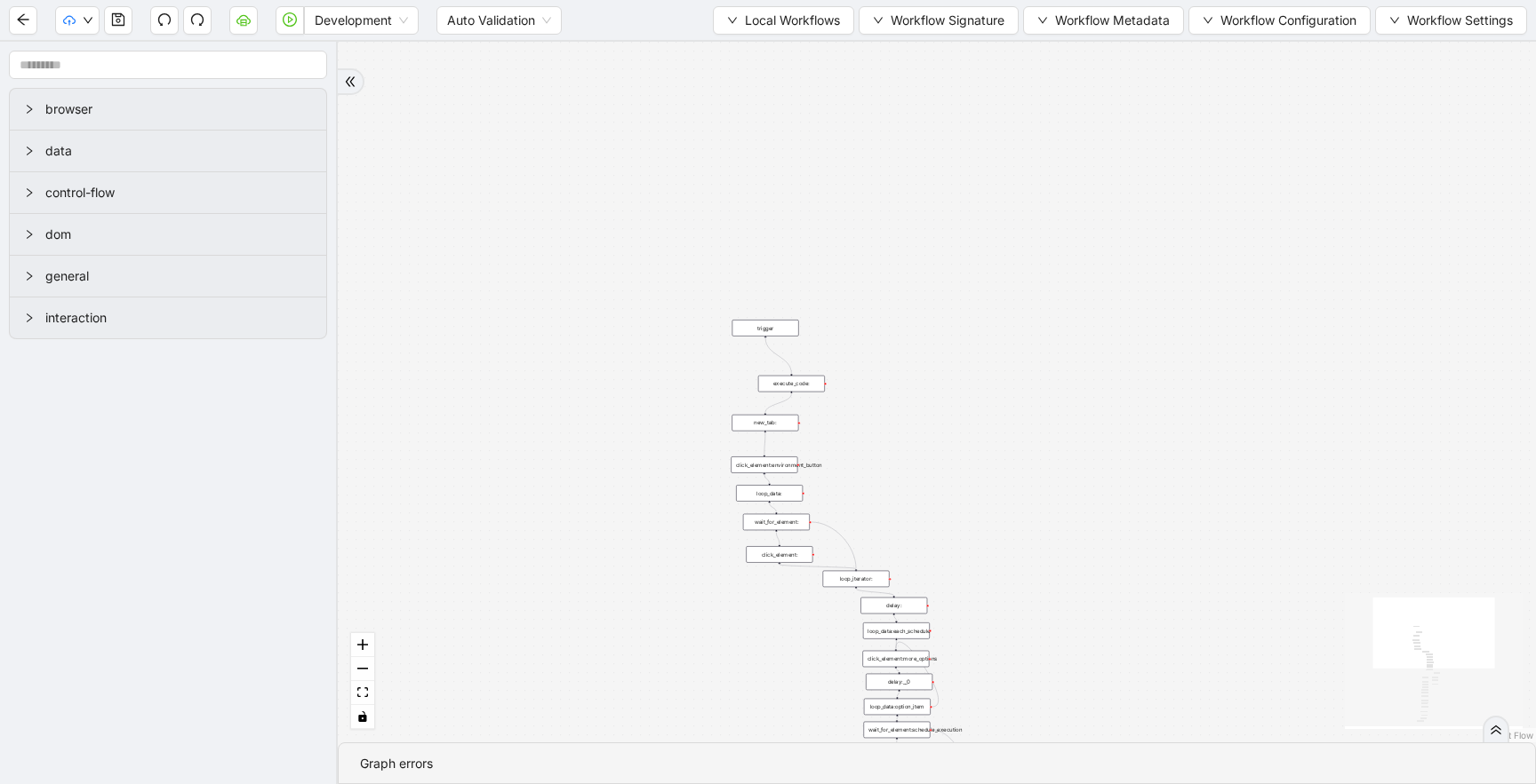
click at [784, 388] on div "execute_code:" at bounding box center [791, 384] width 67 height 17
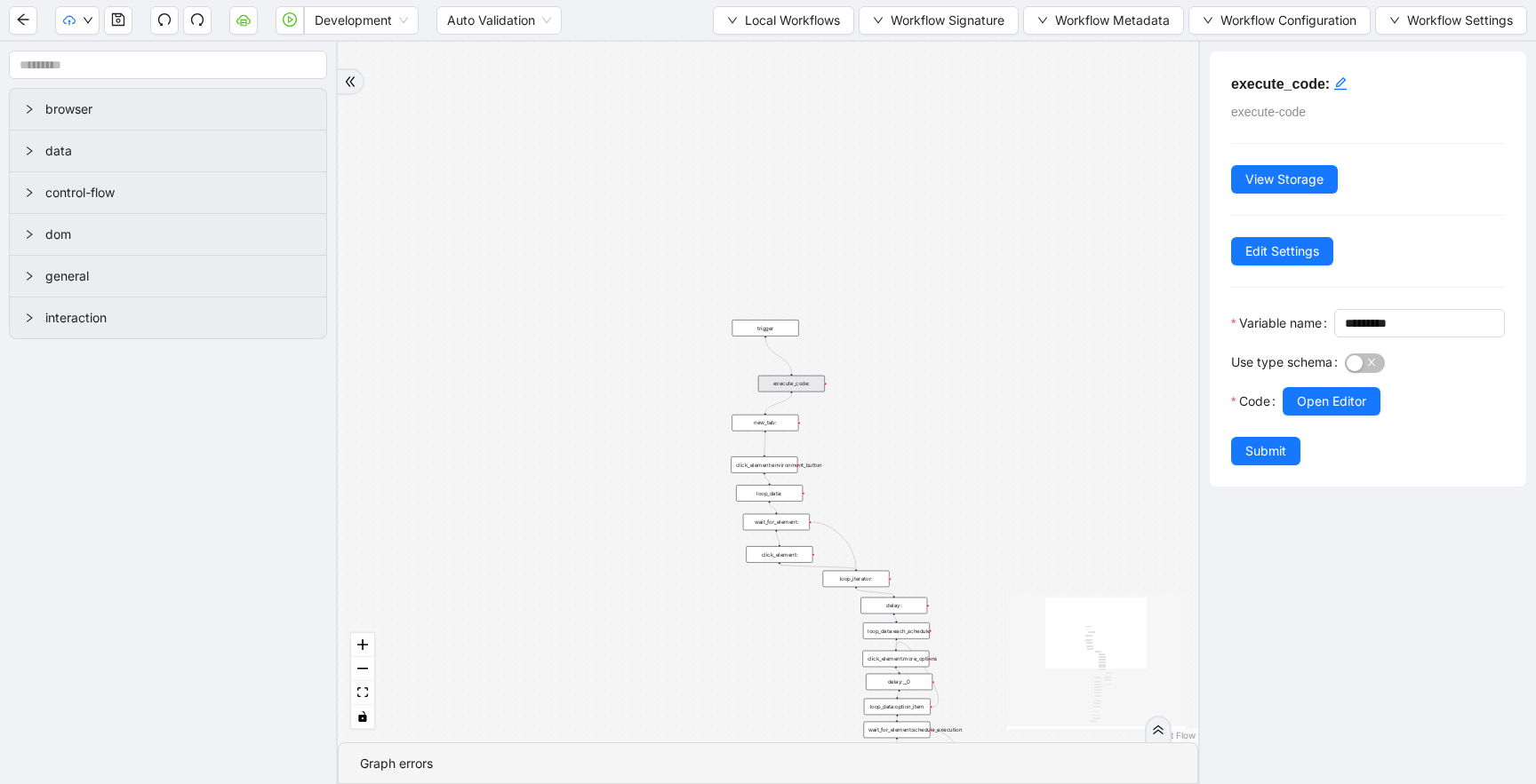
click at [784, 388] on div "execute_code:" at bounding box center [791, 384] width 67 height 17
click at [1295, 415] on button "Open Editor" at bounding box center [1331, 400] width 98 height 28
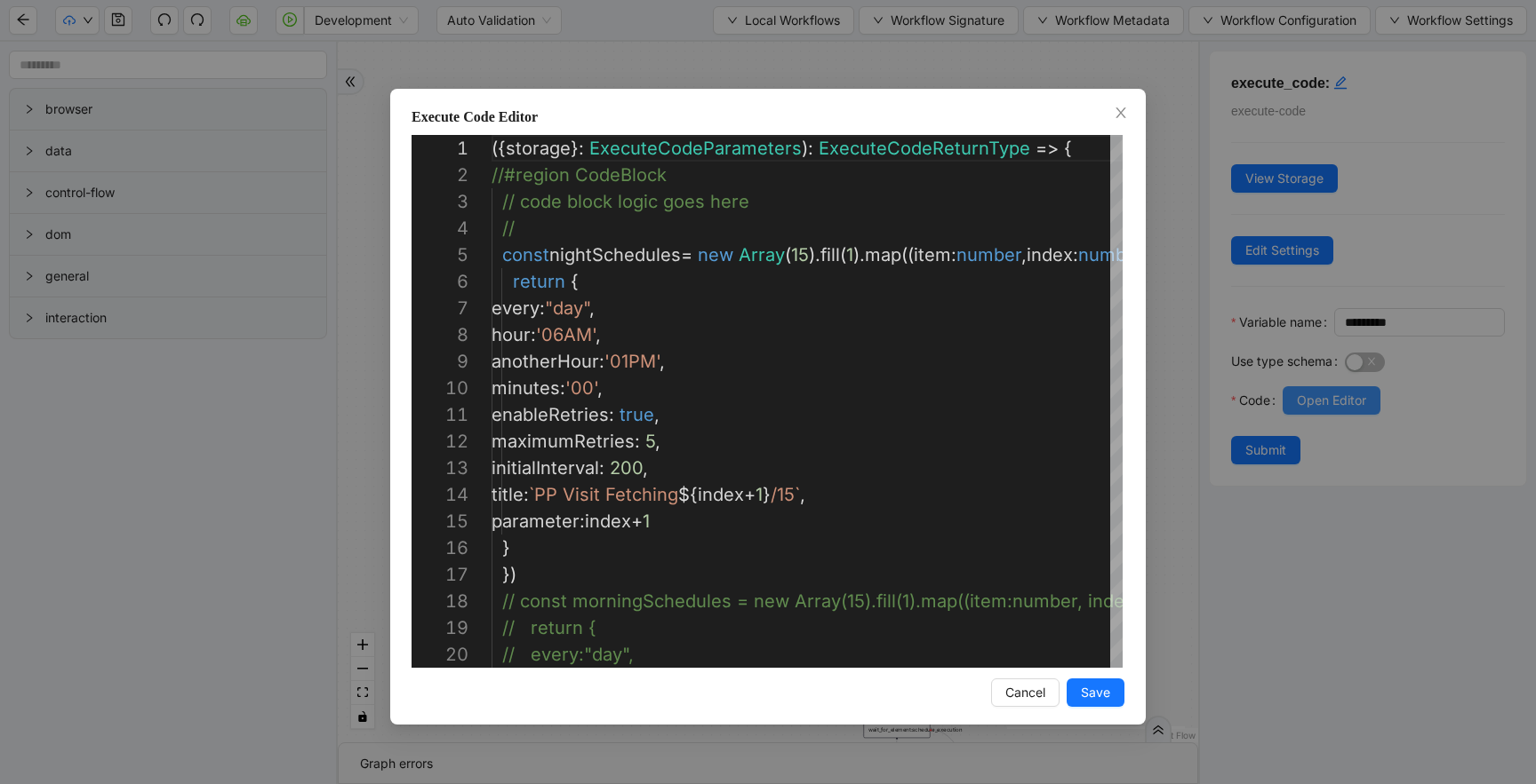
scroll to position [266, 0]
click at [582, 12] on div "Execute Code Editor 1 2 3 4 5 6 7 8 9 10 11 12 13 14 15 16 17 18 19 20 ( { stor…" at bounding box center [768, 392] width 1536 height 784
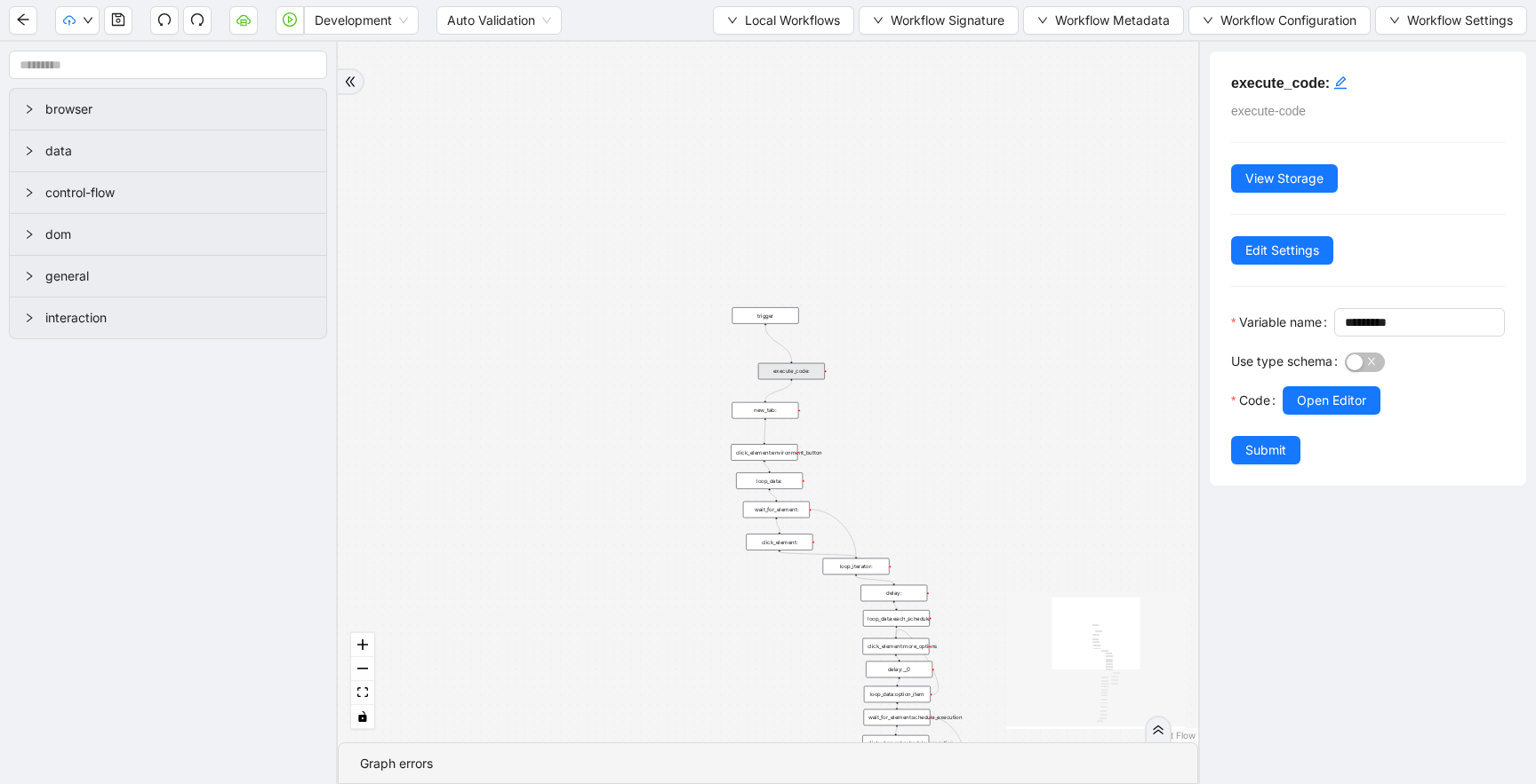
drag, startPoint x: 483, startPoint y: 445, endPoint x: 483, endPoint y: 40, distance: 405.0
click at [483, 40] on section "Development Auto Validation Local Workflows Workflow Signature Workflow Metadat…" at bounding box center [768, 392] width 1536 height 784
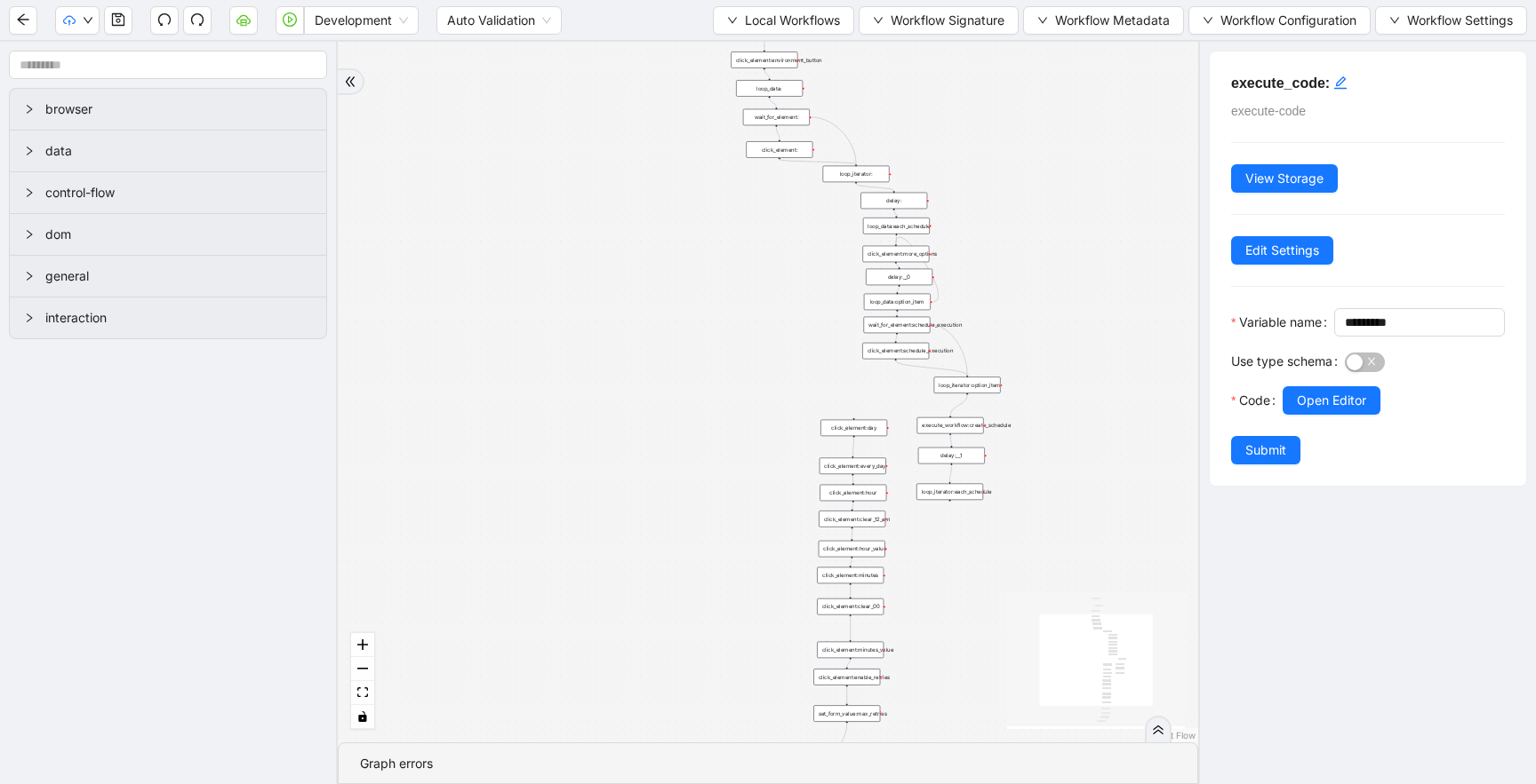
drag, startPoint x: 585, startPoint y: 290, endPoint x: 431, endPoint y: 181, distance: 188.7
click at [431, 181] on div "trigger new_tab: click_element:environment_button loop_data: wait_for_element: …" at bounding box center [767, 392] width 860 height 701
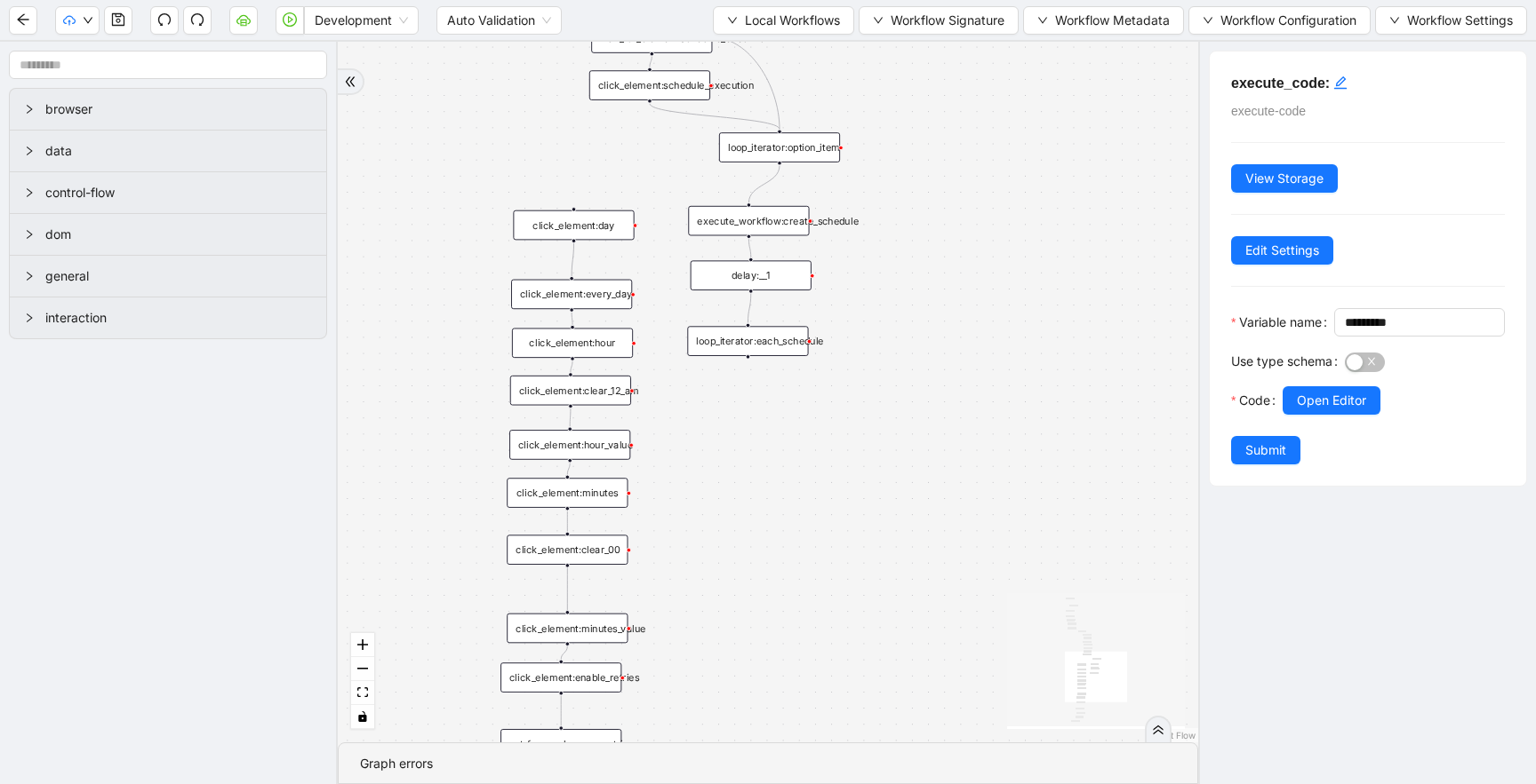
click at [777, 221] on div "execute_workflow:create_schedule" at bounding box center [748, 221] width 120 height 30
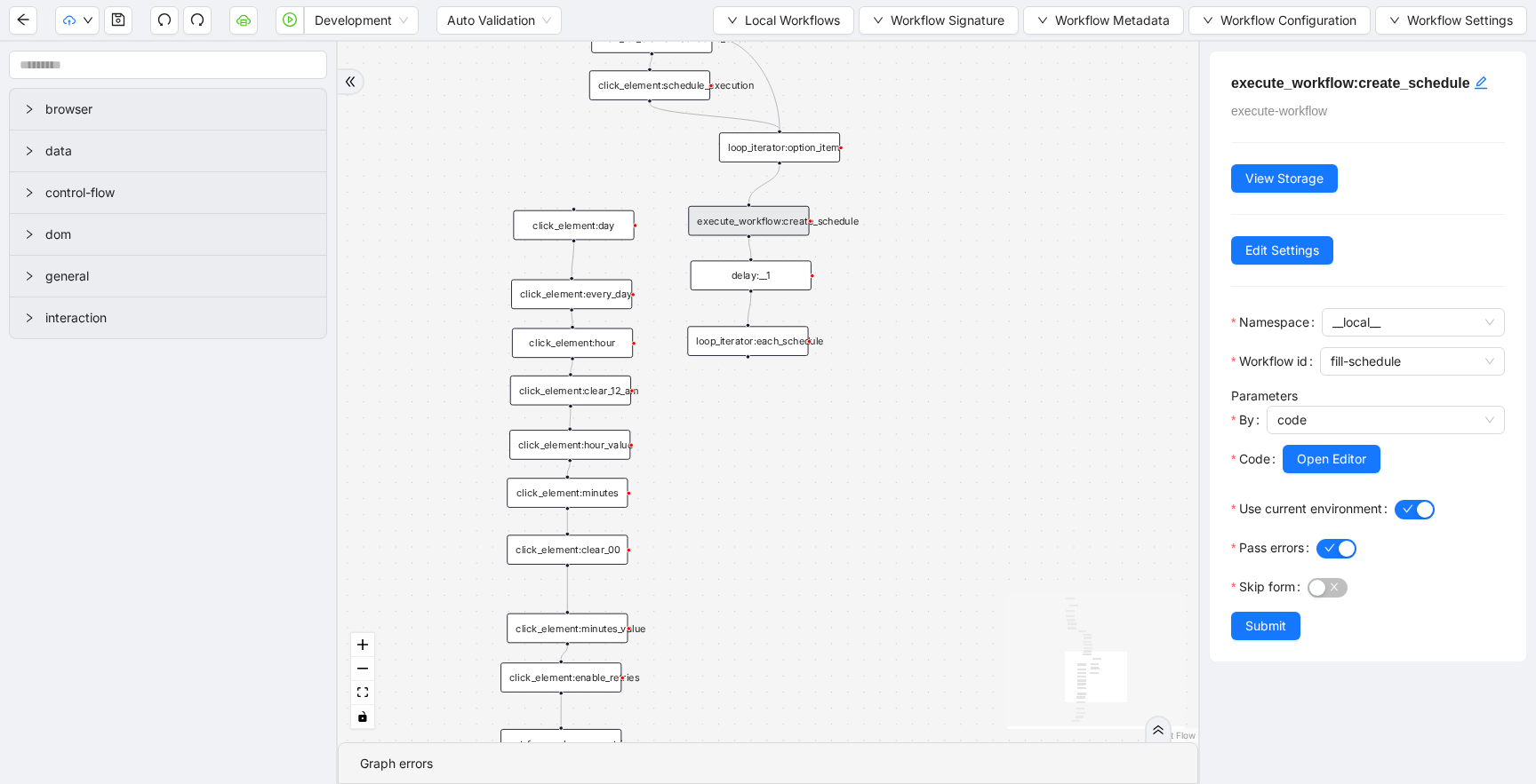
click at [777, 221] on div "execute_workflow:create_schedule" at bounding box center [748, 221] width 120 height 30
click at [1335, 453] on span "Open Editor" at bounding box center [1331, 459] width 69 height 19
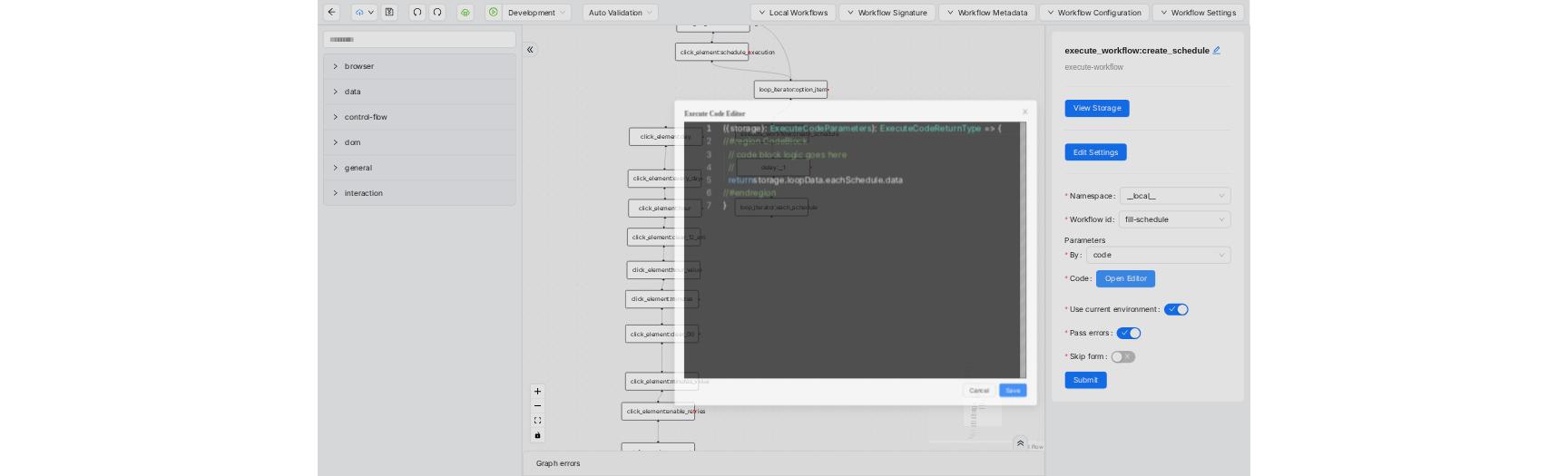
scroll to position [163, 0]
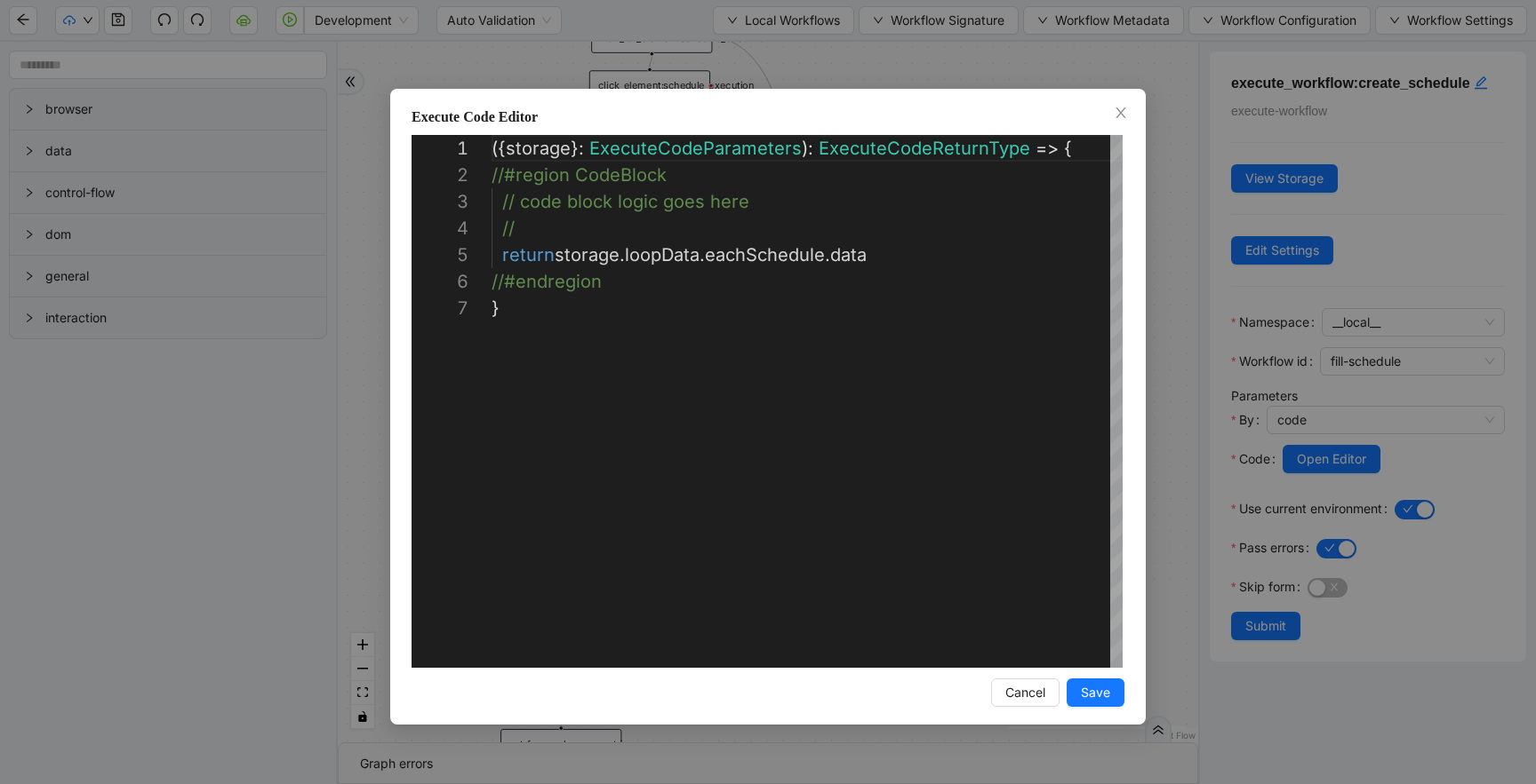
click at [755, 56] on div "**********" at bounding box center [768, 392] width 1536 height 784
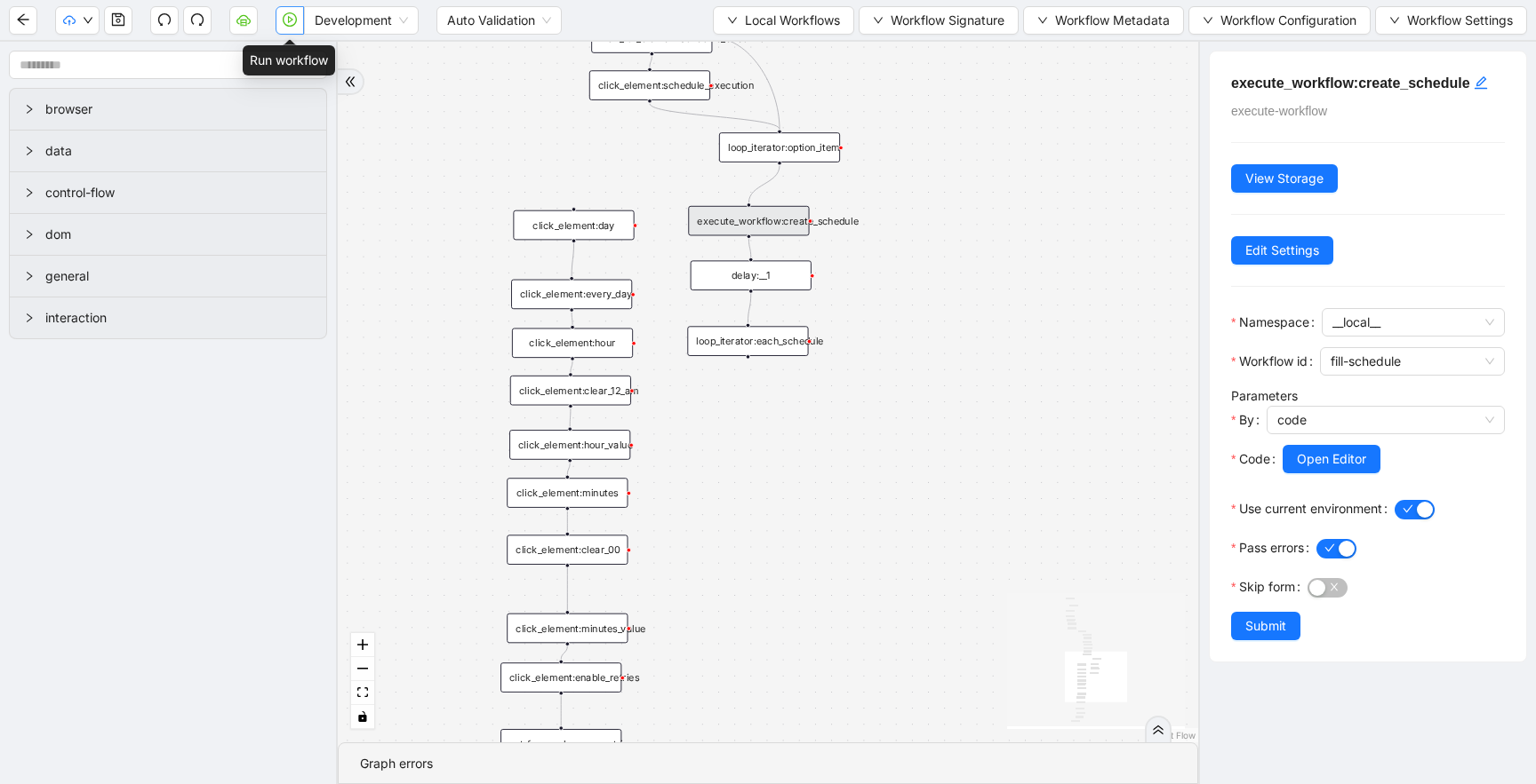
click at [285, 25] on icon "play-circle" at bounding box center [290, 20] width 15 height 15
click at [289, 21] on icon "play-circle" at bounding box center [291, 20] width 5 height 7
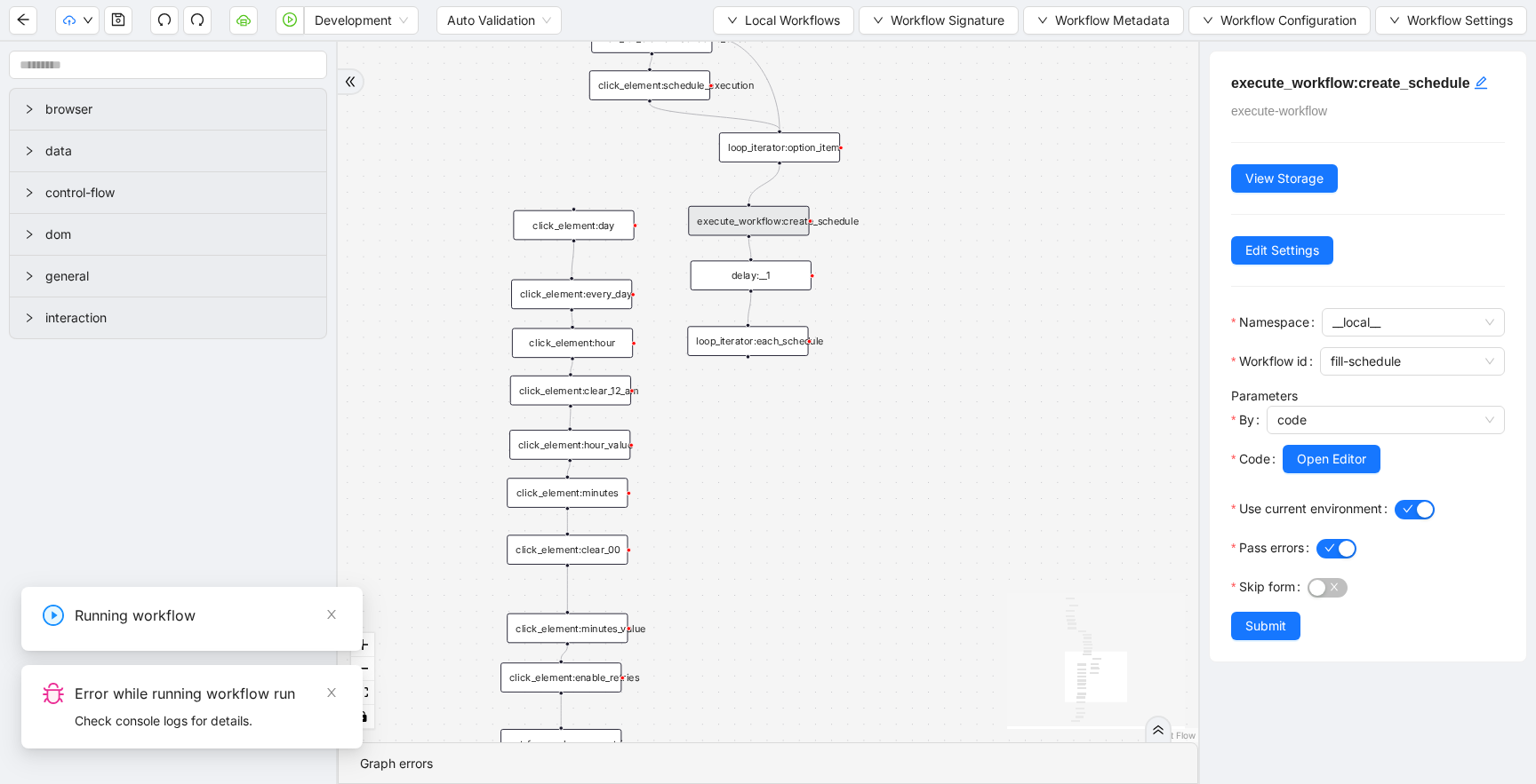
click at [187, 723] on div "Check console logs for details." at bounding box center [208, 720] width 266 height 19
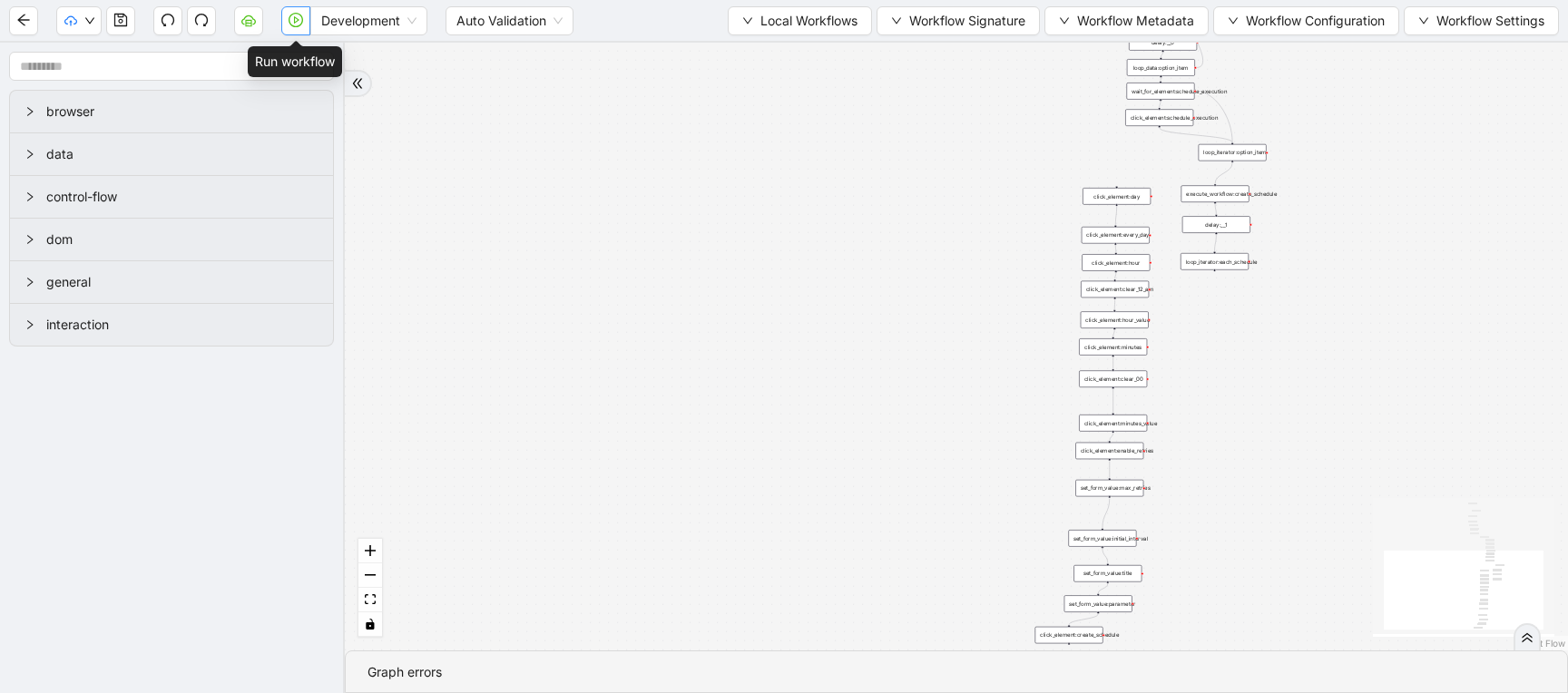
click at [297, 22] on icon "play-circle" at bounding box center [296, 20] width 15 height 15
click at [0, 650] on input "Url" at bounding box center [136, 643] width 610 height 34
paste input "**********"
type input "**********"
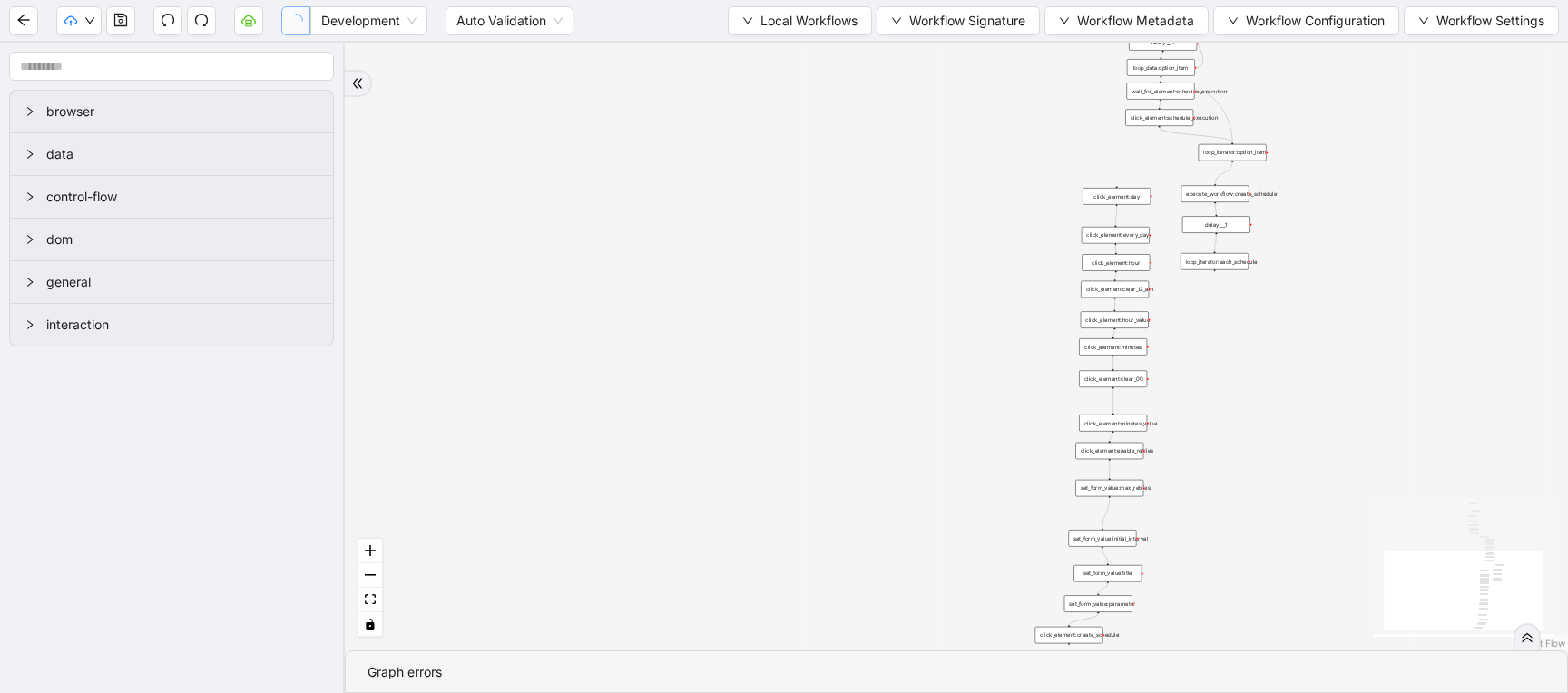
select select "**********"
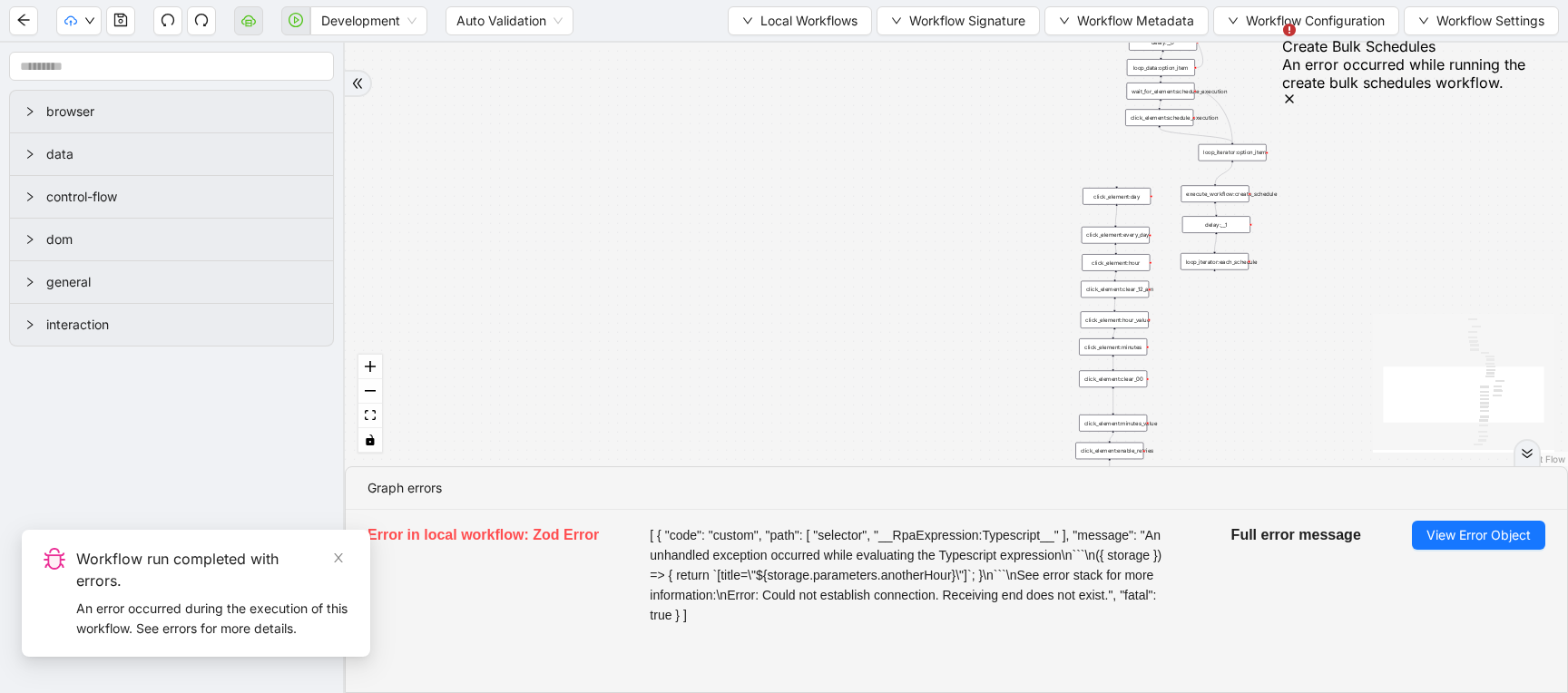
click at [837, 156] on div "trigger new_tab: click_element:environment_button loop_data: wait_for_element: …" at bounding box center [955, 254] width 1223 height 424
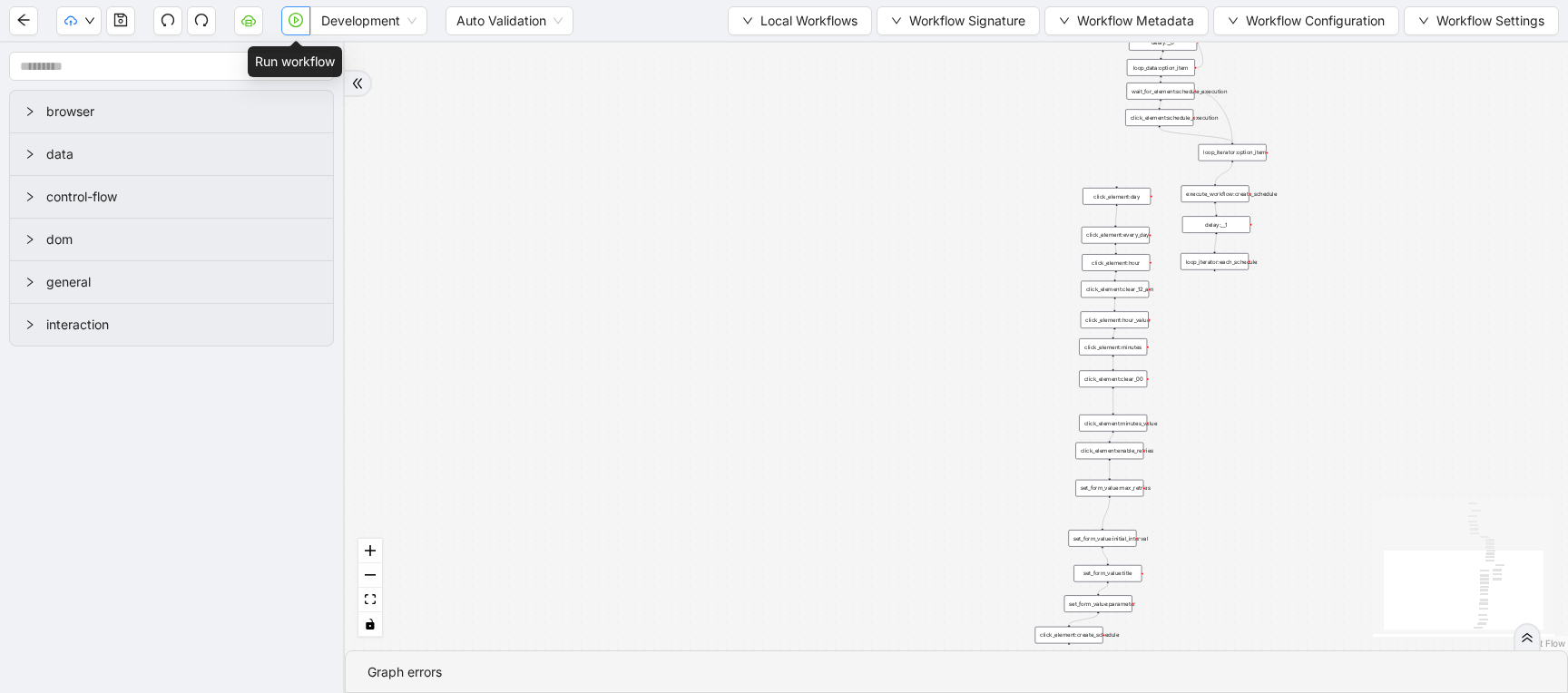
click at [305, 19] on button "button" at bounding box center [295, 20] width 29 height 29
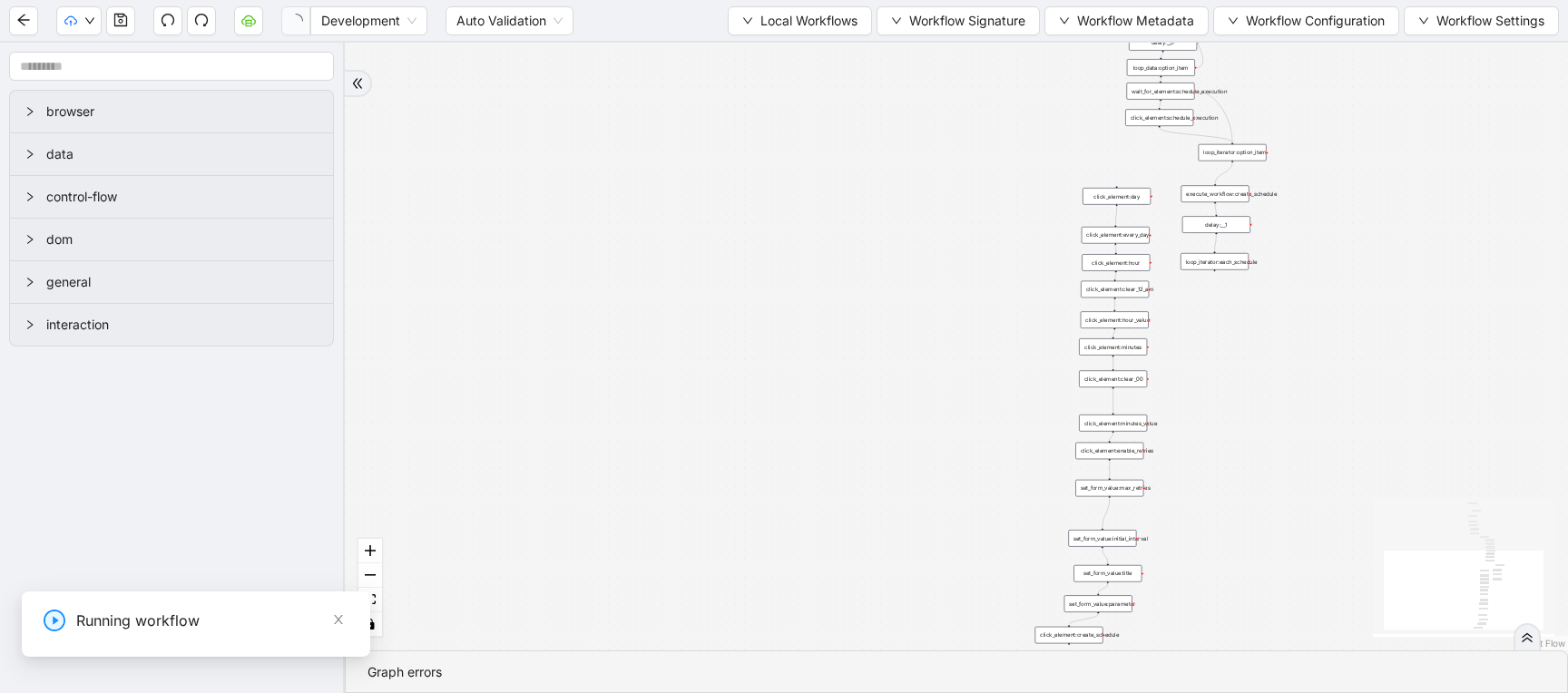
click at [0, 659] on input "Url" at bounding box center [136, 643] width 610 height 34
paste input "**********"
type input "**********"
select select "**********"
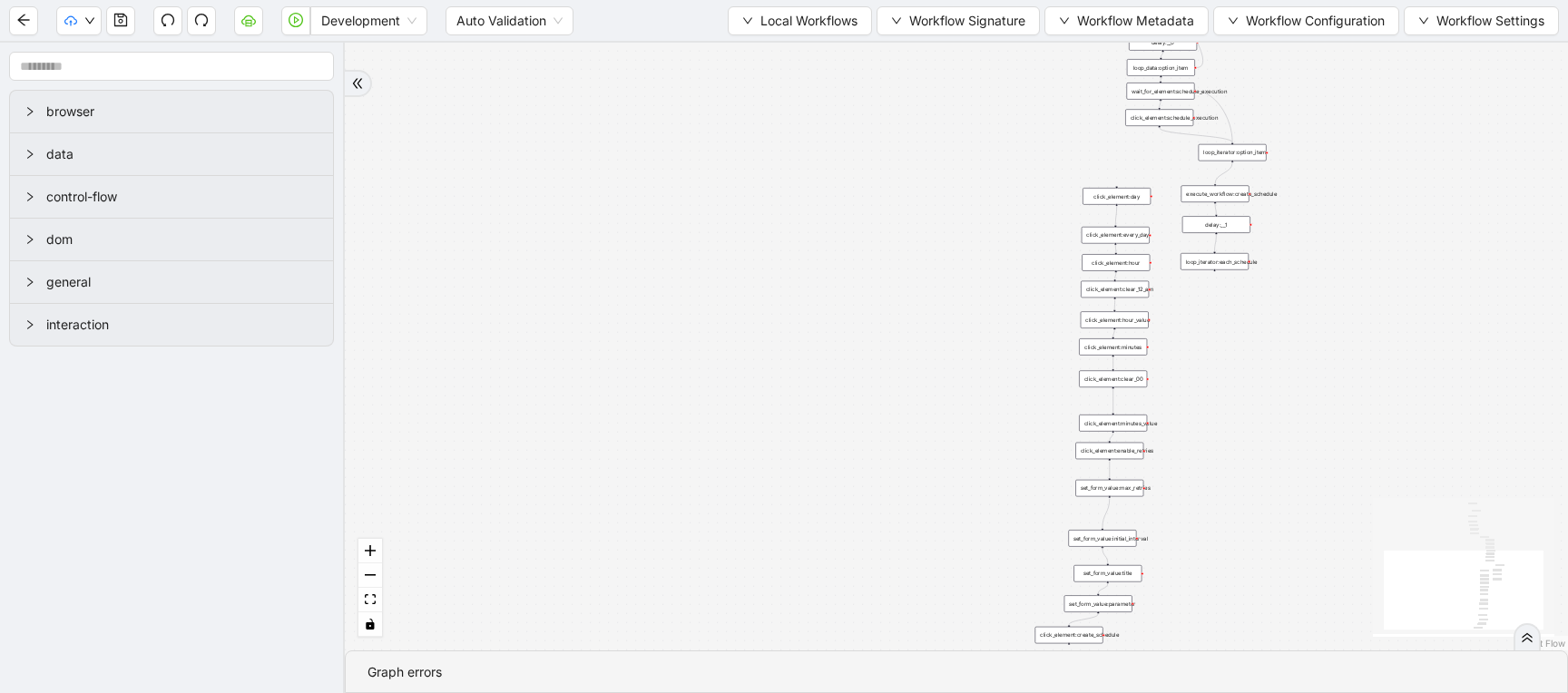
drag, startPoint x: 949, startPoint y: 194, endPoint x: 825, endPoint y: 452, distance: 286.3
click at [825, 452] on div "trigger new_tab: click_element:environment_button loop_data: wait_for_element: …" at bounding box center [955, 346] width 1223 height 608
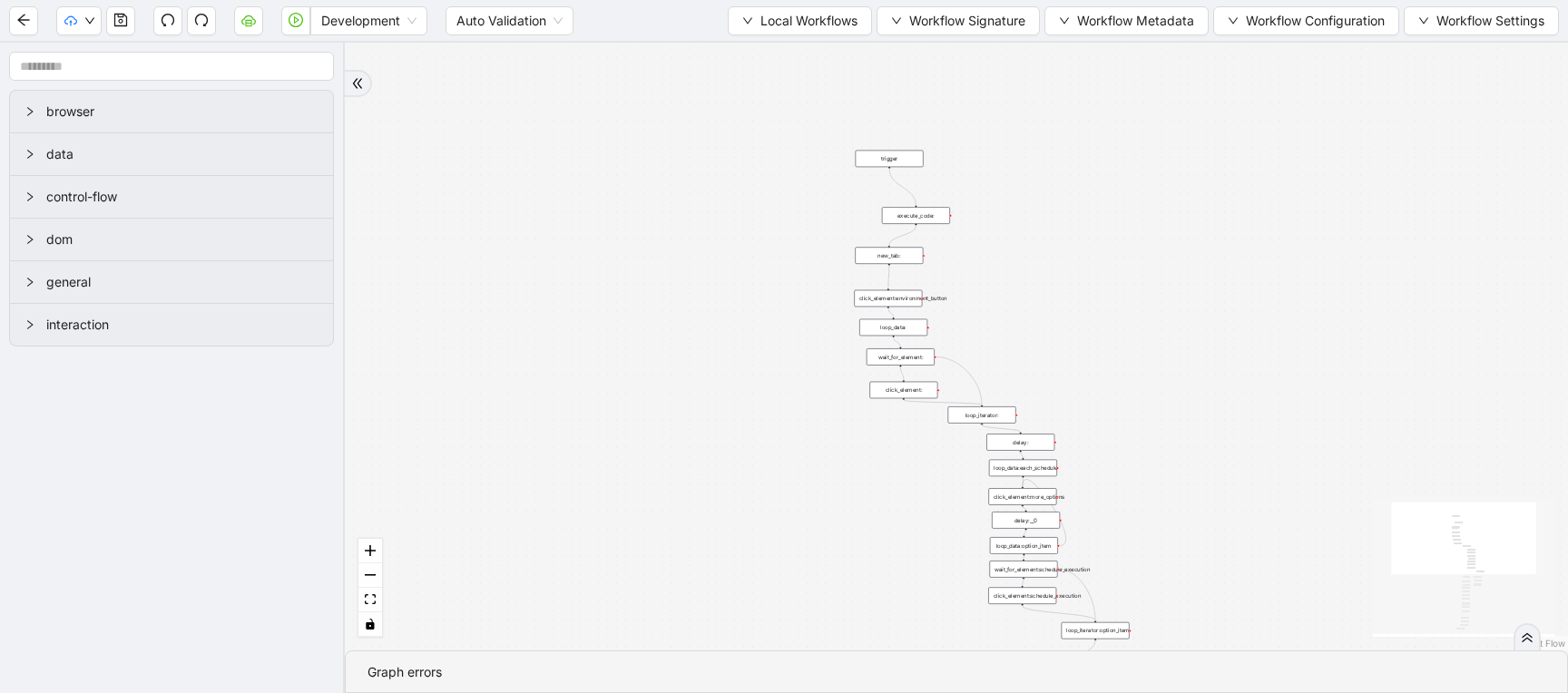
drag, startPoint x: 774, startPoint y: 272, endPoint x: 779, endPoint y: 591, distance: 319.0
click at [777, 583] on div "trigger new_tab: click_element:environment_button loop_data: wait_for_element: …" at bounding box center [955, 346] width 1223 height 608
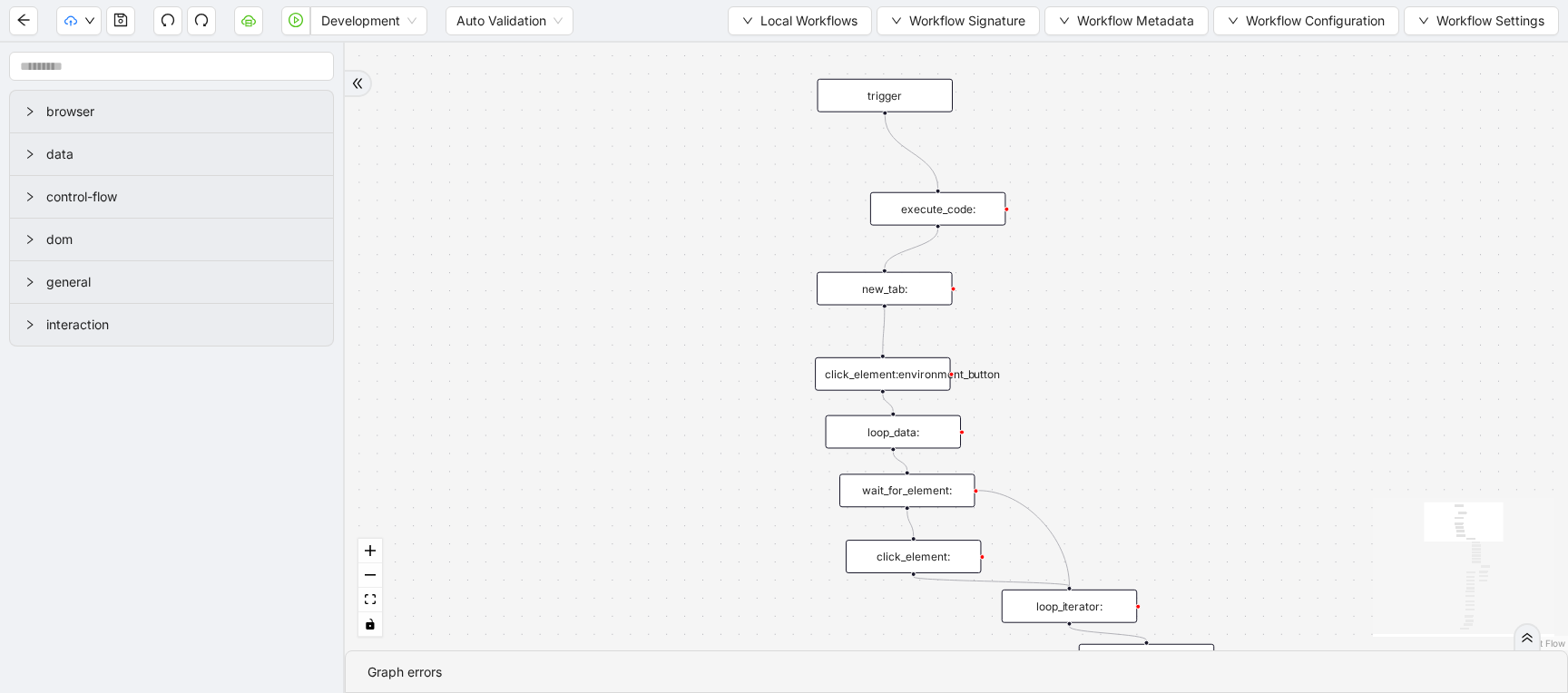
click at [802, 232] on div "trigger new_tab: click_element:environment_button loop_data: wait_for_element: …" at bounding box center [955, 346] width 1223 height 608
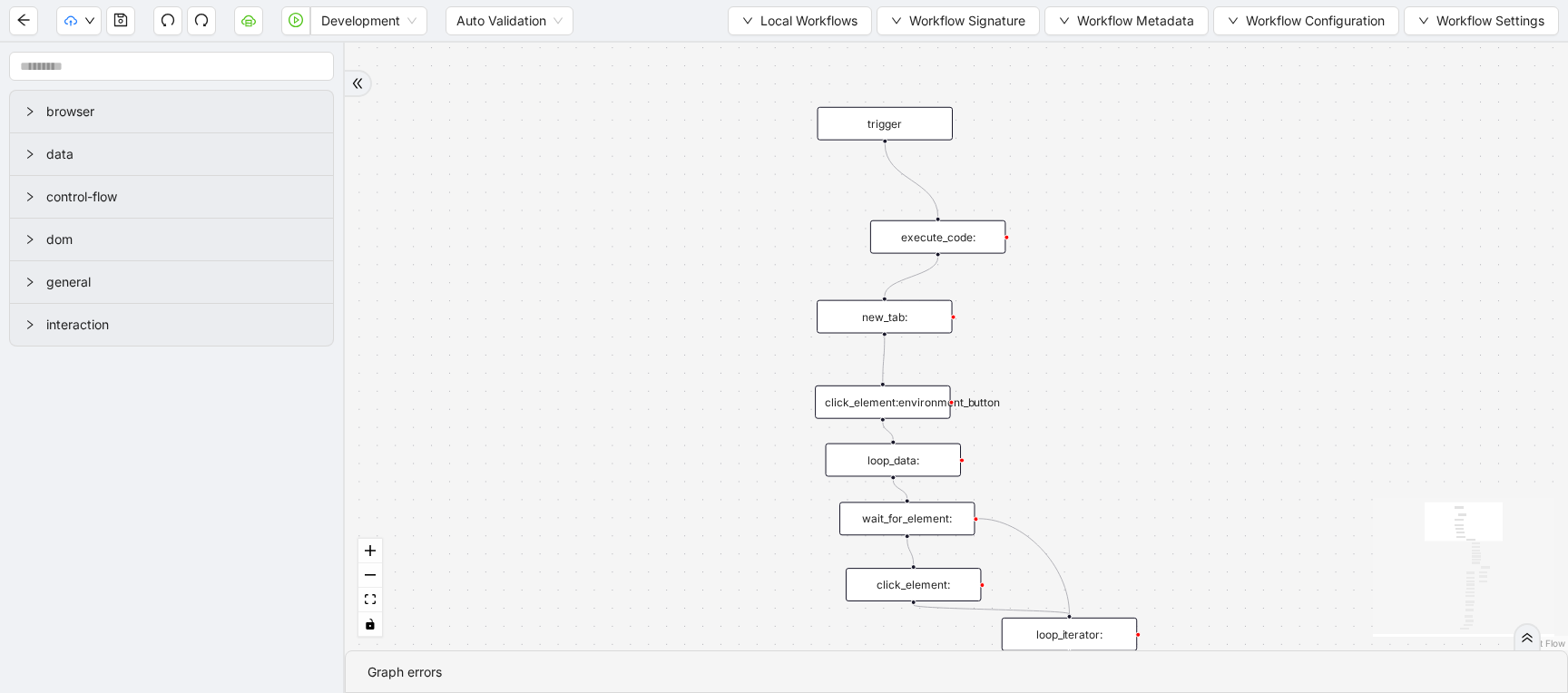
click at [978, 243] on div "execute_code:" at bounding box center [937, 238] width 135 height 34
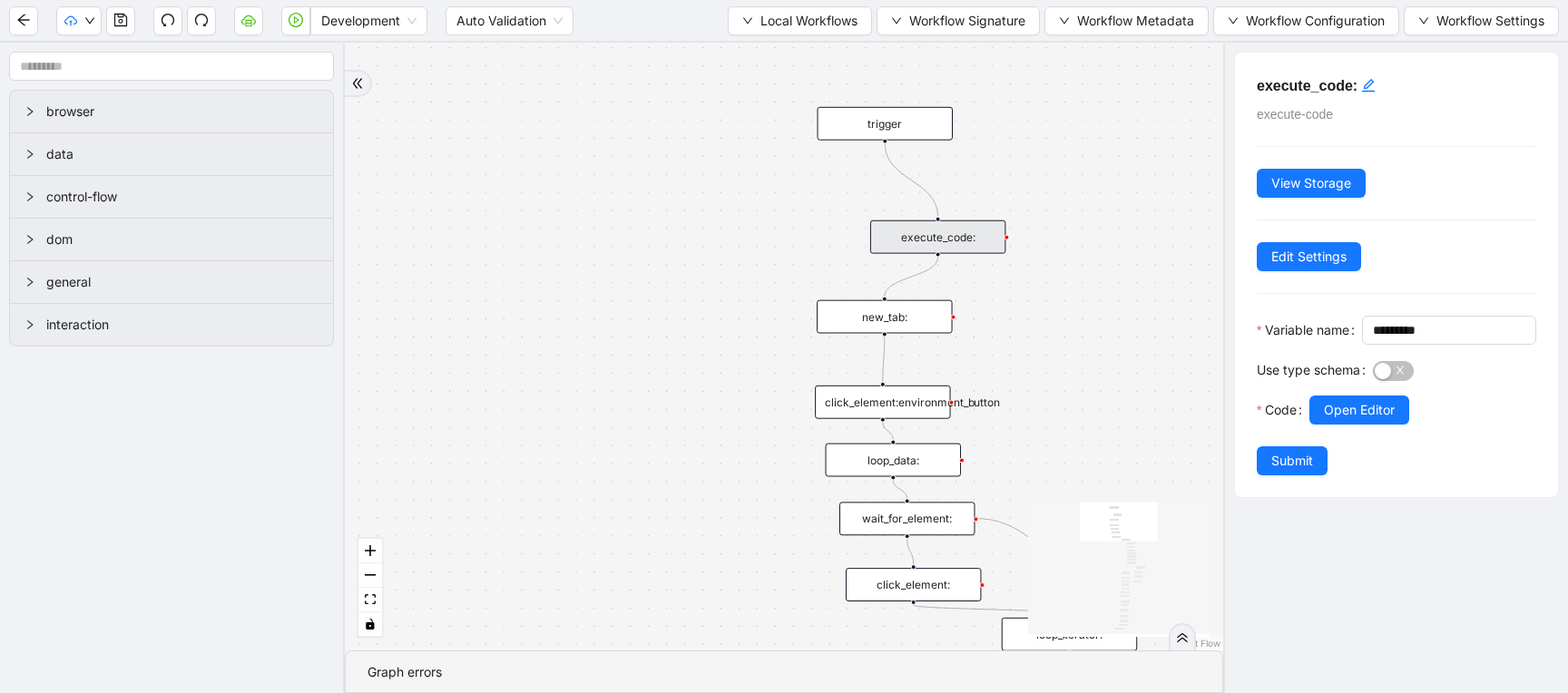
click at [978, 243] on div "execute_code:" at bounding box center [937, 238] width 135 height 34
click at [1351, 419] on span "Open Editor" at bounding box center [1358, 409] width 71 height 20
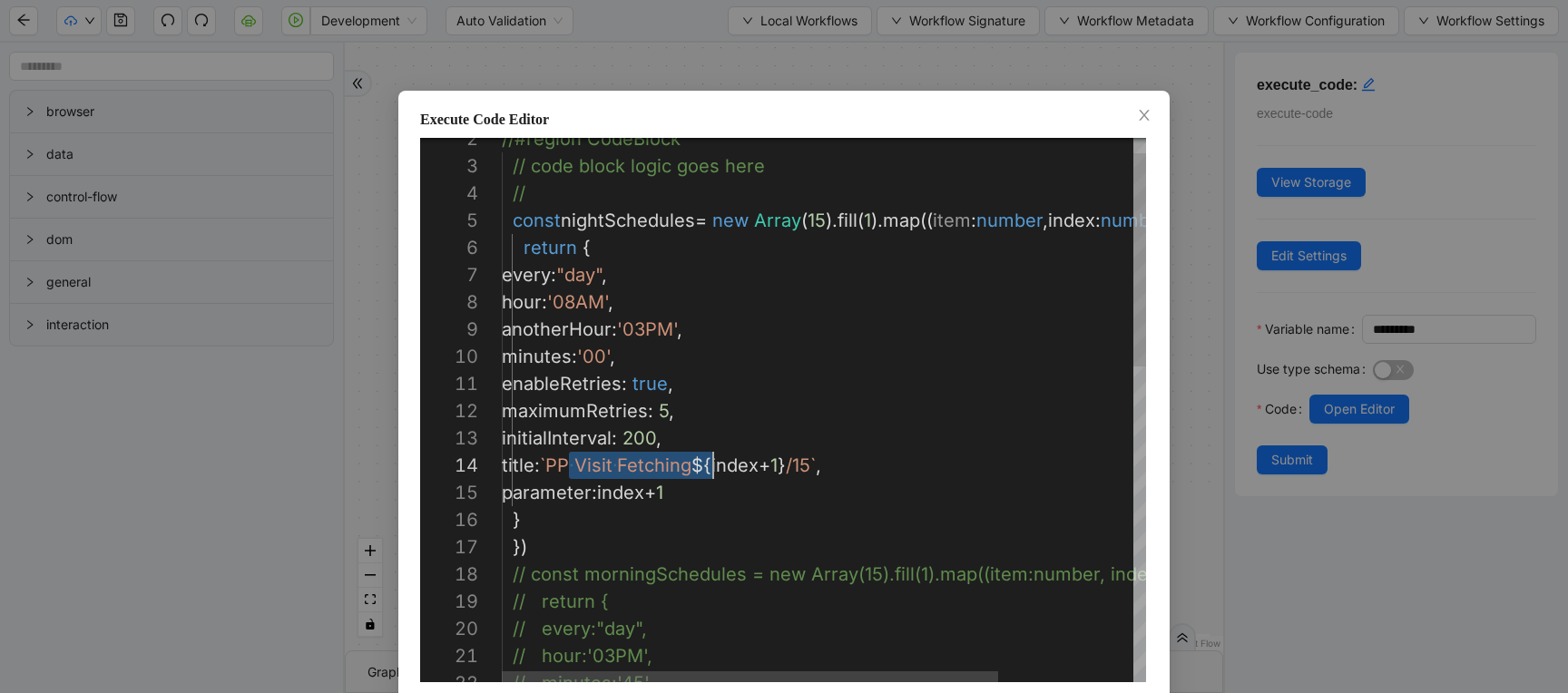
drag, startPoint x: 568, startPoint y: 469, endPoint x: 712, endPoint y: 473, distance: 144.1
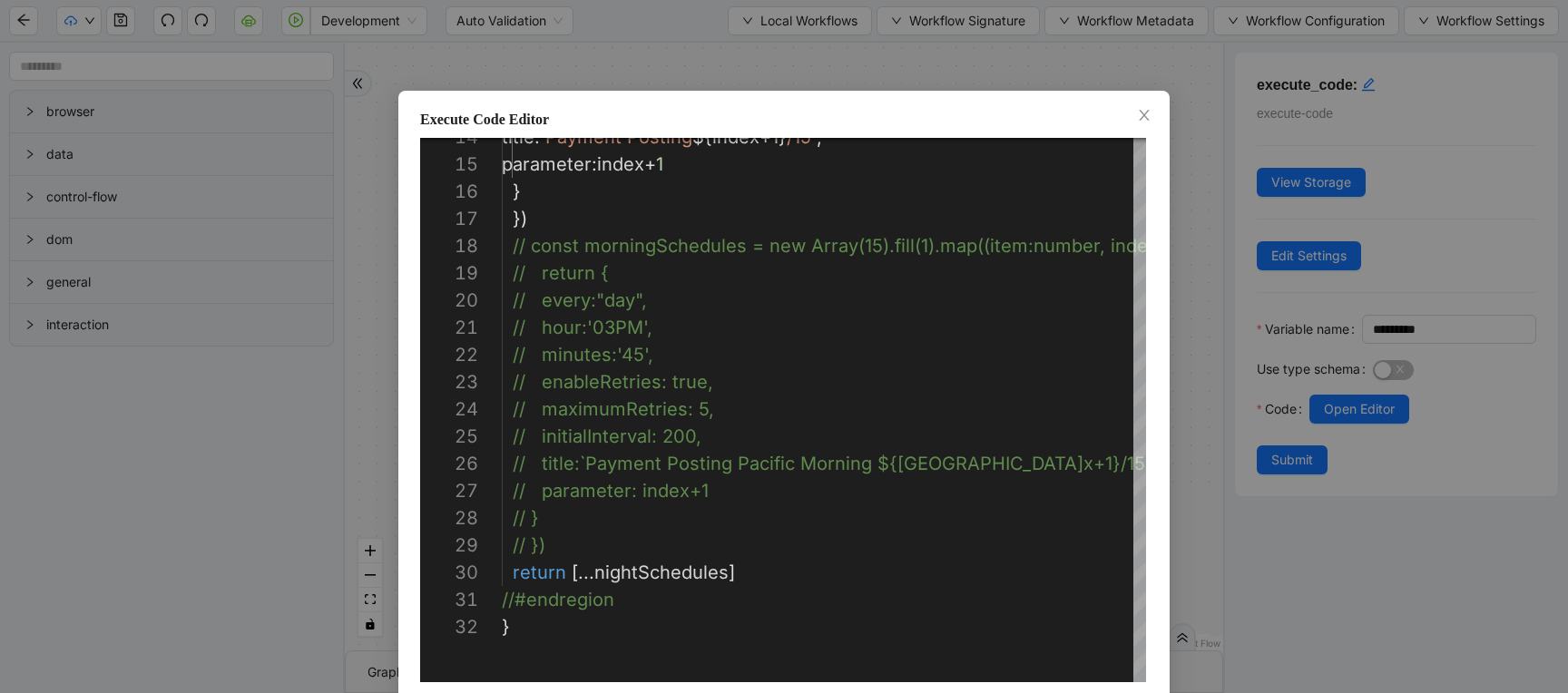
scroll to position [69, 0]
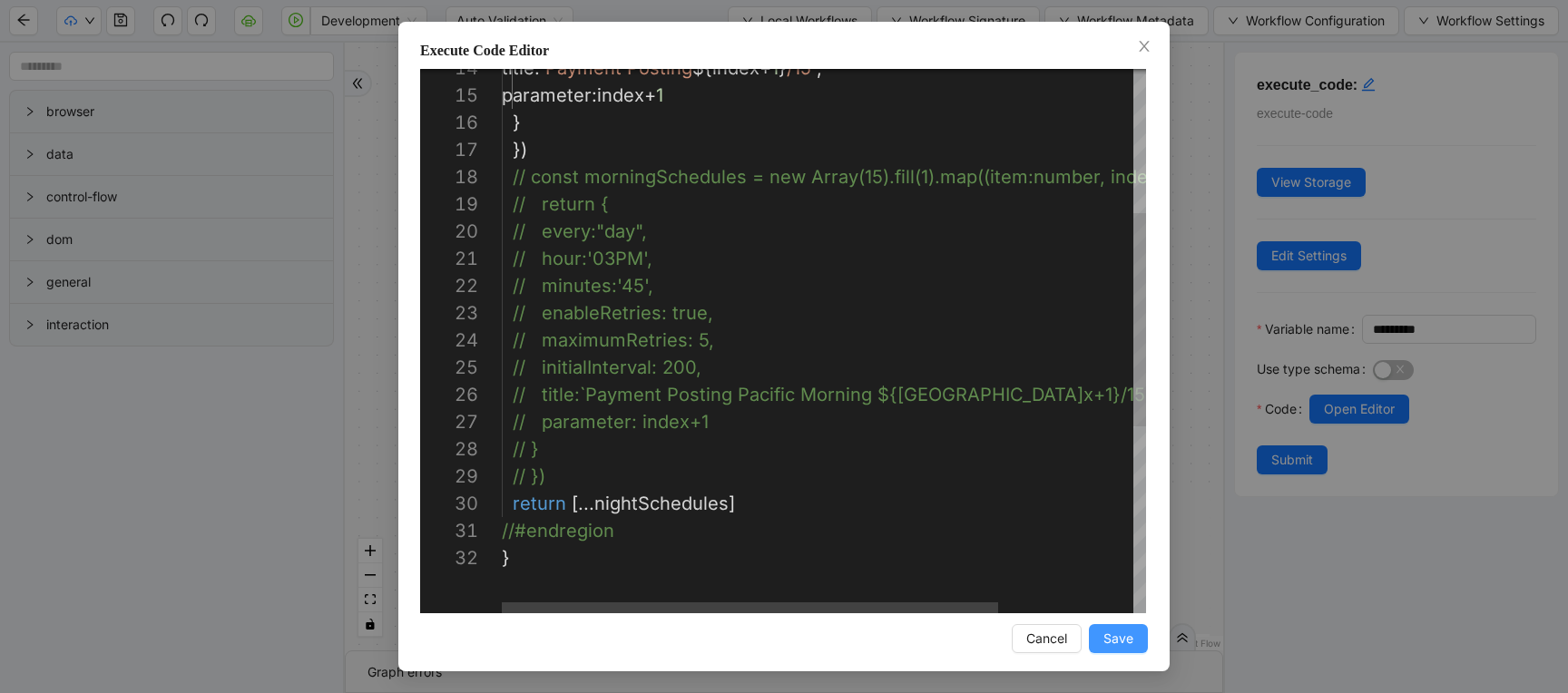
type textarea "**********"
click at [1130, 629] on span "Save" at bounding box center [1118, 638] width 30 height 20
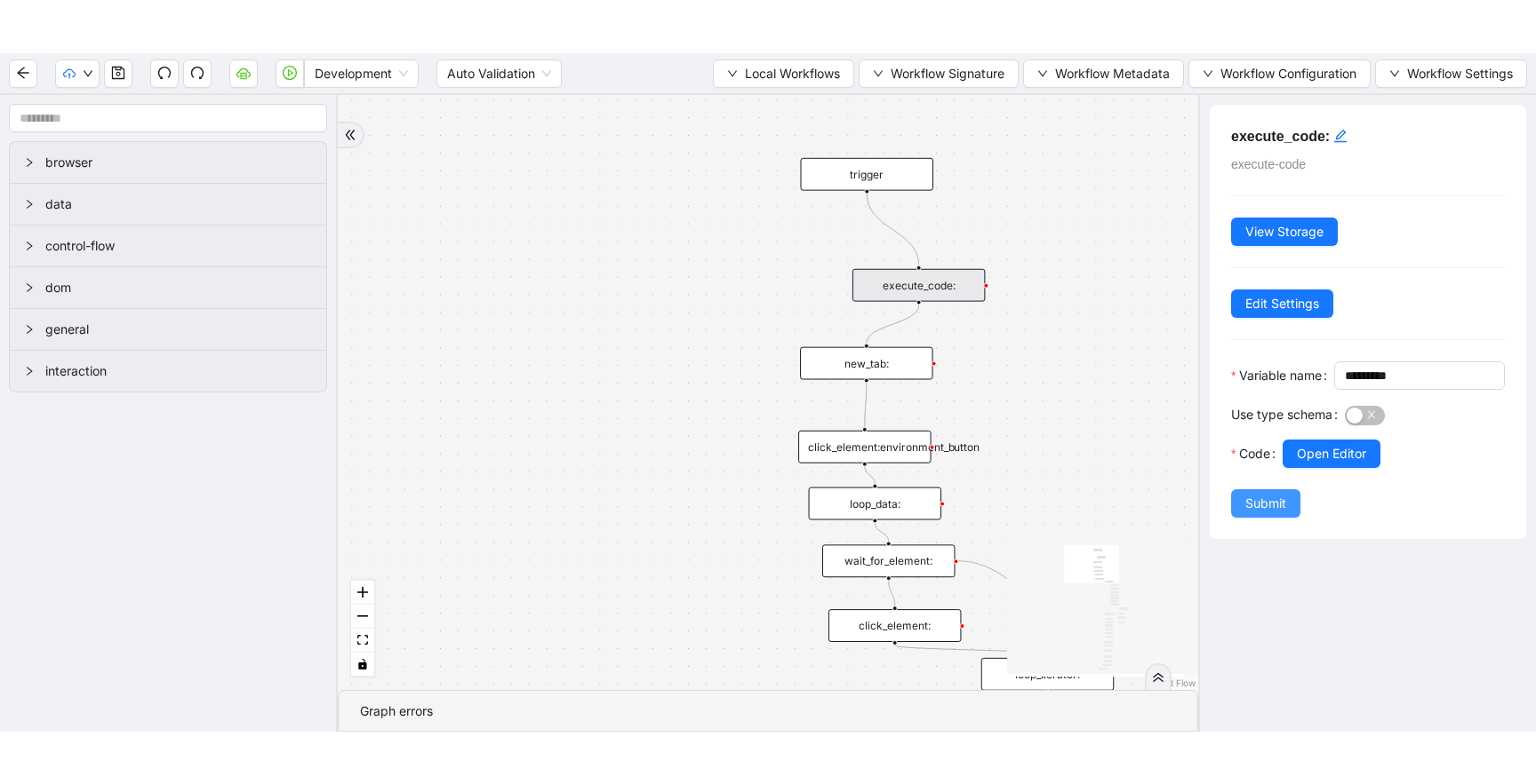
scroll to position [0, 0]
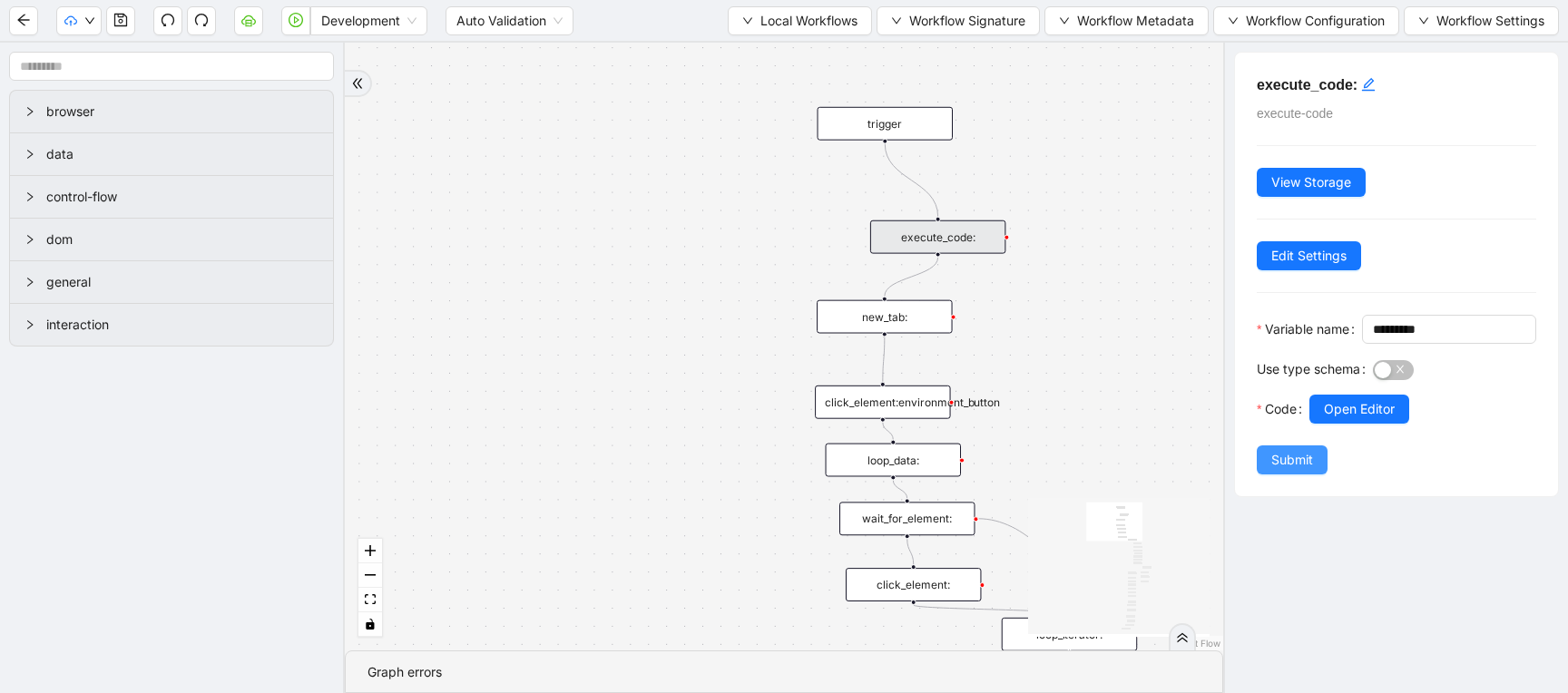
click at [1289, 470] on span "Submit" at bounding box center [1291, 459] width 42 height 20
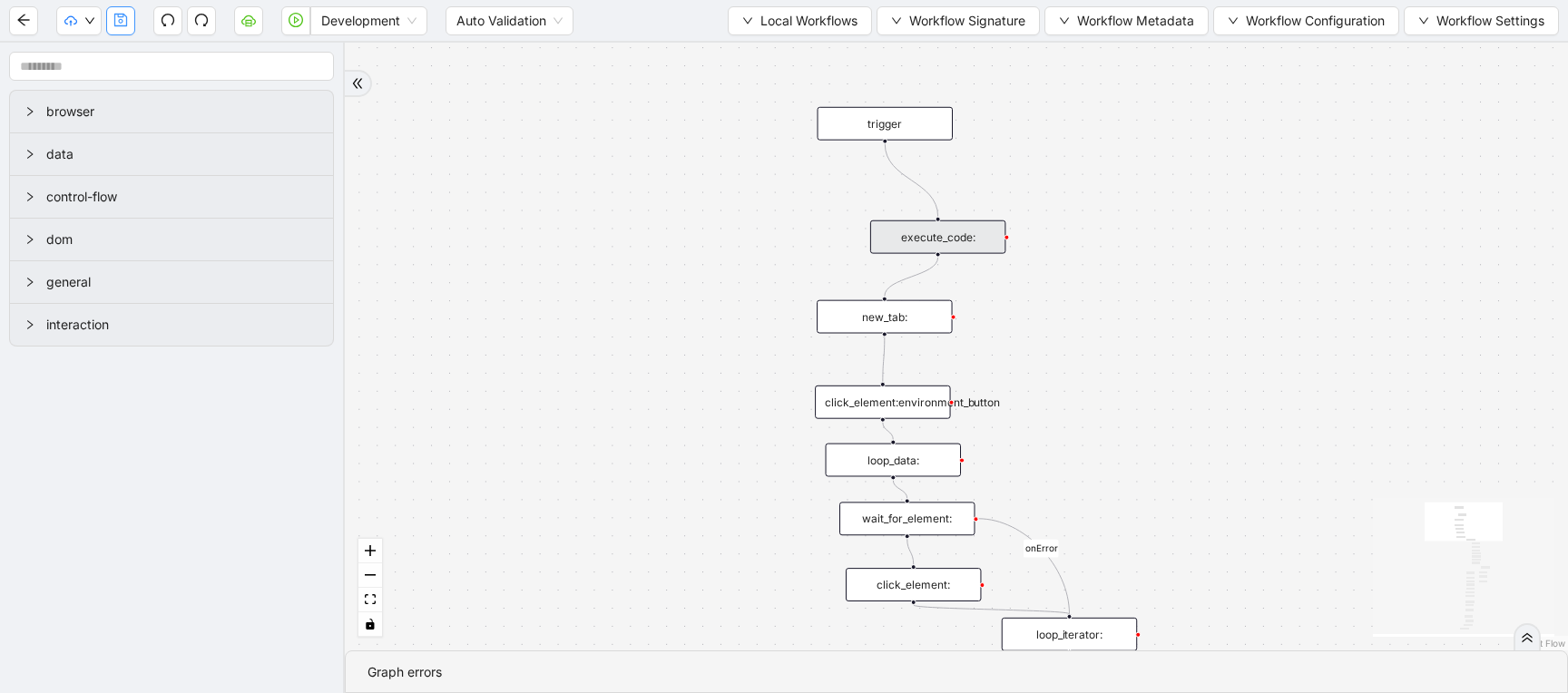
click at [119, 14] on icon "save" at bounding box center [121, 20] width 13 height 13
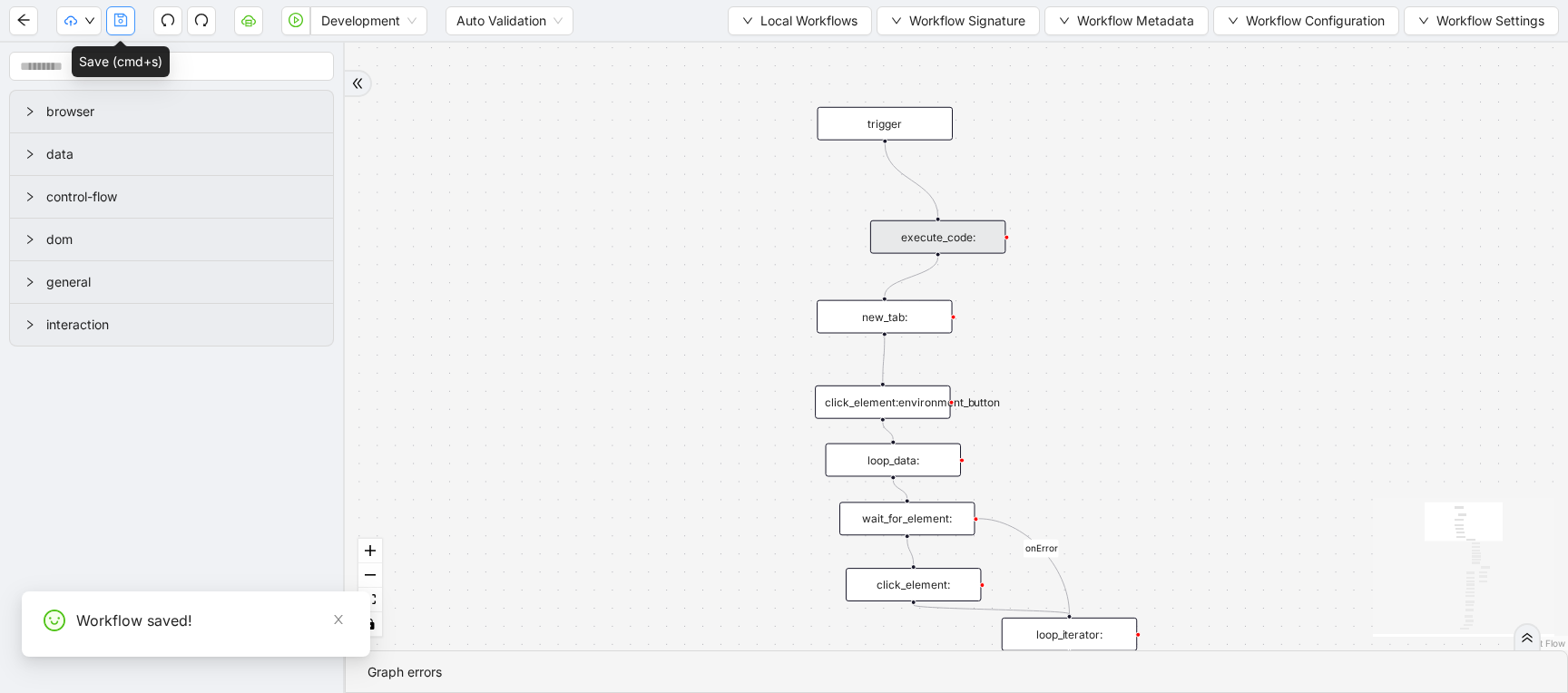
click at [121, 18] on icon "save" at bounding box center [121, 20] width 15 height 15
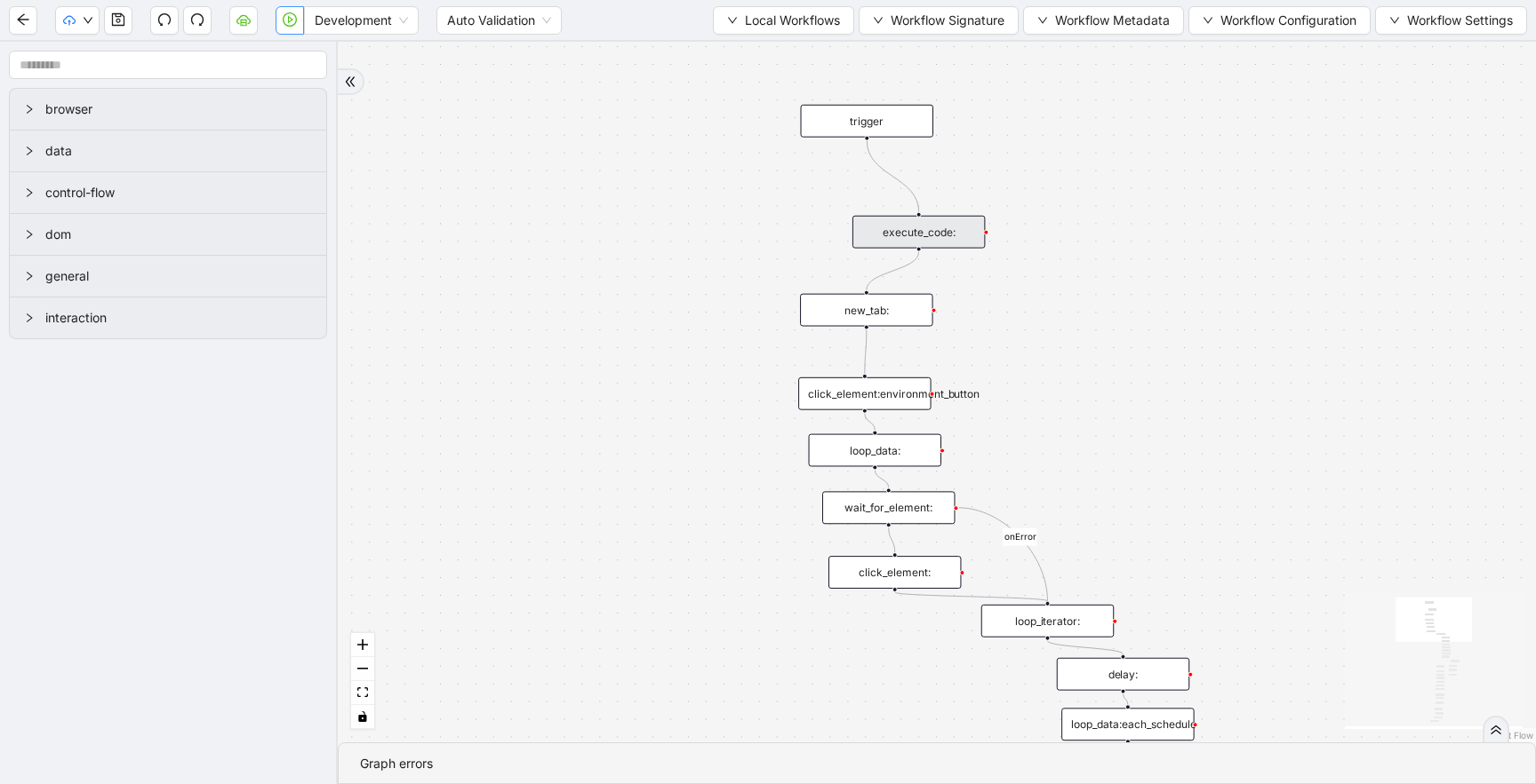
click at [287, 26] on button "button" at bounding box center [289, 20] width 28 height 28
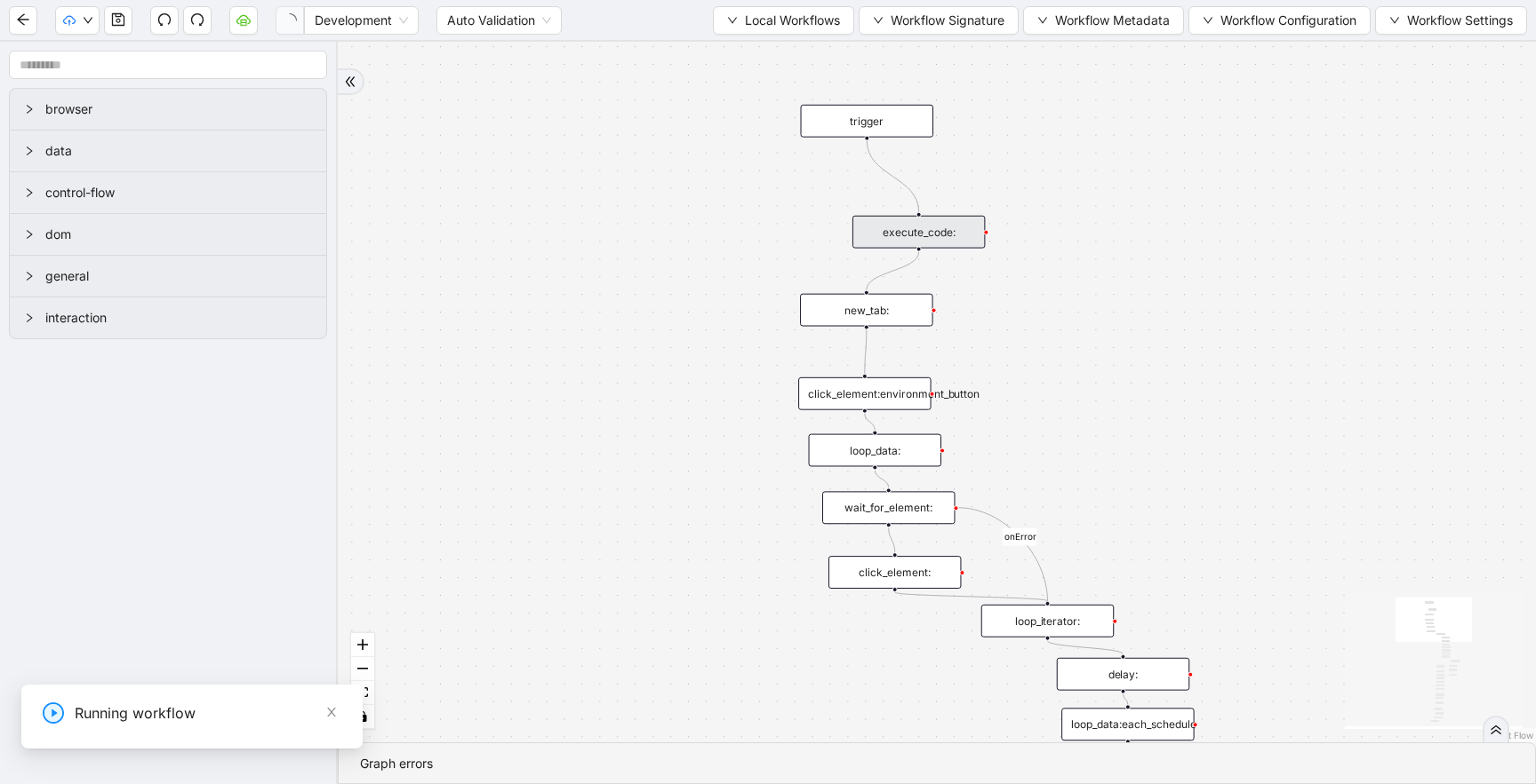
click at [0, 677] on input "Url" at bounding box center [133, 735] width 597 height 34
paste input "**********"
type input "**********"
select select "**********"
